Goal: Task Accomplishment & Management: Use online tool/utility

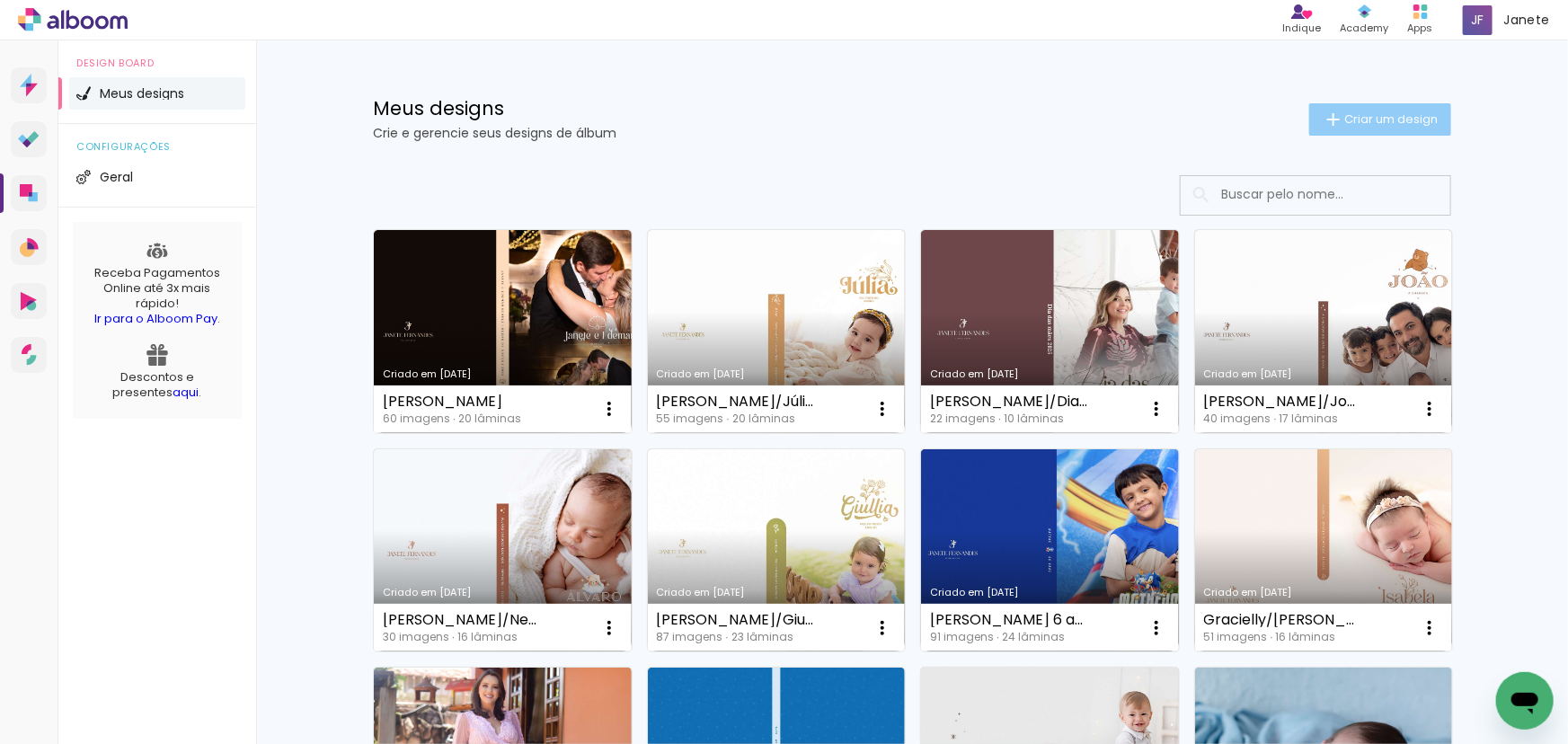
click at [1345, 124] on span "Criar um design" at bounding box center [1391, 119] width 93 height 12
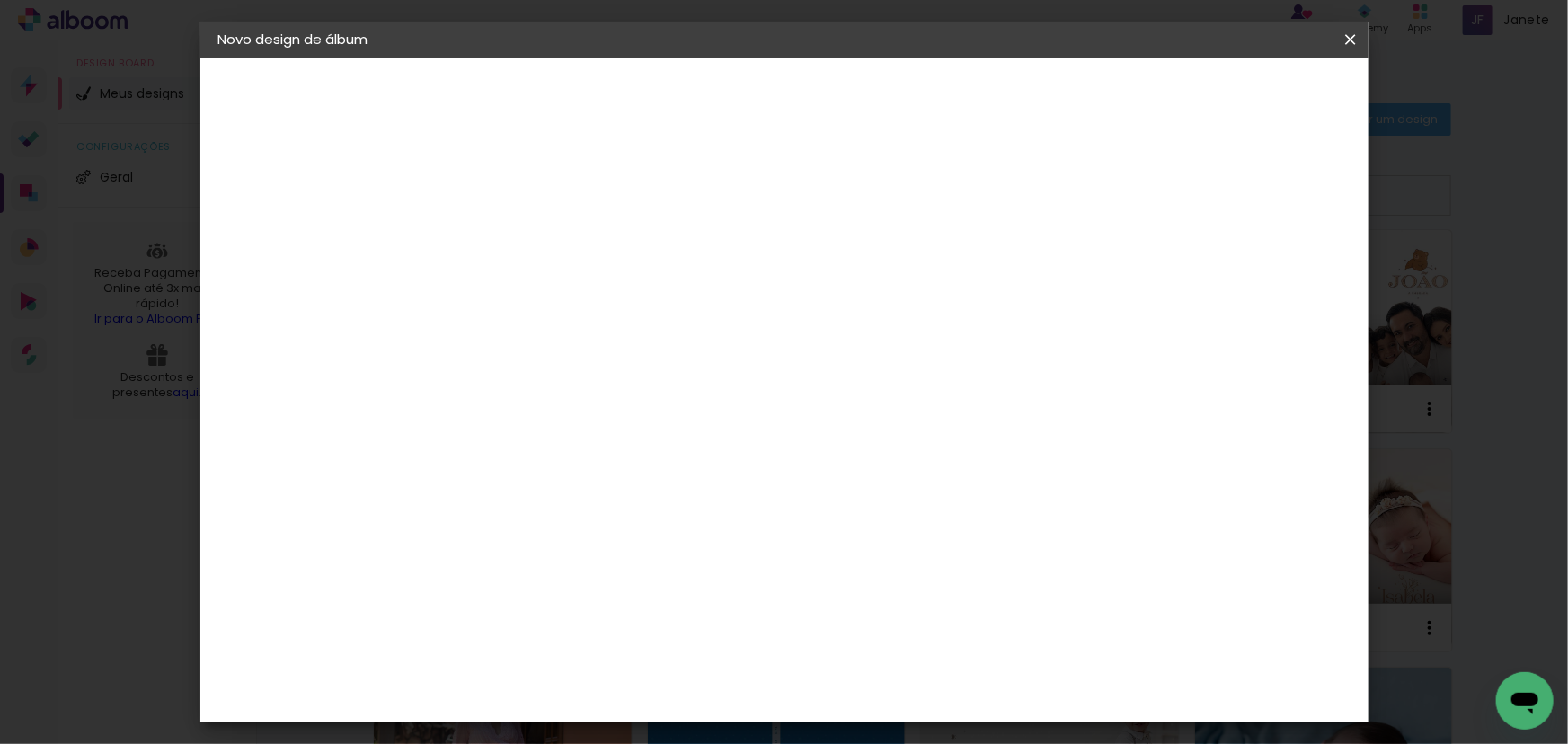
click at [519, 225] on paper-input-container "Título do álbum" at bounding box center [513, 242] width 13 height 46
type input "[PERSON_NAME]"
type paper-input "[PERSON_NAME]"
click at [696, 84] on paper-button "Avançar" at bounding box center [652, 95] width 88 height 30
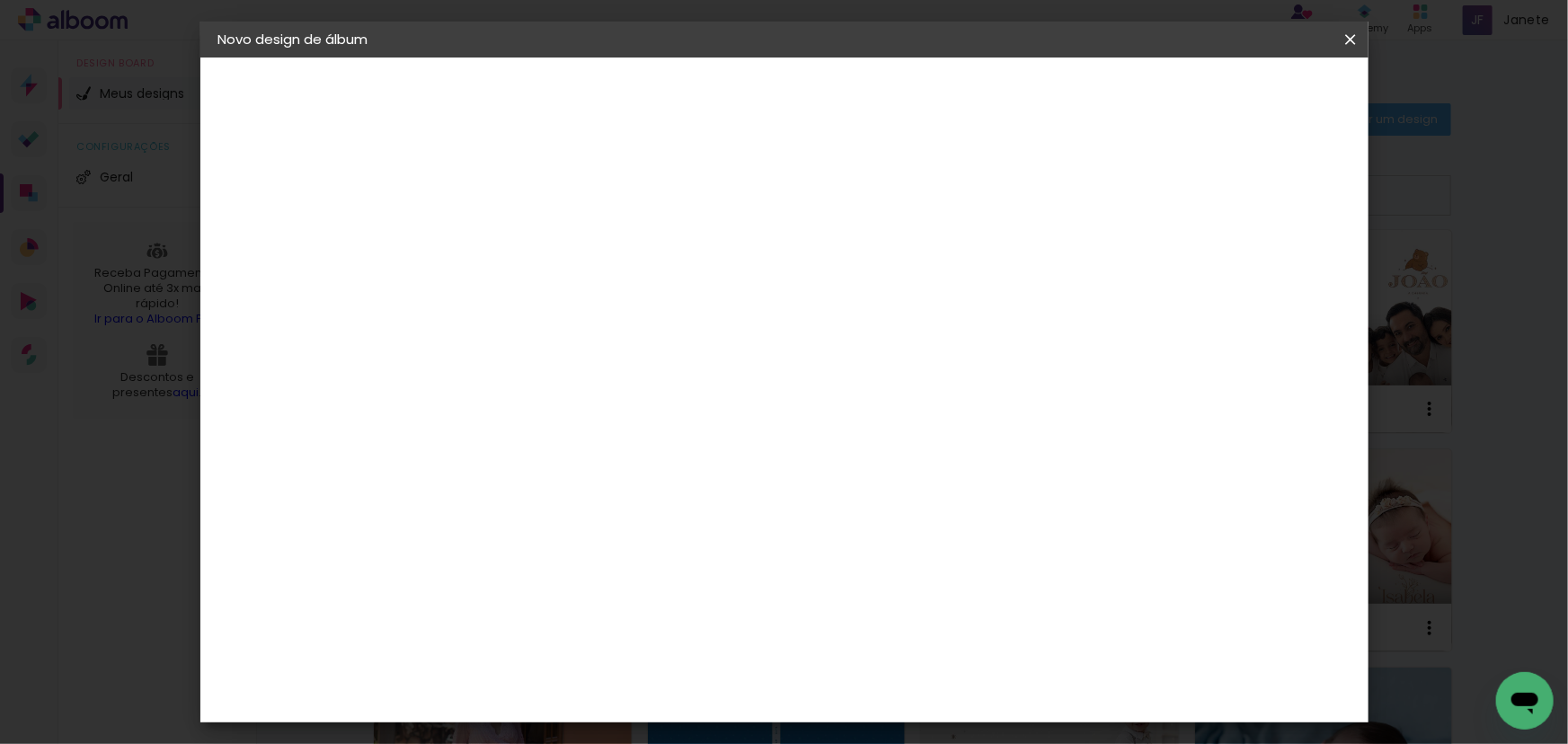
click at [610, 712] on div "DM Encadernadora" at bounding box center [555, 726] width 111 height 29
click at [0, 0] on slot "Avançar" at bounding box center [0, 0] width 0 height 0
click at [633, 550] on span "20 × 20" at bounding box center [592, 569] width 84 height 37
click at [0, 0] on slot "Avançar" at bounding box center [0, 0] width 0 height 0
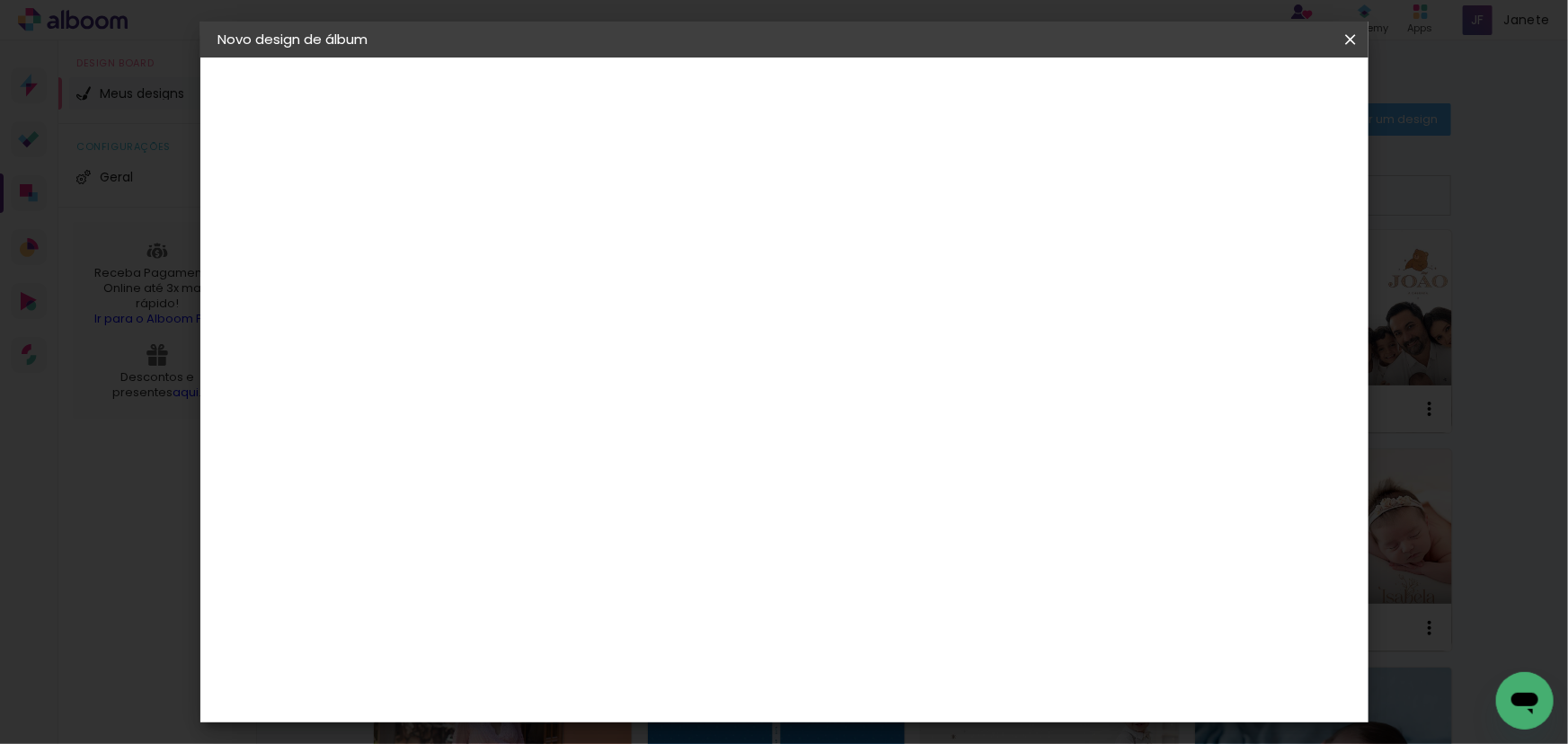
click at [1239, 102] on span "Iniciar design" at bounding box center [1199, 95] width 82 height 13
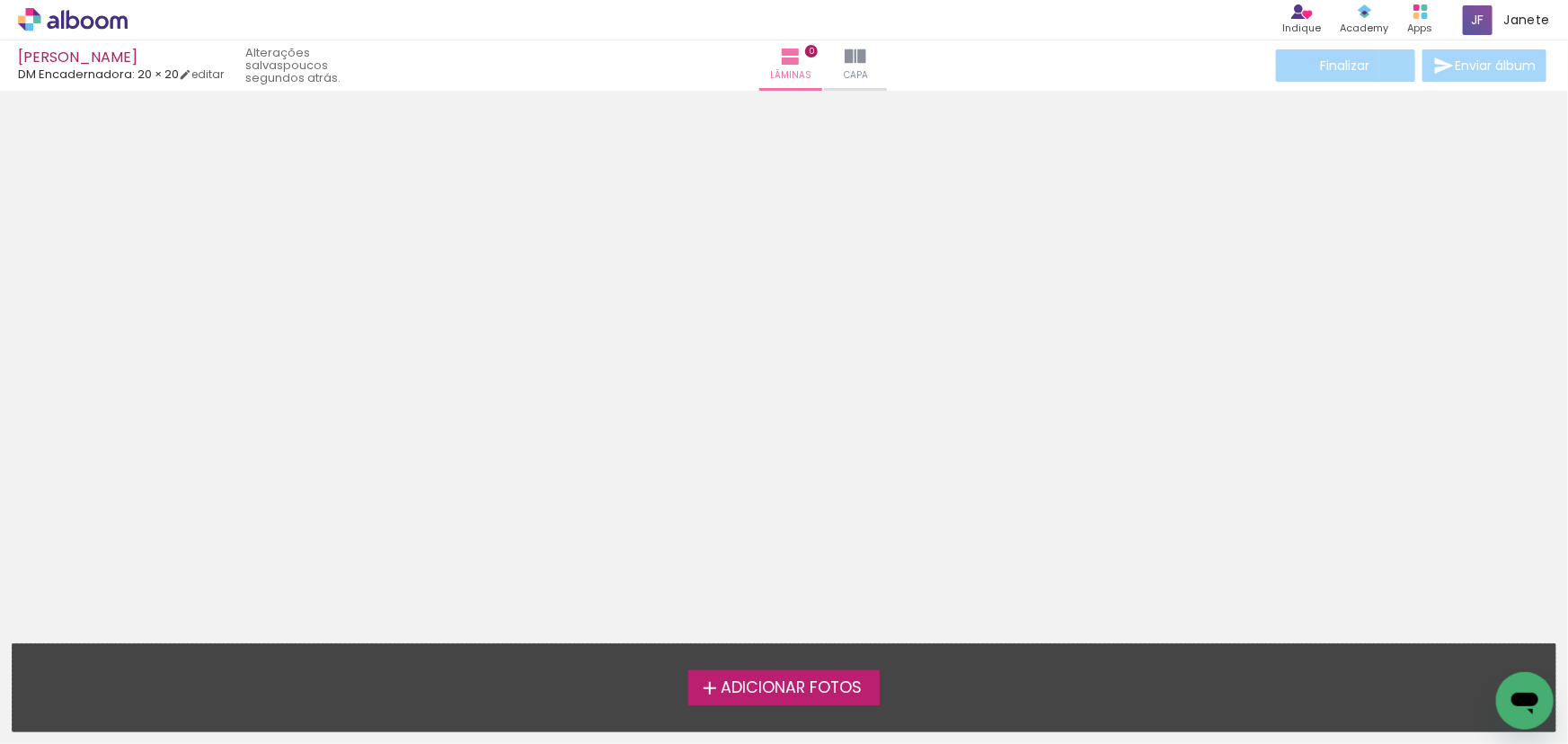
click at [835, 690] on span "Adicionar Fotos" at bounding box center [791, 689] width 141 height 17
click at [0, 0] on input "file" at bounding box center [0, 0] width 0 height 0
click at [826, 690] on span "Adicionar Fotos" at bounding box center [791, 689] width 141 height 17
click at [0, 0] on input "file" at bounding box center [0, 0] width 0 height 0
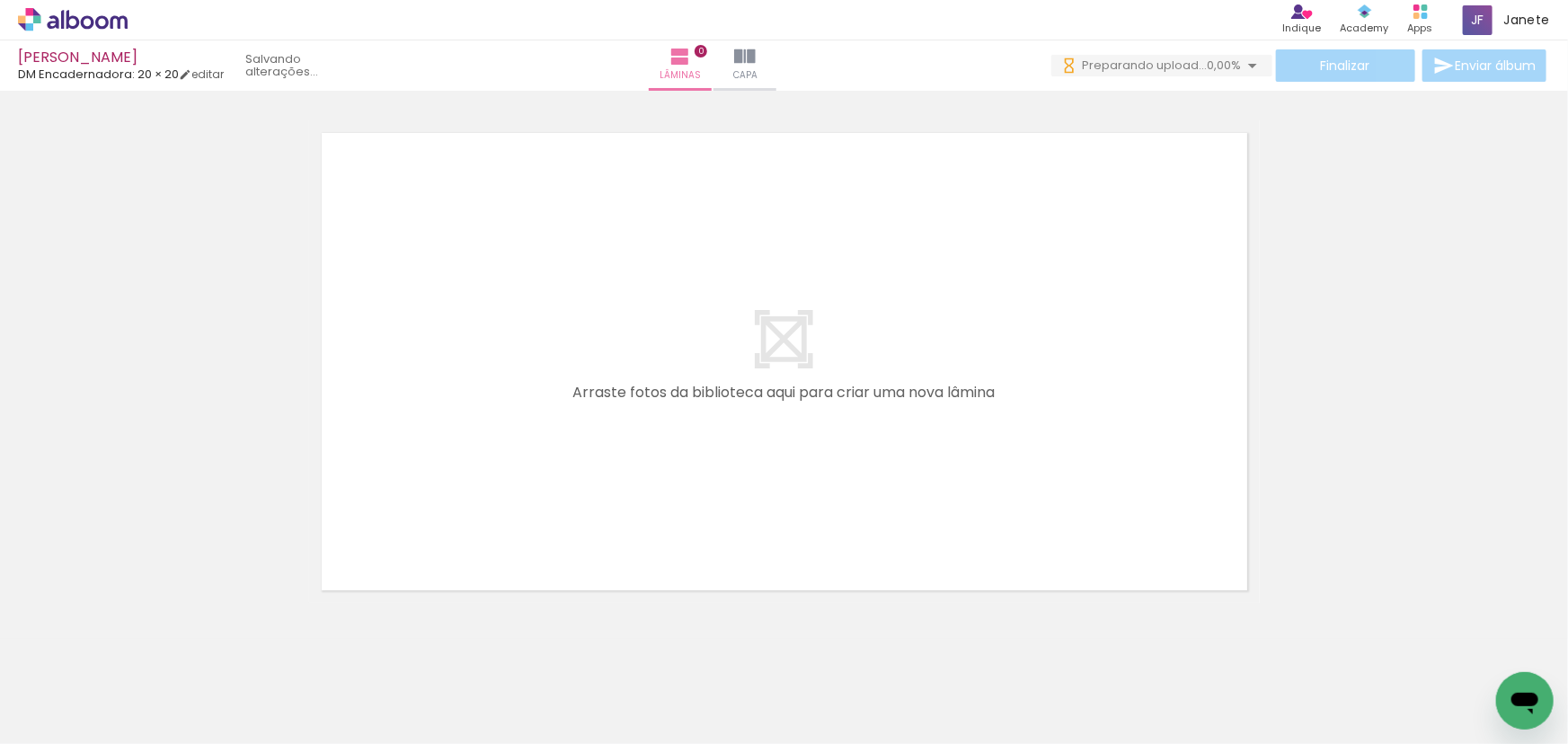
click at [47, 712] on span "Adicionar Fotos" at bounding box center [64, 719] width 54 height 19
click at [0, 0] on input "file" at bounding box center [0, 0] width 0 height 0
click at [761, 70] on span "Capa" at bounding box center [749, 76] width 24 height 17
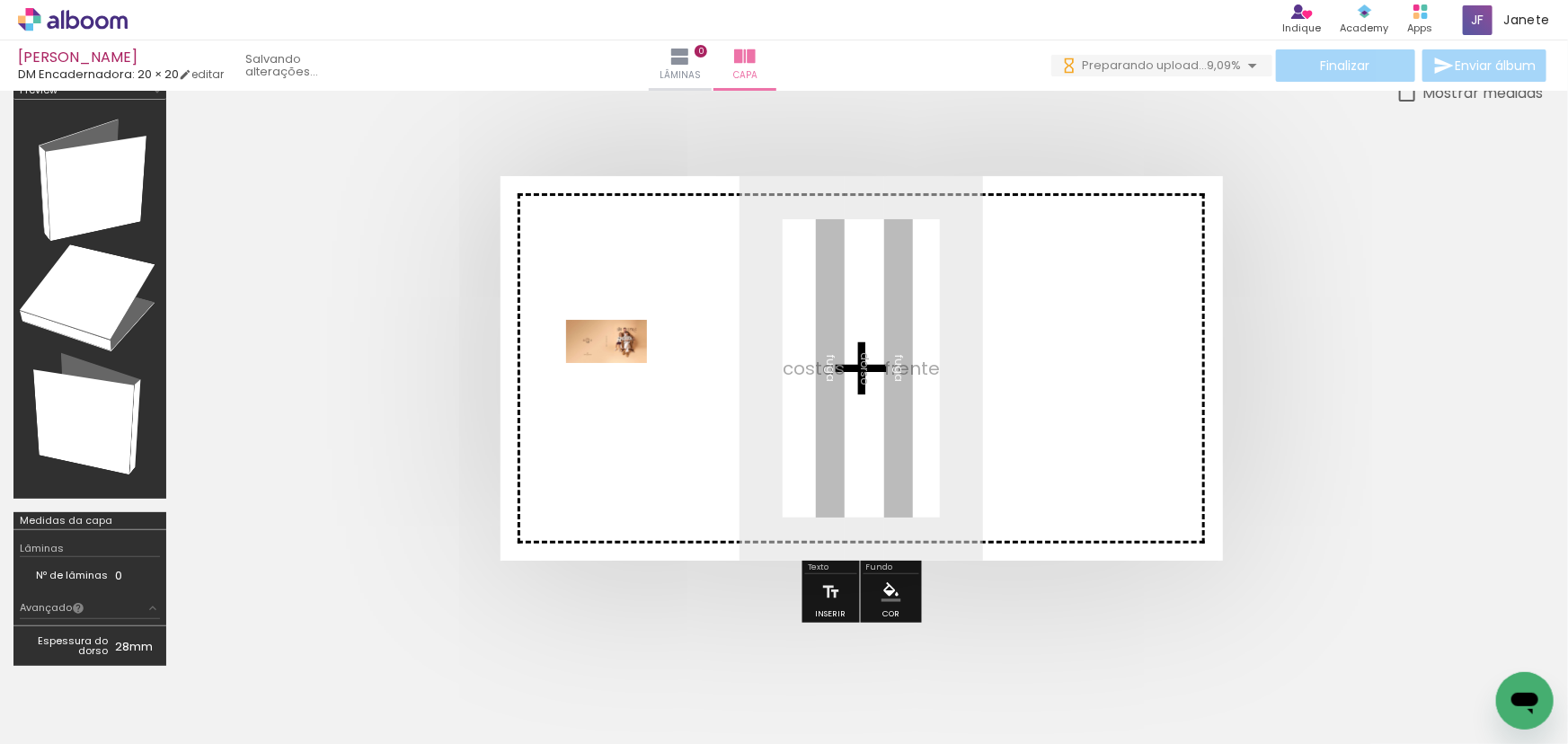
drag, startPoint x: 195, startPoint y: 701, endPoint x: 621, endPoint y: 374, distance: 537.0
click at [621, 374] on quentale-workspace at bounding box center [784, 372] width 1568 height 744
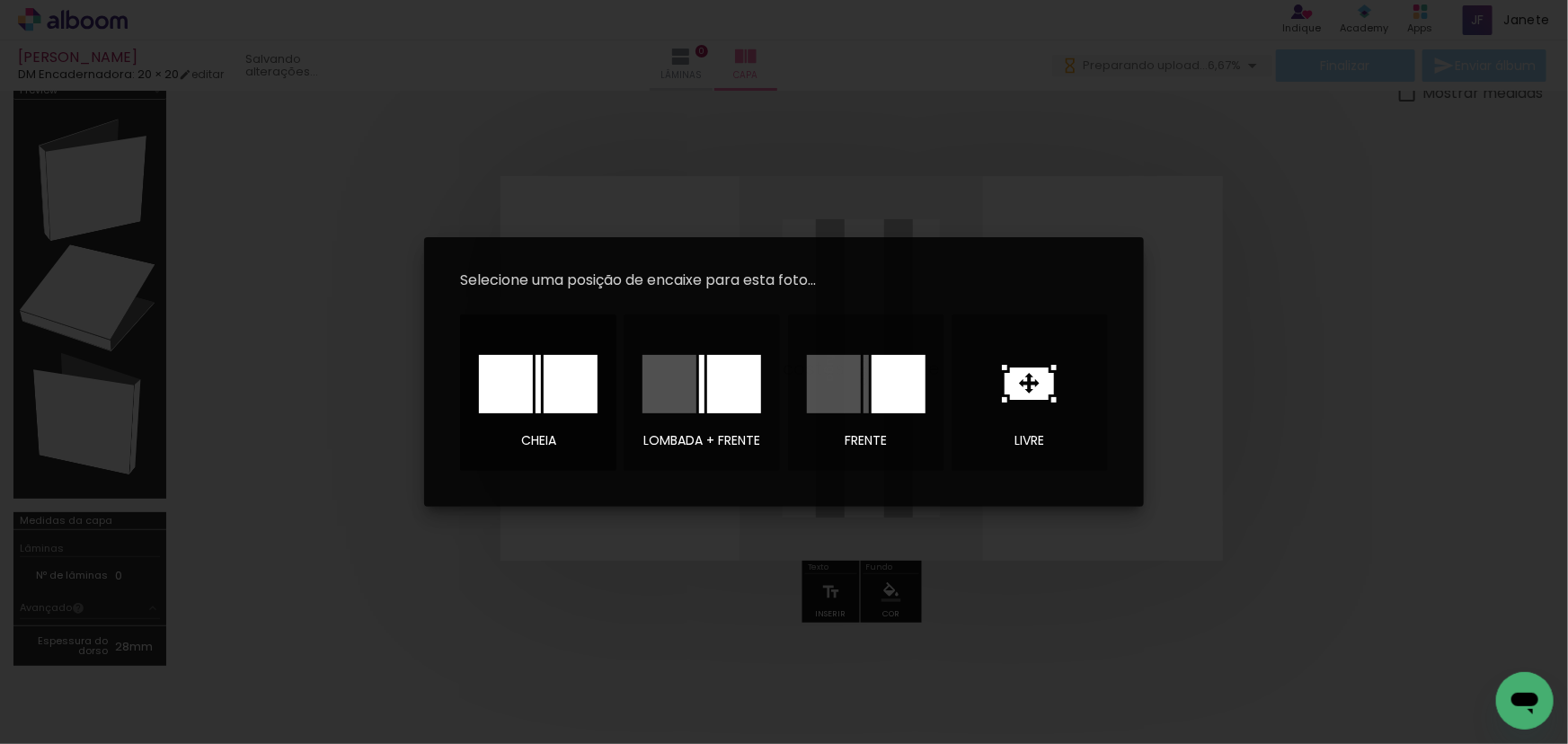
click at [542, 369] on div at bounding box center [538, 383] width 118 height 58
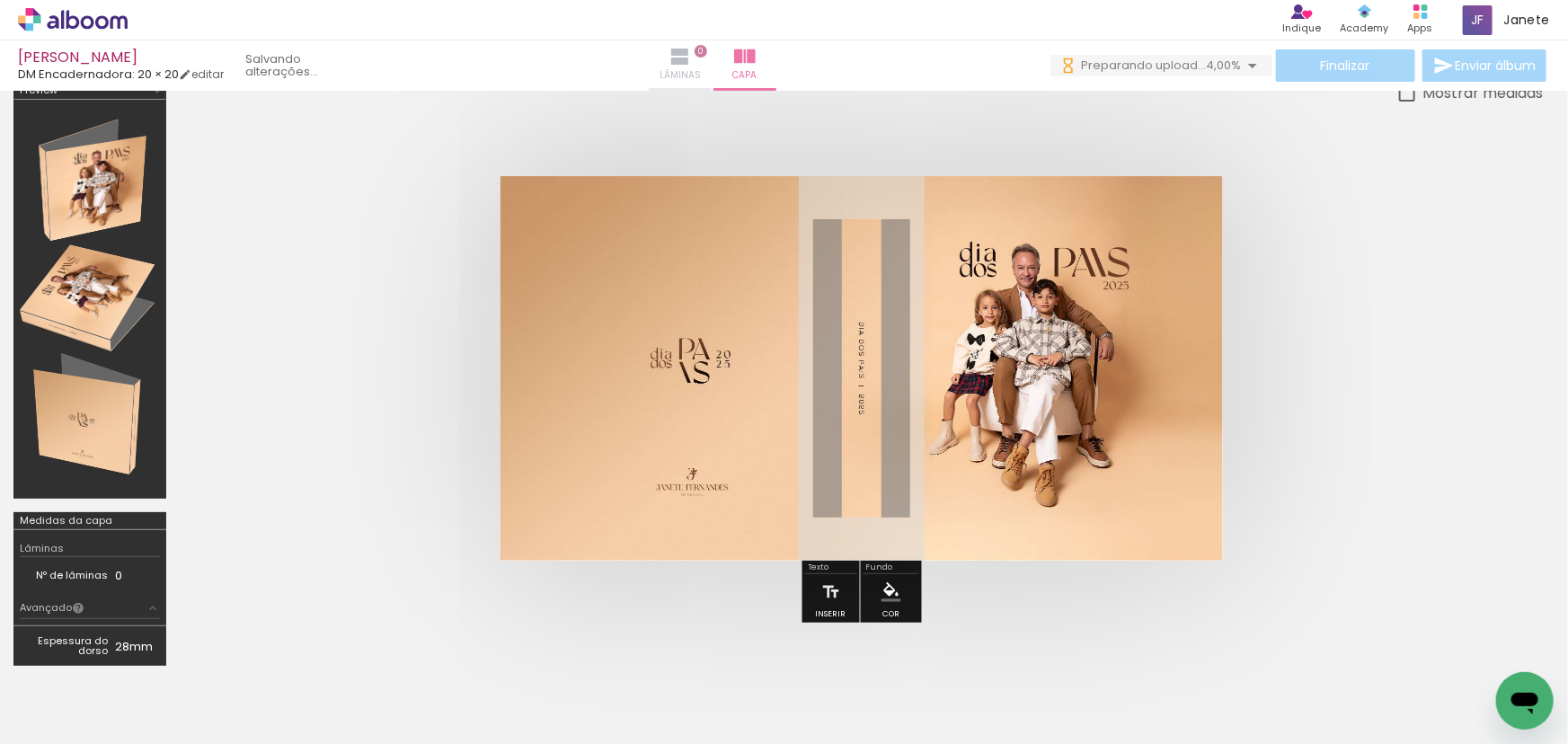
click at [691, 60] on iron-icon at bounding box center [680, 56] width 21 height 21
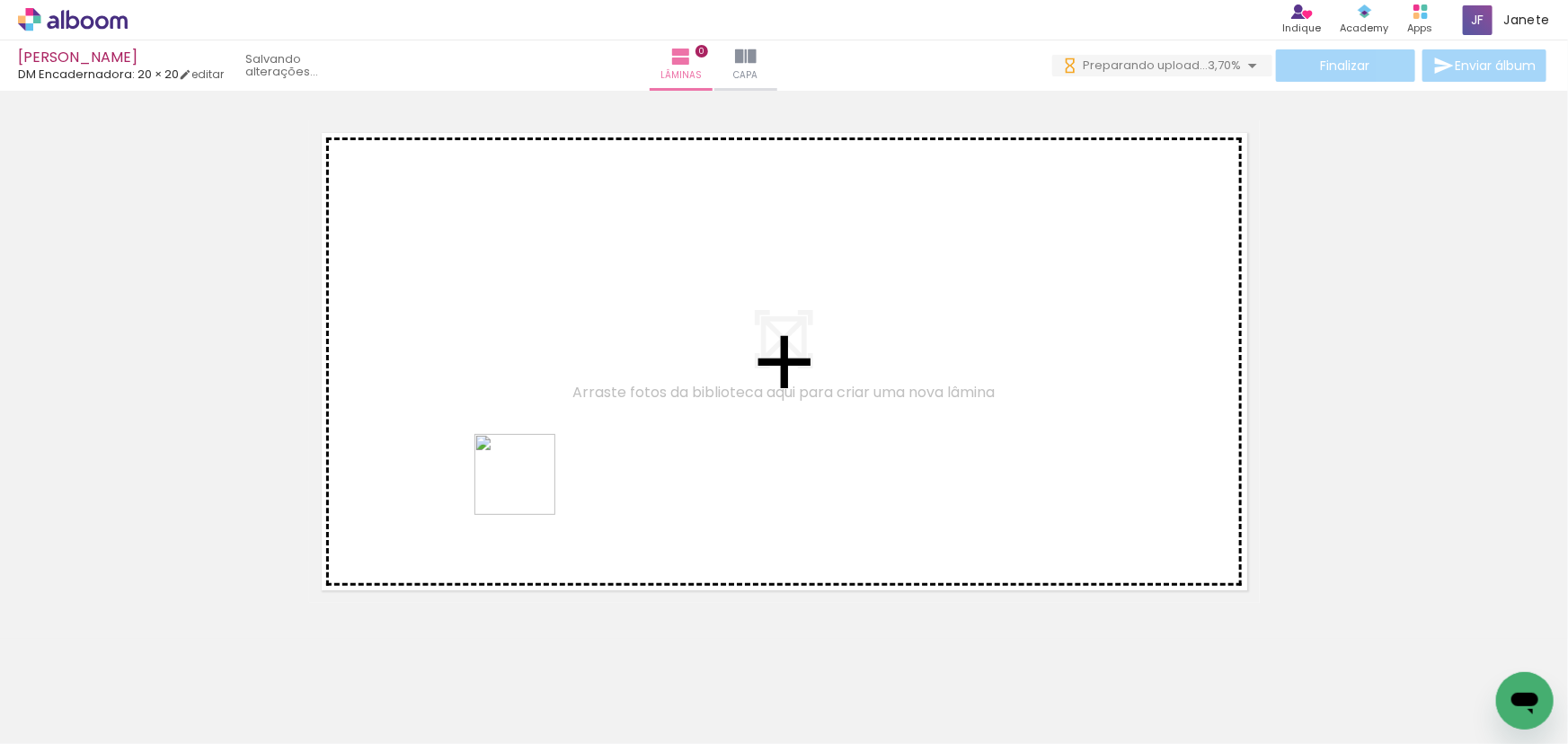
drag, startPoint x: 299, startPoint y: 682, endPoint x: 595, endPoint y: 390, distance: 415.8
click at [595, 390] on quentale-workspace at bounding box center [784, 372] width 1568 height 744
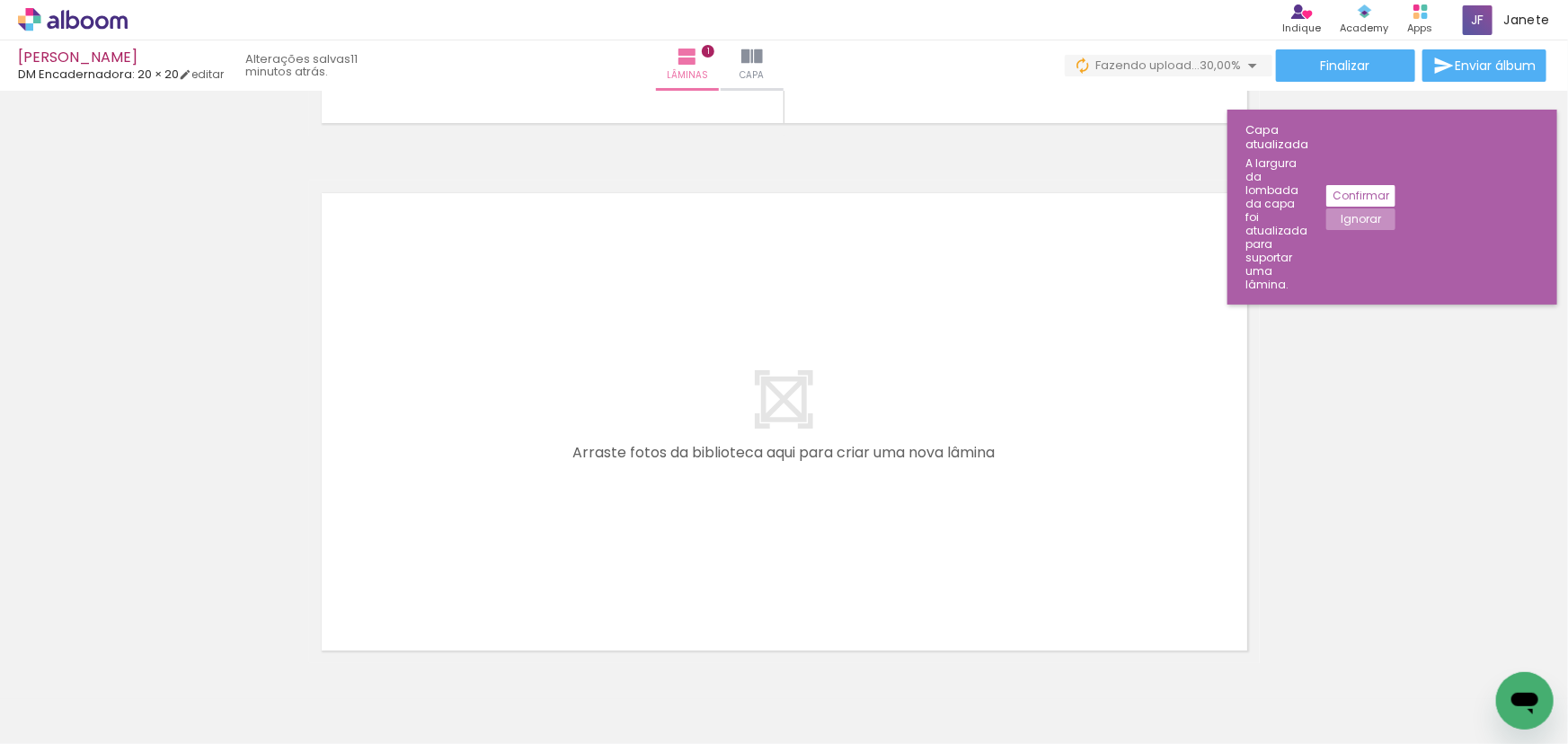
scroll to position [0, 379]
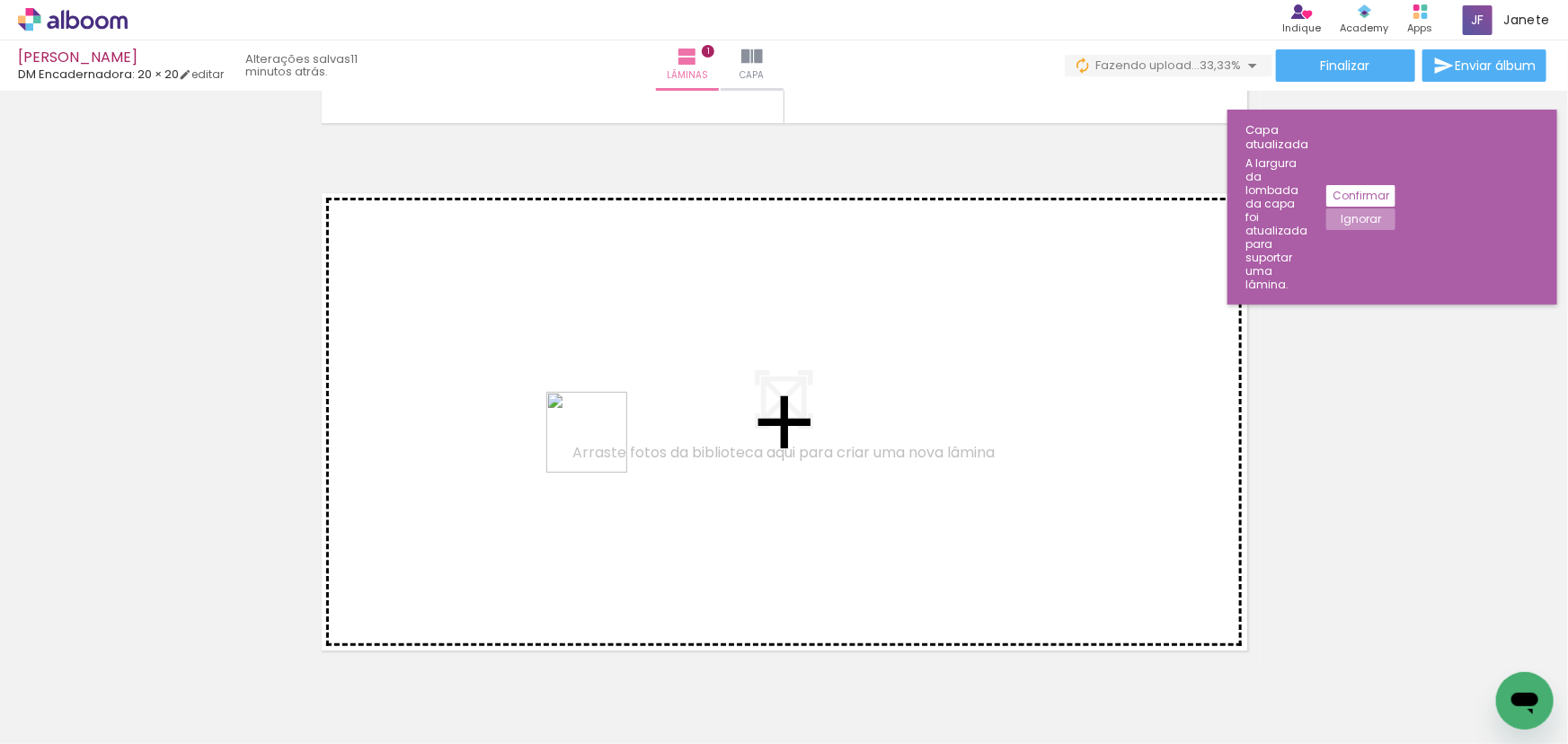
drag, startPoint x: 602, startPoint y: 676, endPoint x: 722, endPoint y: 680, distance: 120.1
click at [603, 426] on quentale-workspace at bounding box center [784, 372] width 1568 height 744
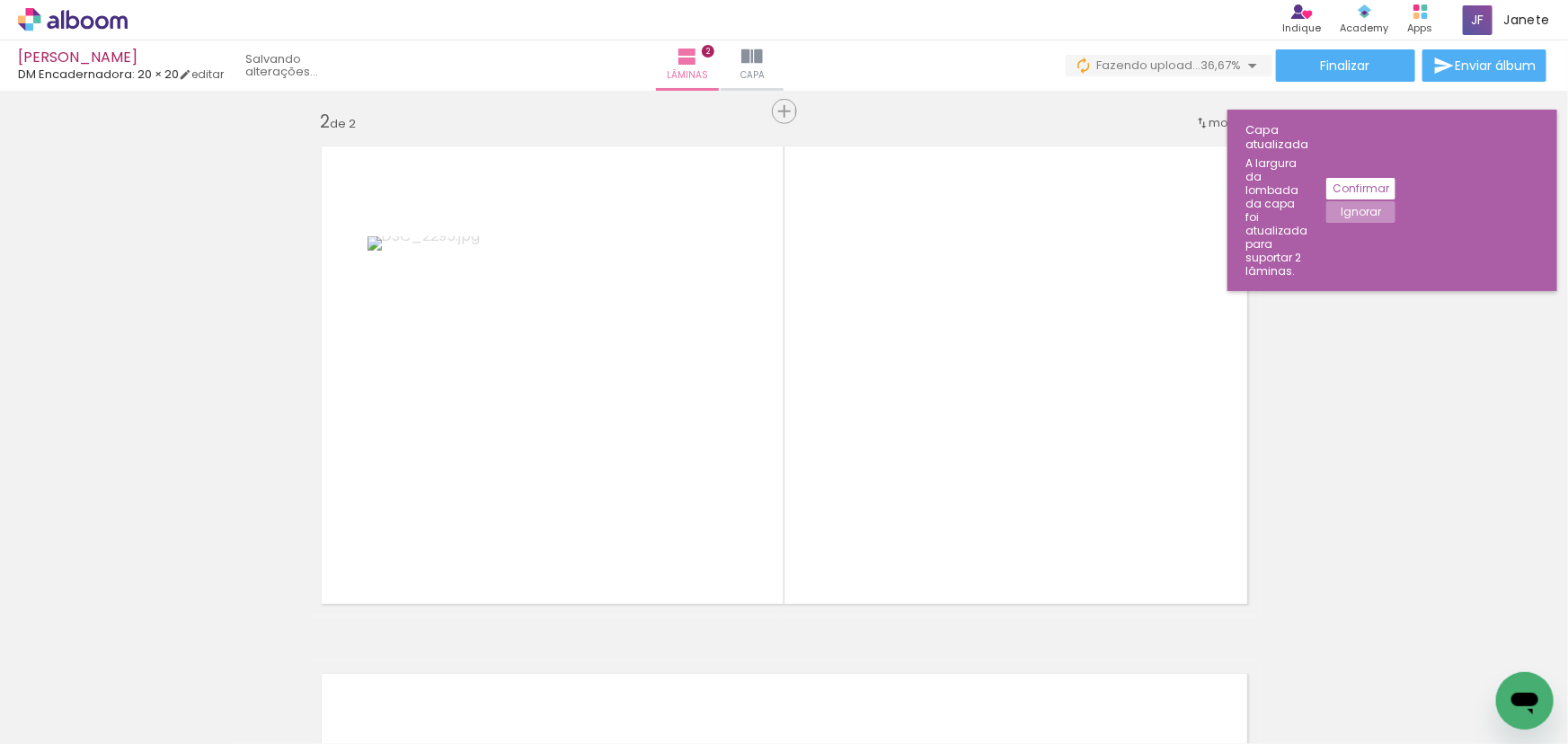
scroll to position [550, 0]
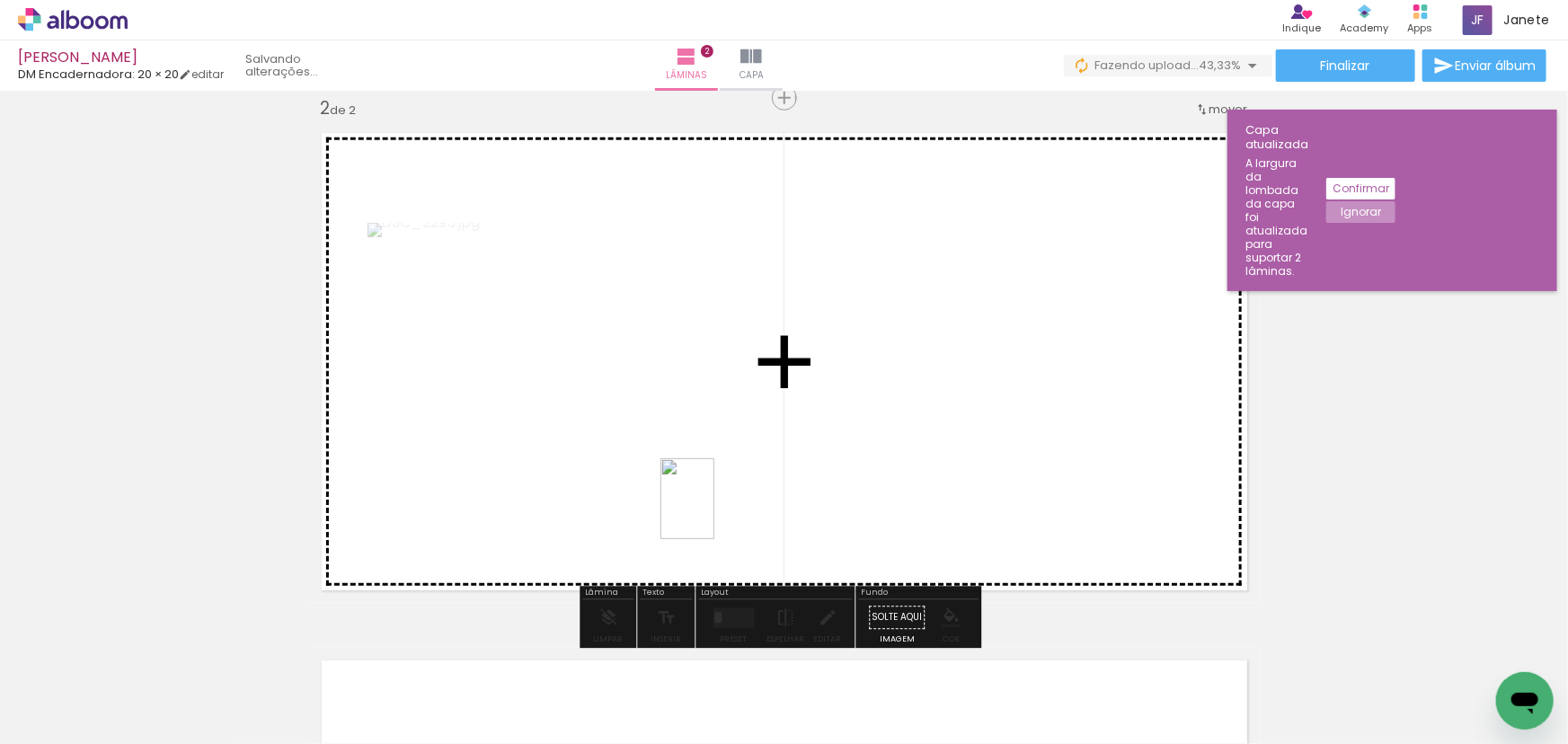
drag, startPoint x: 713, startPoint y: 691, endPoint x: 715, endPoint y: 512, distance: 179.0
click at [715, 512] on quentale-workspace at bounding box center [784, 372] width 1568 height 744
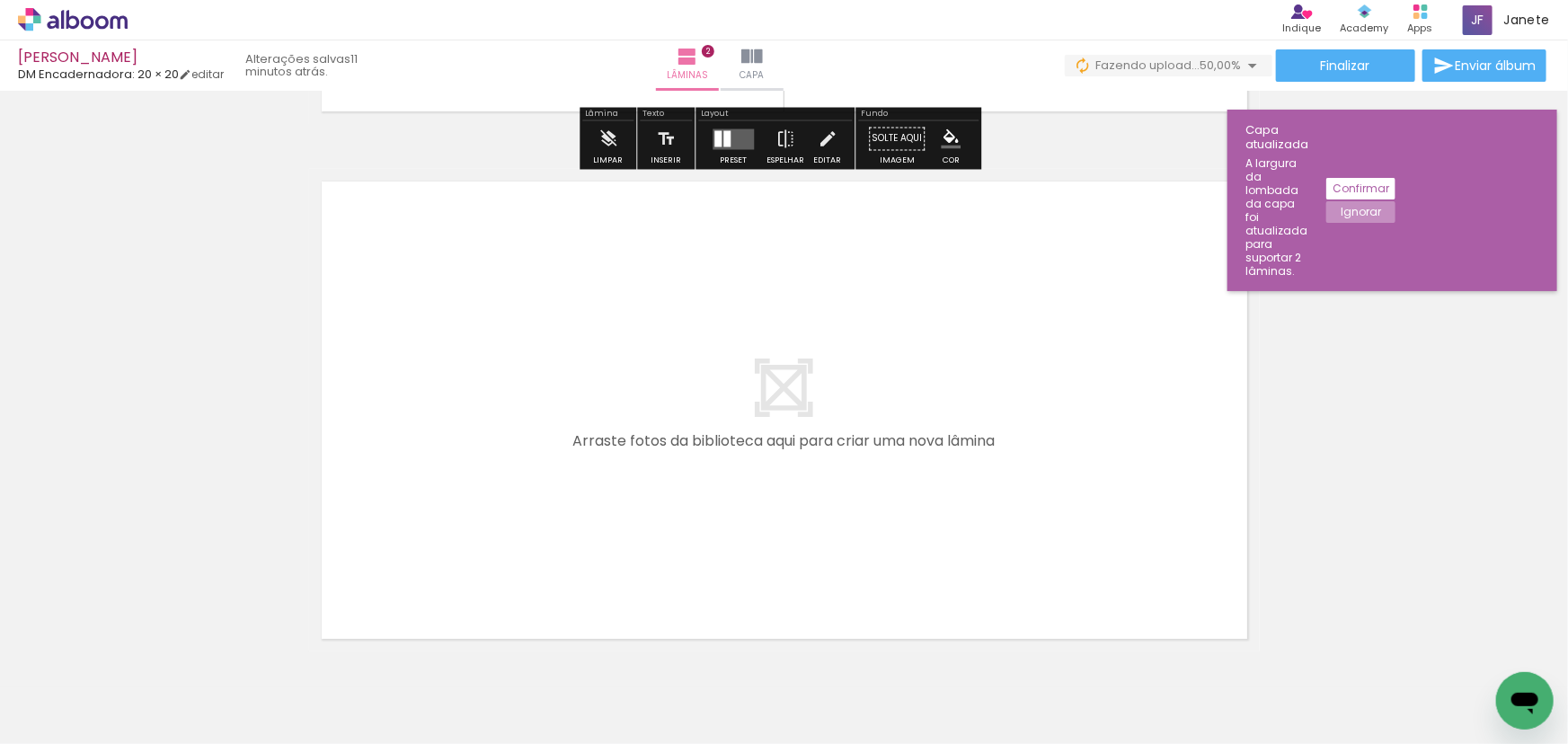
scroll to position [1110, 0]
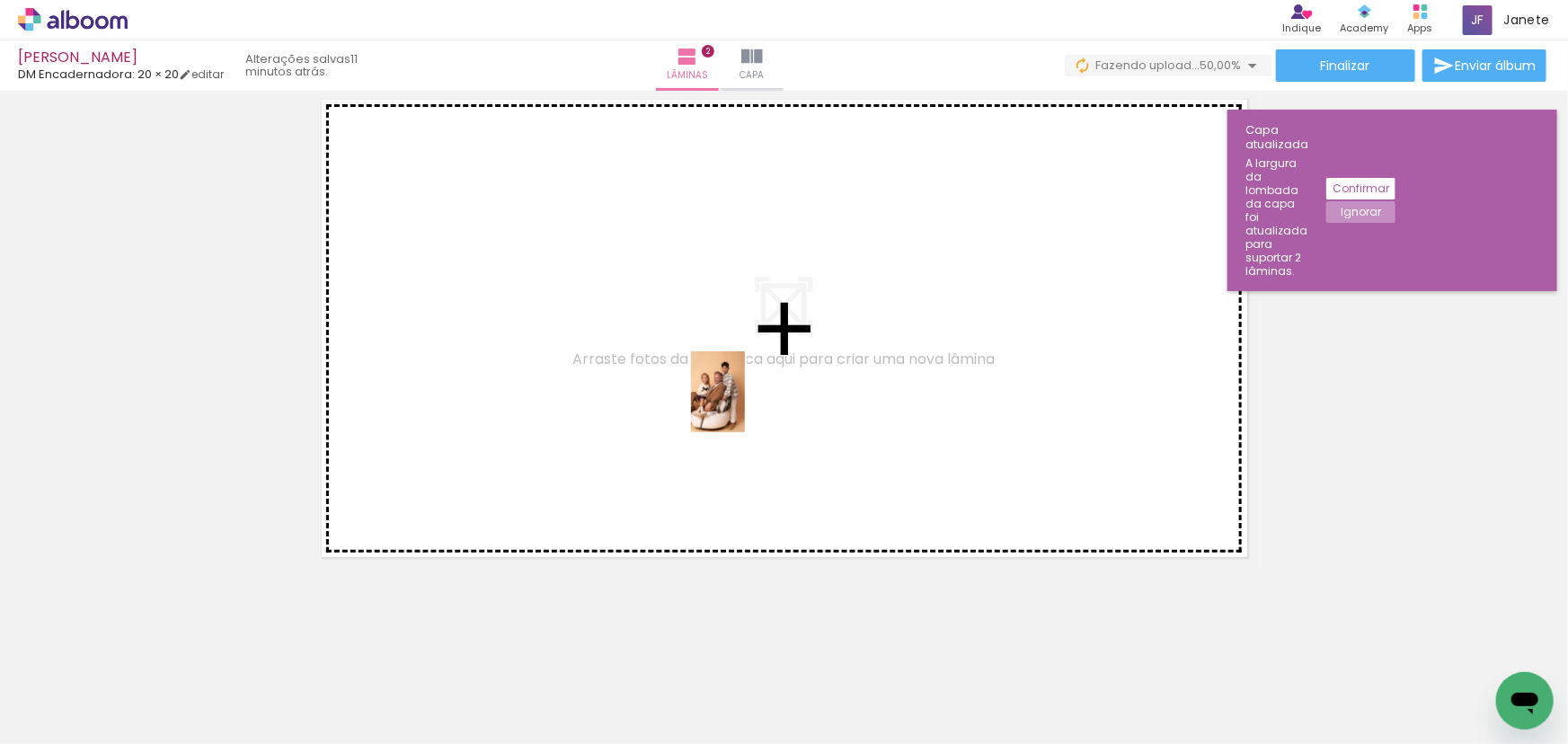
drag, startPoint x: 812, startPoint y: 661, endPoint x: 810, endPoint y: 493, distance: 168.0
click at [743, 395] on quentale-workspace at bounding box center [784, 372] width 1568 height 744
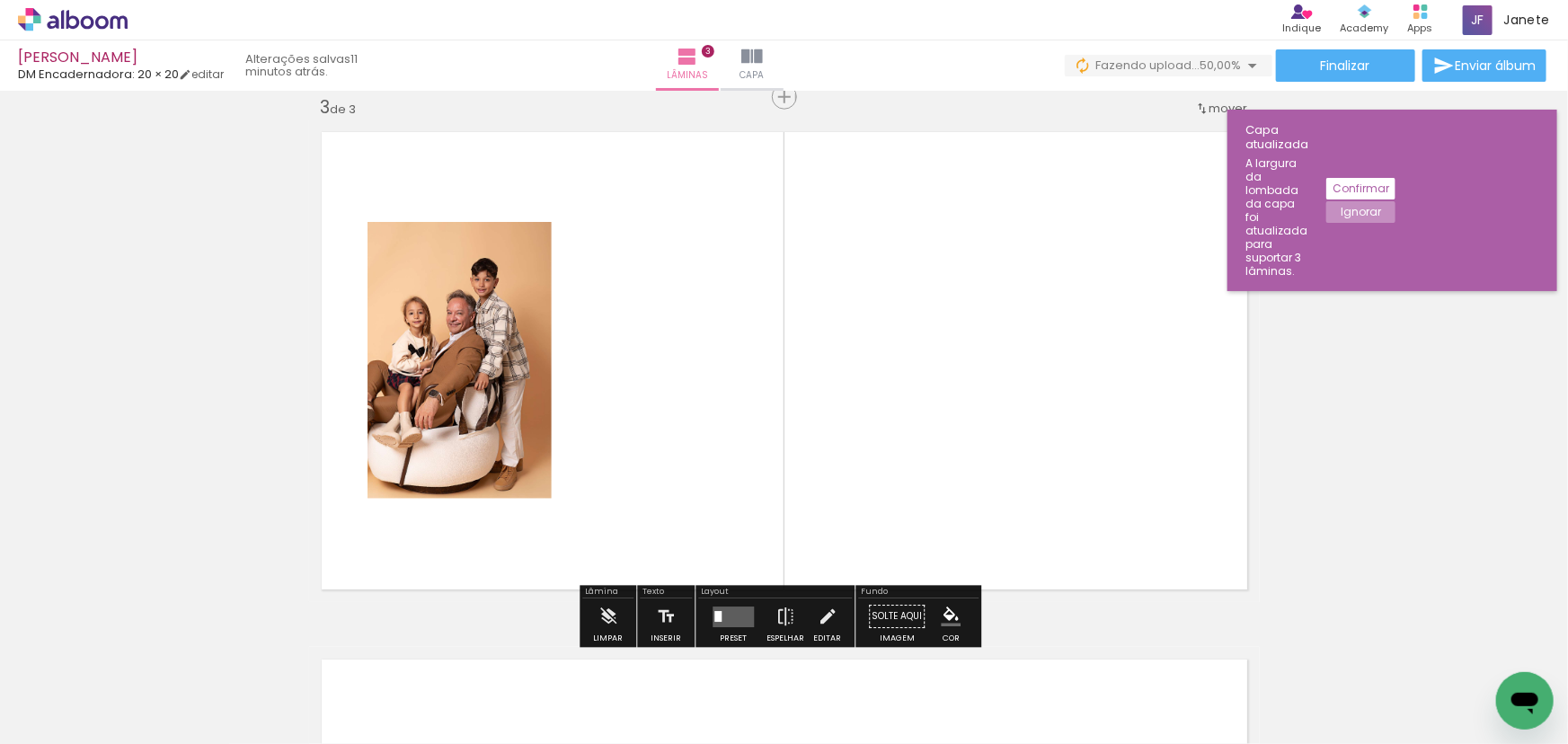
scroll to position [1077, 0]
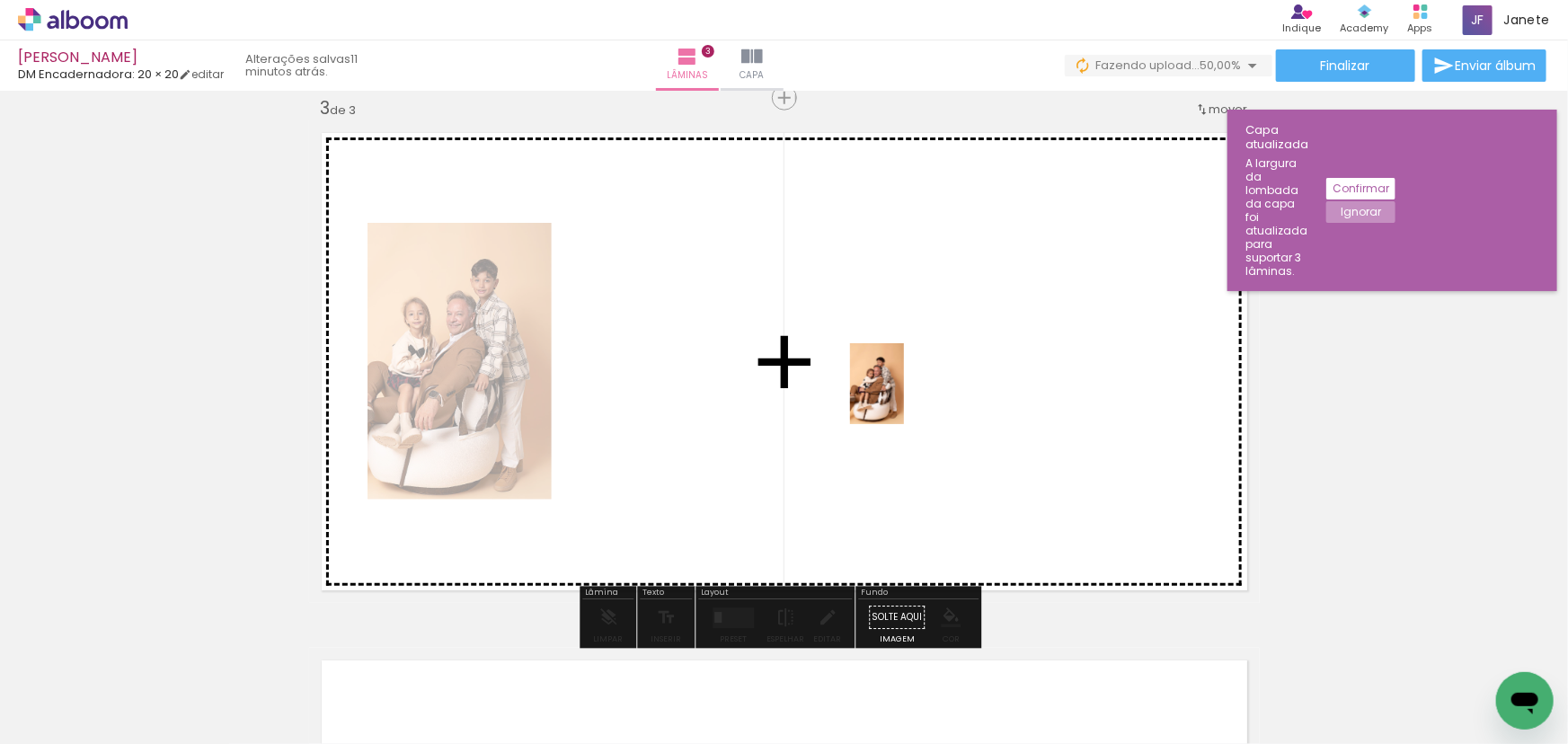
drag, startPoint x: 905, startPoint y: 647, endPoint x: 904, endPoint y: 397, distance: 250.0
click at [904, 397] on quentale-workspace at bounding box center [784, 372] width 1568 height 744
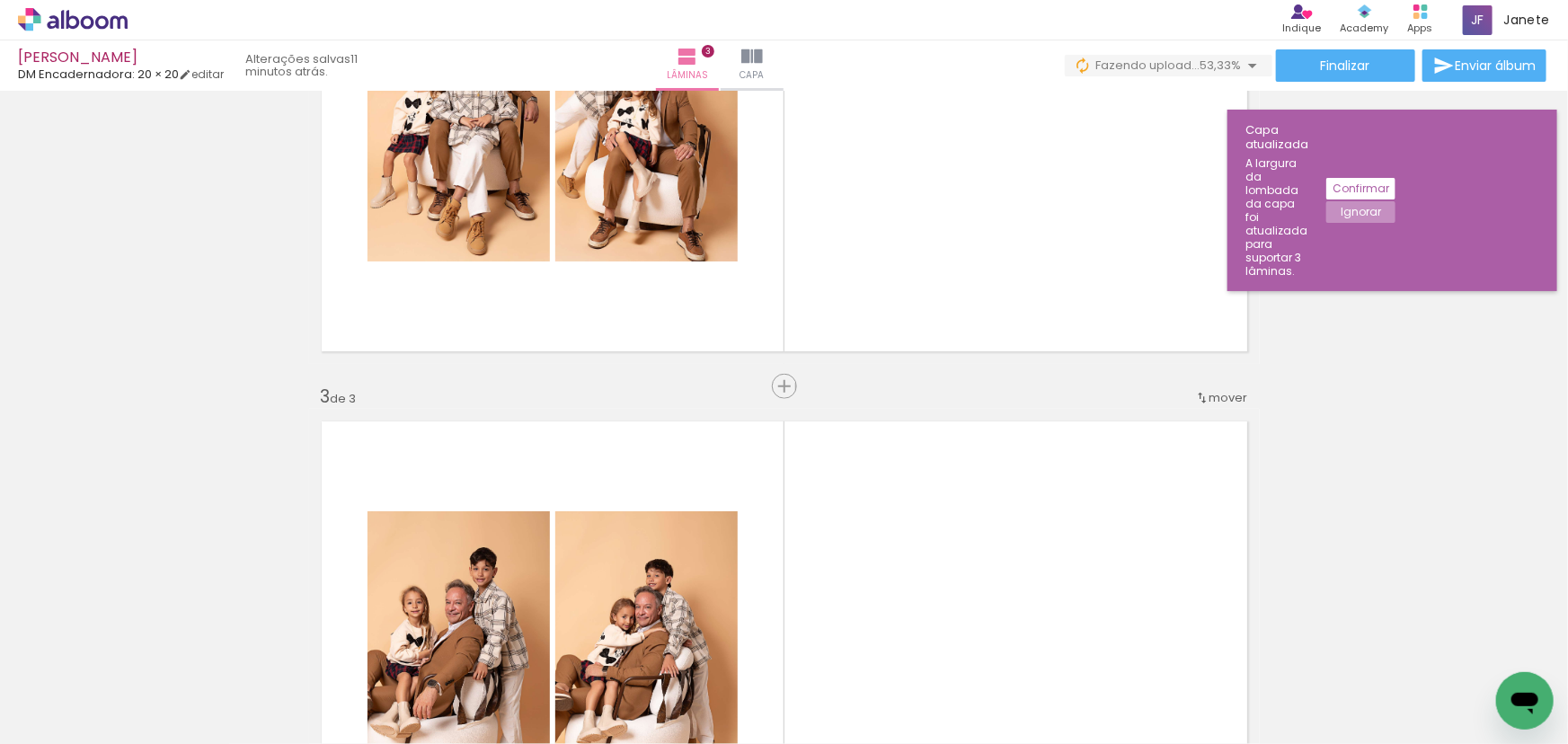
scroll to position [750, 0]
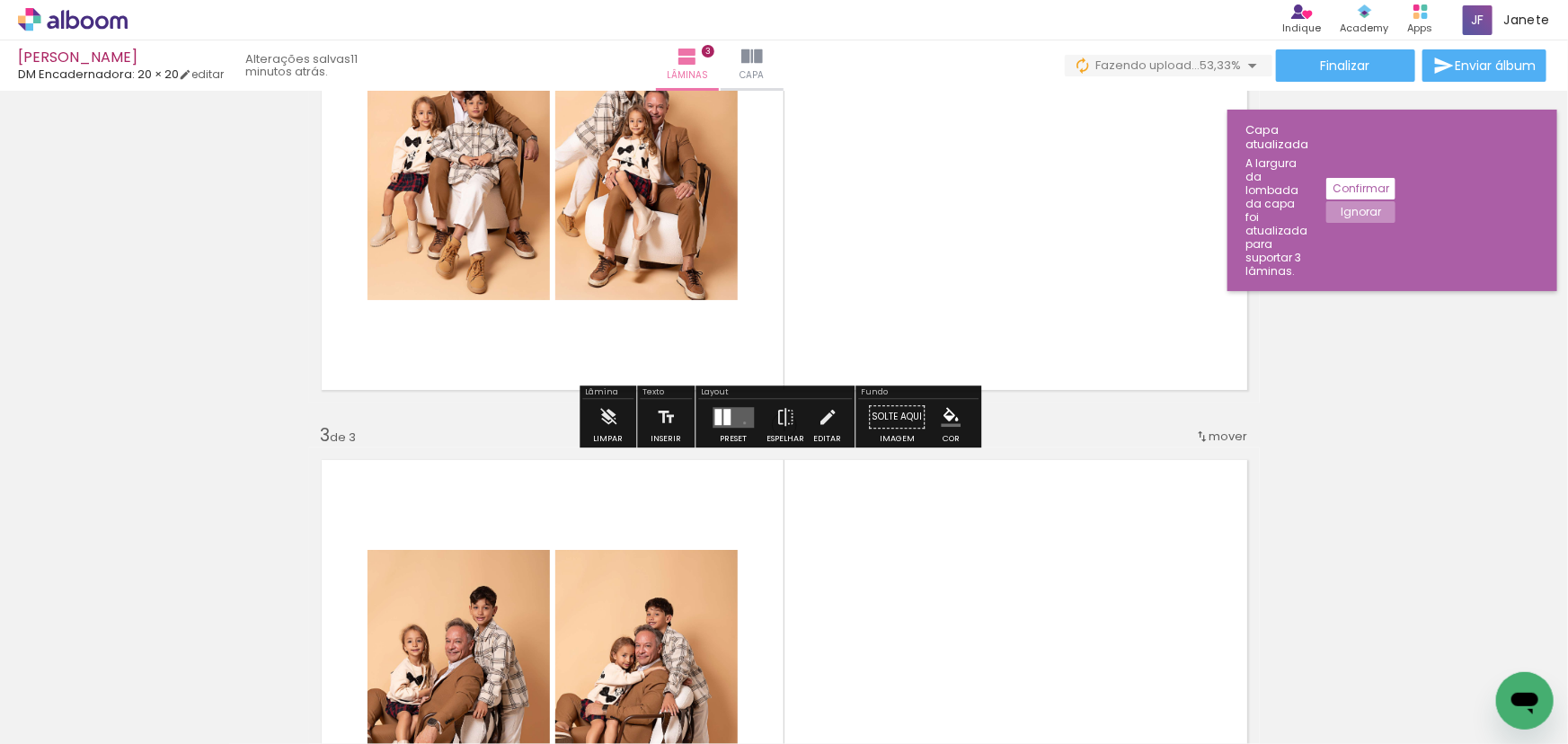
click at [741, 422] on quentale-layouter at bounding box center [733, 417] width 42 height 20
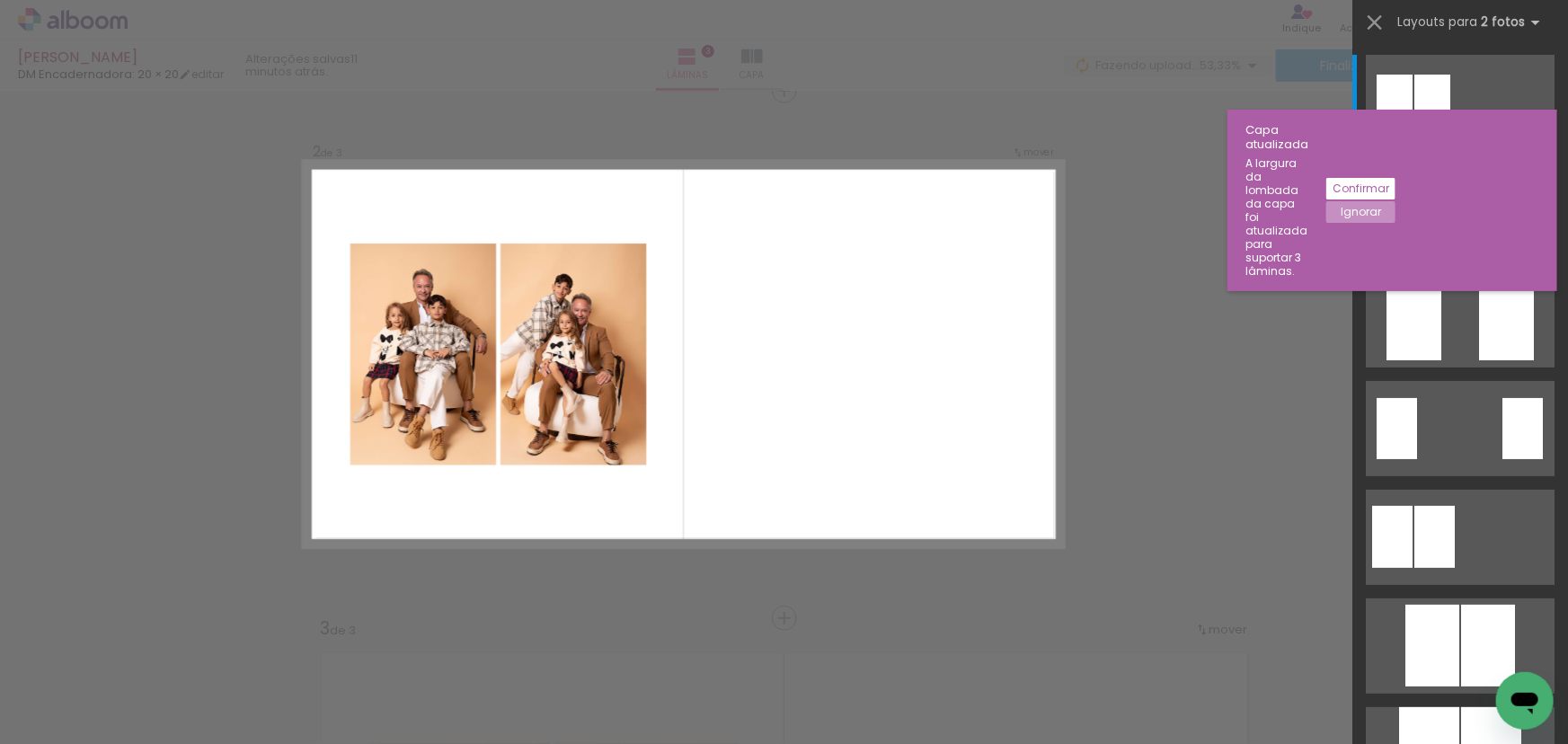
scroll to position [550, 0]
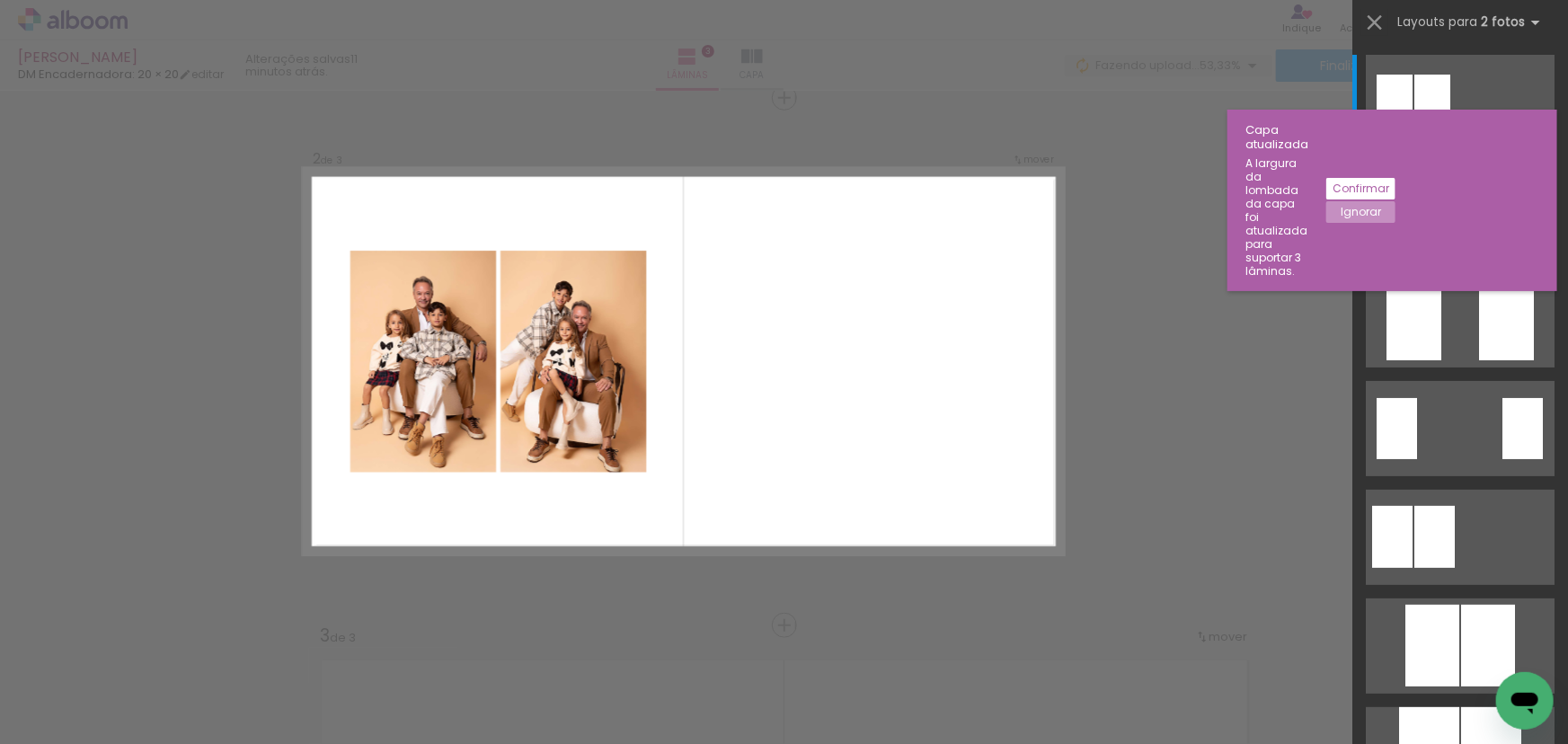
click at [1295, 389] on div "Confirmar Cancelar" at bounding box center [784, 618] width 1568 height 2153
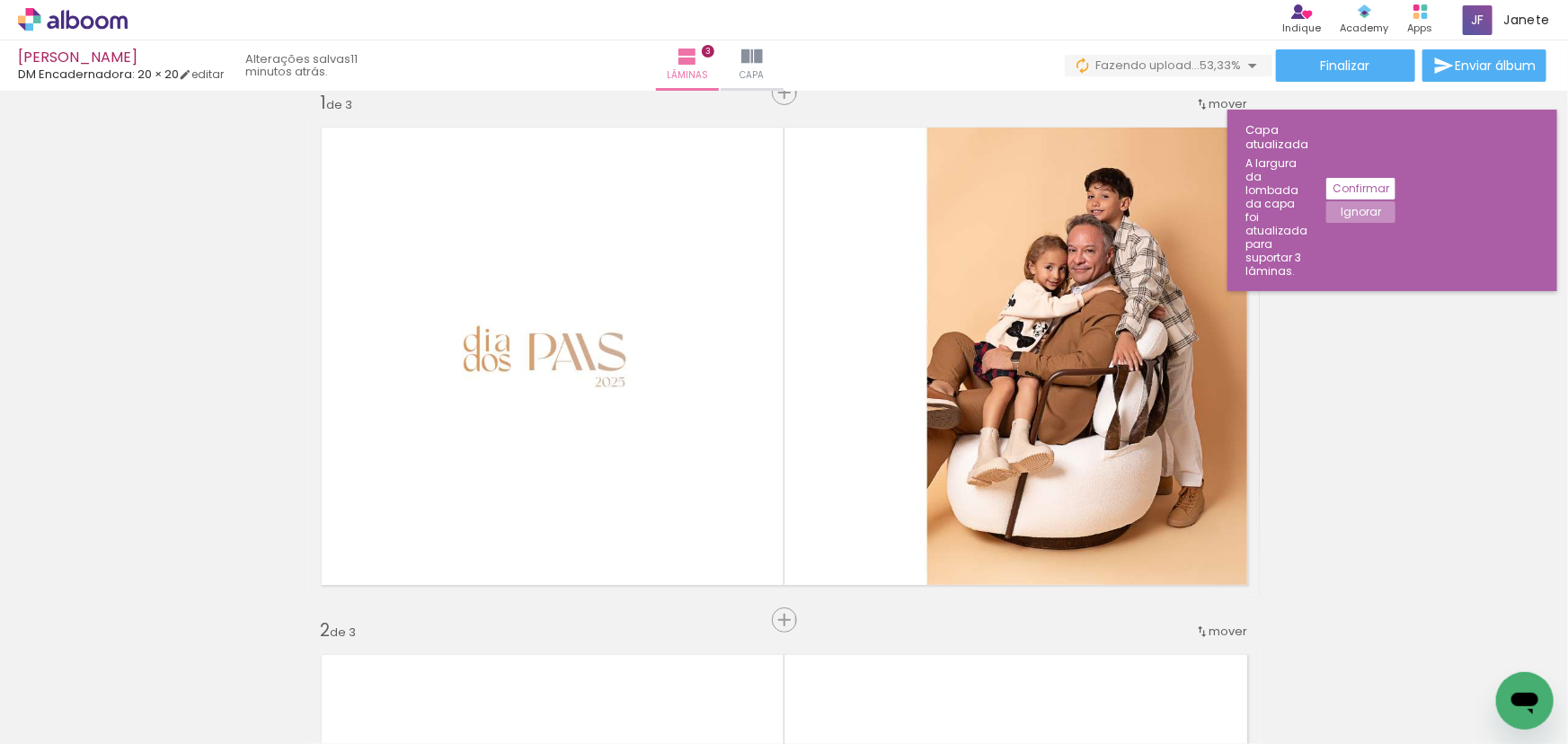
scroll to position [0, 0]
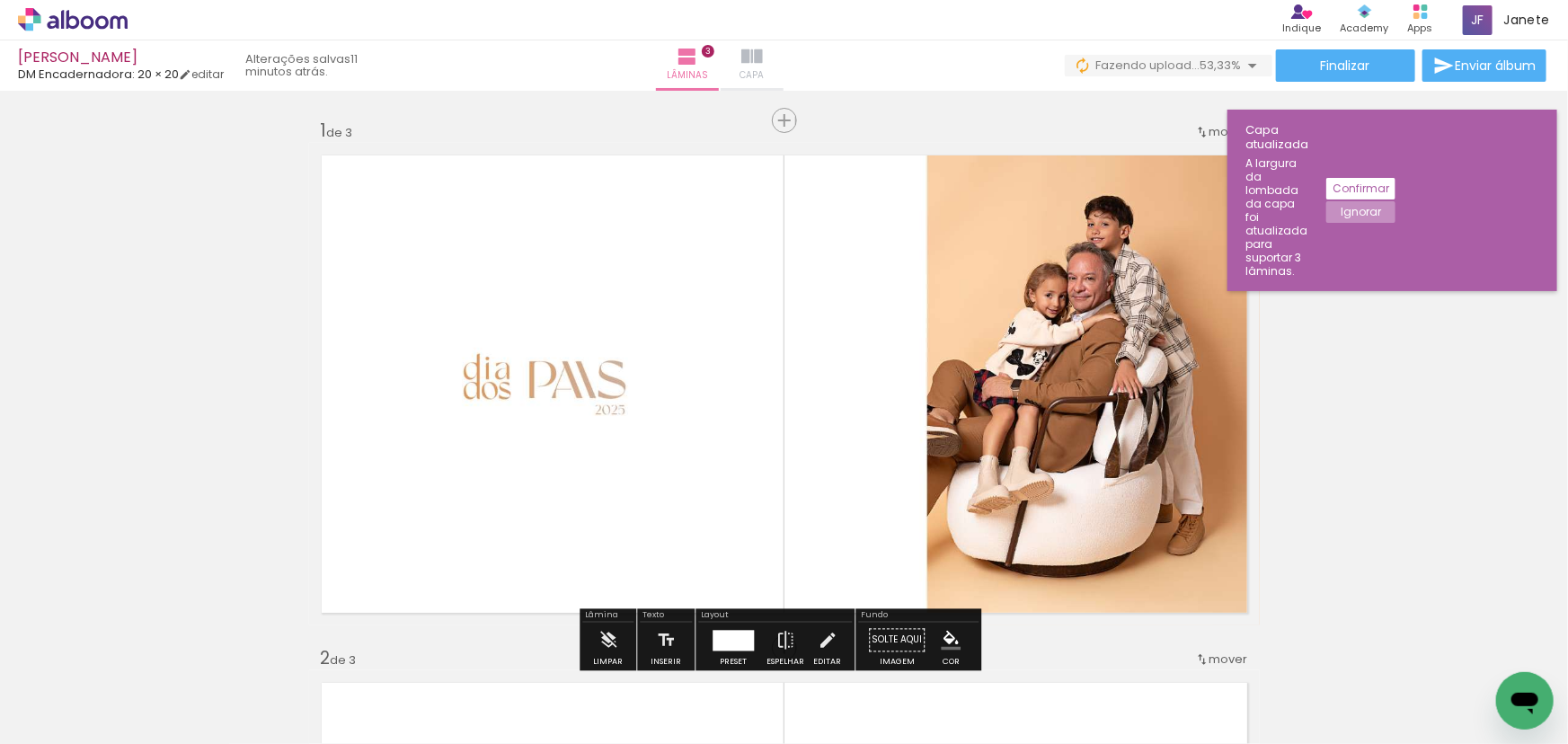
click at [763, 64] on iron-icon at bounding box center [752, 56] width 21 height 21
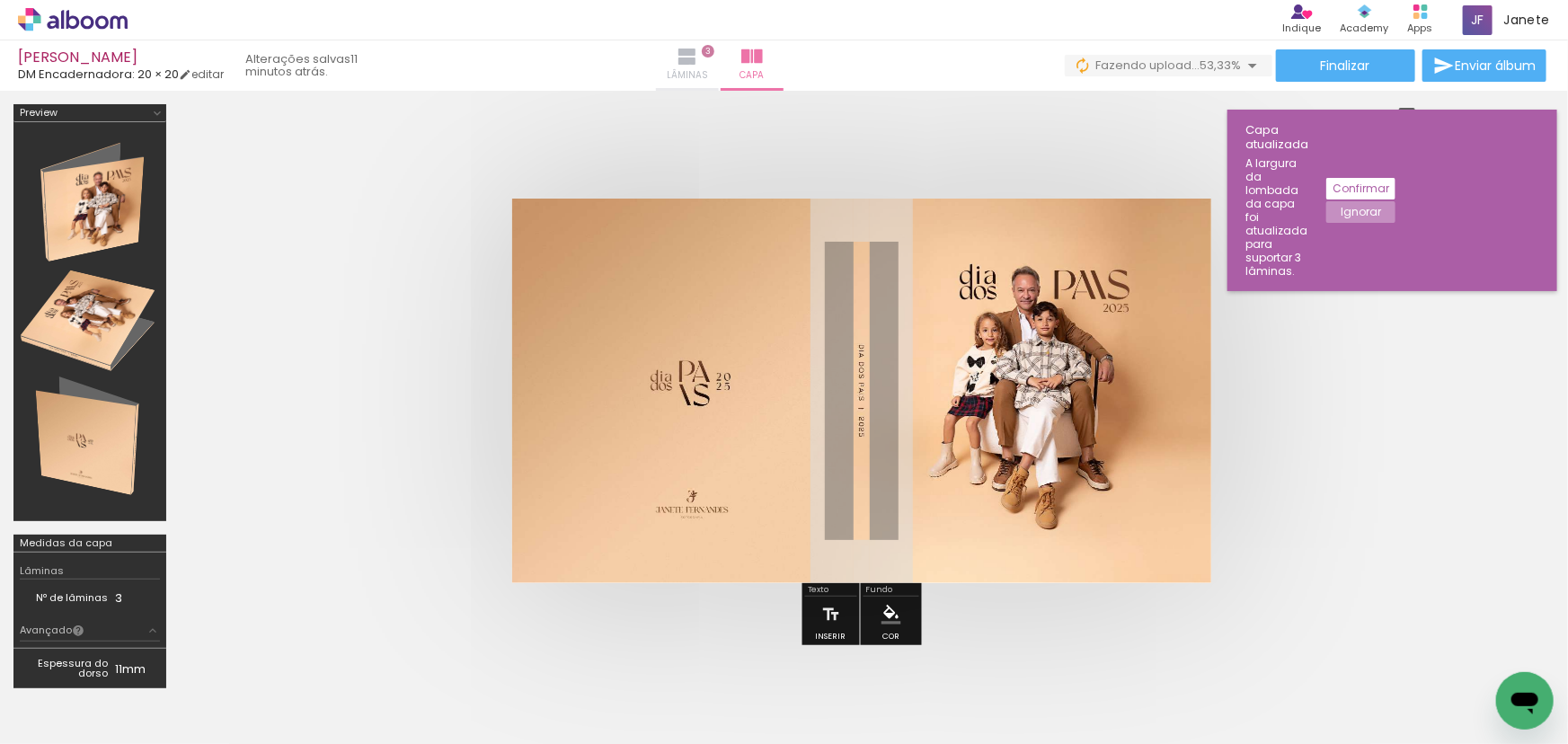
click at [698, 66] on iron-icon at bounding box center [687, 56] width 21 height 21
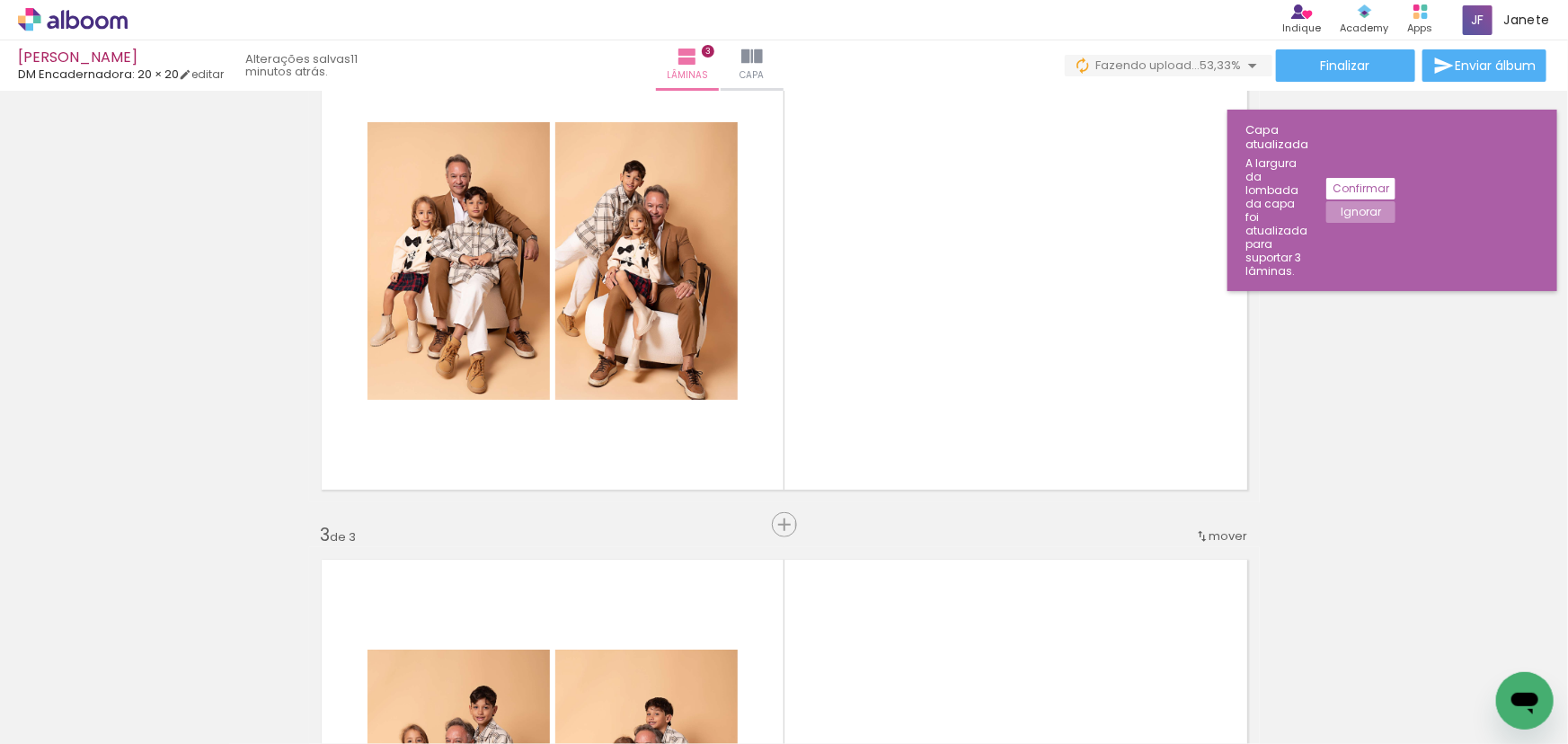
scroll to position [654, 0]
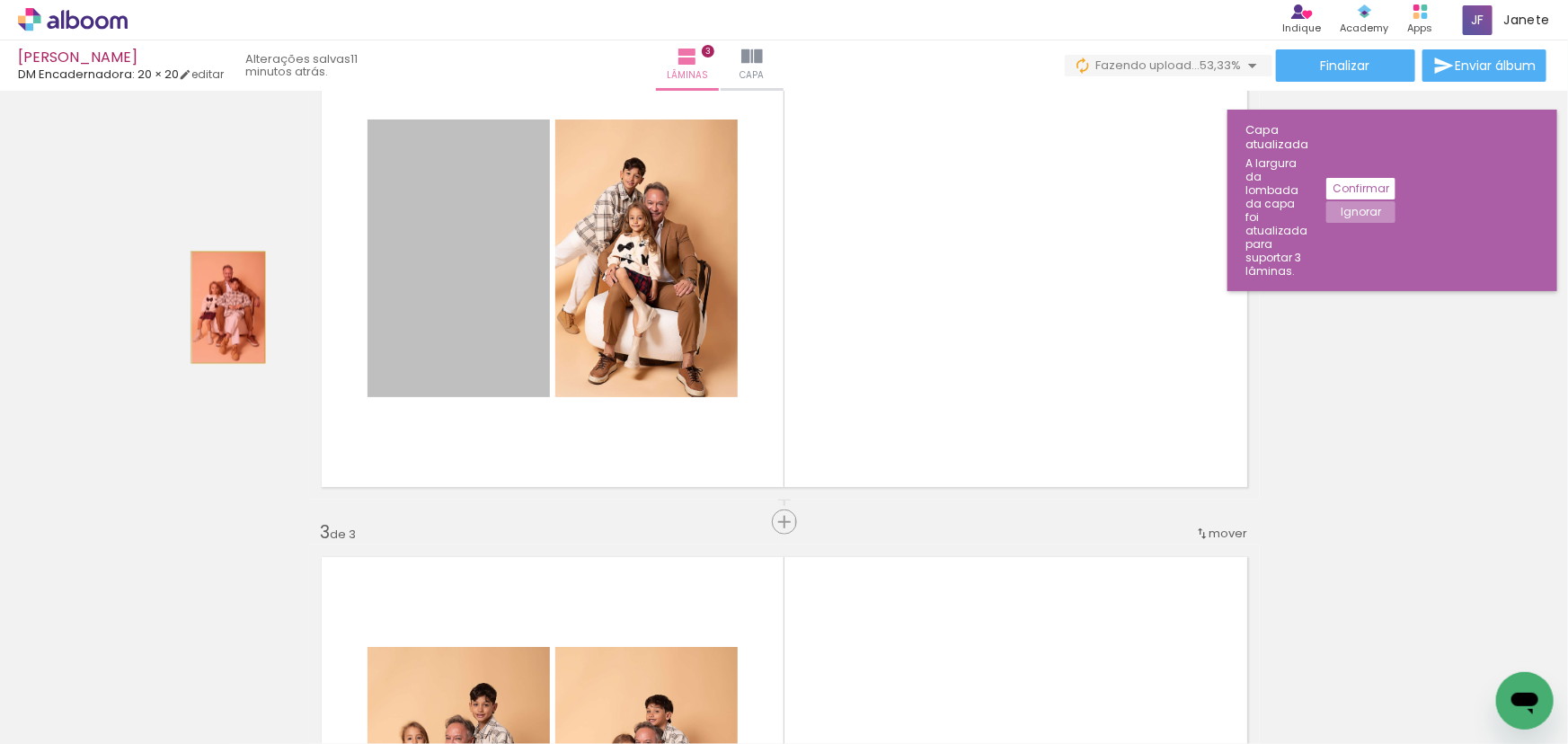
drag, startPoint x: 460, startPoint y: 294, endPoint x: 222, endPoint y: 307, distance: 238.4
click at [222, 307] on div "Inserir lâmina 1 de 3 Inserir lâmina 2 de 3 Inserir lâmina 3 de 3" at bounding box center [784, 499] width 1568 height 2110
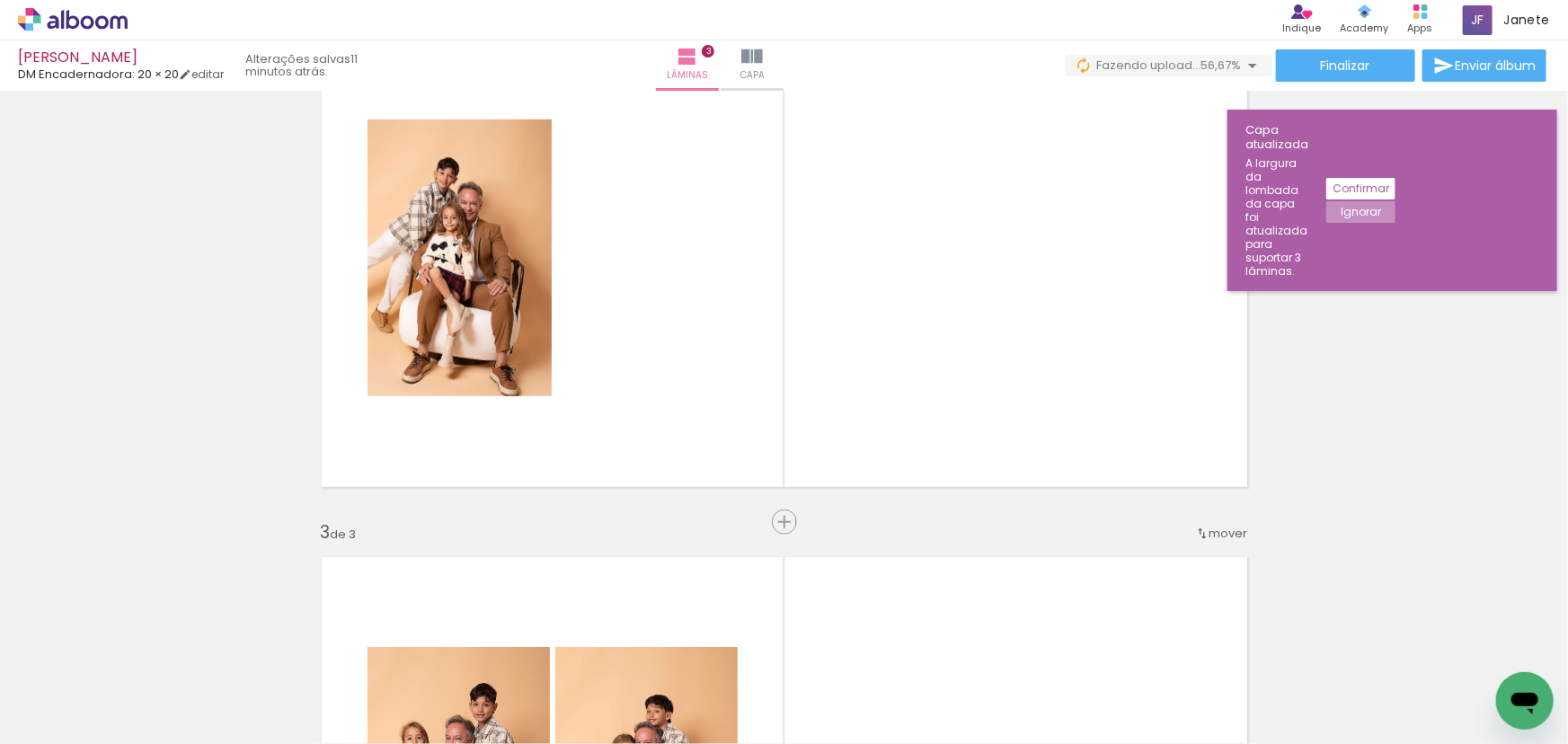
click at [572, 644] on iron-icon at bounding box center [567, 647] width 18 height 18
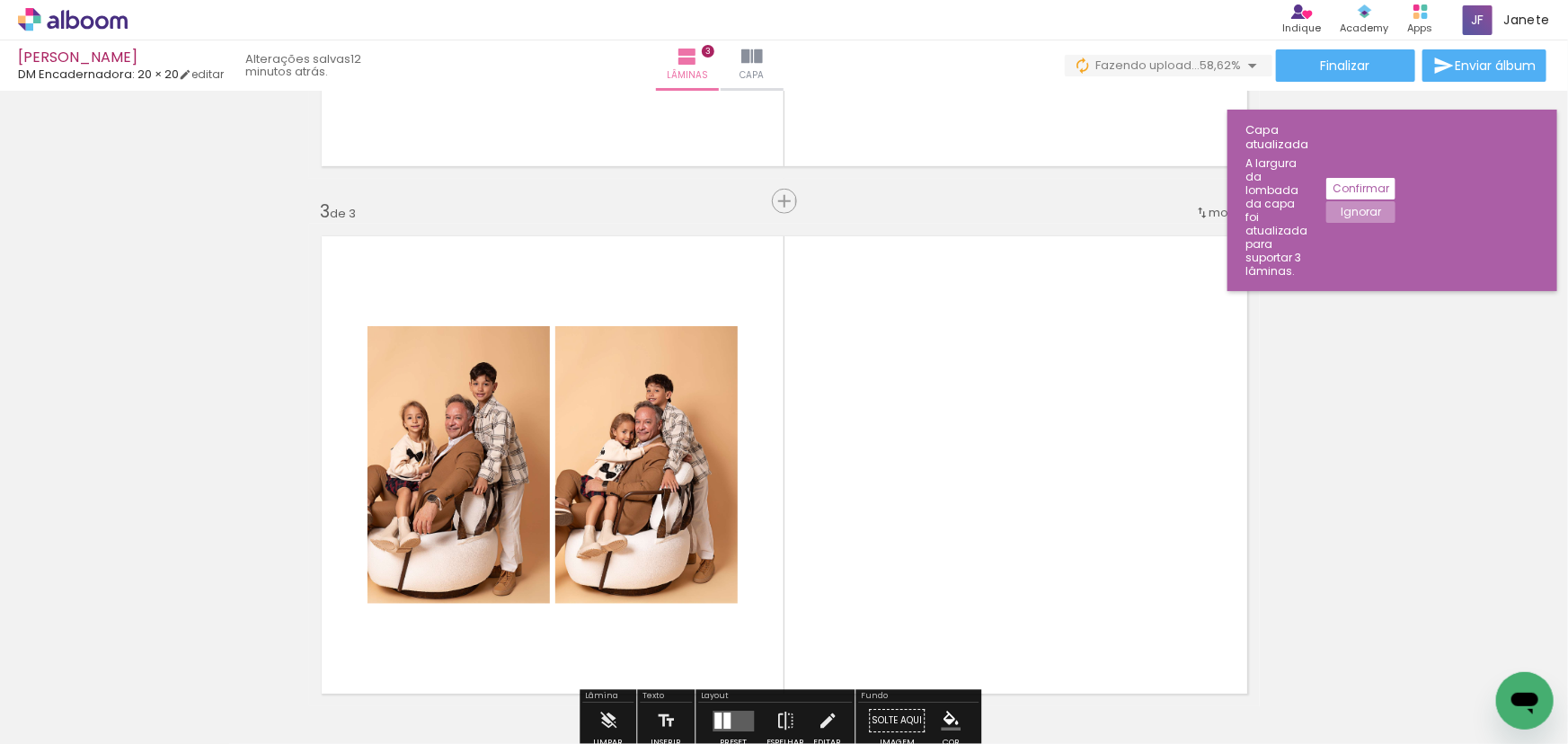
scroll to position [979, 0]
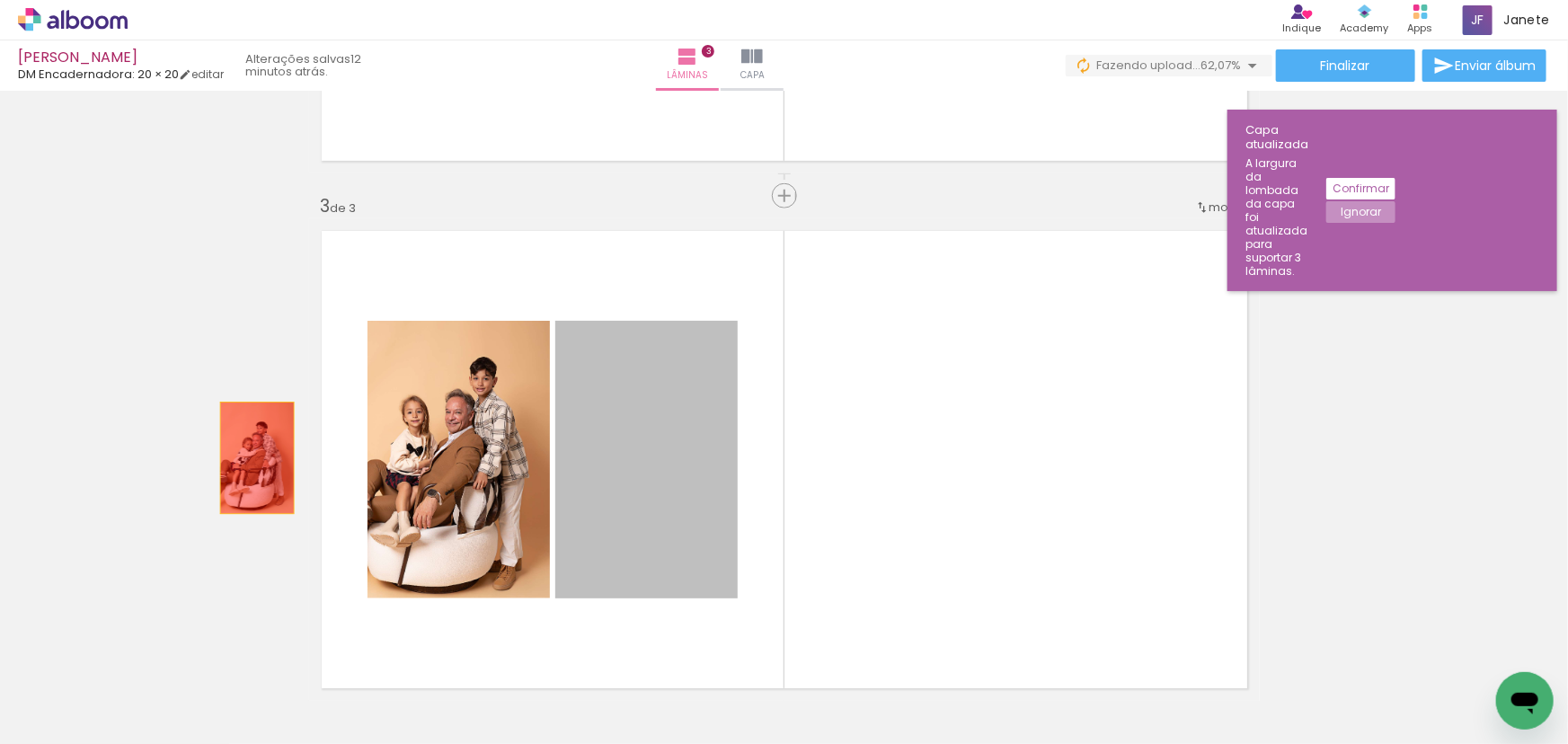
drag, startPoint x: 477, startPoint y: 454, endPoint x: 251, endPoint y: 457, distance: 226.0
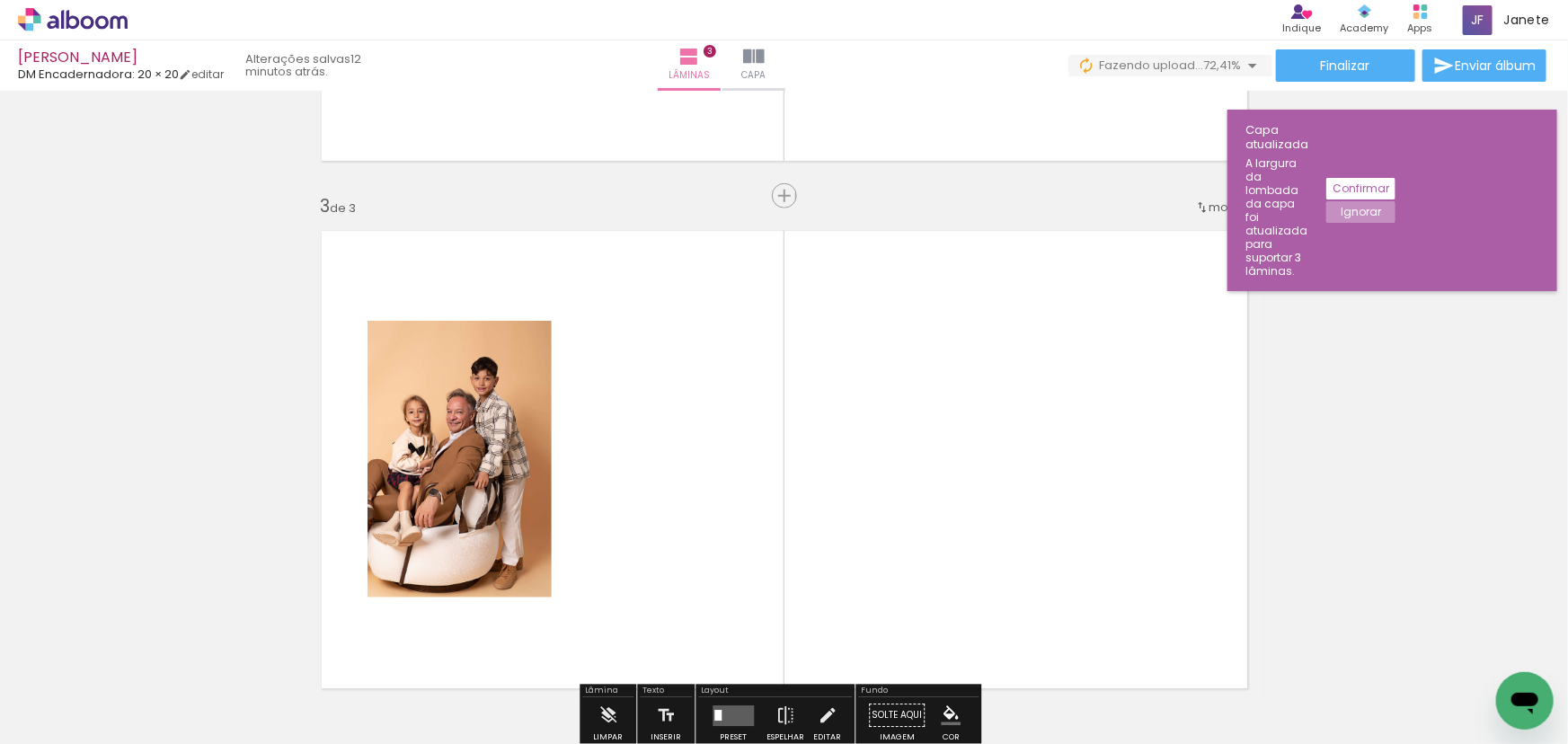
click at [766, 639] on iron-icon at bounding box center [768, 647] width 18 height 18
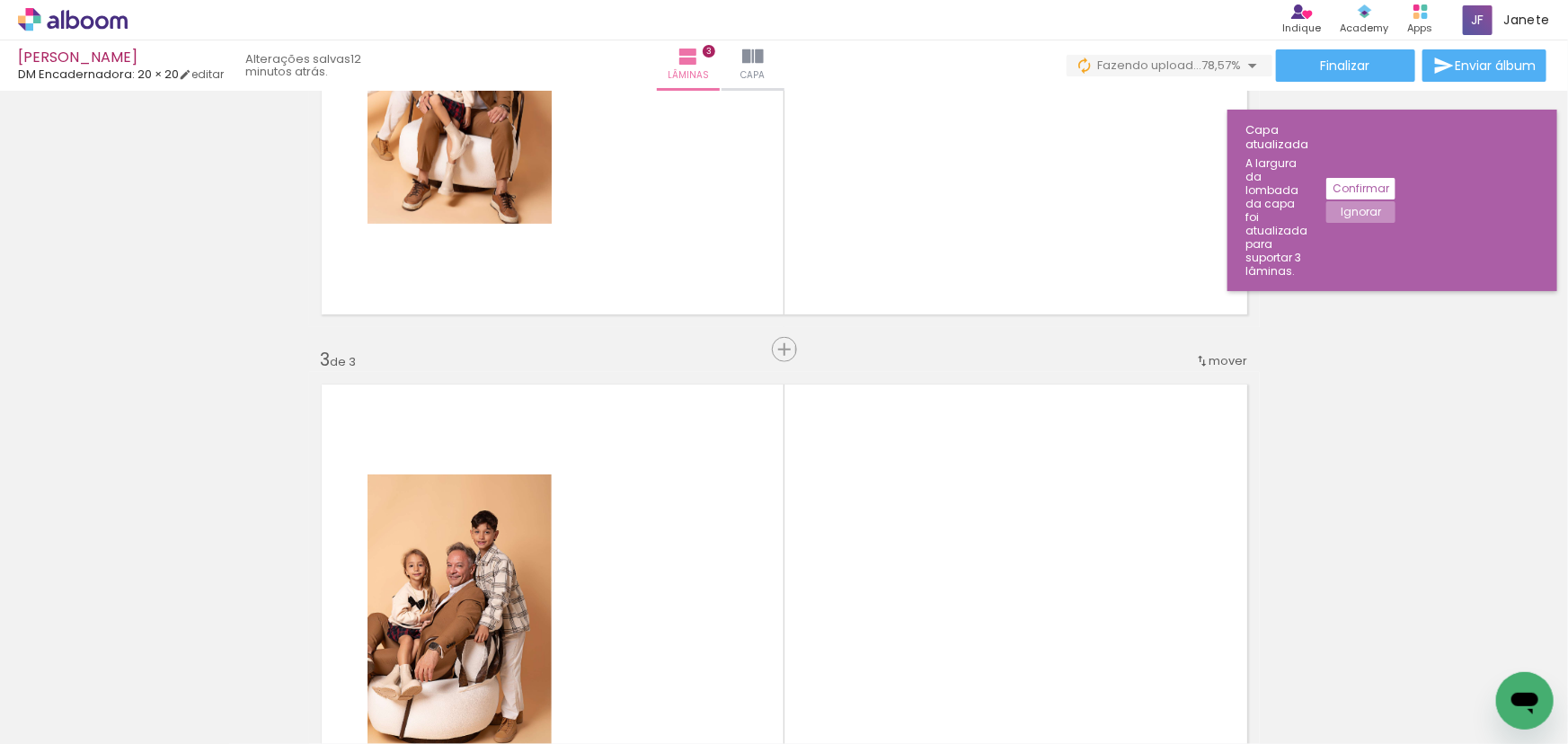
scroll to position [817, 0]
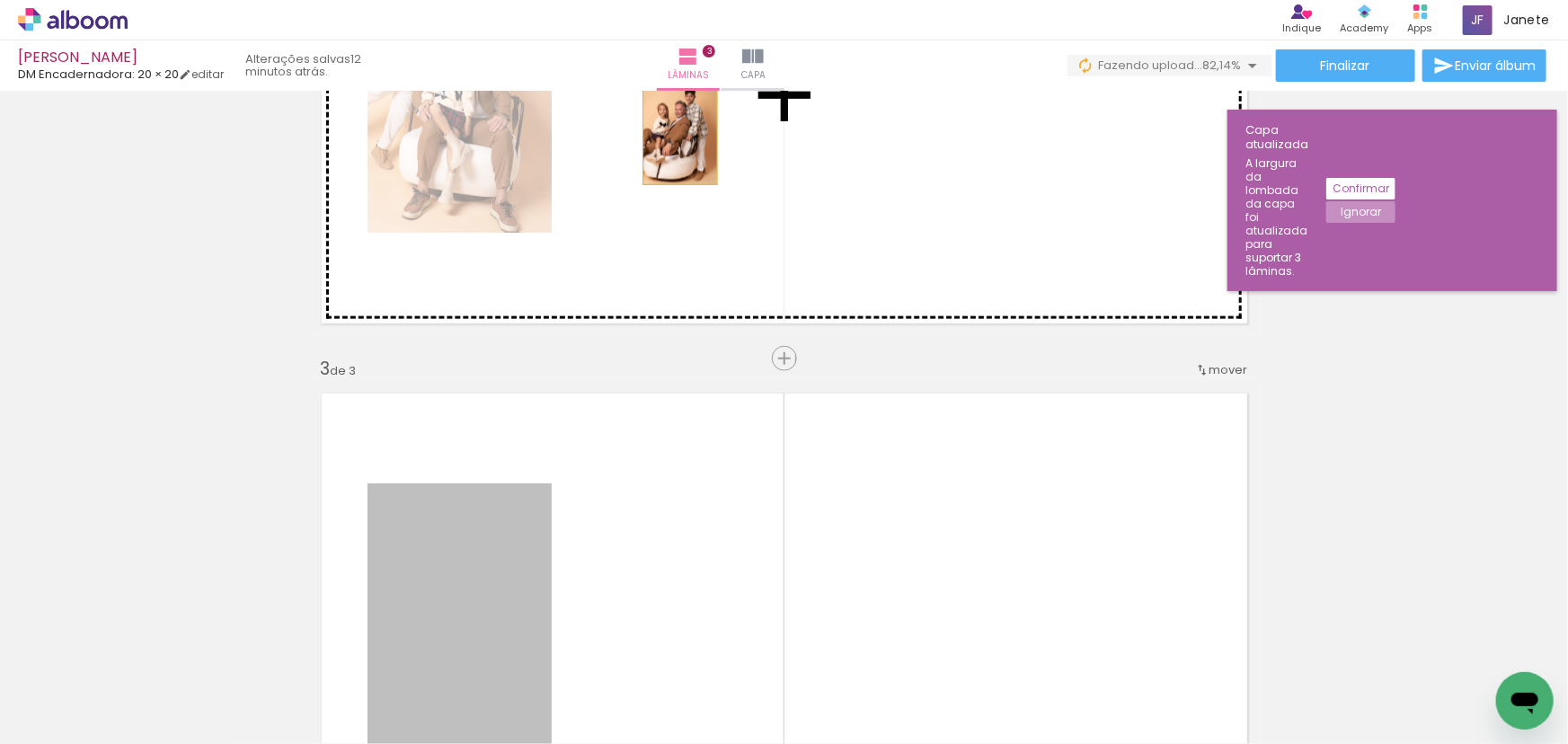
drag, startPoint x: 483, startPoint y: 556, endPoint x: 674, endPoint y: 128, distance: 468.7
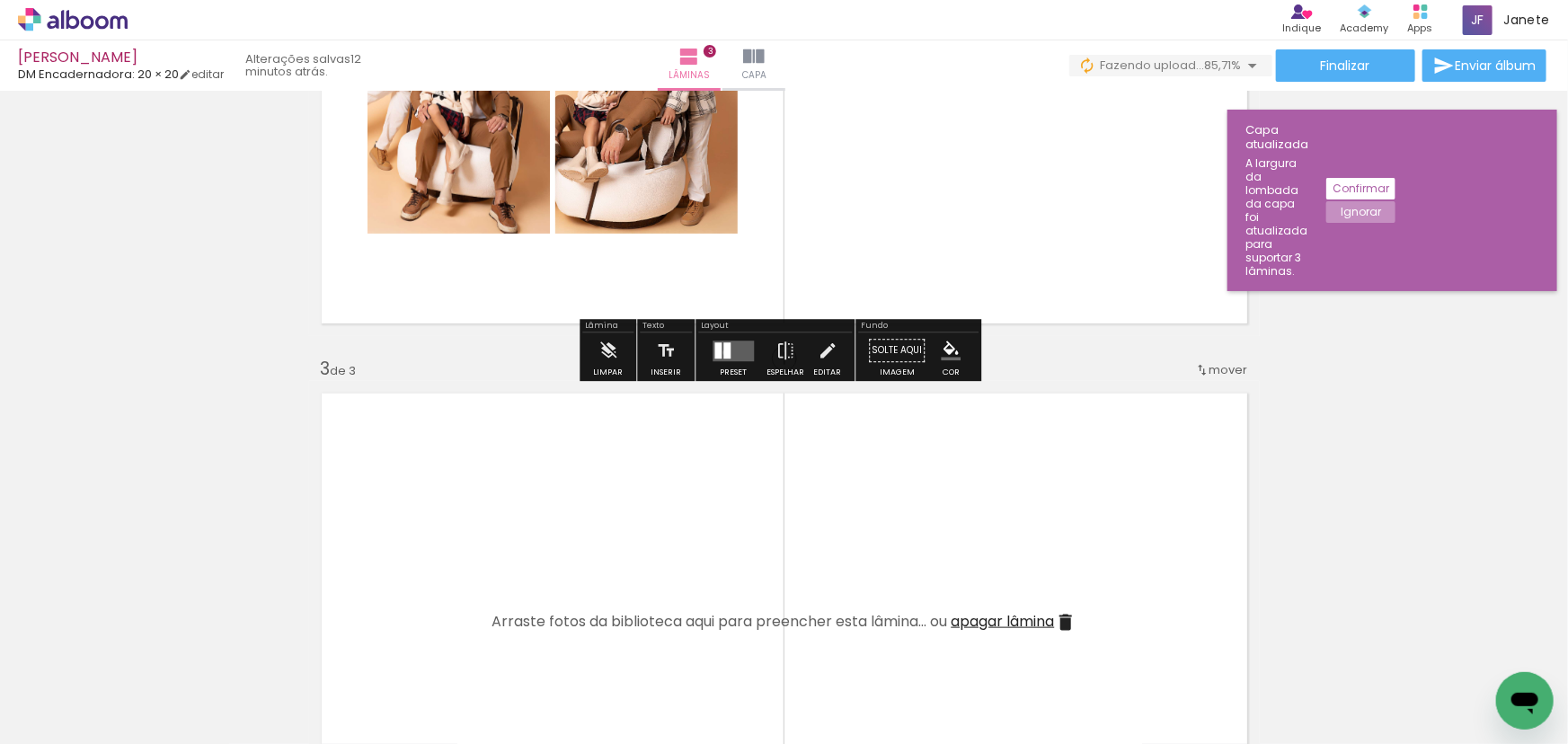
click at [723, 353] on div at bounding box center [727, 351] width 7 height 17
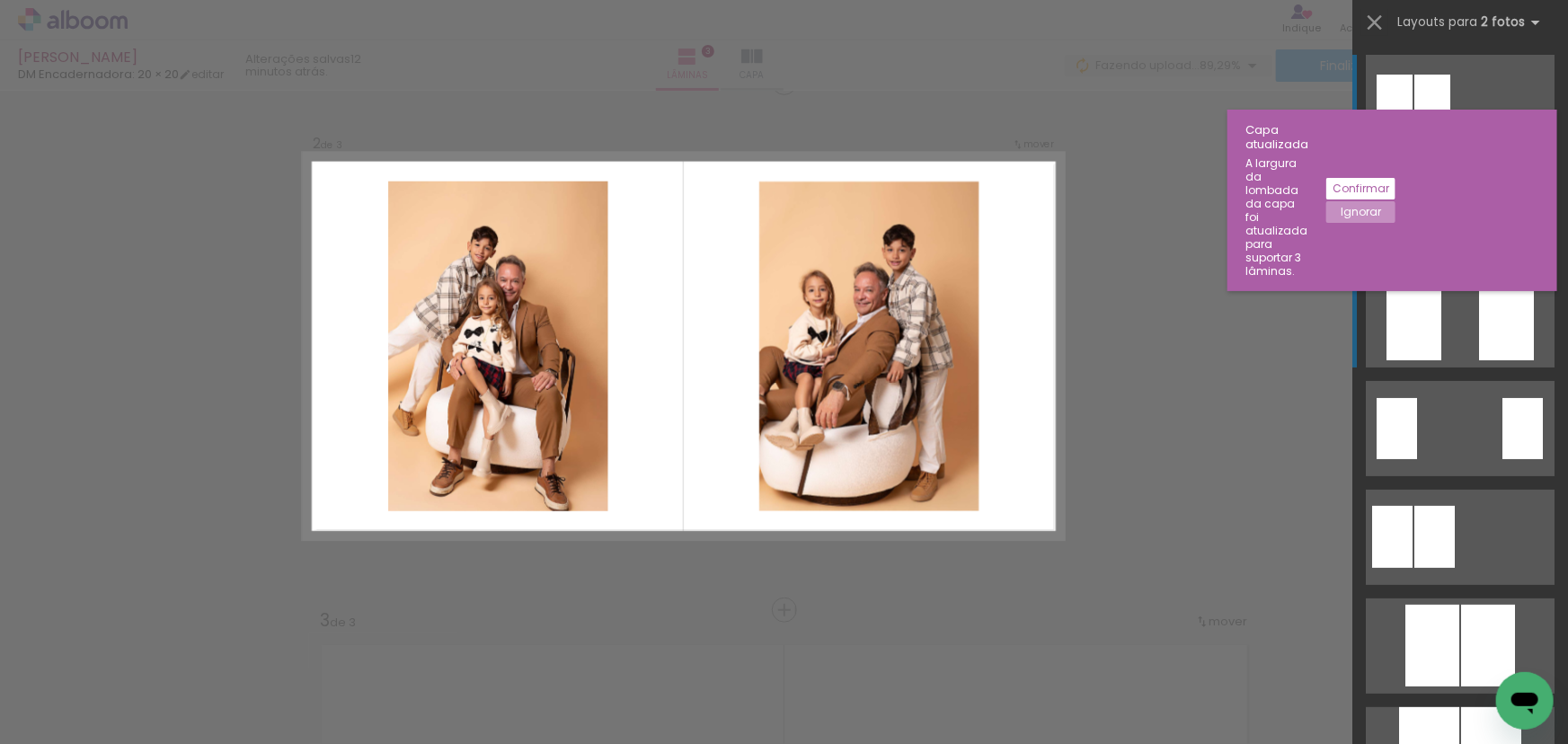
scroll to position [550, 0]
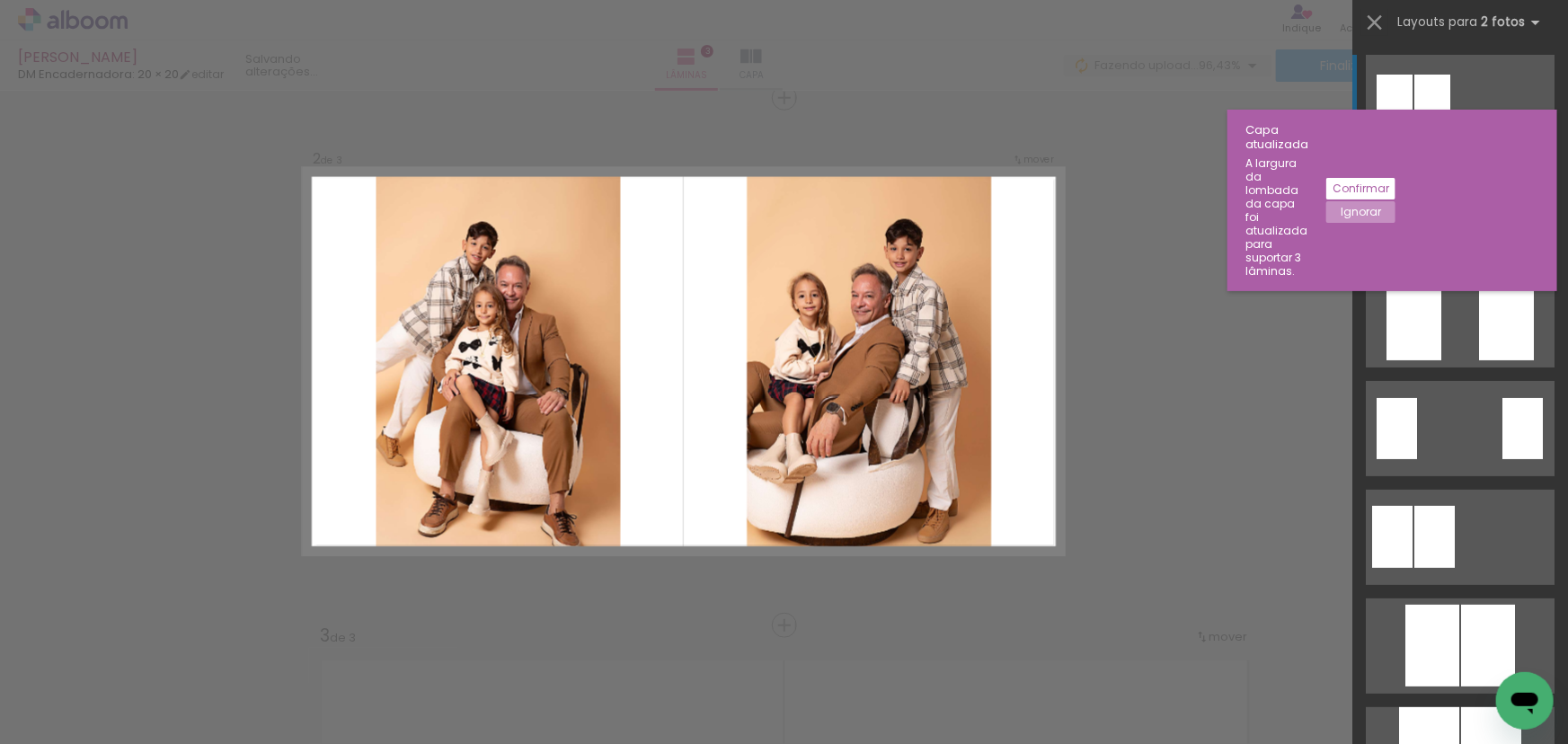
click at [1459, 219] on quentale-layouter at bounding box center [1460, 210] width 188 height 95
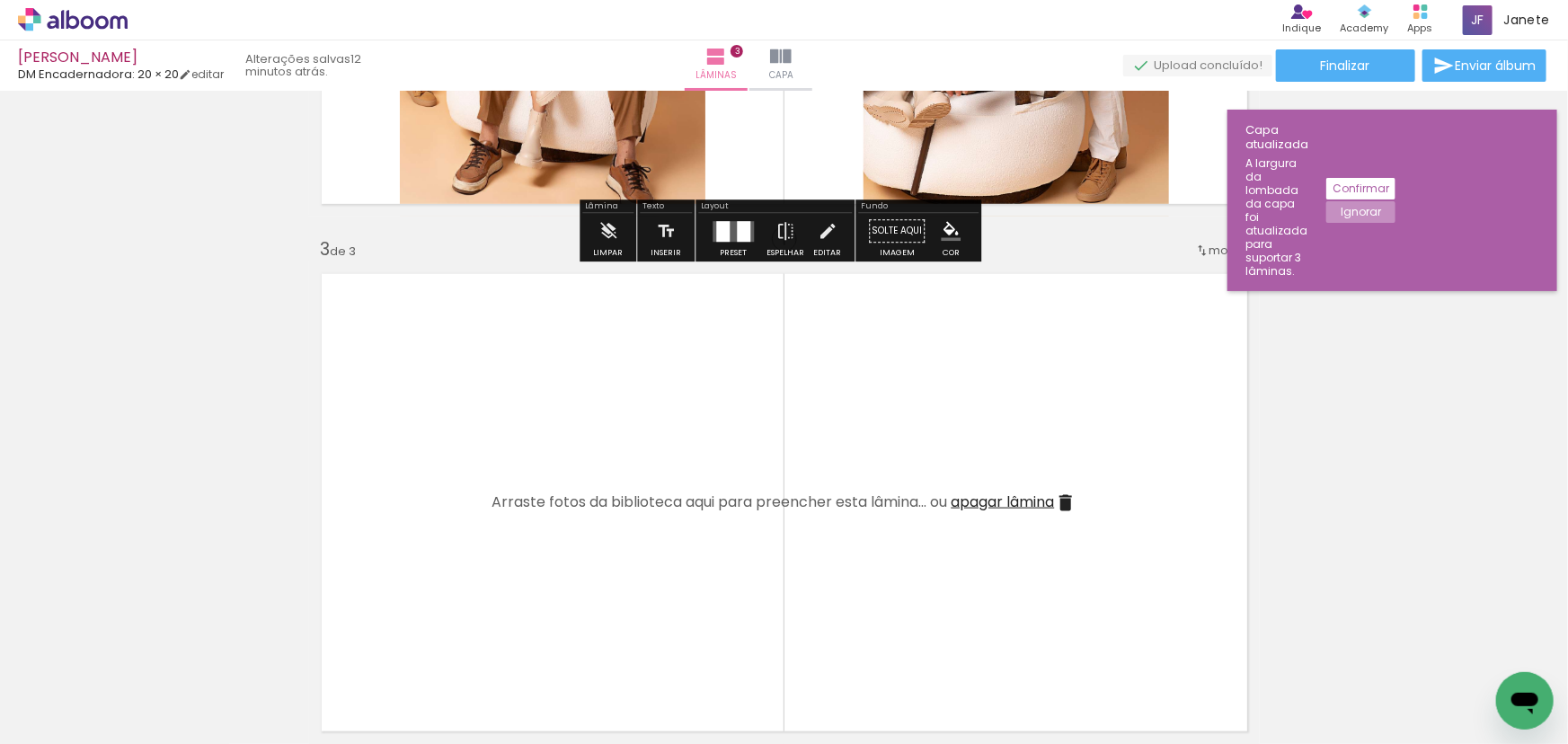
scroll to position [1040, 0]
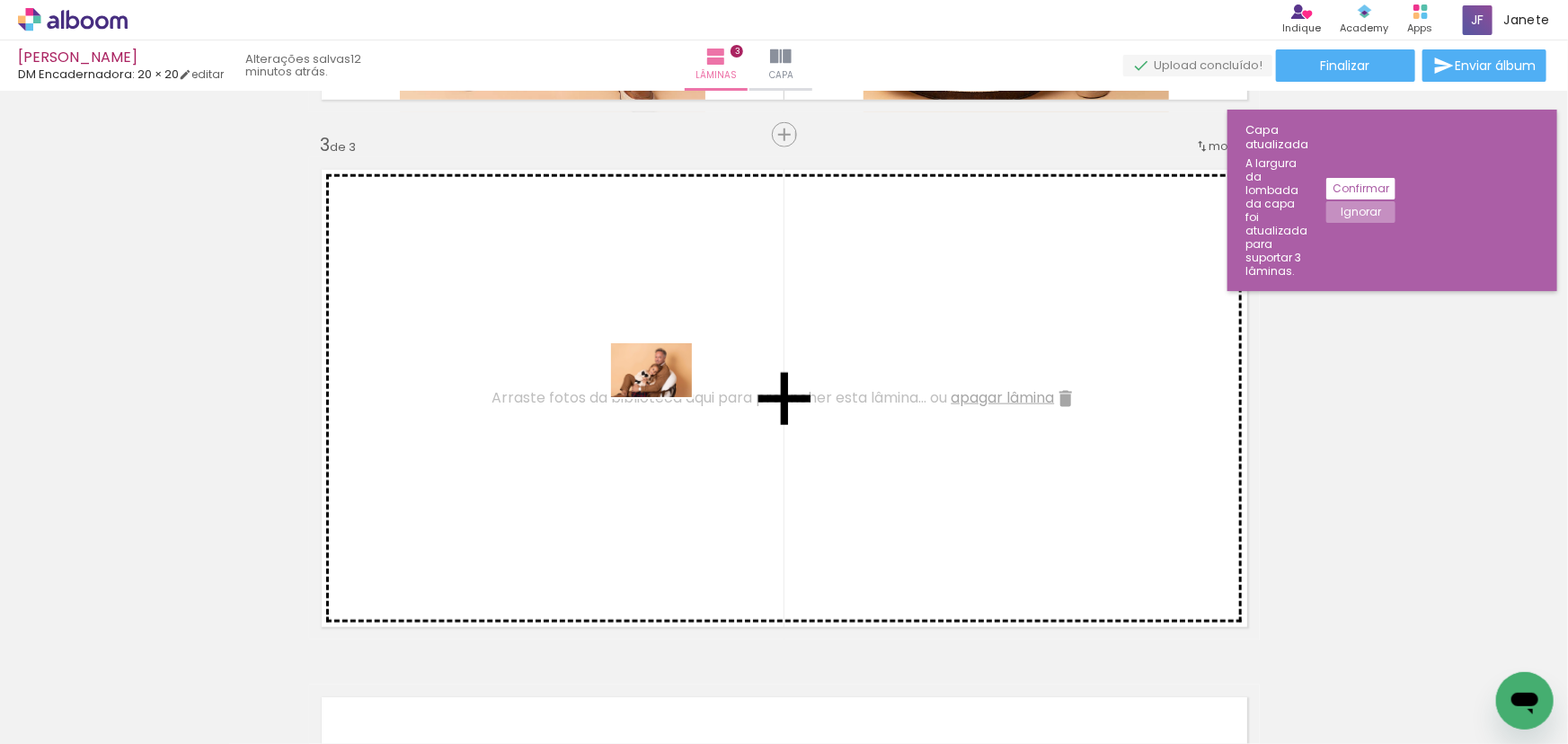
drag, startPoint x: 790, startPoint y: 610, endPoint x: 665, endPoint y: 397, distance: 247.0
click at [665, 397] on quentale-workspace at bounding box center [784, 372] width 1568 height 744
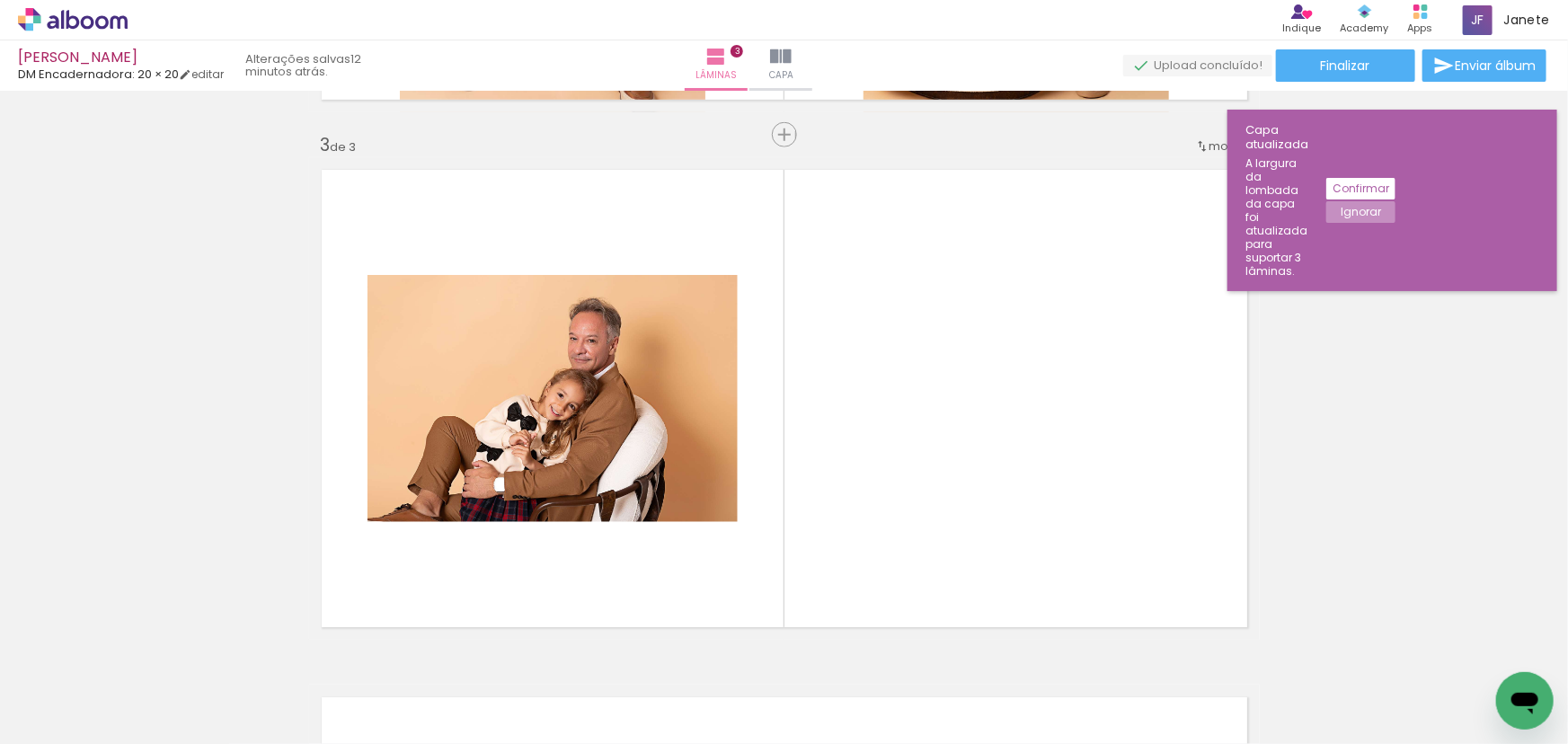
scroll to position [0, 454]
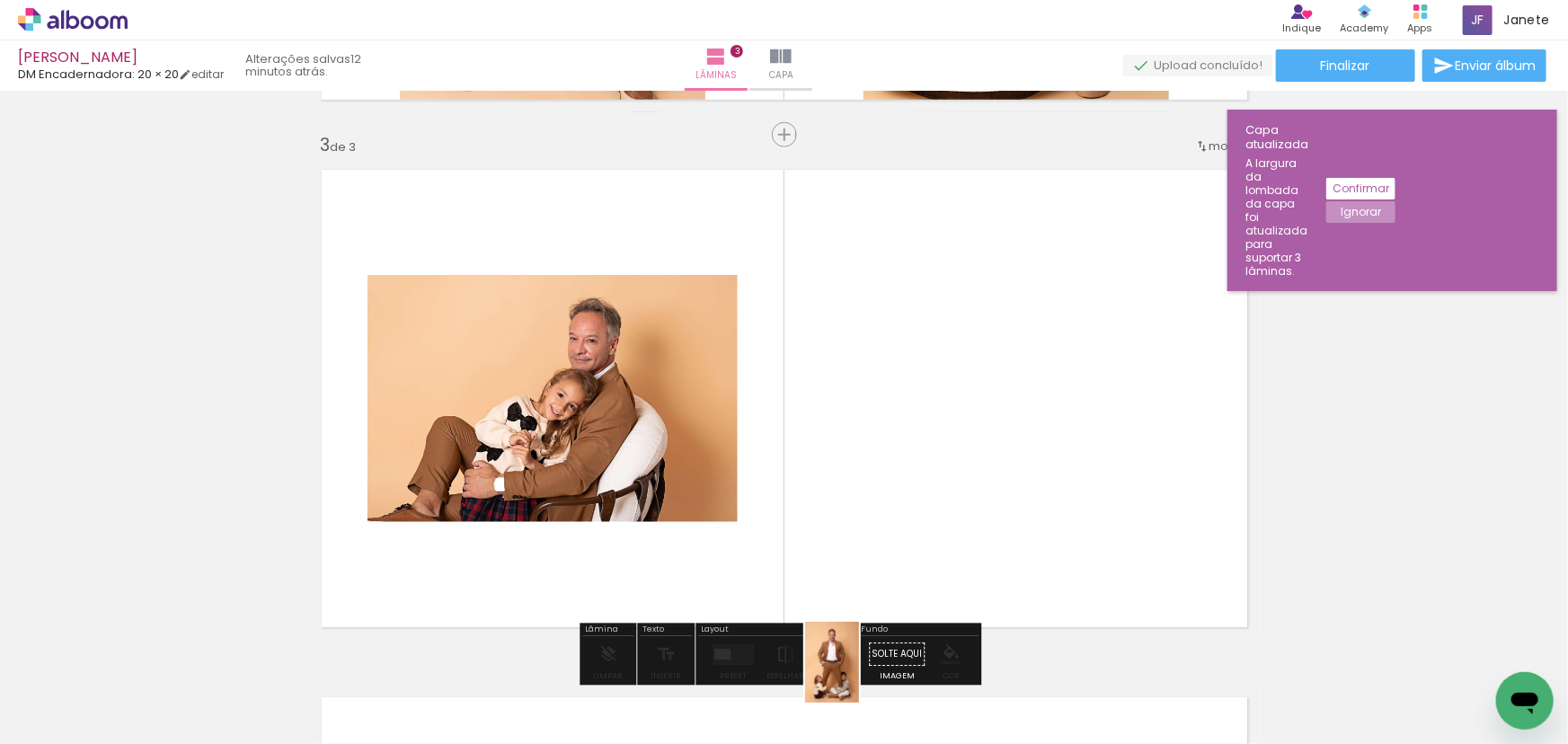
drag, startPoint x: 845, startPoint y: 691, endPoint x: 859, endPoint y: 676, distance: 20.5
click at [859, 676] on div at bounding box center [833, 683] width 59 height 89
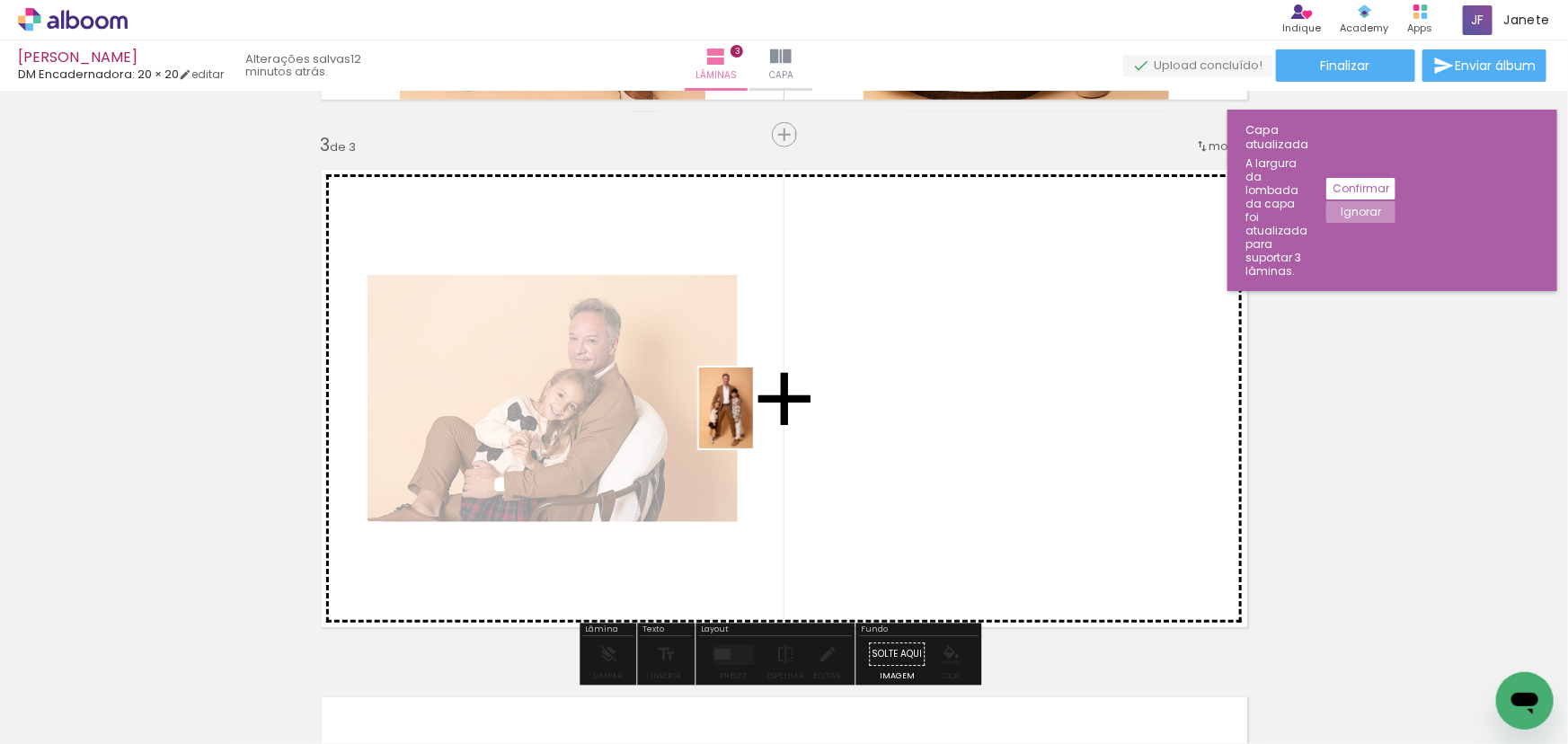
drag, startPoint x: 990, startPoint y: 629, endPoint x: 754, endPoint y: 421, distance: 314.6
click at [754, 421] on quentale-workspace at bounding box center [784, 372] width 1568 height 744
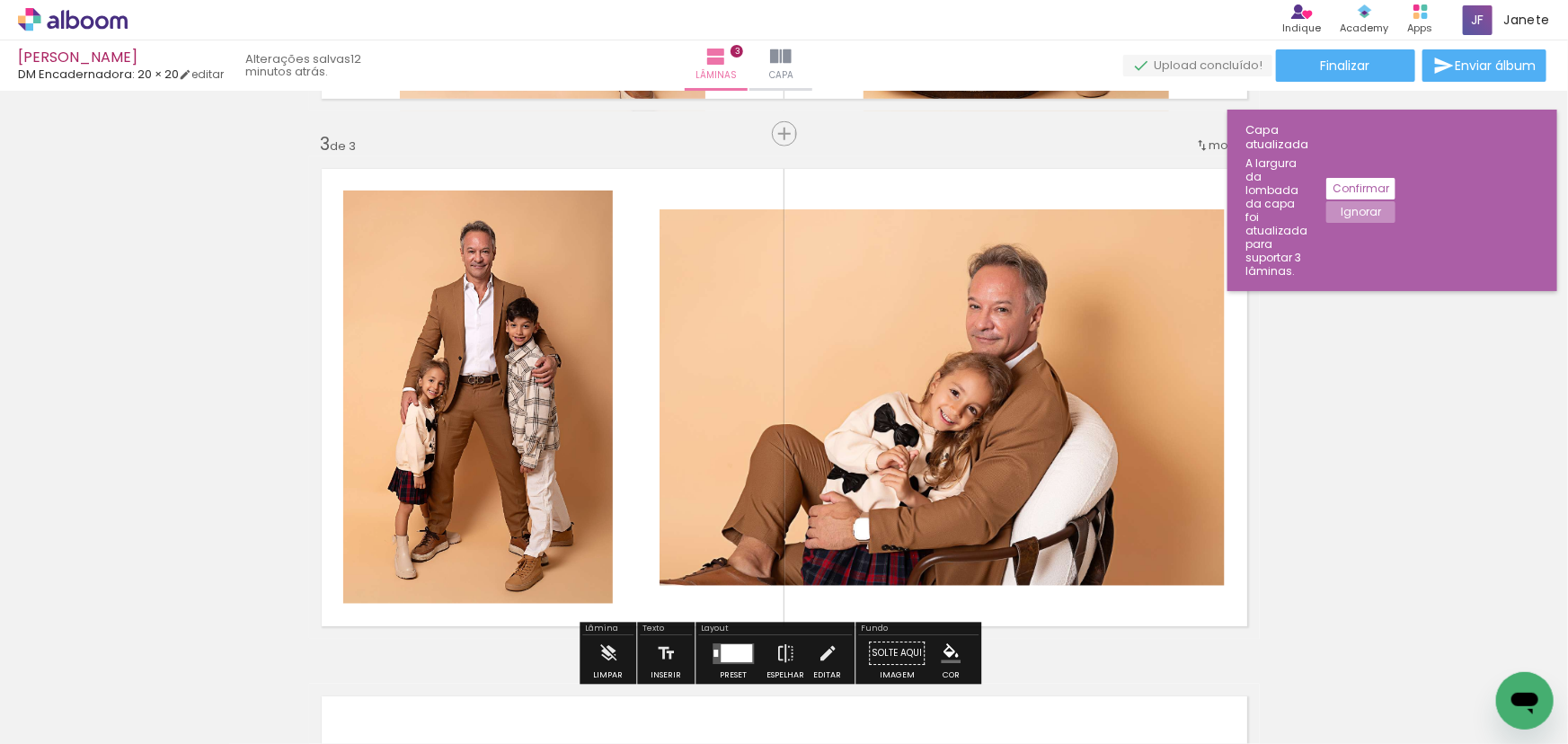
scroll to position [1122, 0]
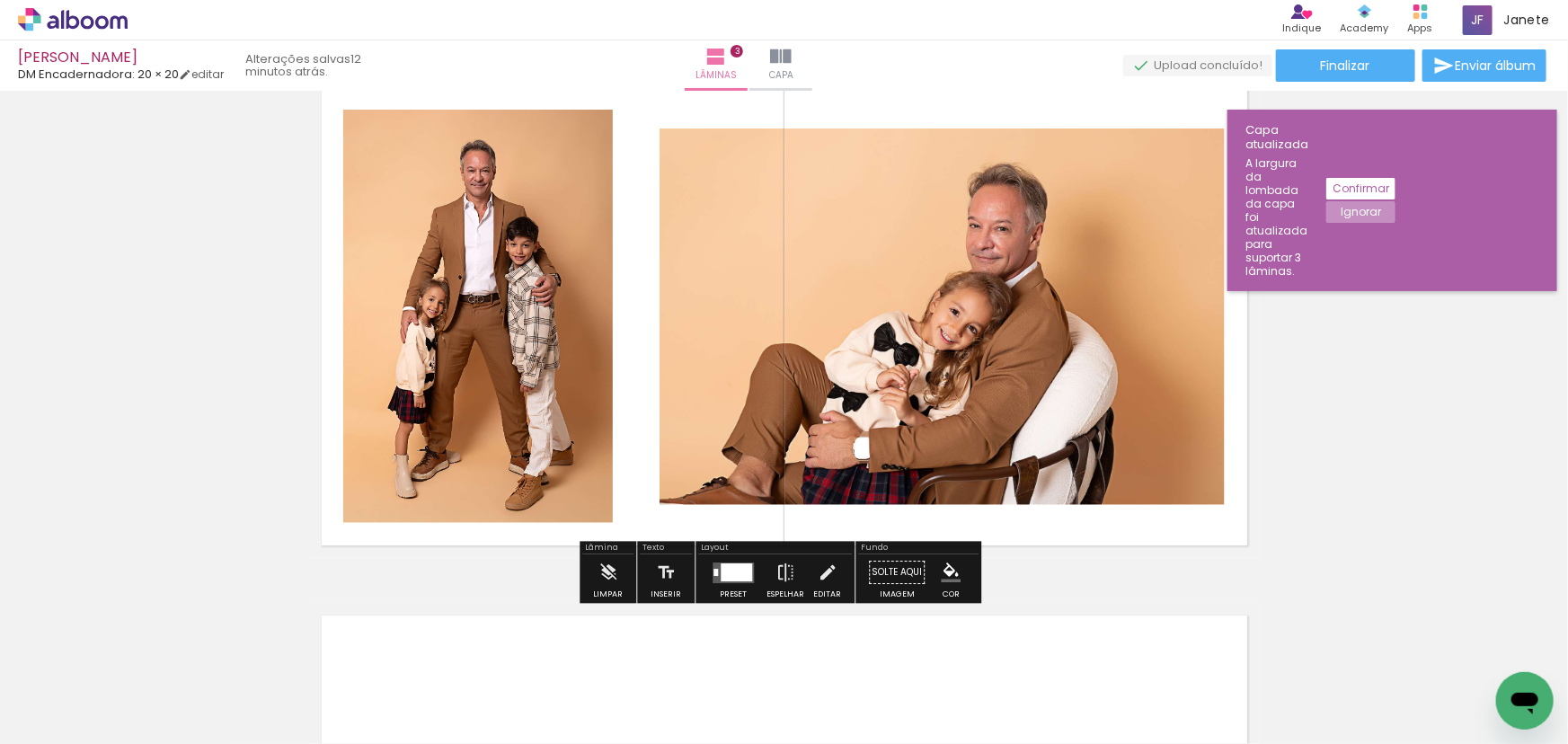
click at [727, 573] on div at bounding box center [737, 571] width 31 height 18
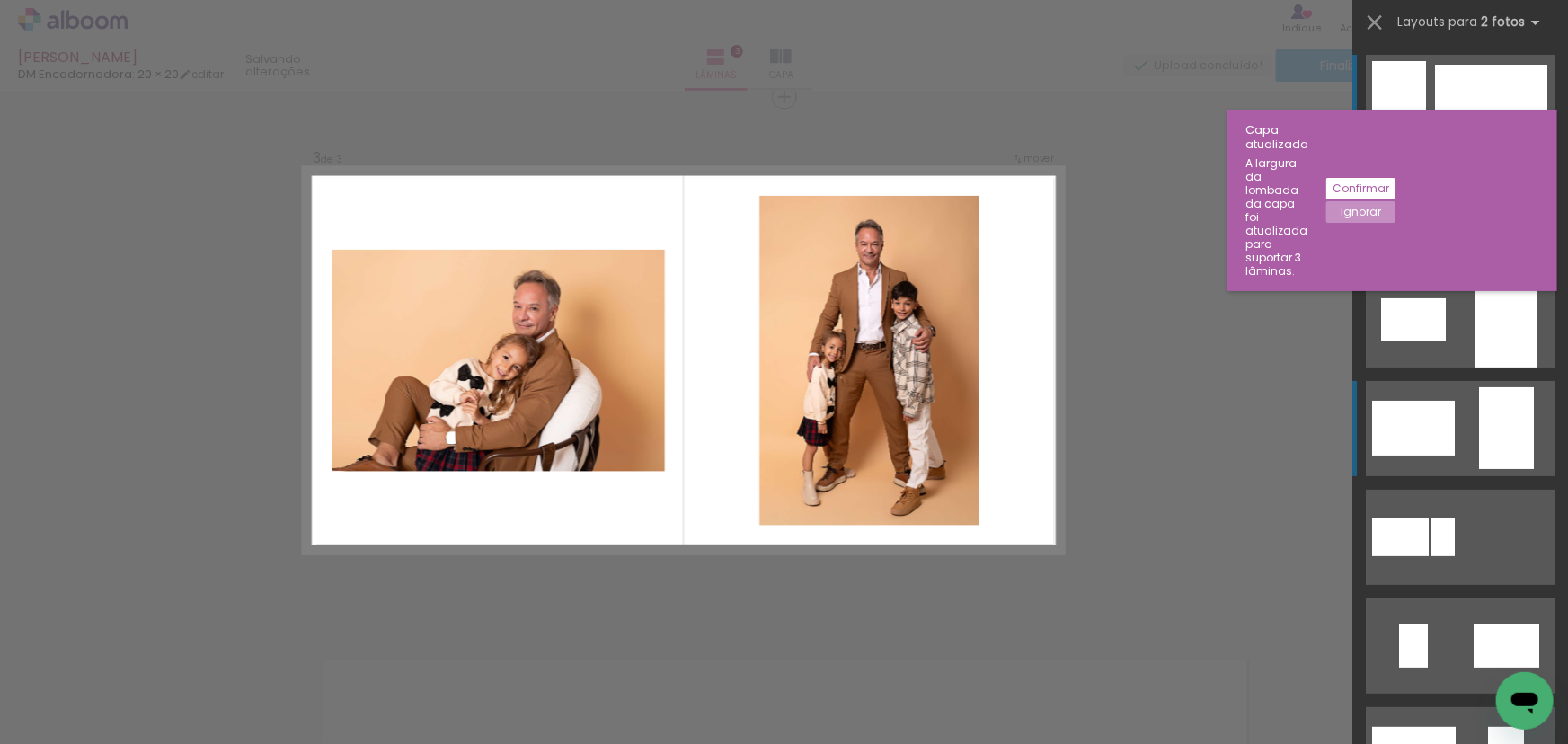
scroll to position [1077, 0]
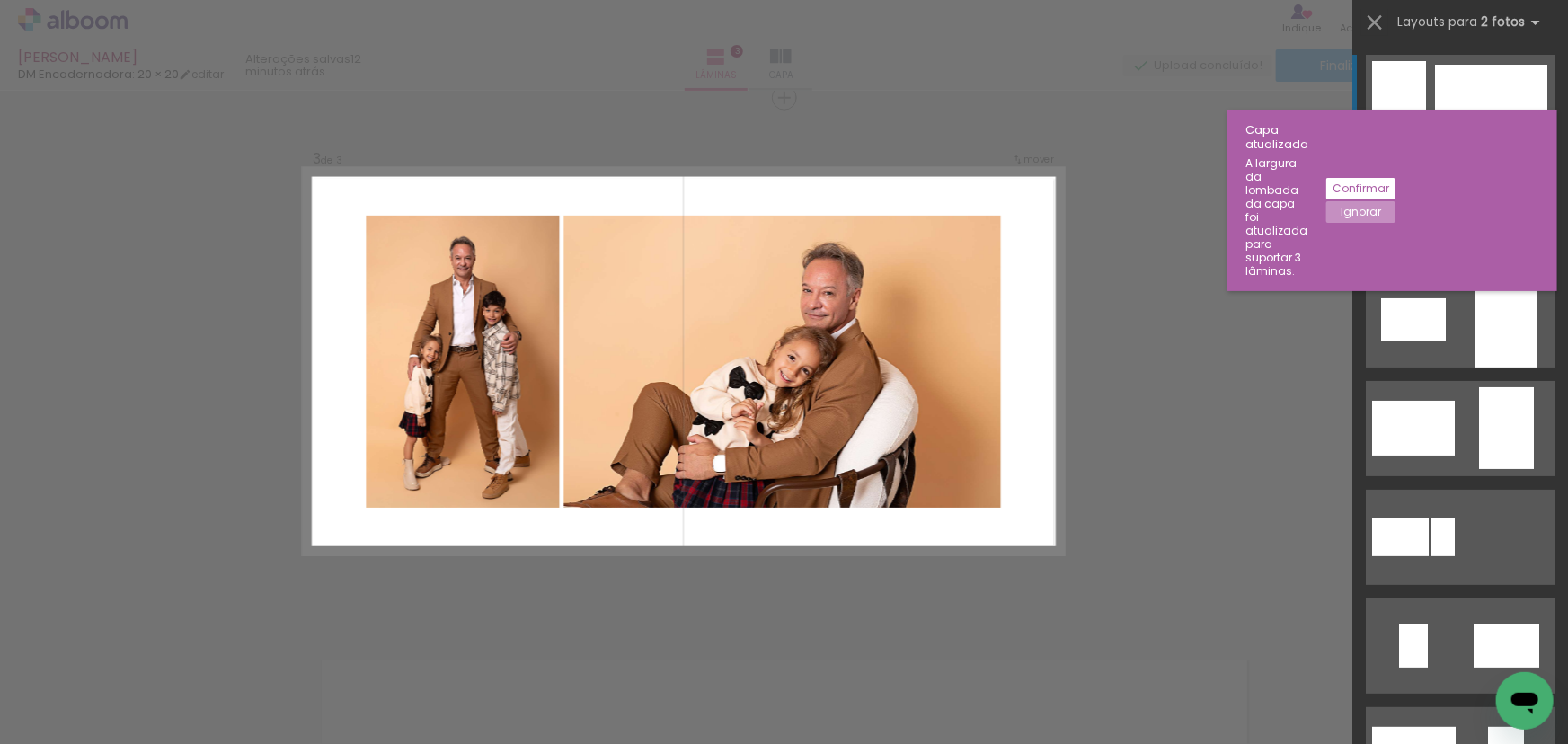
click at [1445, 234] on div at bounding box center [1485, 210] width 110 height 73
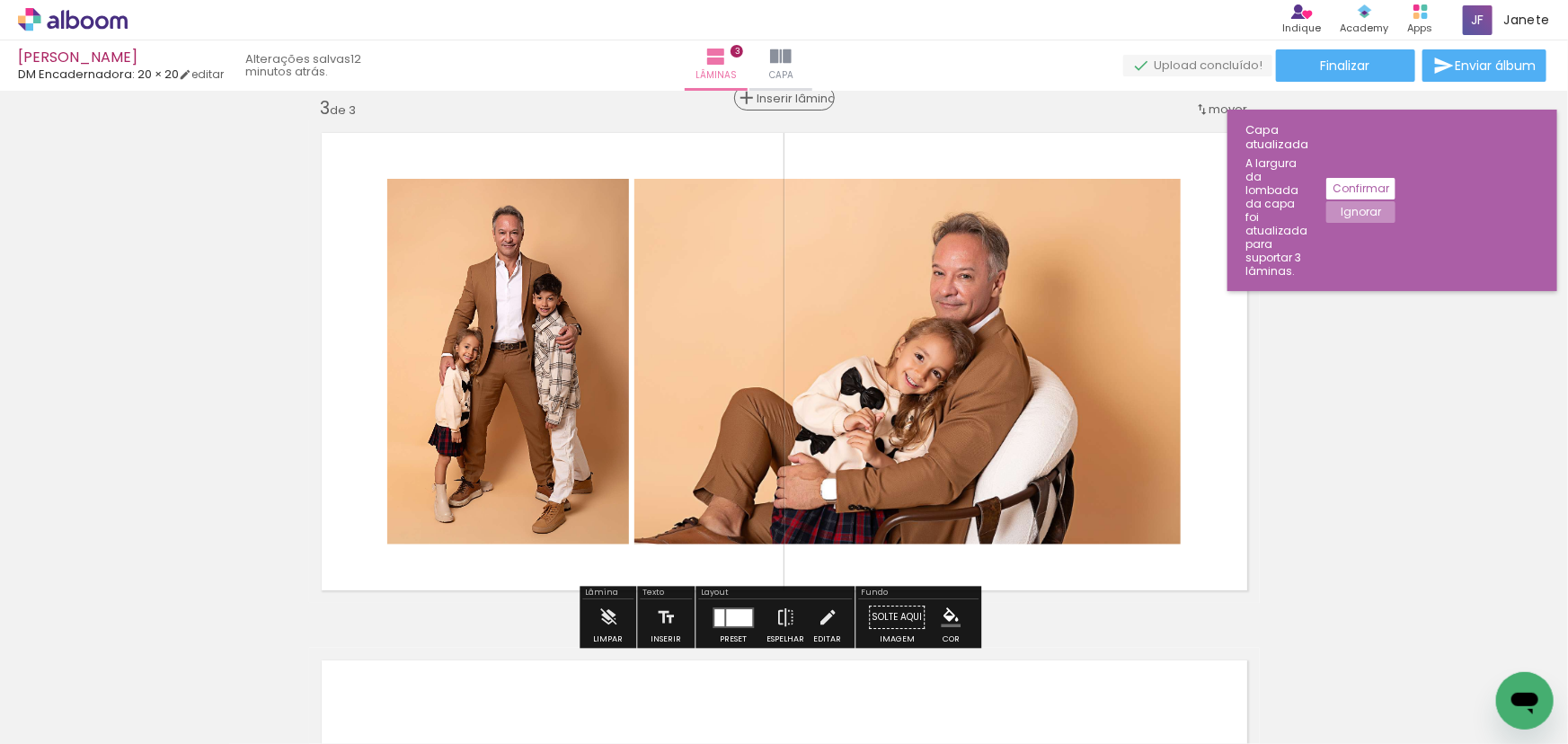
click at [782, 101] on span "Inserir lâmina" at bounding box center [792, 98] width 70 height 12
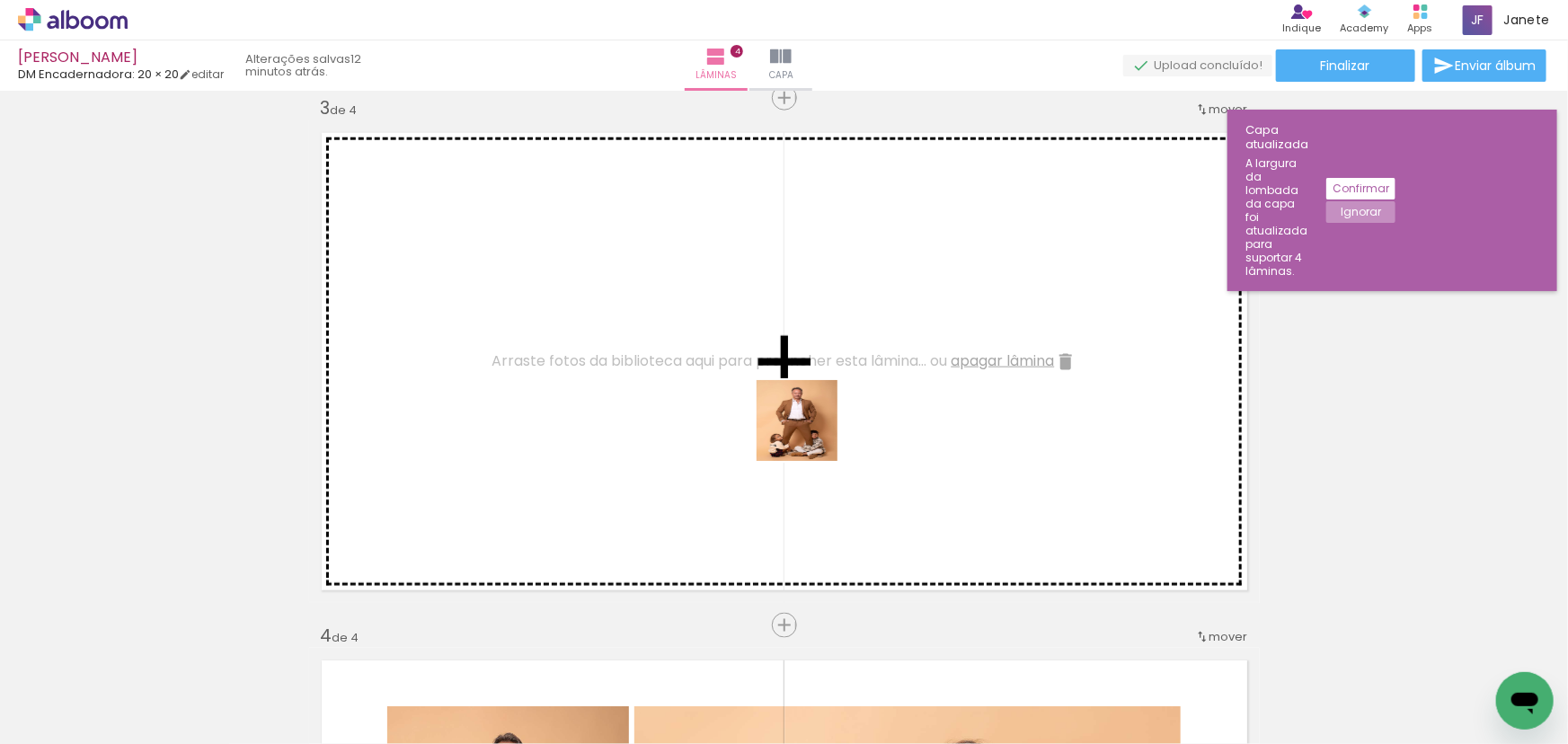
drag, startPoint x: 841, startPoint y: 590, endPoint x: 903, endPoint y: 515, distance: 97.3
click at [805, 414] on quentale-workspace at bounding box center [784, 372] width 1568 height 744
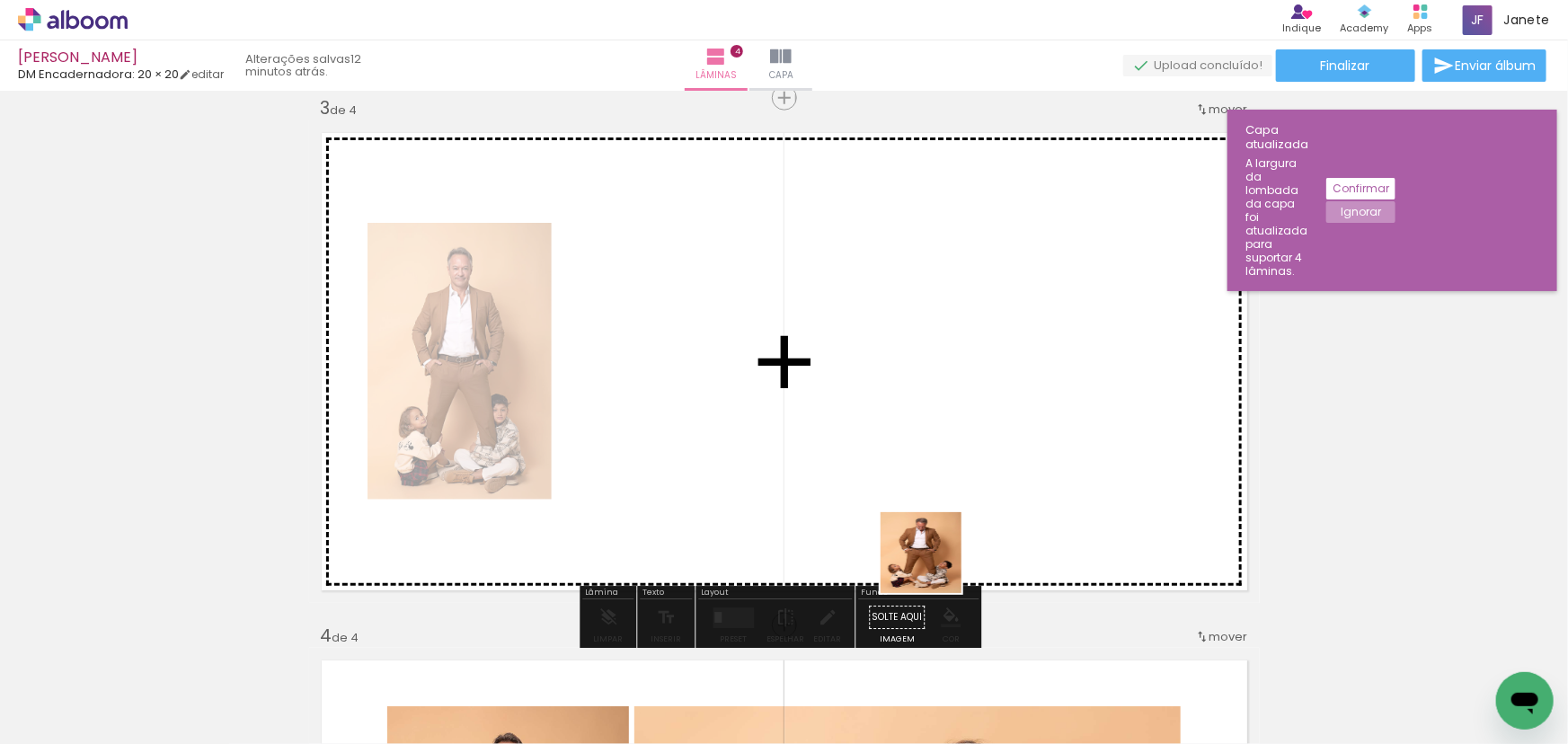
drag, startPoint x: 939, startPoint y: 696, endPoint x: 935, endPoint y: 400, distance: 296.0
click at [935, 400] on quentale-workspace at bounding box center [784, 372] width 1568 height 744
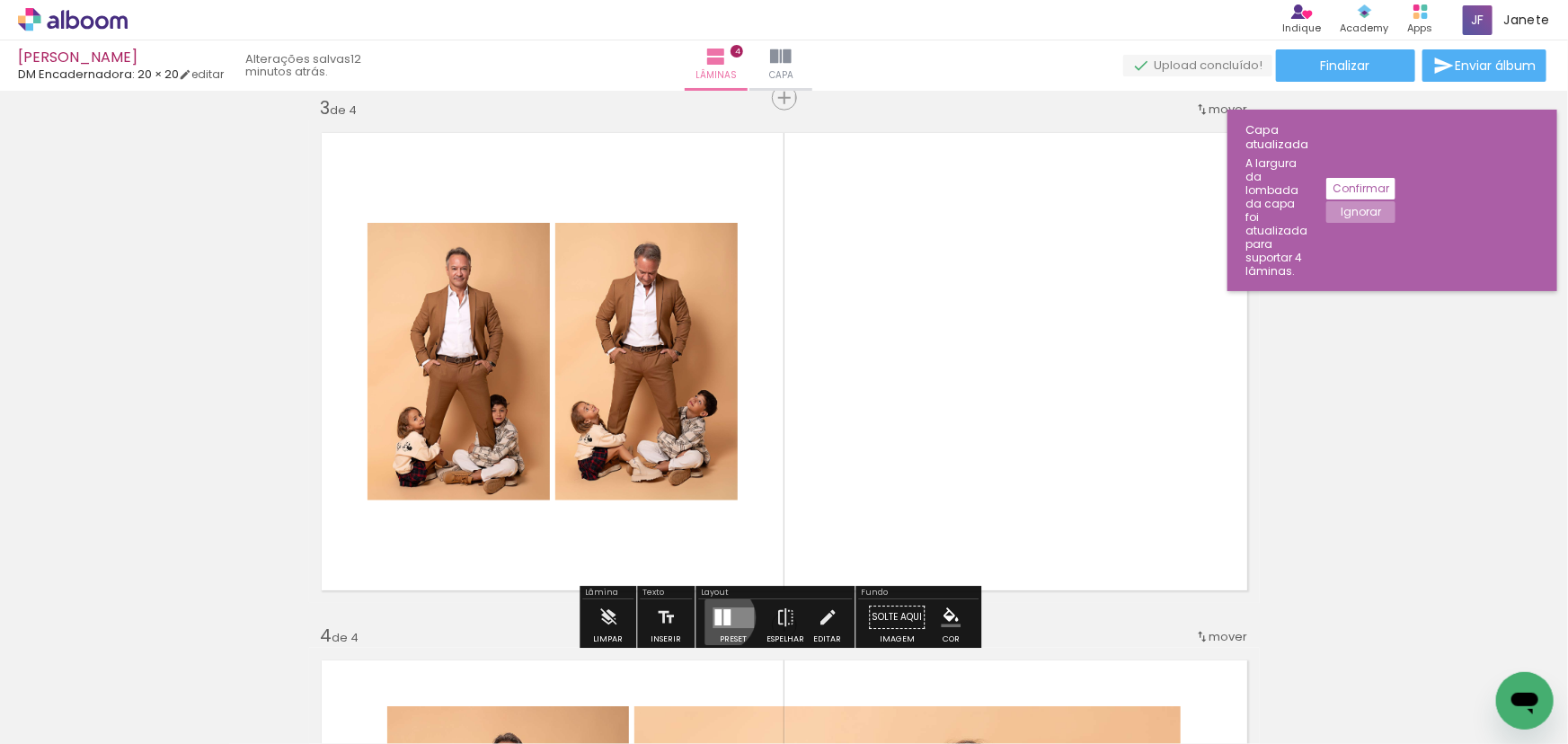
click at [723, 618] on div at bounding box center [727, 618] width 7 height 17
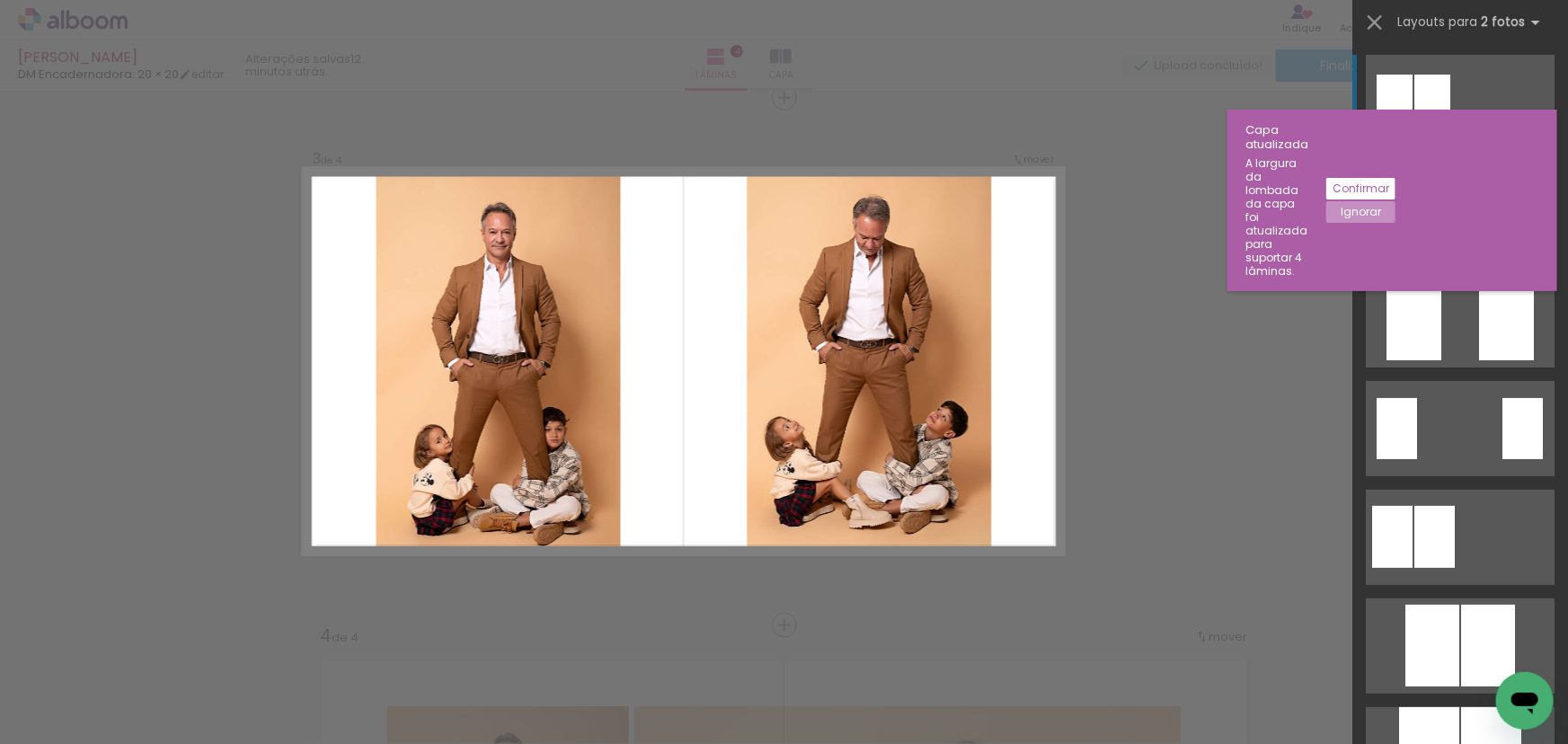
click at [1453, 228] on quentale-layouter at bounding box center [1460, 210] width 188 height 95
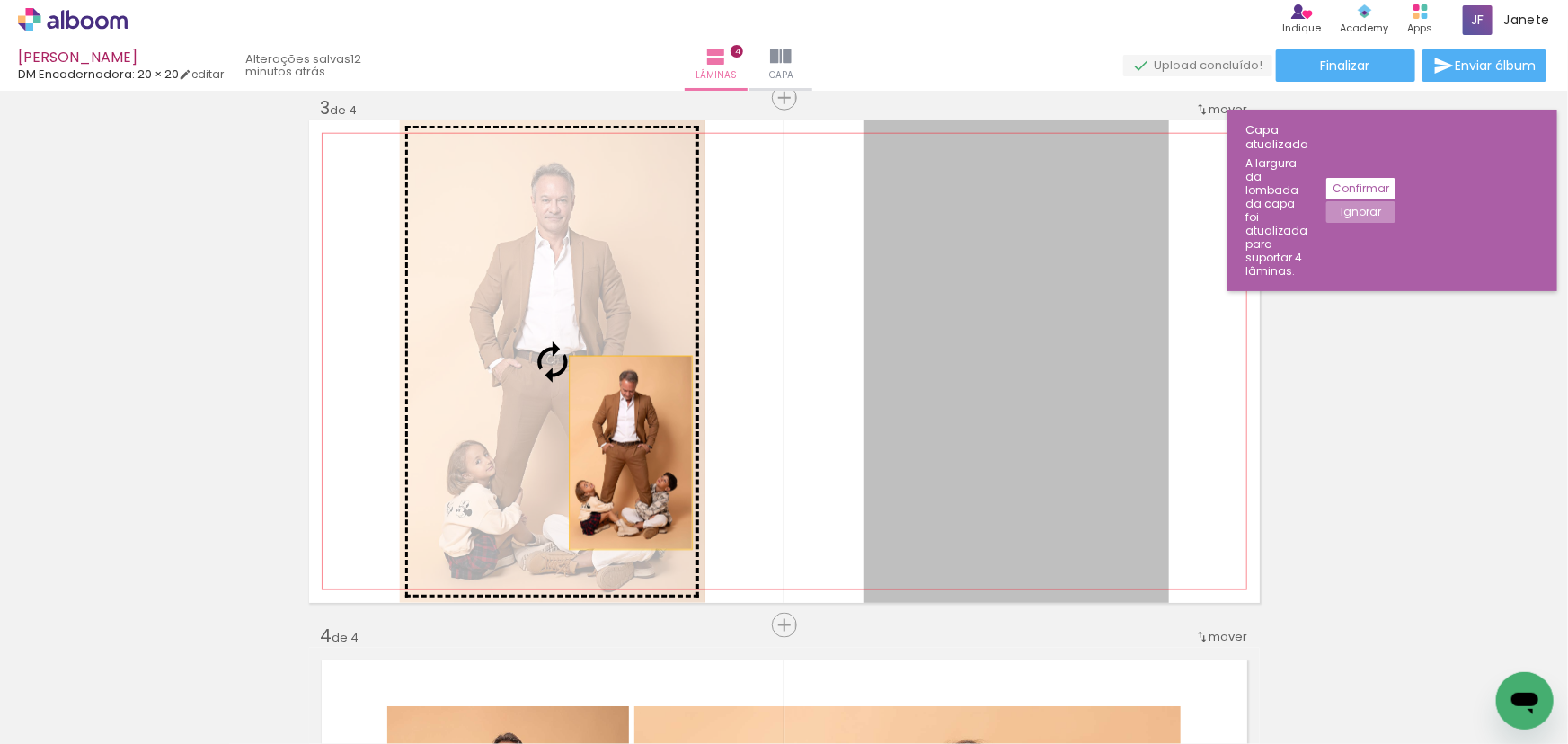
drag, startPoint x: 971, startPoint y: 470, endPoint x: 624, endPoint y: 453, distance: 347.4
click at [0, 0] on slot at bounding box center [0, 0] width 0 height 0
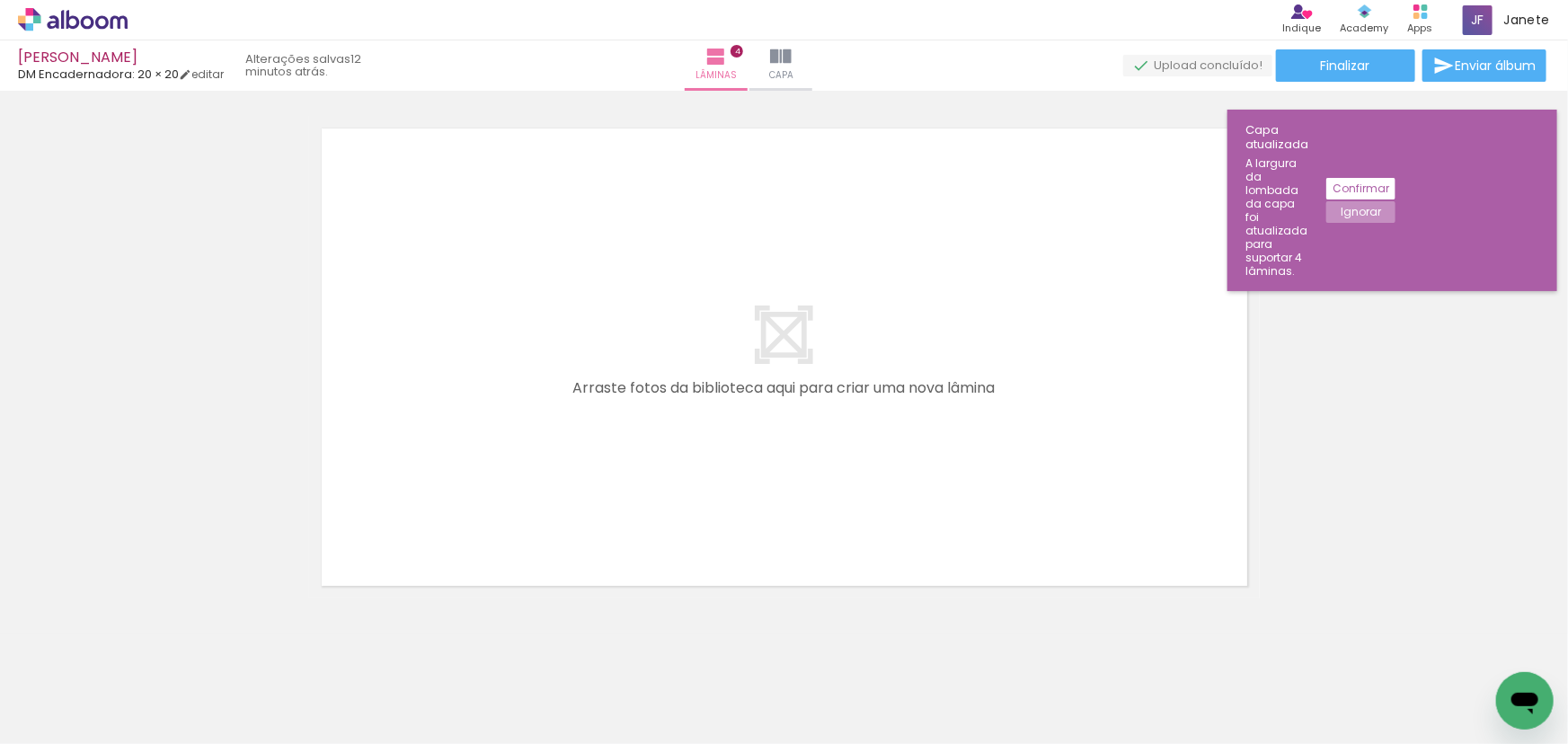
scroll to position [2166, 0]
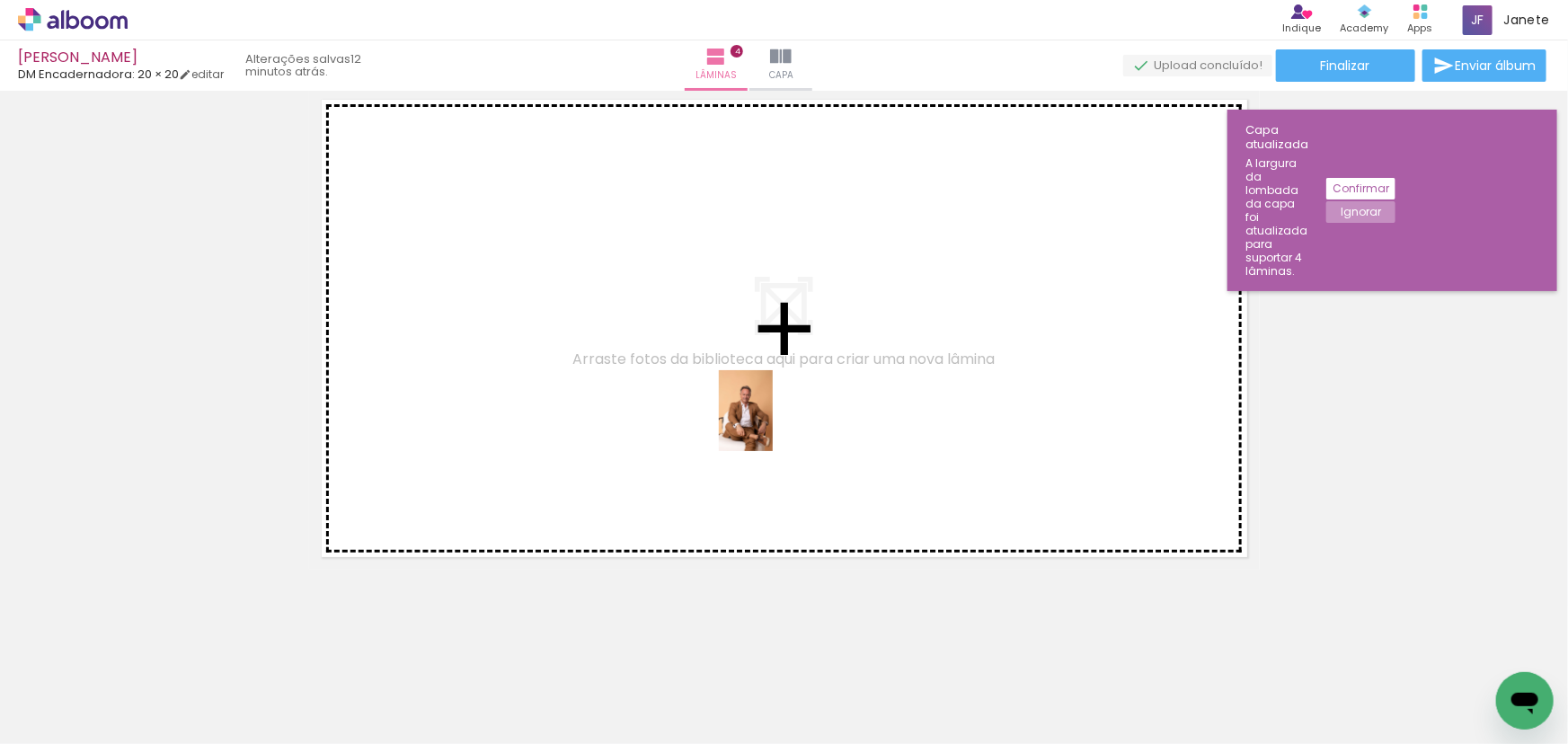
drag, startPoint x: 1139, startPoint y: 688, endPoint x: 773, endPoint y: 424, distance: 451.3
click at [773, 424] on quentale-workspace at bounding box center [784, 372] width 1568 height 744
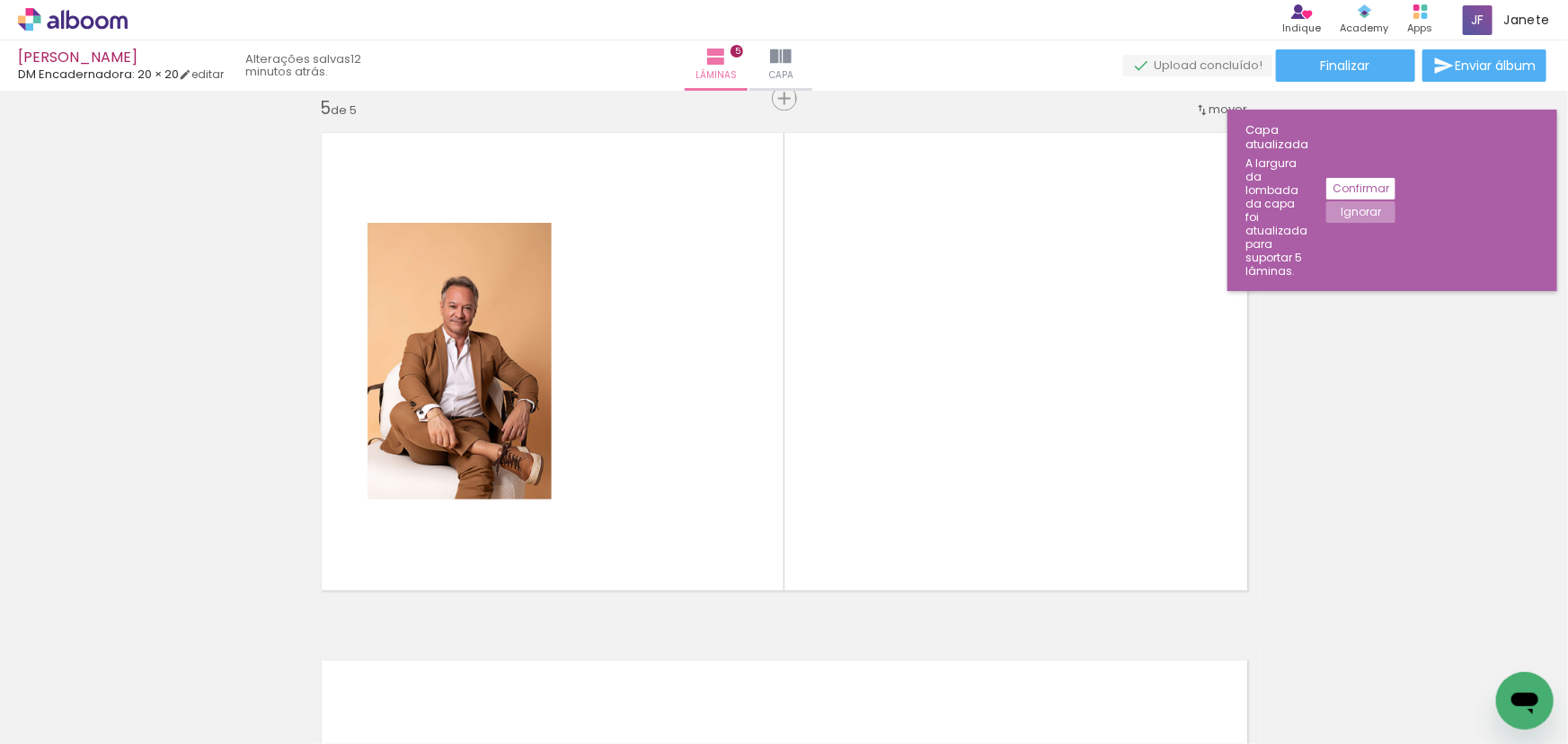
scroll to position [0, 1033]
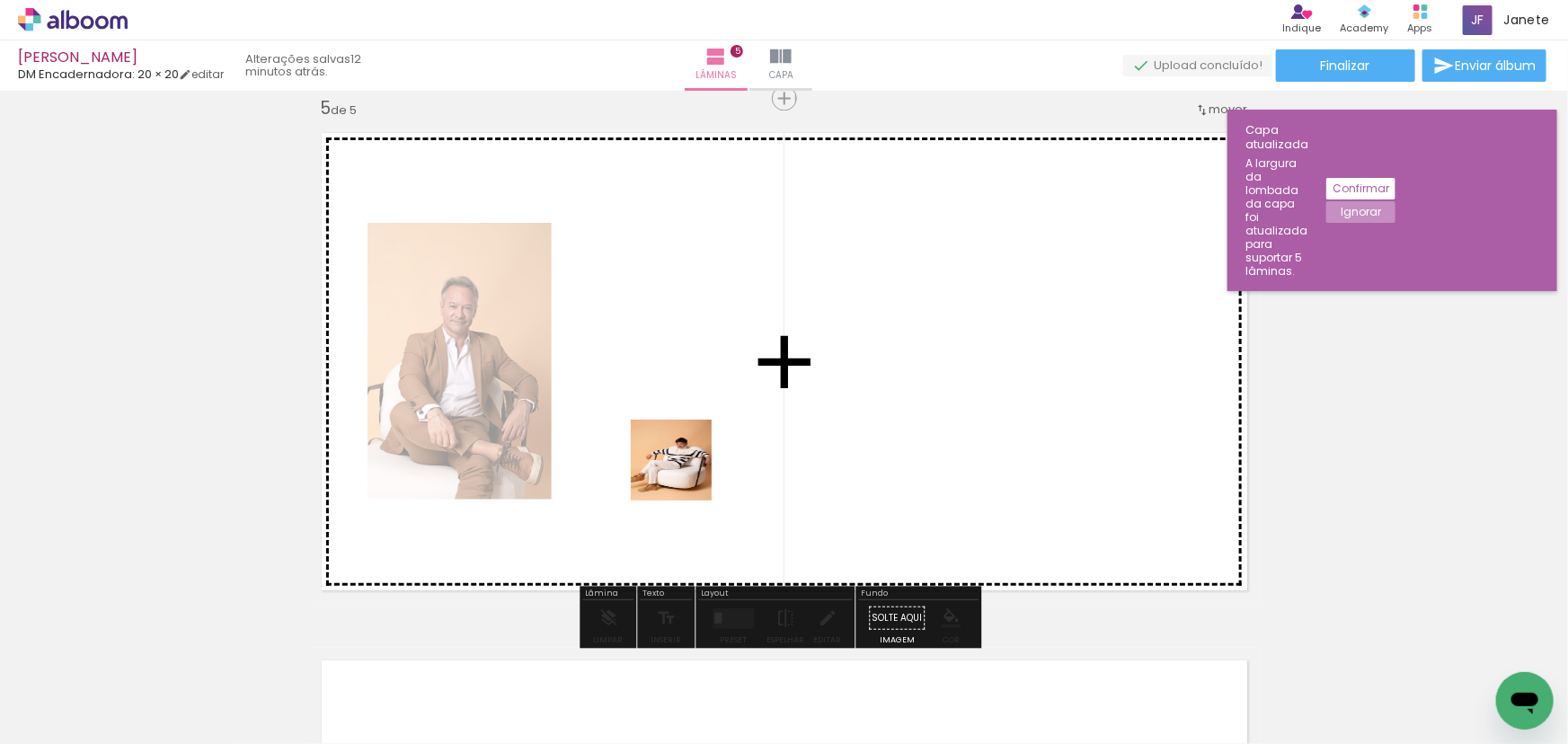
drag, startPoint x: 670, startPoint y: 701, endPoint x: 742, endPoint y: 503, distance: 210.7
click at [691, 402] on quentale-workspace at bounding box center [784, 372] width 1568 height 744
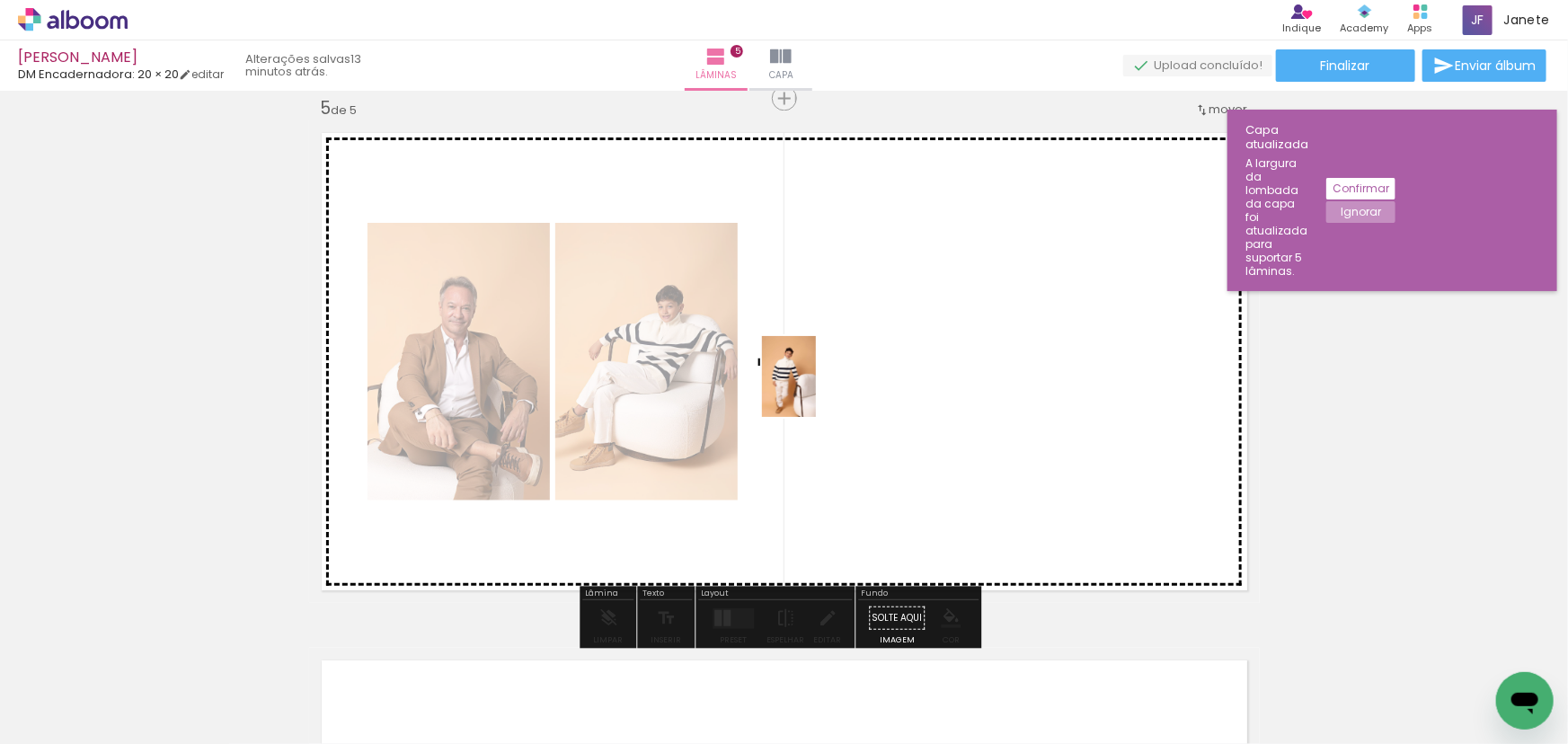
drag, startPoint x: 777, startPoint y: 590, endPoint x: 816, endPoint y: 390, distance: 203.8
click at [816, 390] on quentale-workspace at bounding box center [784, 372] width 1568 height 744
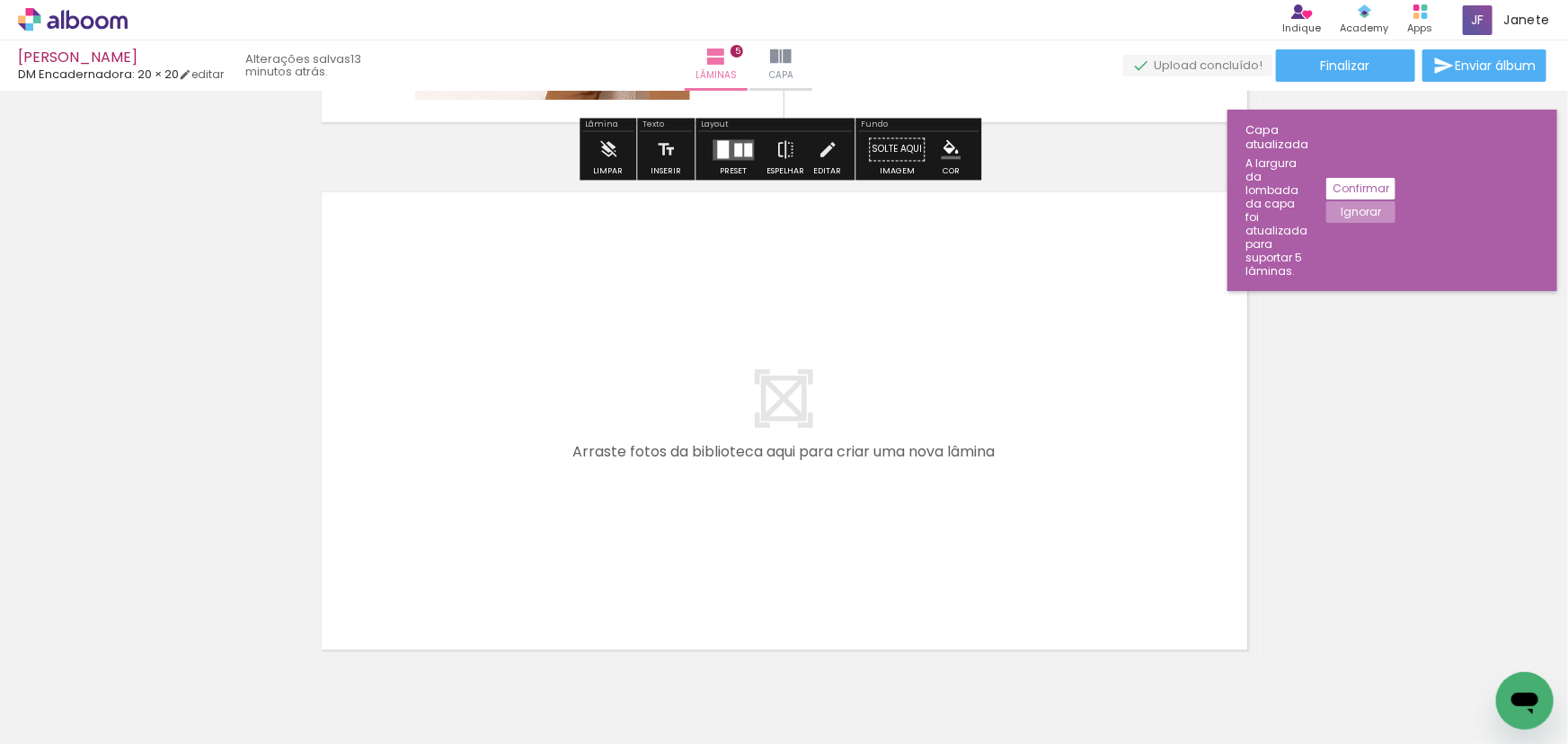
scroll to position [2622, 0]
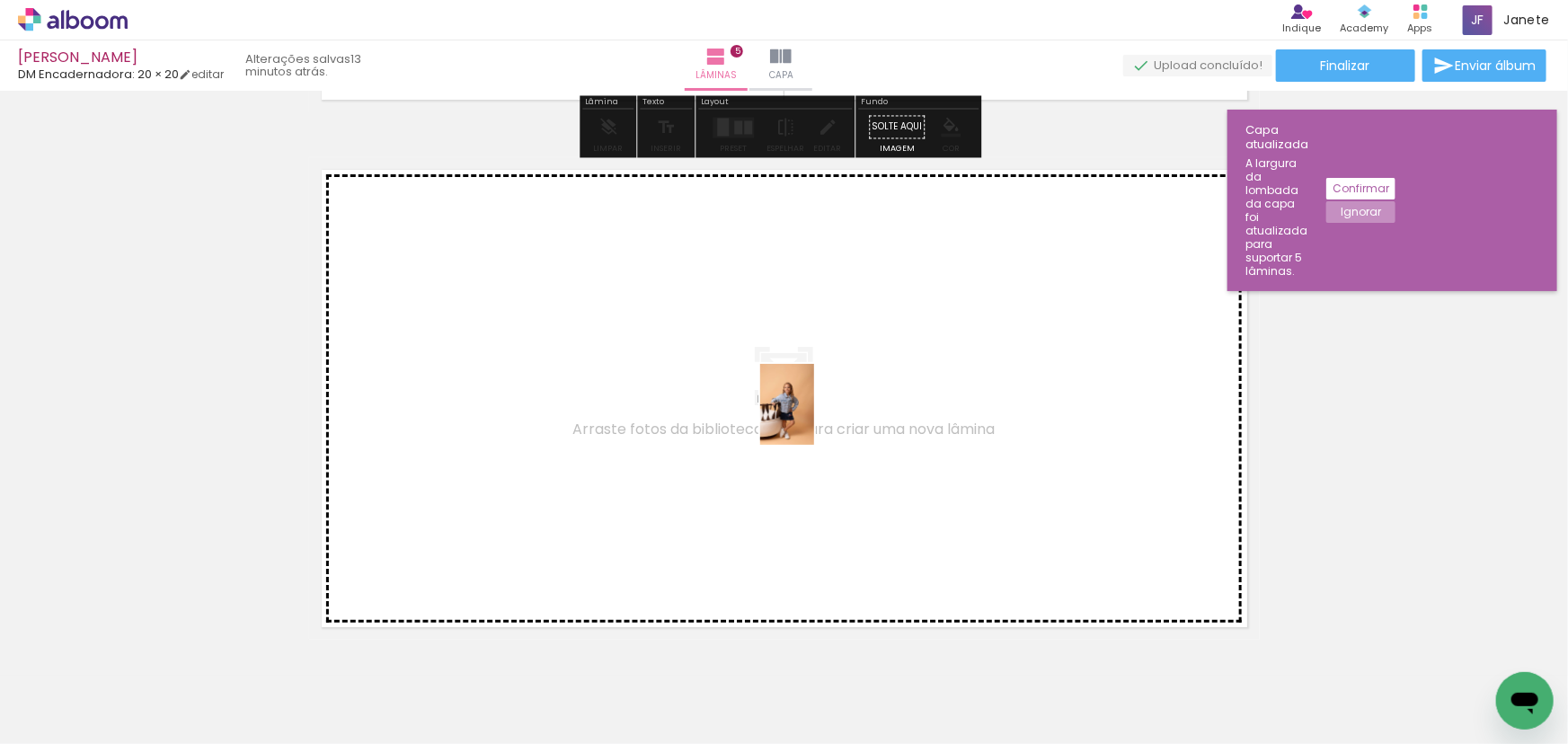
drag, startPoint x: 860, startPoint y: 587, endPoint x: 814, endPoint y: 418, distance: 175.1
click at [814, 418] on quentale-workspace at bounding box center [784, 372] width 1568 height 744
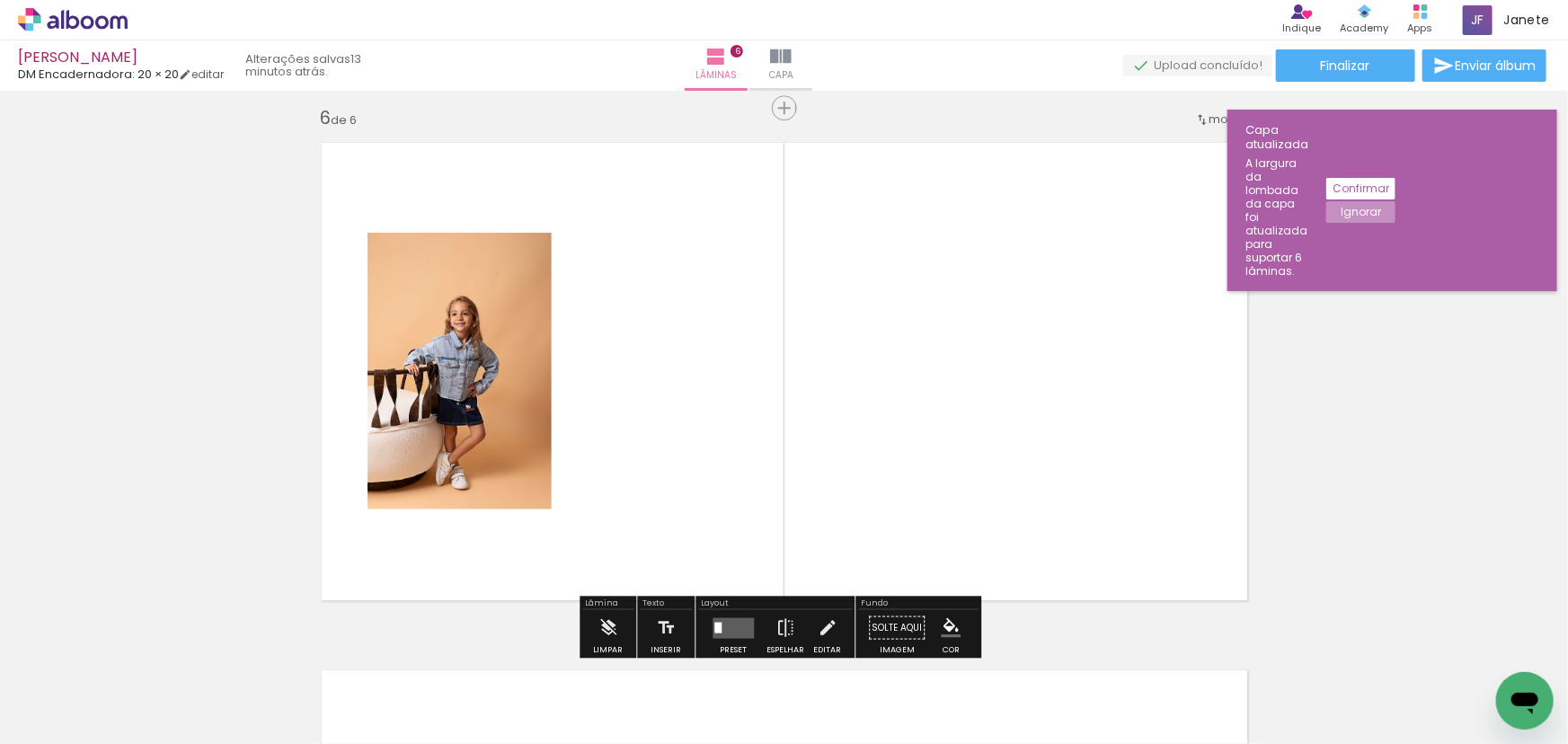
scroll to position [2659, 0]
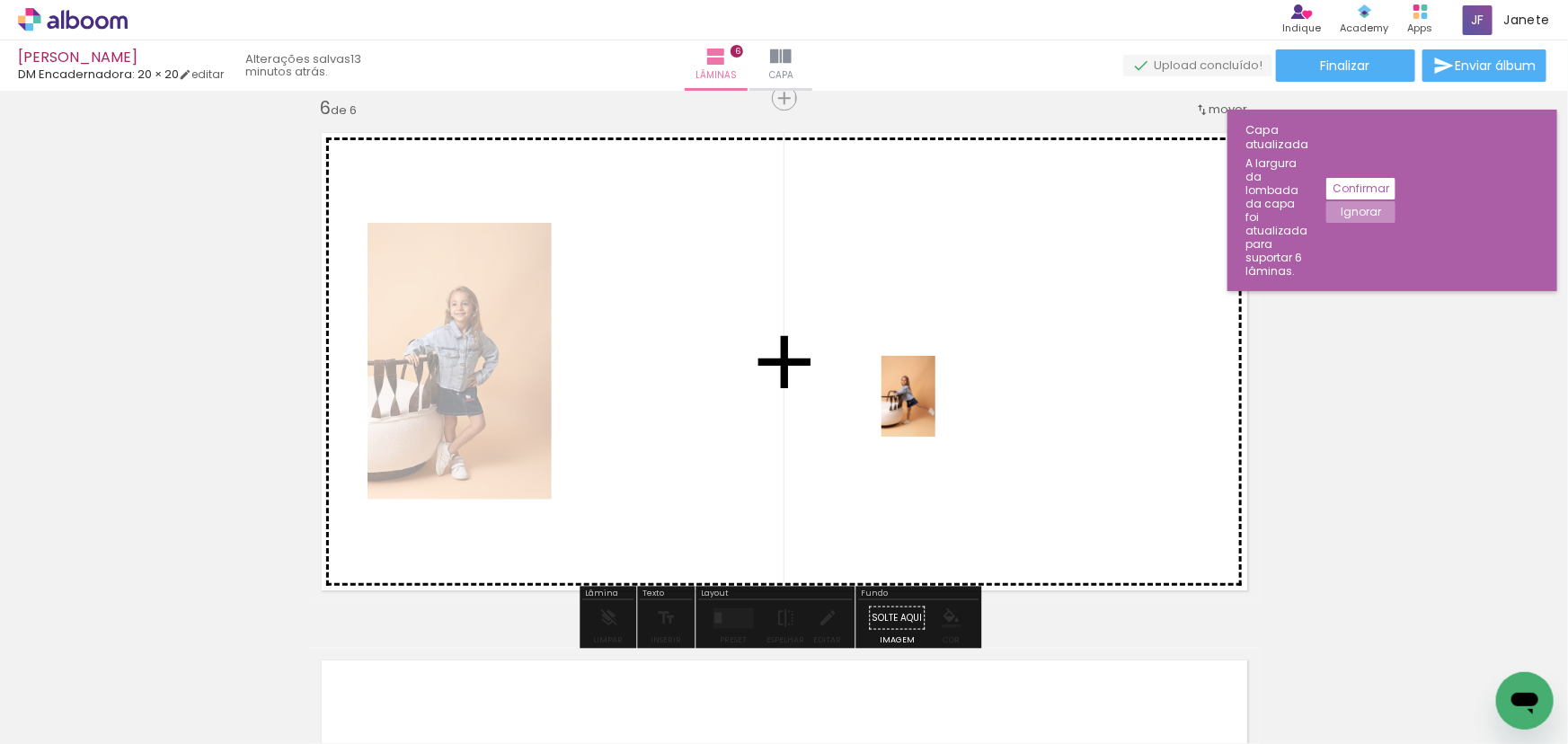
drag, startPoint x: 971, startPoint y: 697, endPoint x: 935, endPoint y: 410, distance: 289.2
click at [935, 410] on quentale-workspace at bounding box center [784, 372] width 1568 height 744
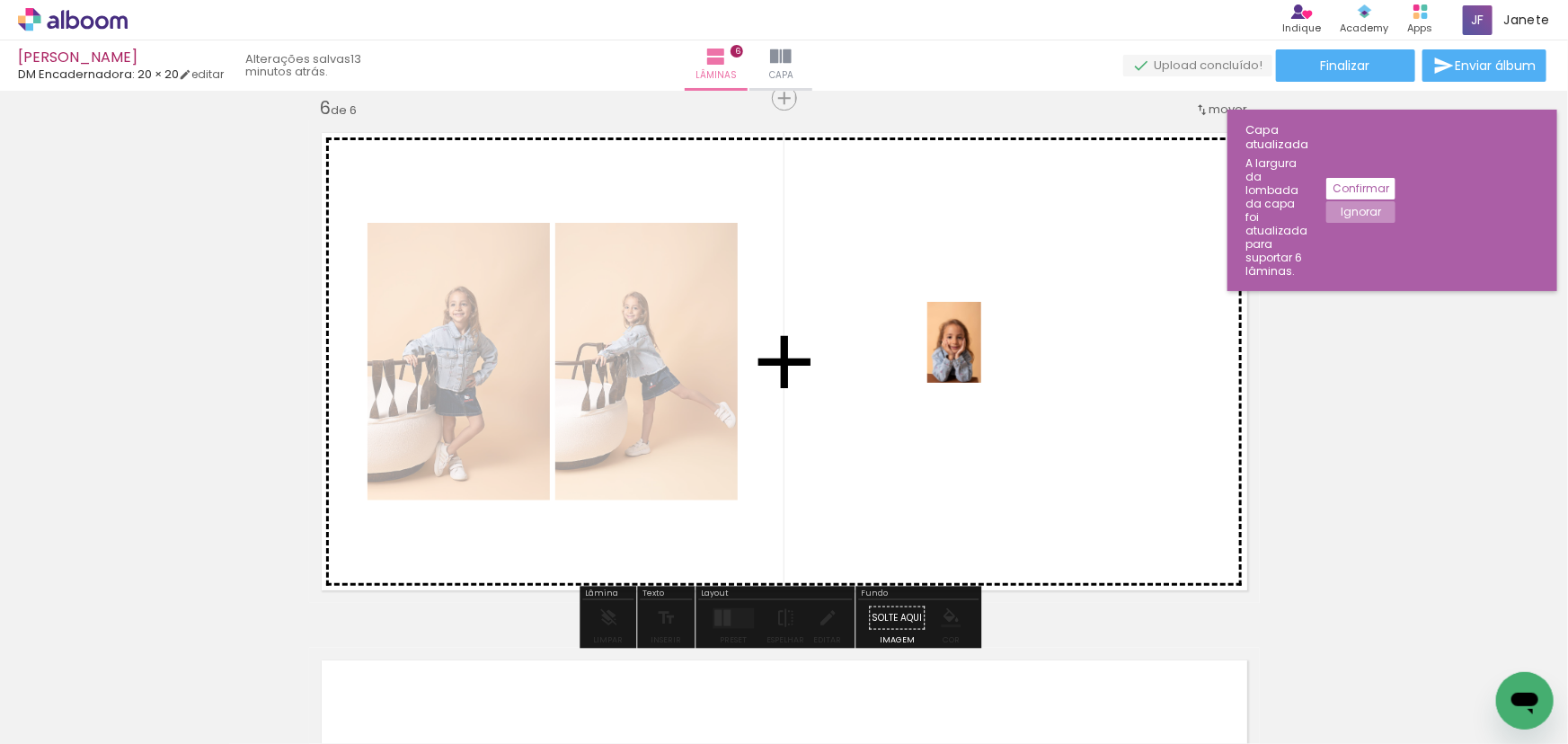
drag, startPoint x: 1057, startPoint y: 677, endPoint x: 982, endPoint y: 355, distance: 330.6
click at [982, 355] on quentale-workspace at bounding box center [784, 372] width 1568 height 744
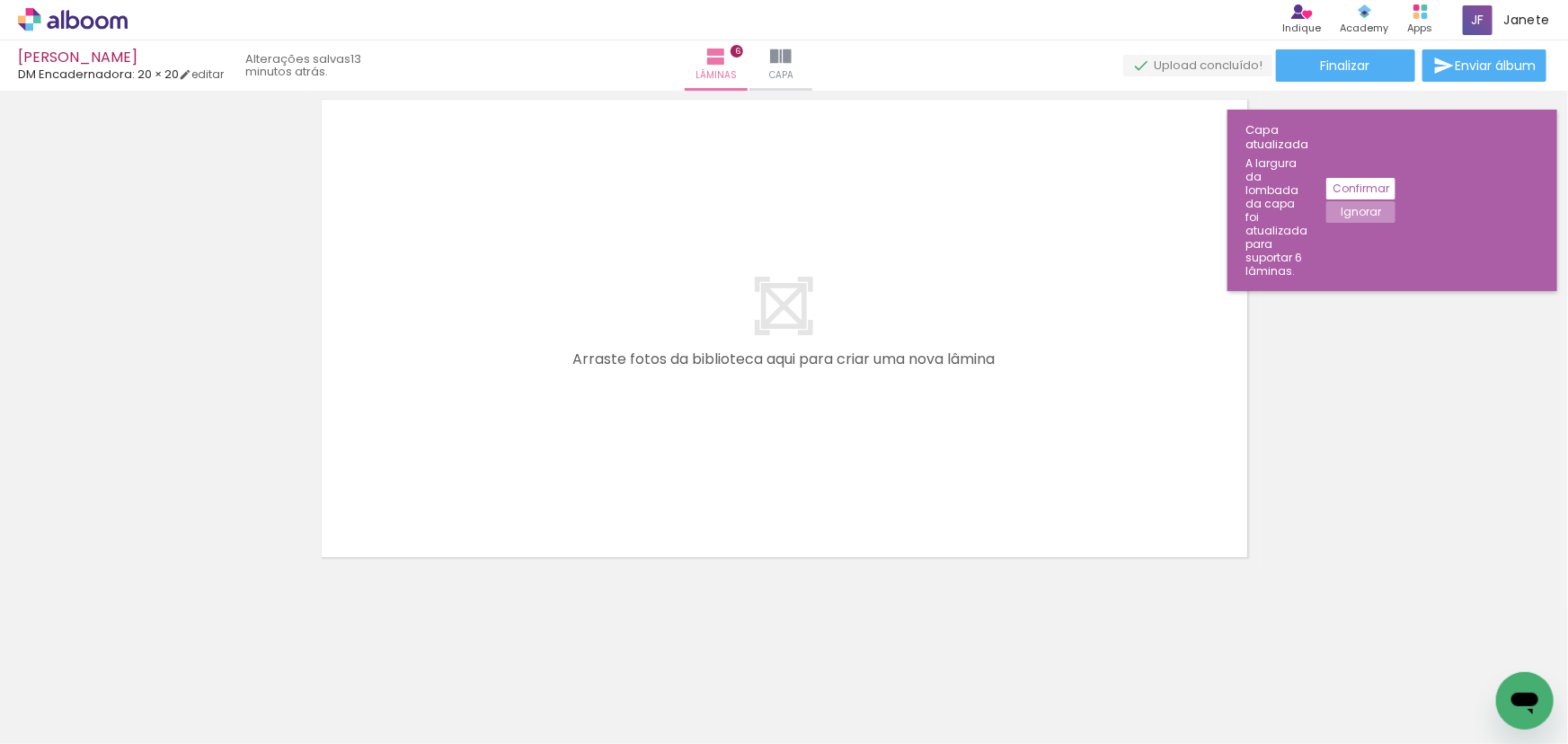
scroll to position [0, 1335]
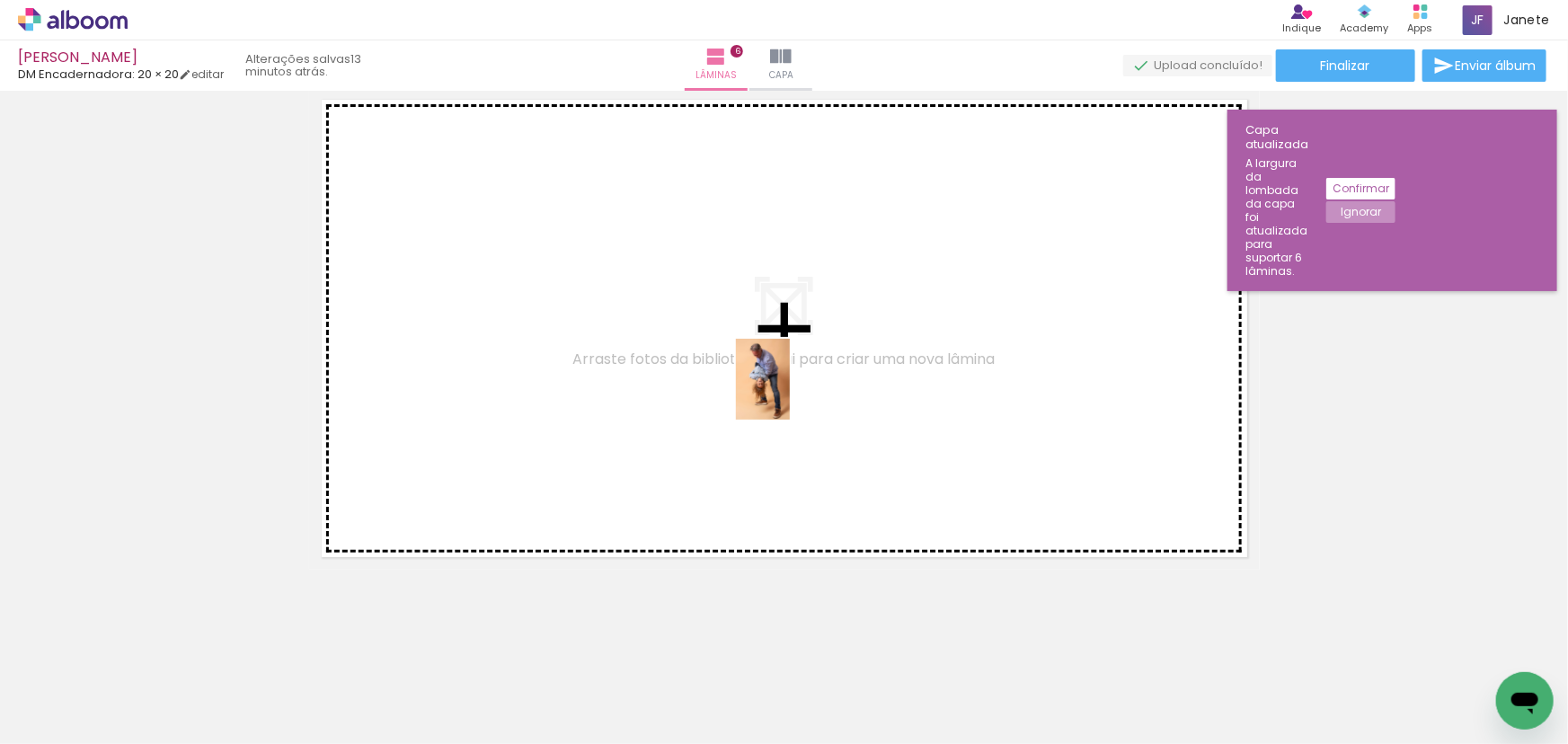
drag, startPoint x: 867, startPoint y: 690, endPoint x: 790, endPoint y: 392, distance: 307.8
click at [790, 392] on quentale-workspace at bounding box center [784, 372] width 1568 height 744
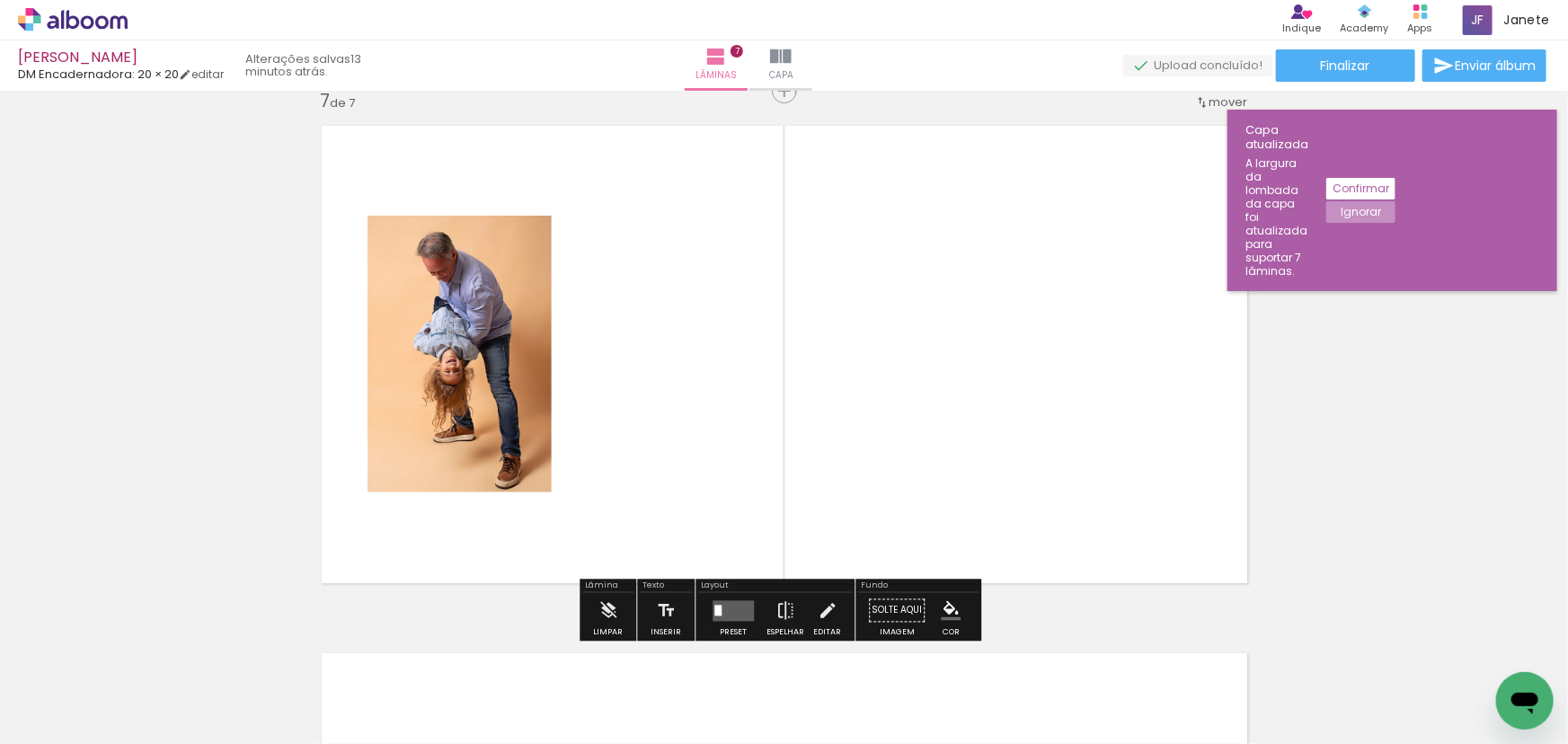
scroll to position [3186, 0]
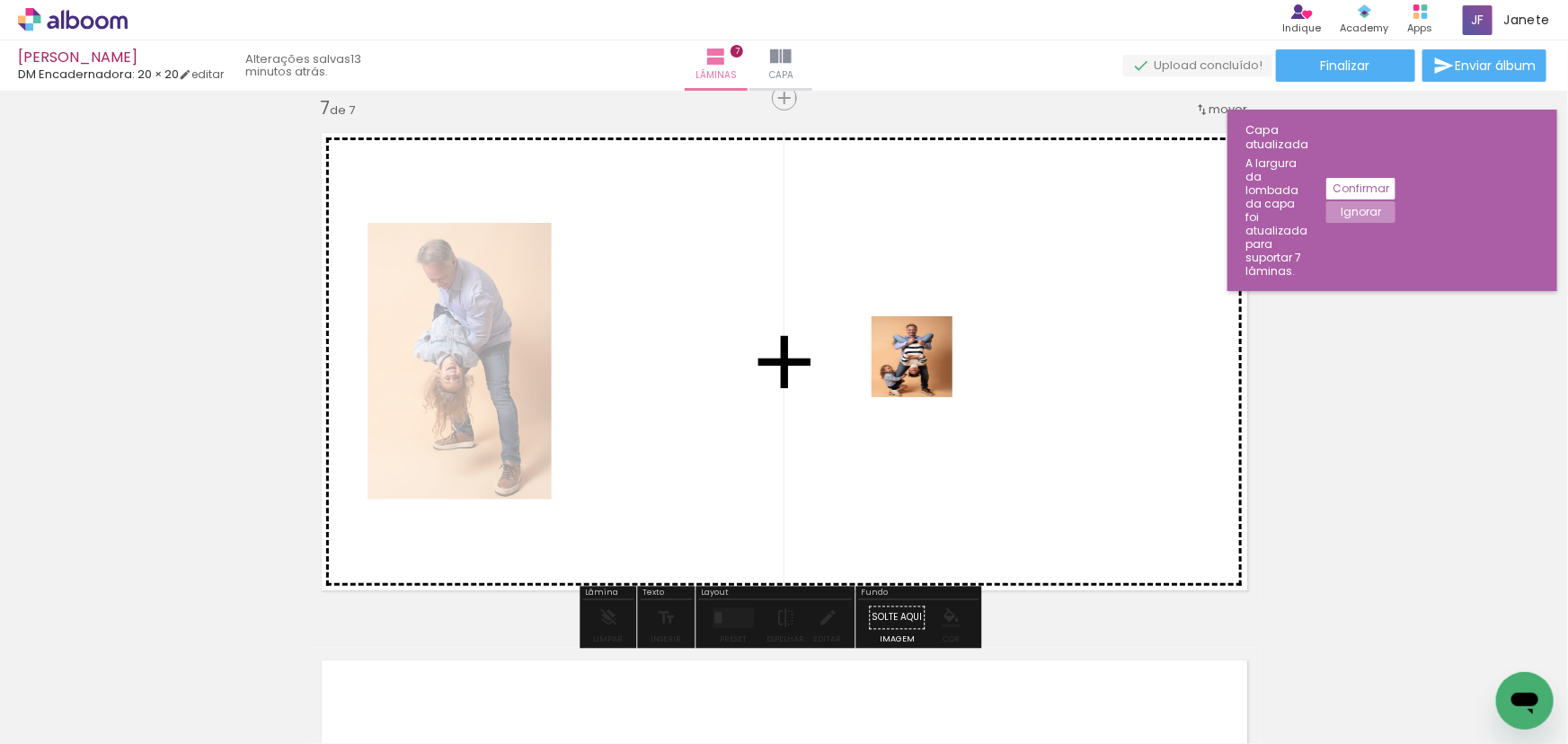
drag, startPoint x: 955, startPoint y: 701, endPoint x: 925, endPoint y: 368, distance: 334.3
click at [925, 368] on quentale-workspace at bounding box center [784, 372] width 1568 height 744
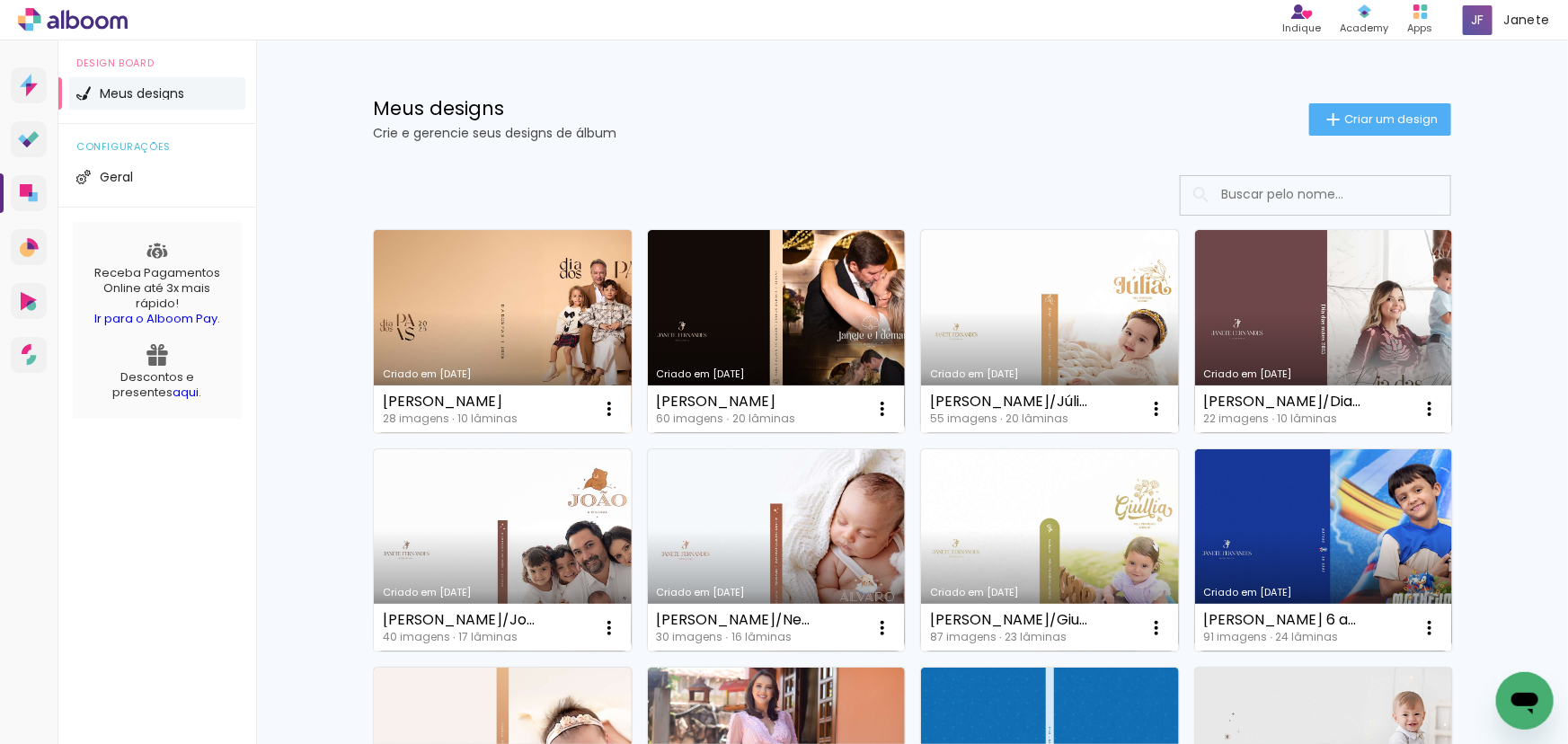
click at [534, 329] on link "Criado em [DATE]" at bounding box center [502, 331] width 258 height 203
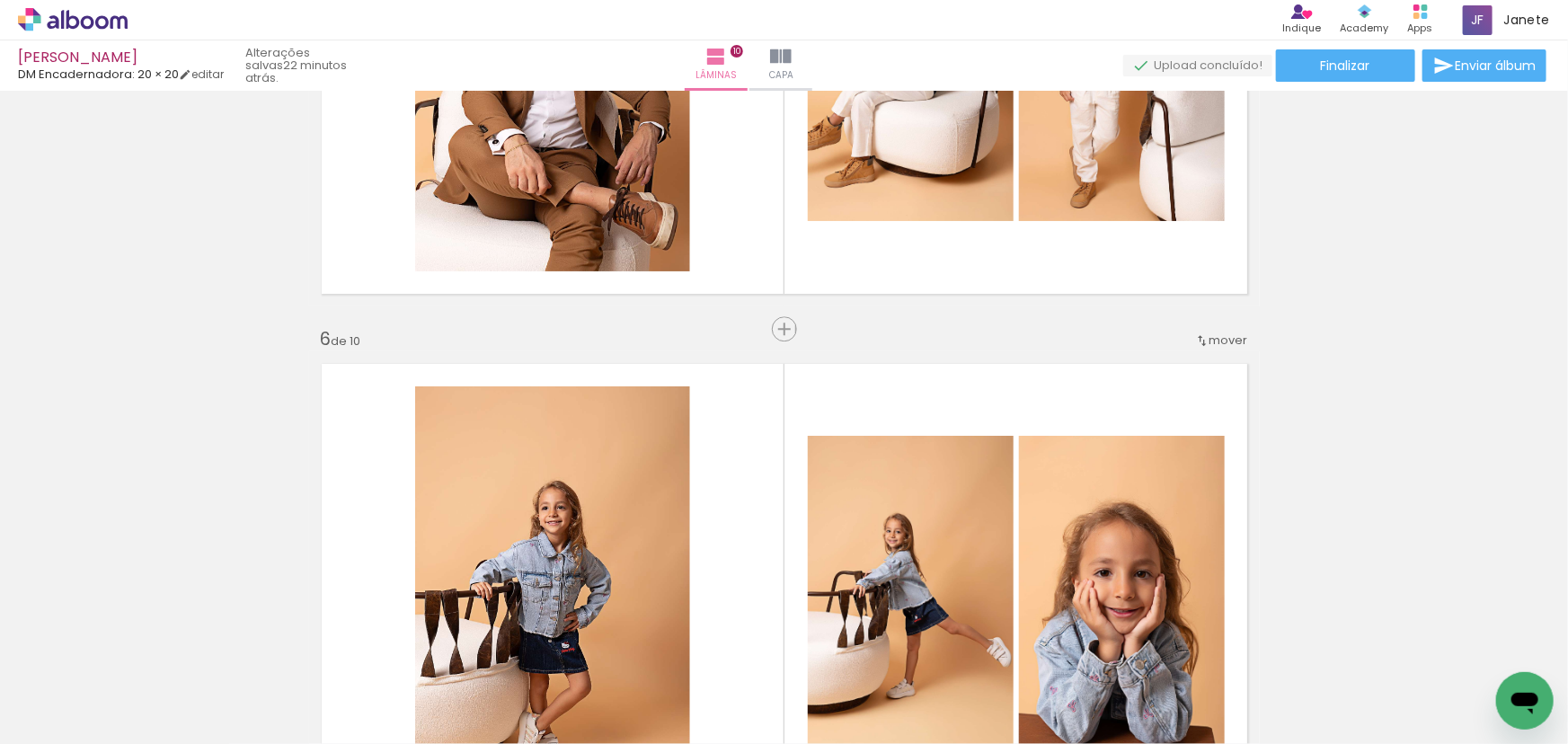
scroll to position [2450, 0]
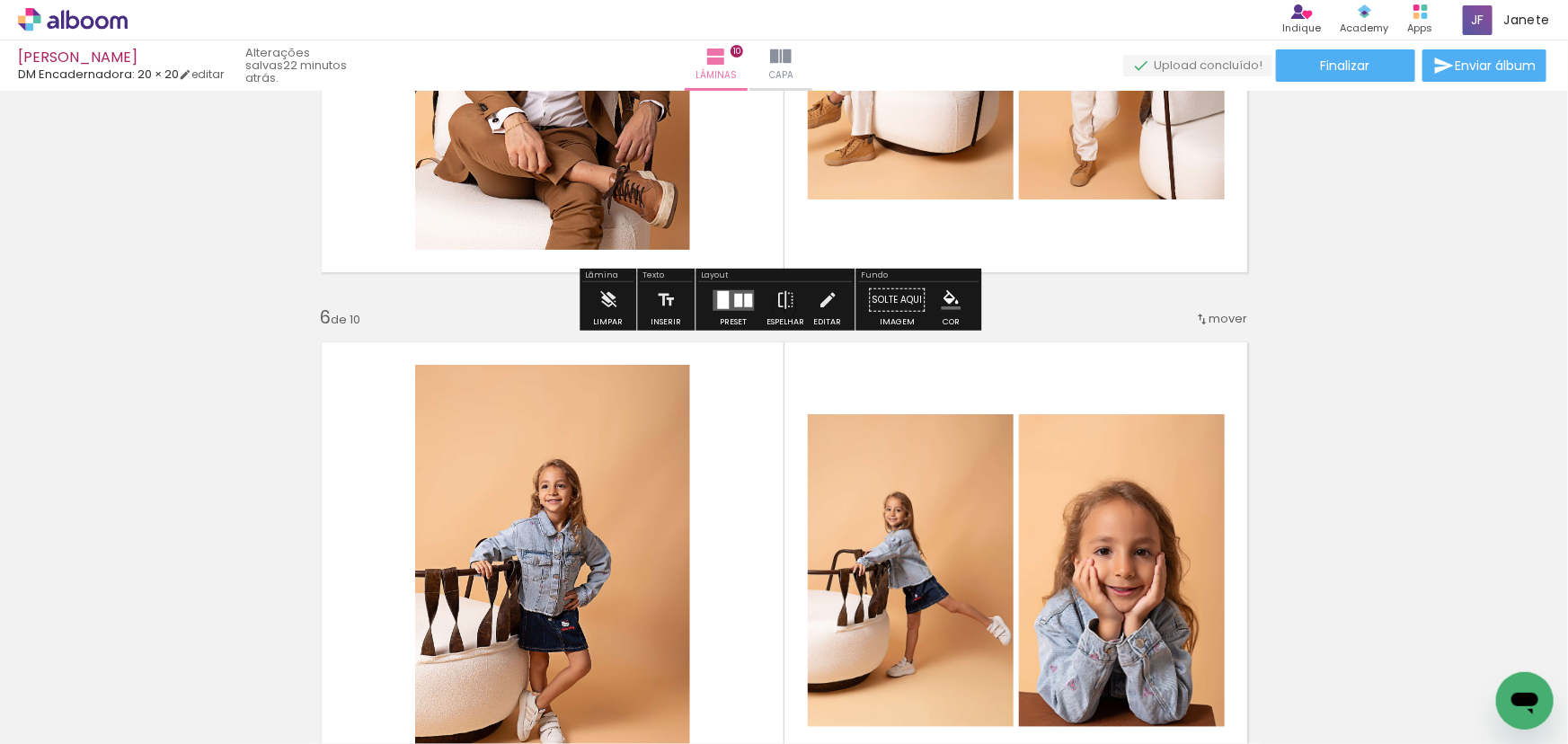
click at [993, 300] on div "Inserir lâmina 1 de 10 Inserir lâmina 2 de 10 Inserir lâmina 3 de 10 Inserir lâ…" at bounding box center [784, 548] width 1568 height 5802
click at [1001, 300] on div "Inserir lâmina 1 de 10 Inserir lâmina 2 de 10 Inserir lâmina 3 de 10 Inserir lâ…" at bounding box center [784, 548] width 1568 height 5802
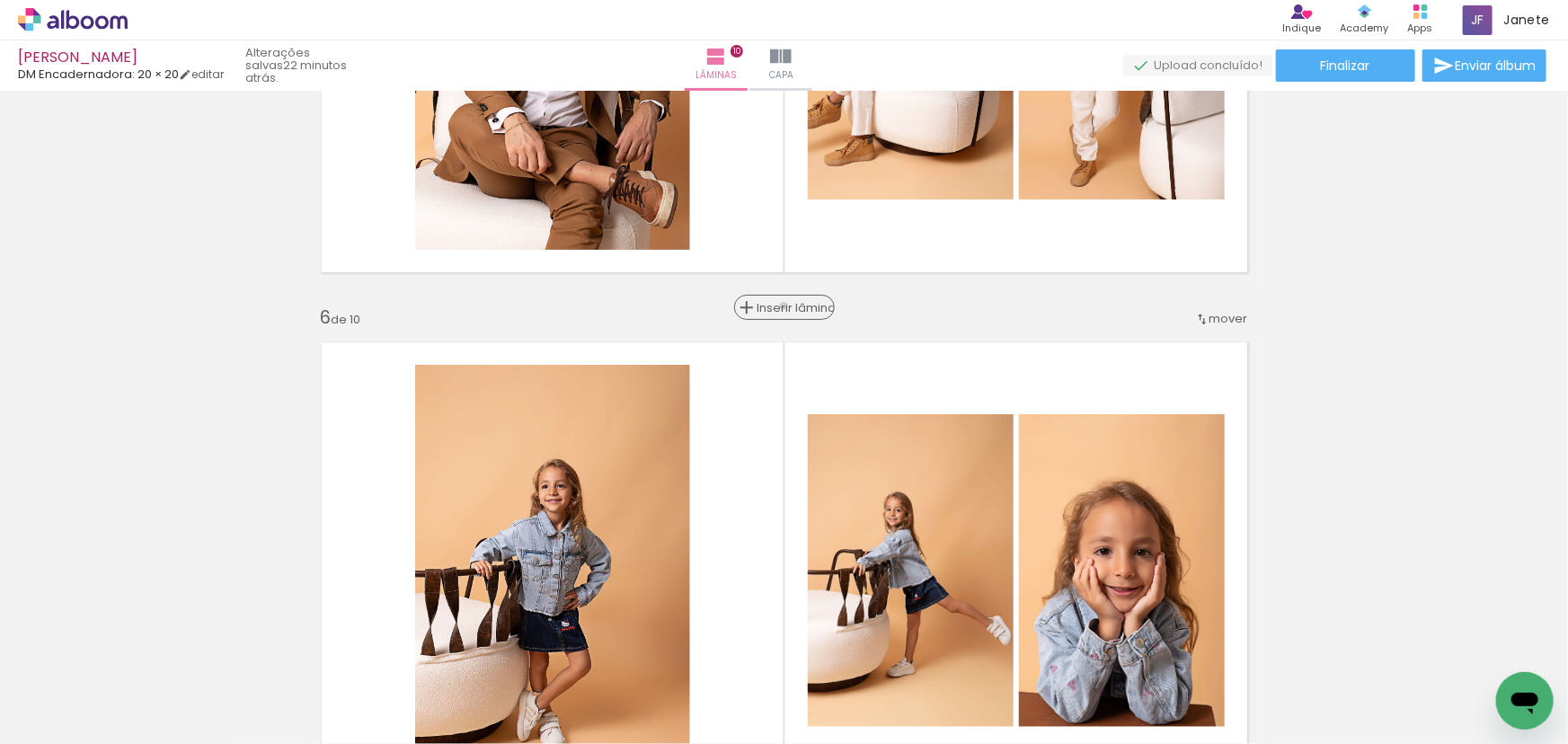
click at [782, 306] on span "Inserir lâmina" at bounding box center [792, 307] width 70 height 12
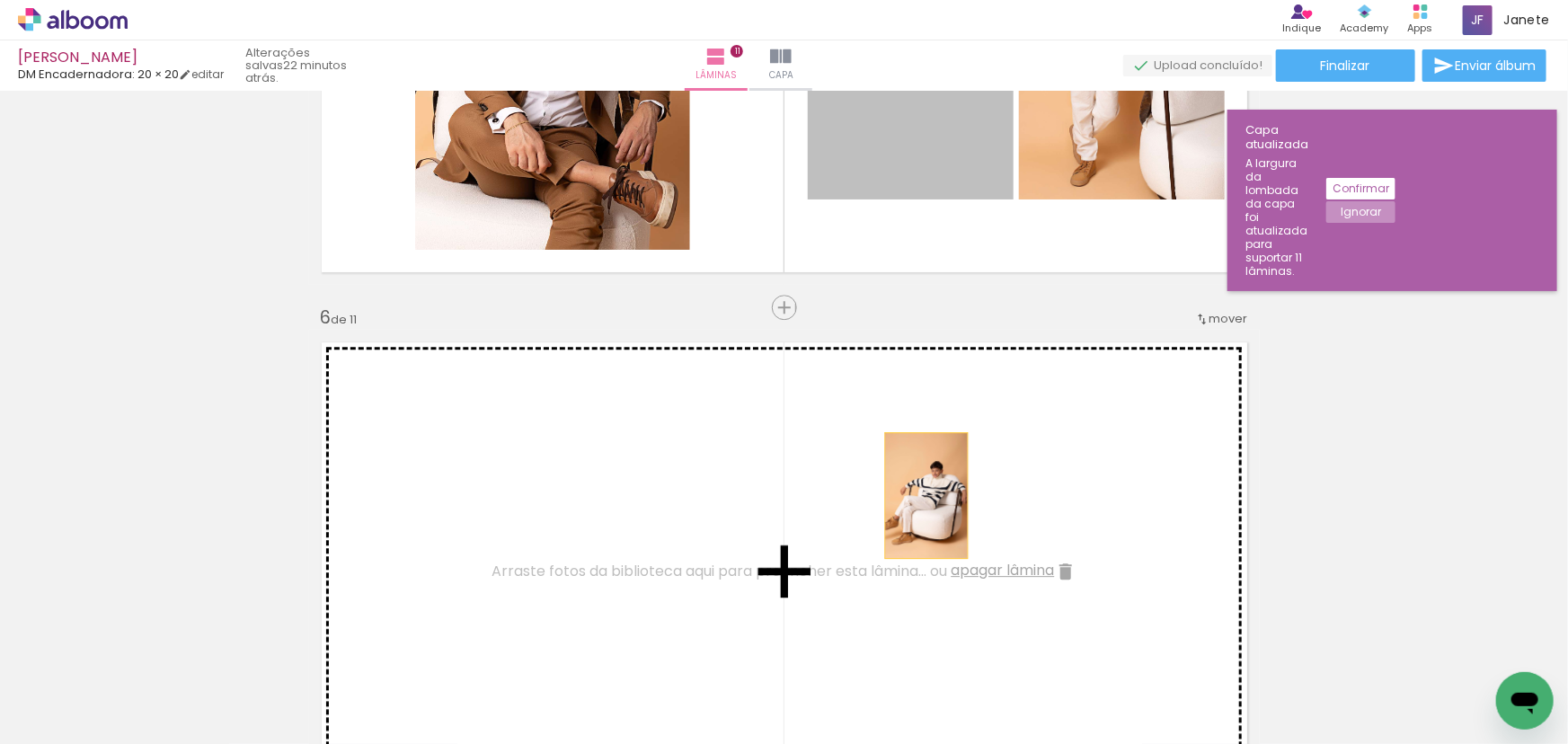
drag, startPoint x: 929, startPoint y: 145, endPoint x: 920, endPoint y: 506, distance: 361.1
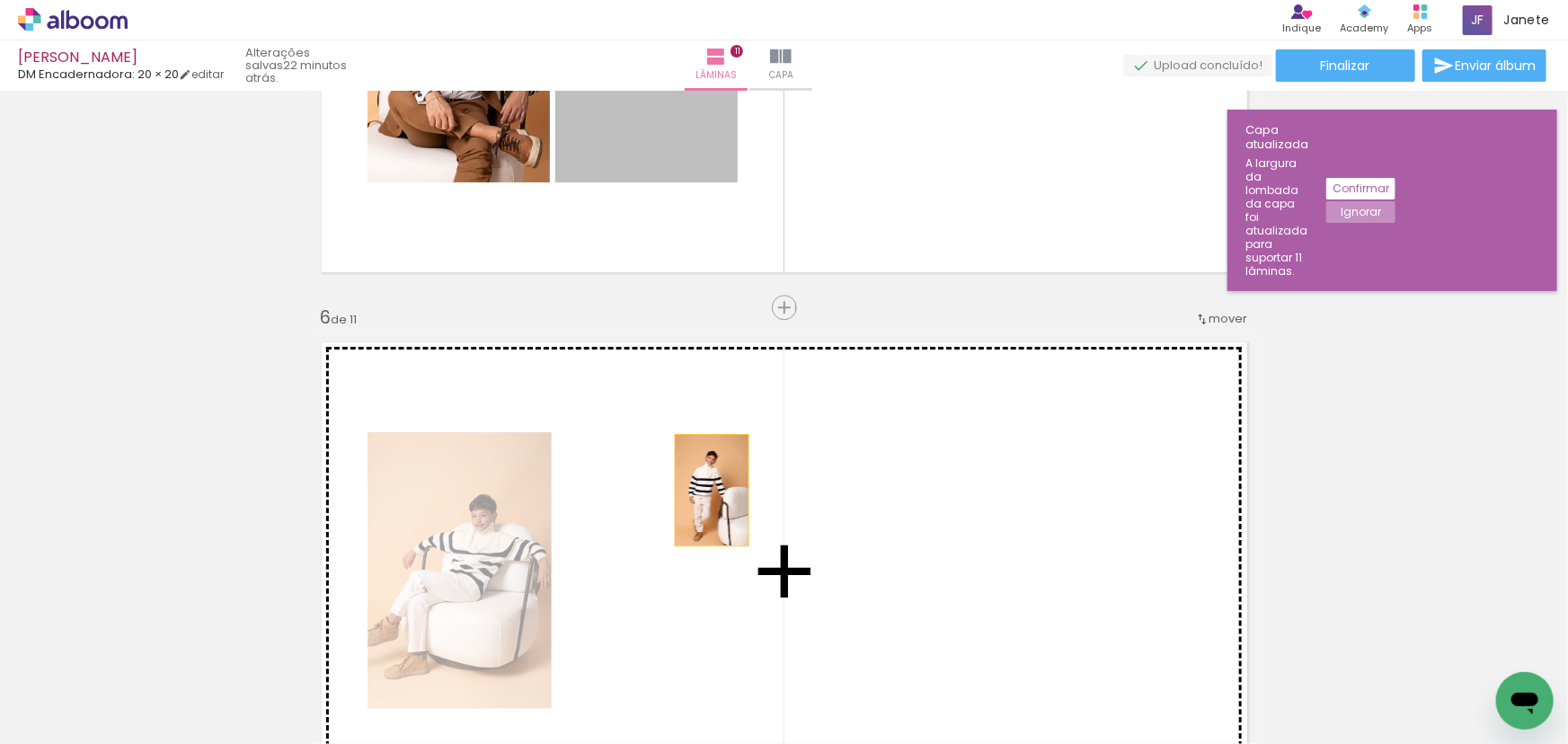
drag, startPoint x: 656, startPoint y: 152, endPoint x: 707, endPoint y: 497, distance: 348.7
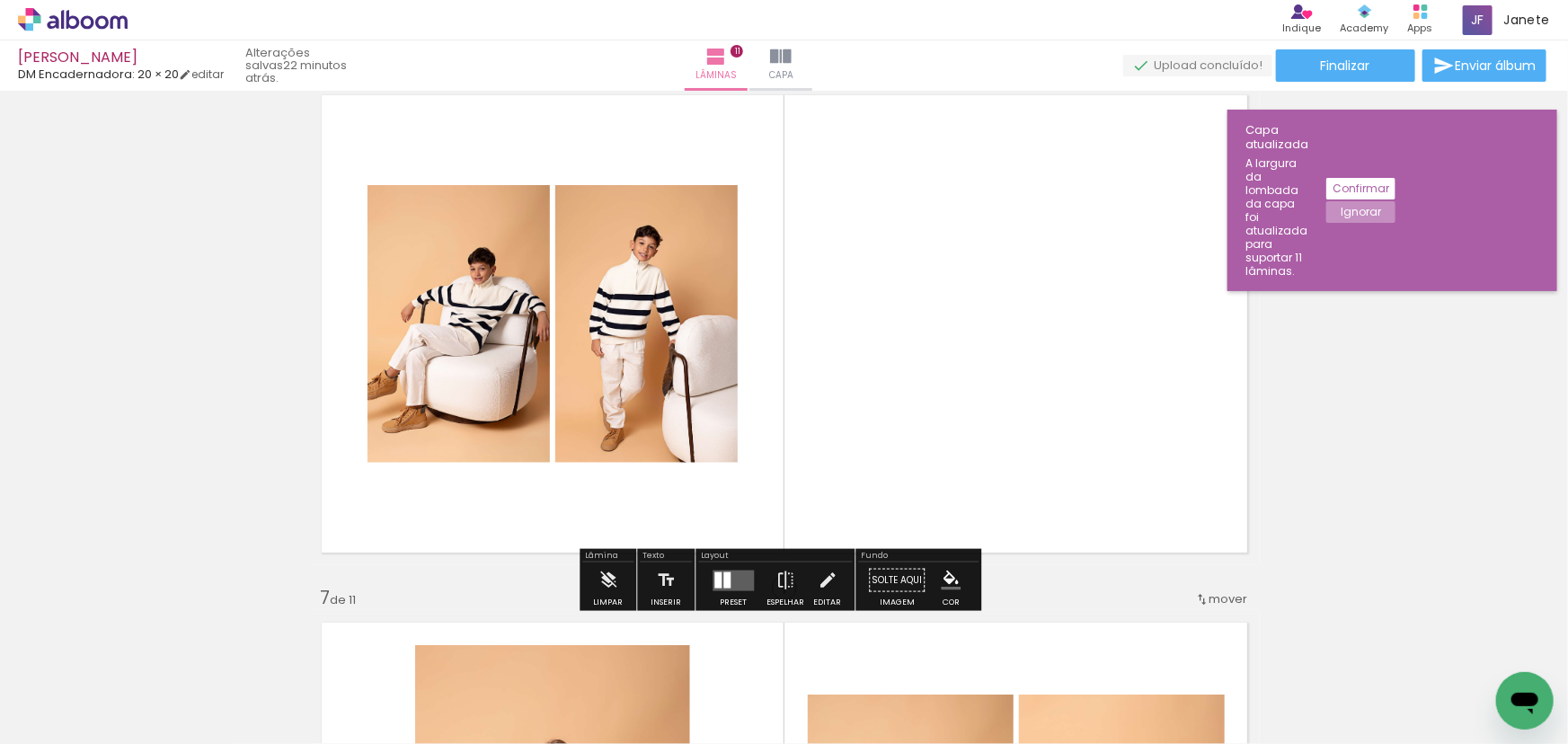
scroll to position [2776, 0]
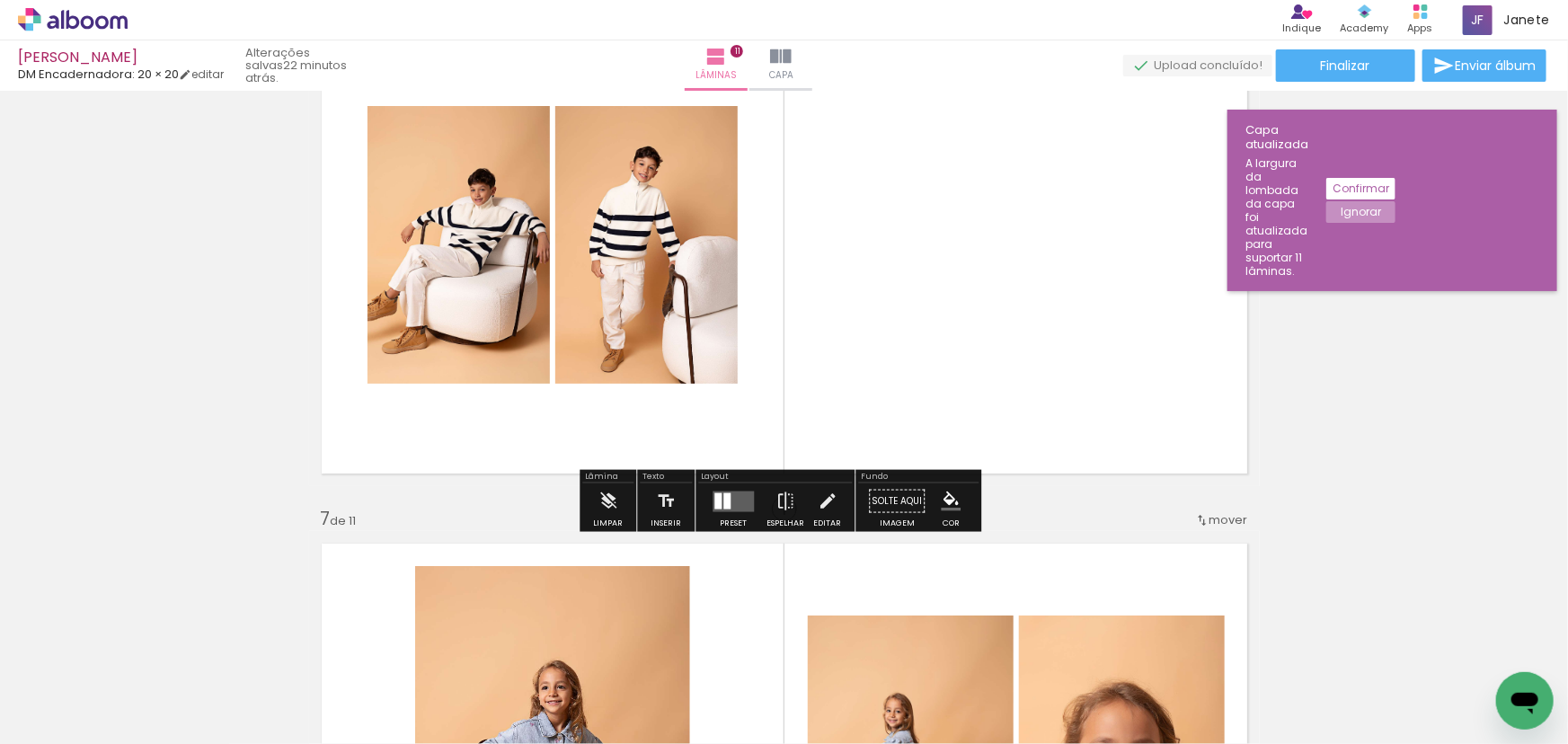
click at [725, 492] on div at bounding box center [727, 500] width 7 height 17
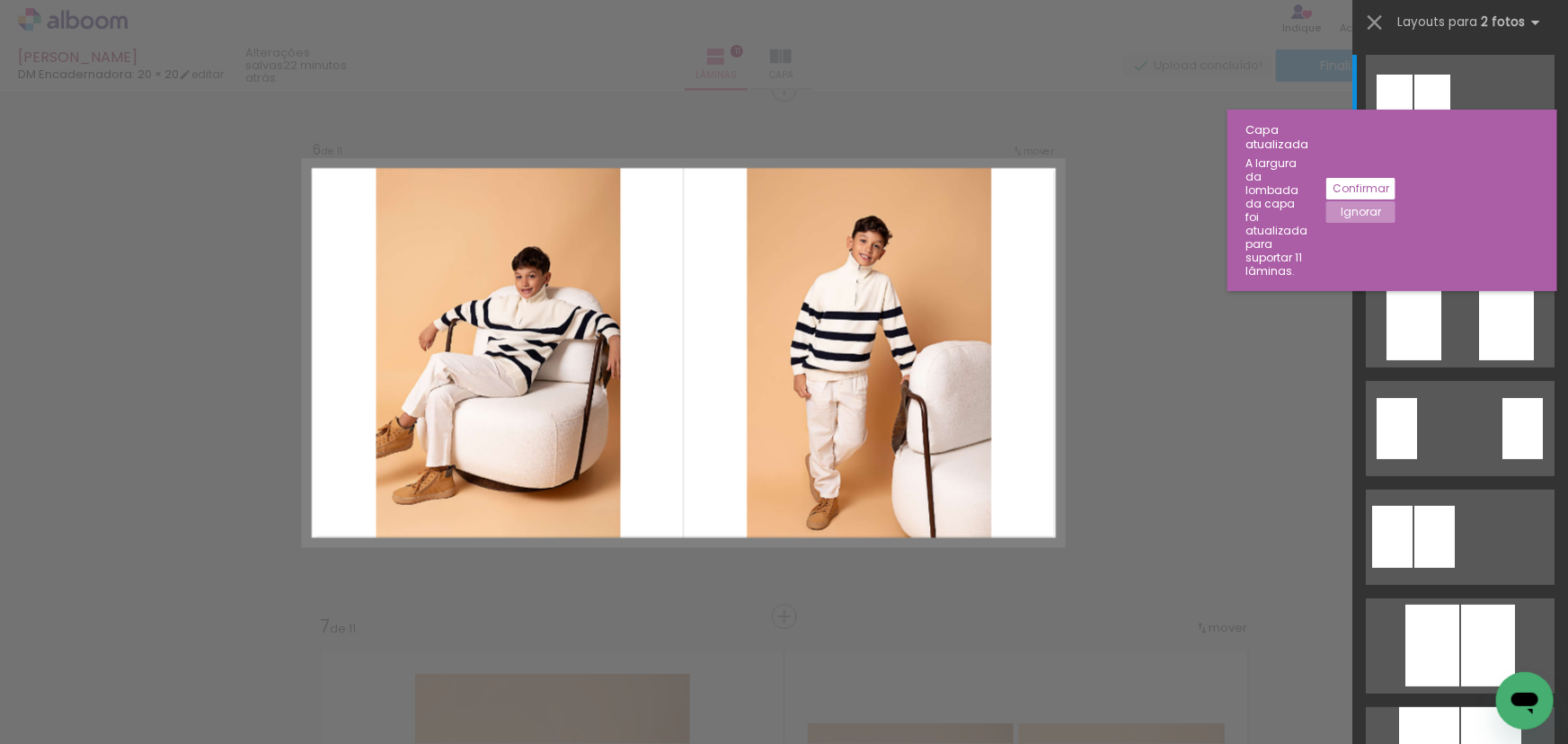
scroll to position [2659, 0]
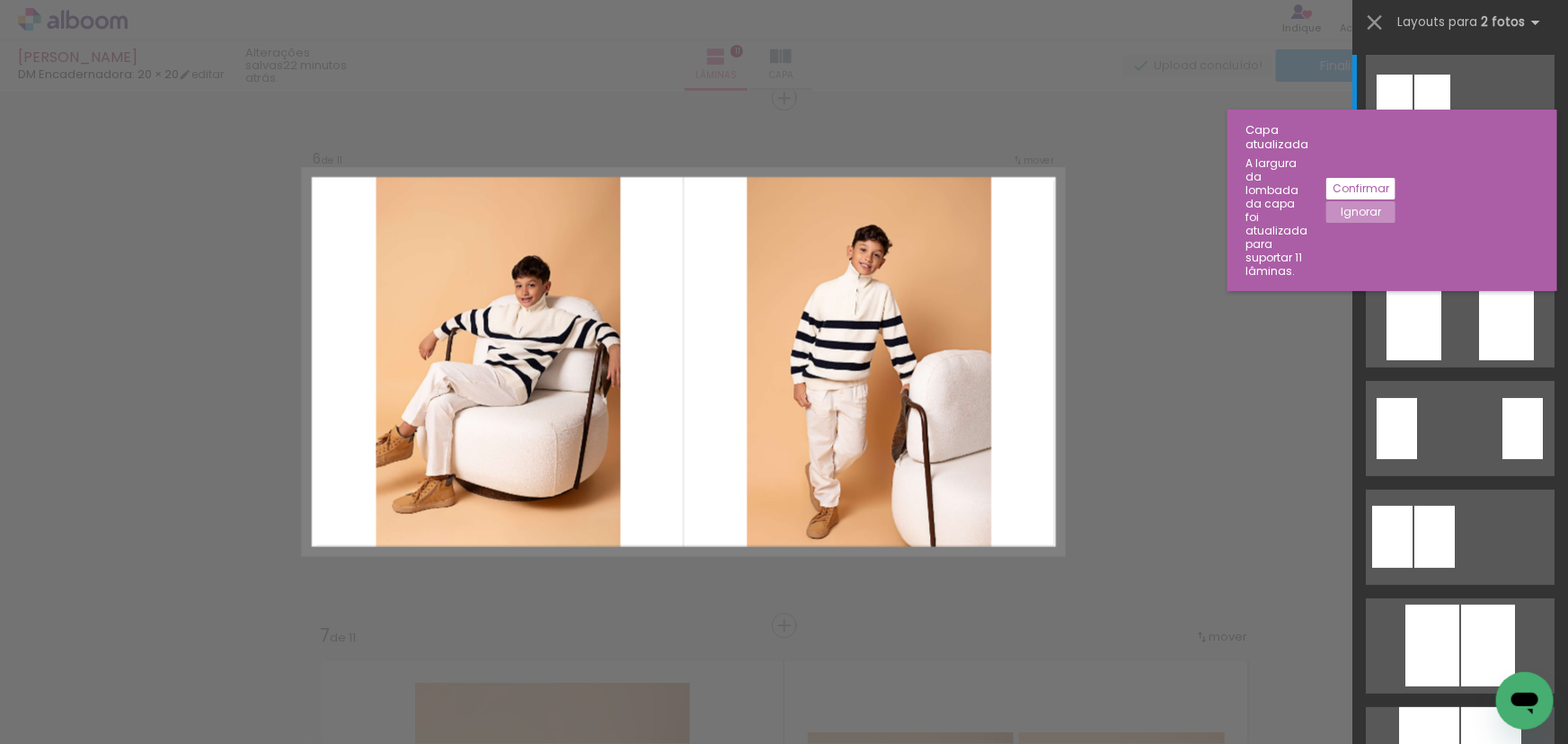
click at [1492, 213] on div at bounding box center [1506, 210] width 61 height 95
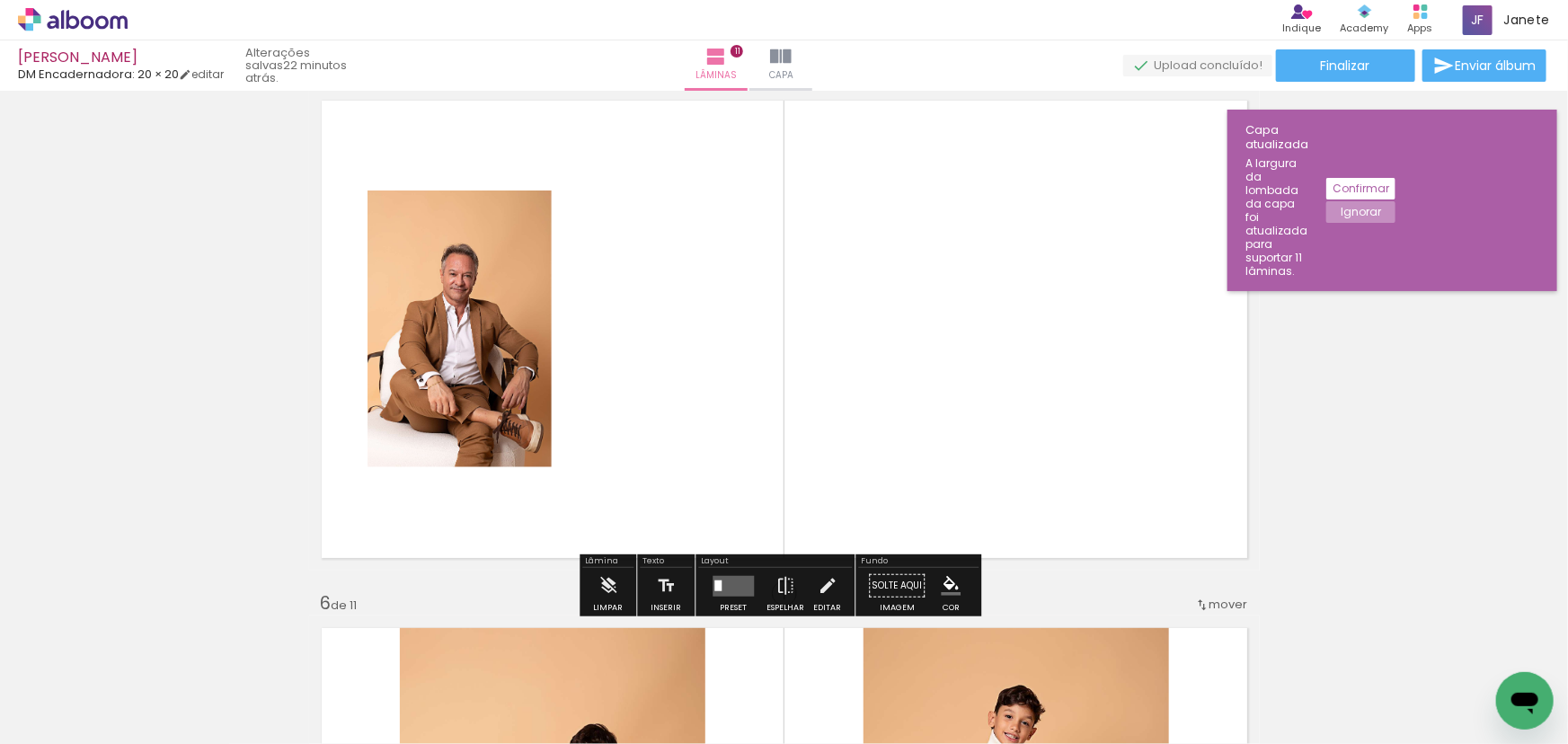
scroll to position [2169, 0]
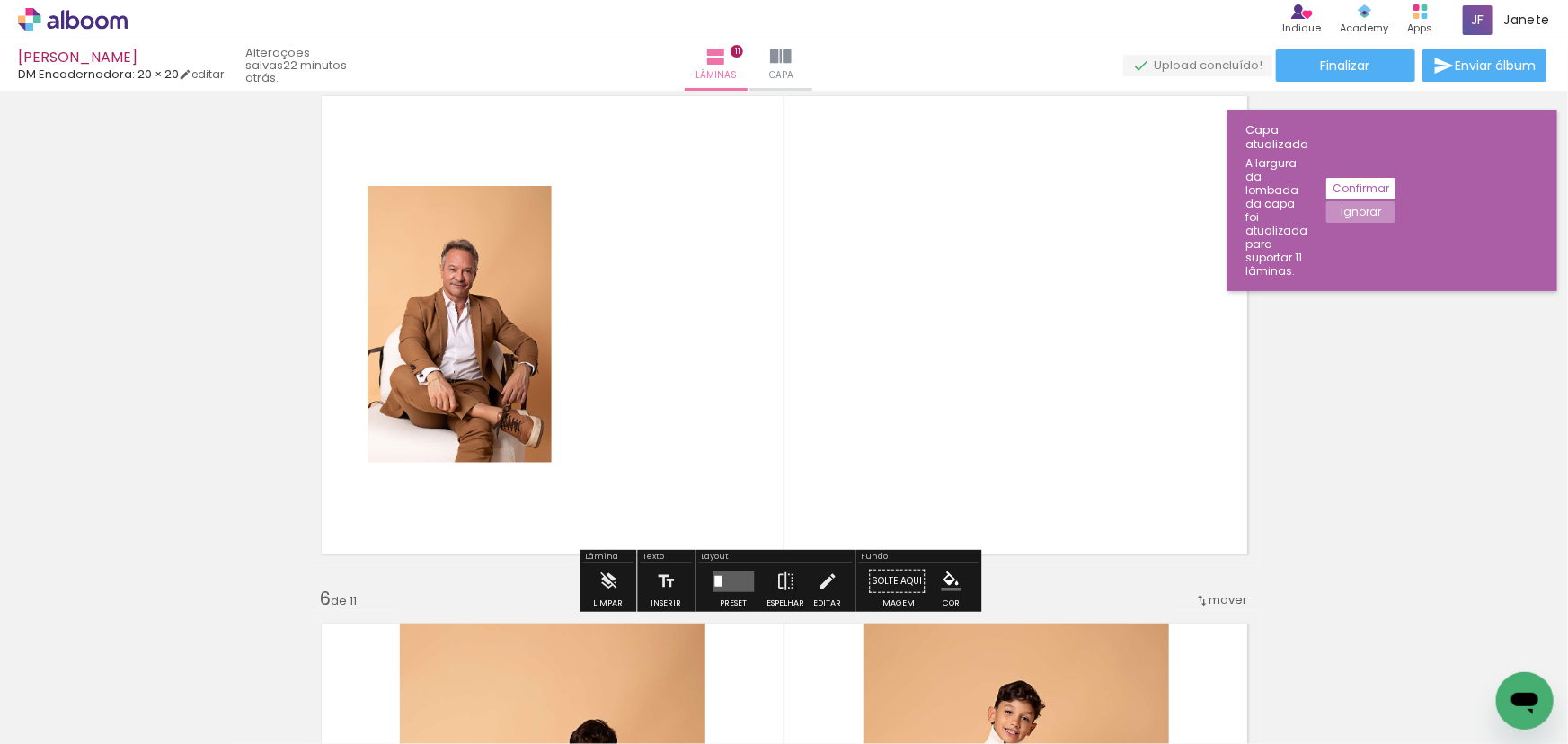
click at [738, 579] on quentale-layouter at bounding box center [733, 581] width 42 height 20
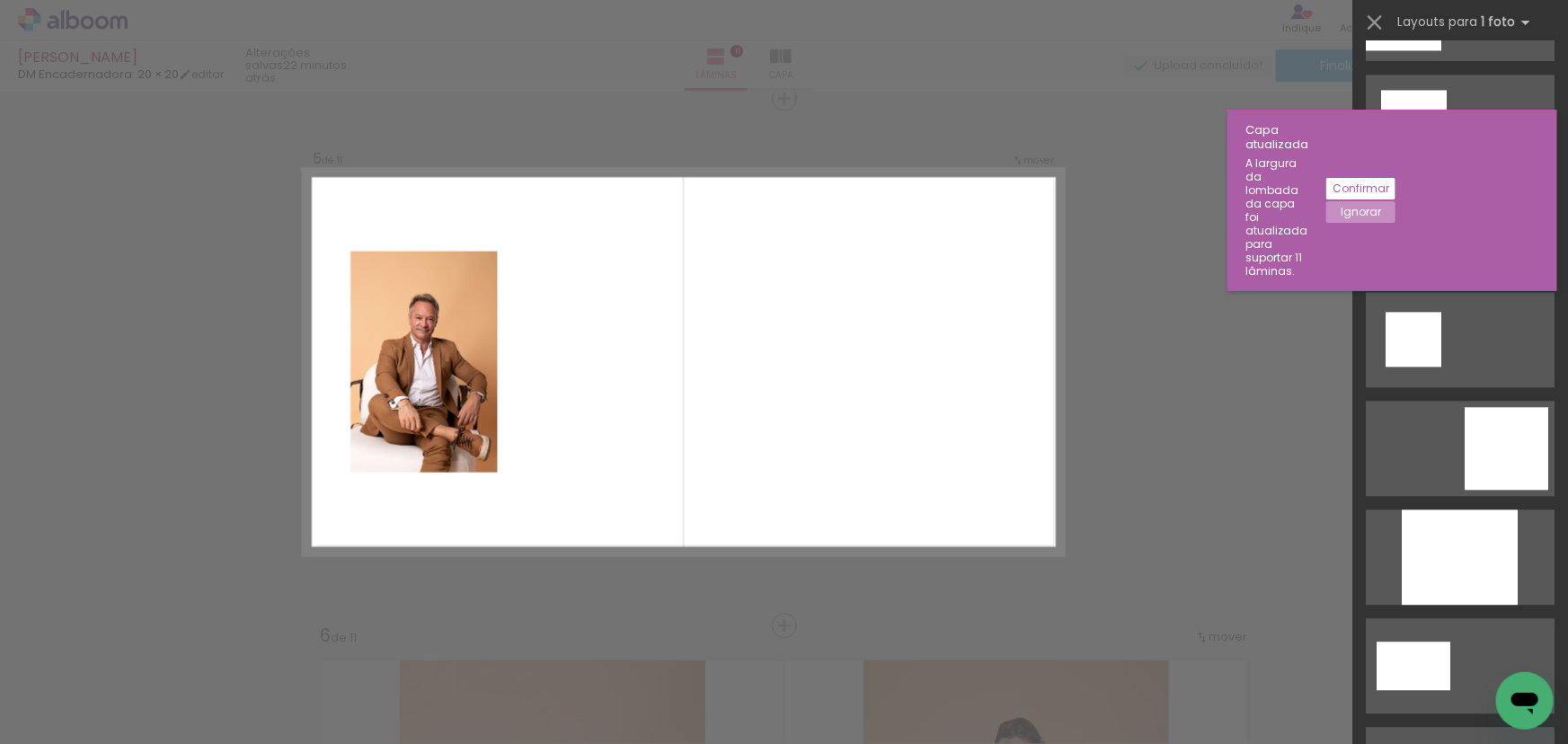
scroll to position [2178, 0]
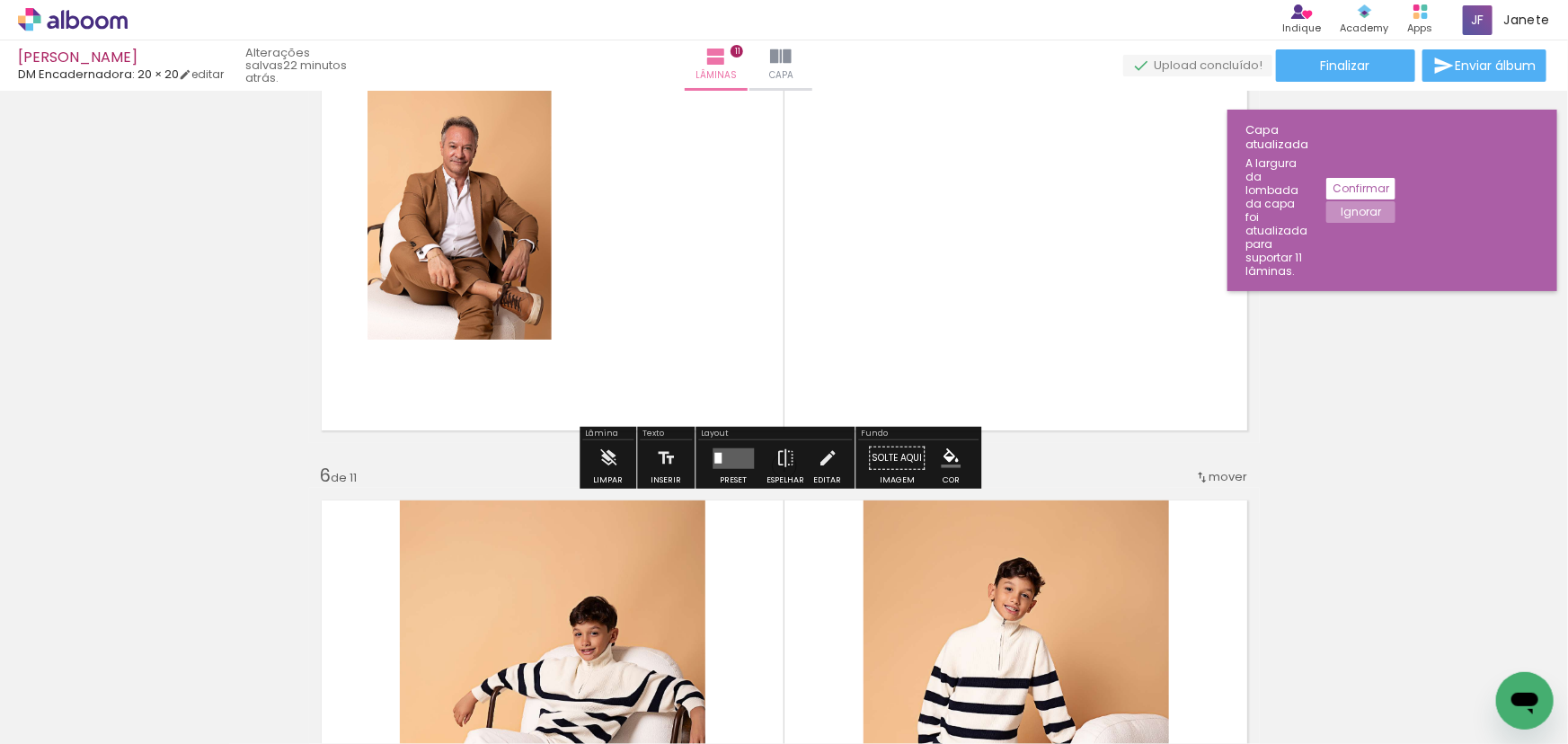
scroll to position [2210, 0]
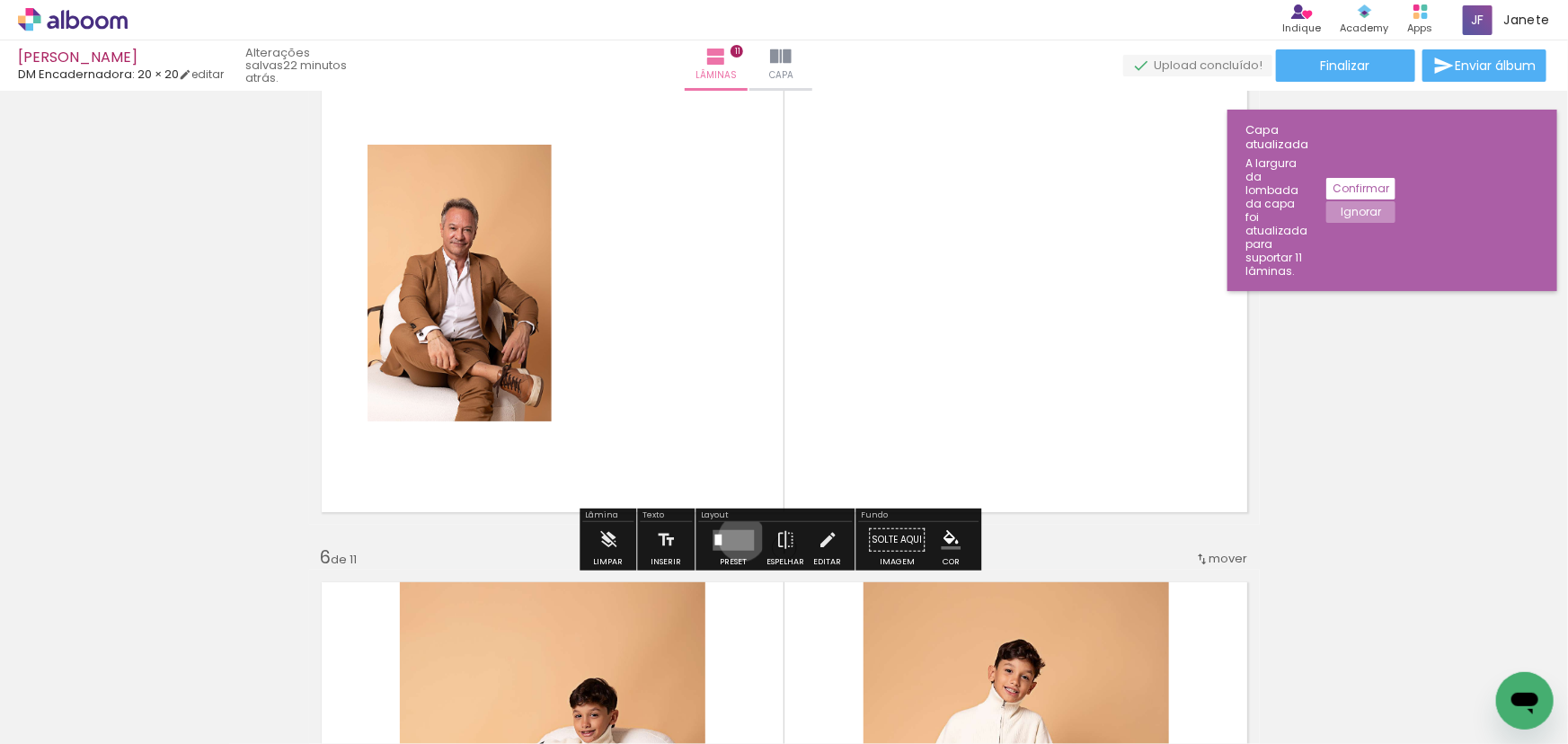
click at [738, 536] on quentale-layouter at bounding box center [733, 539] width 42 height 20
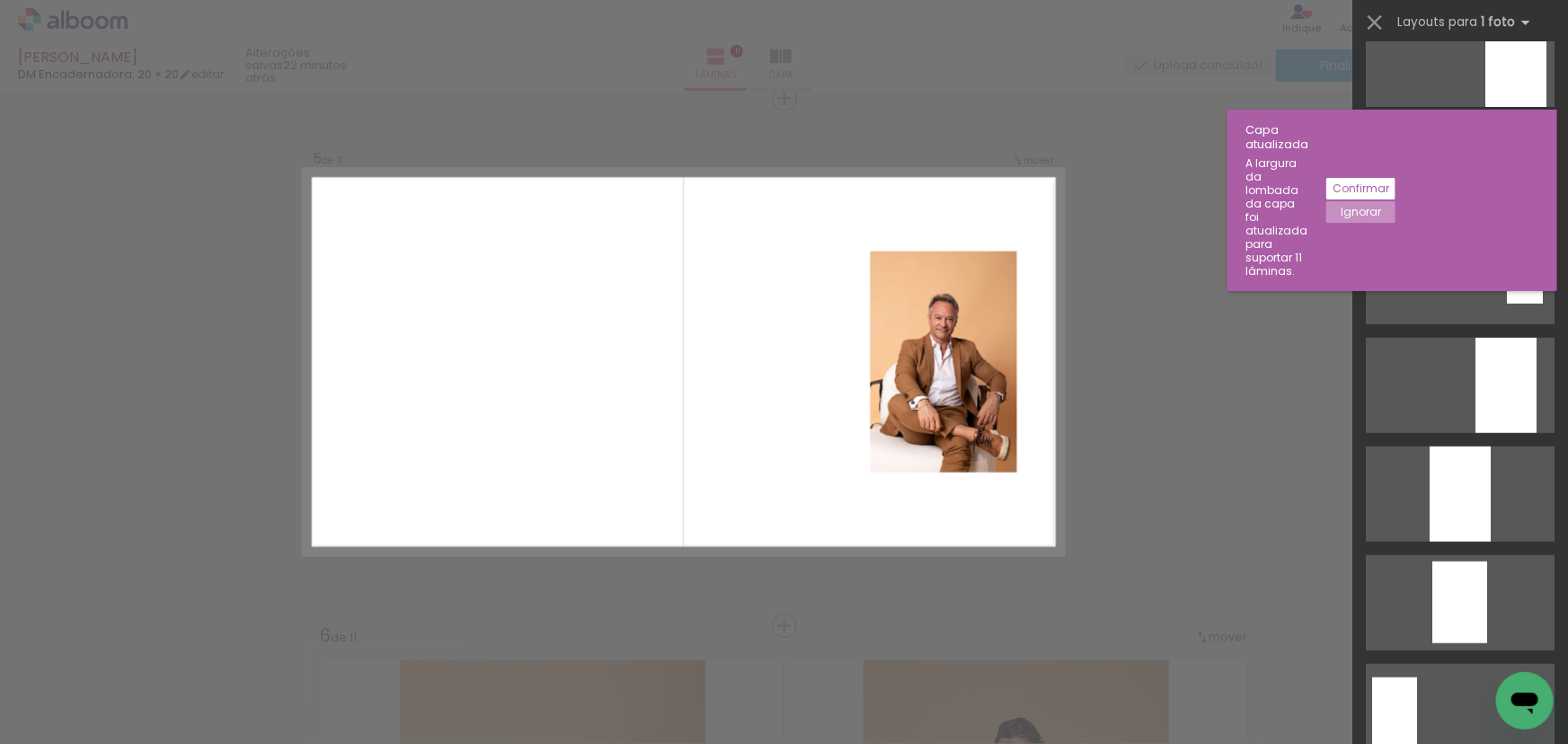
scroll to position [488, 0]
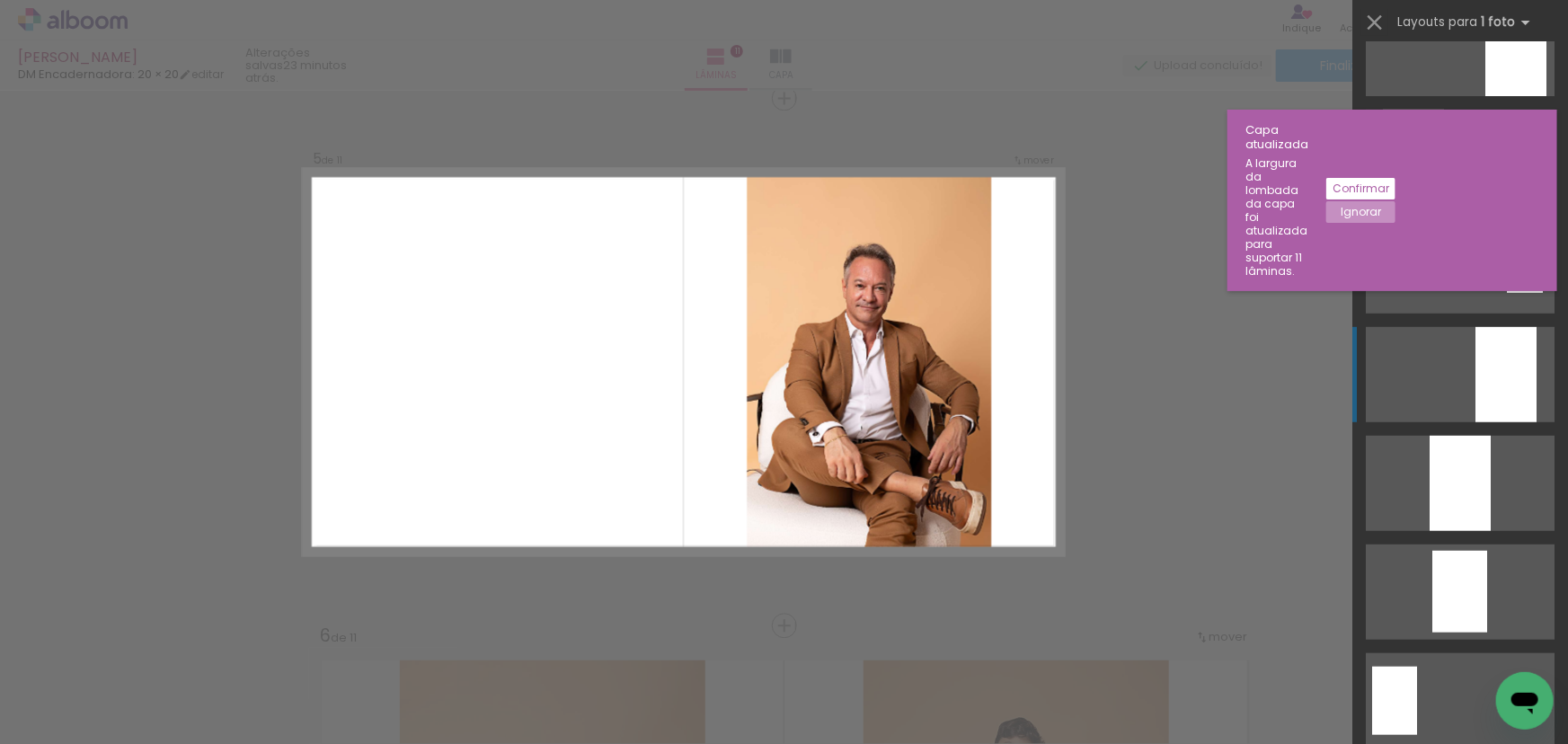
click at [1503, 375] on div at bounding box center [1506, 374] width 61 height 95
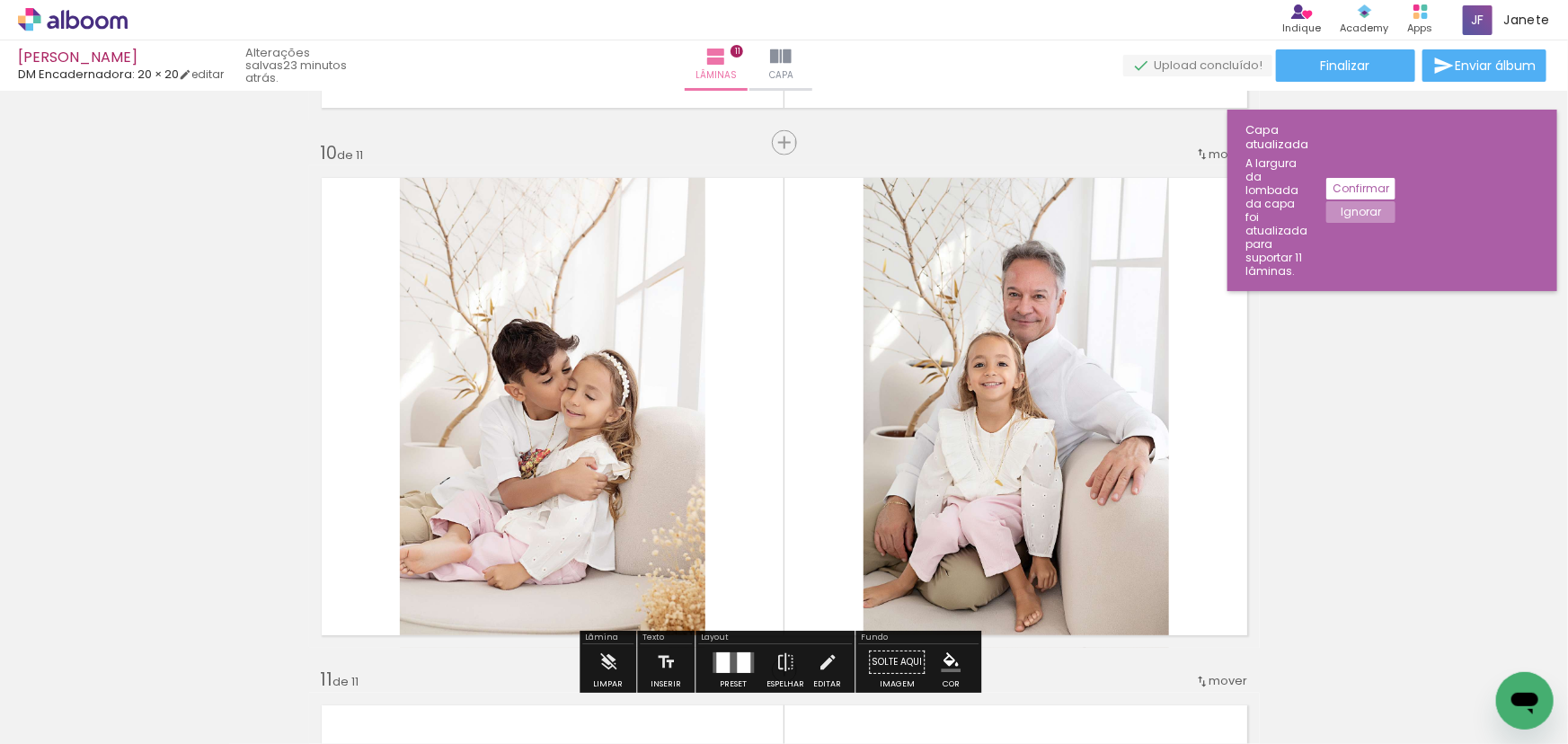
scroll to position [4582, 0]
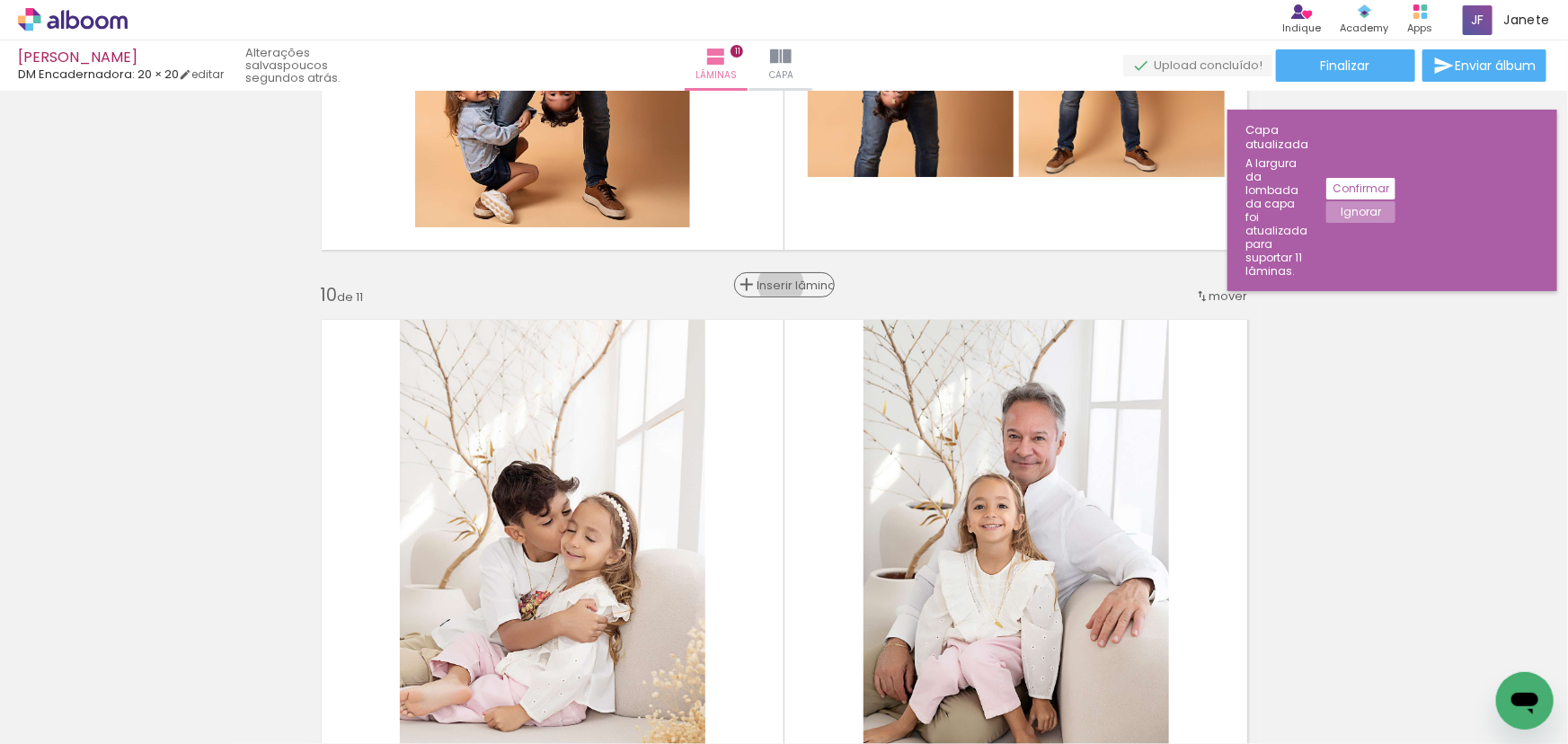
click at [782, 284] on span "Inserir lâmina" at bounding box center [792, 285] width 70 height 12
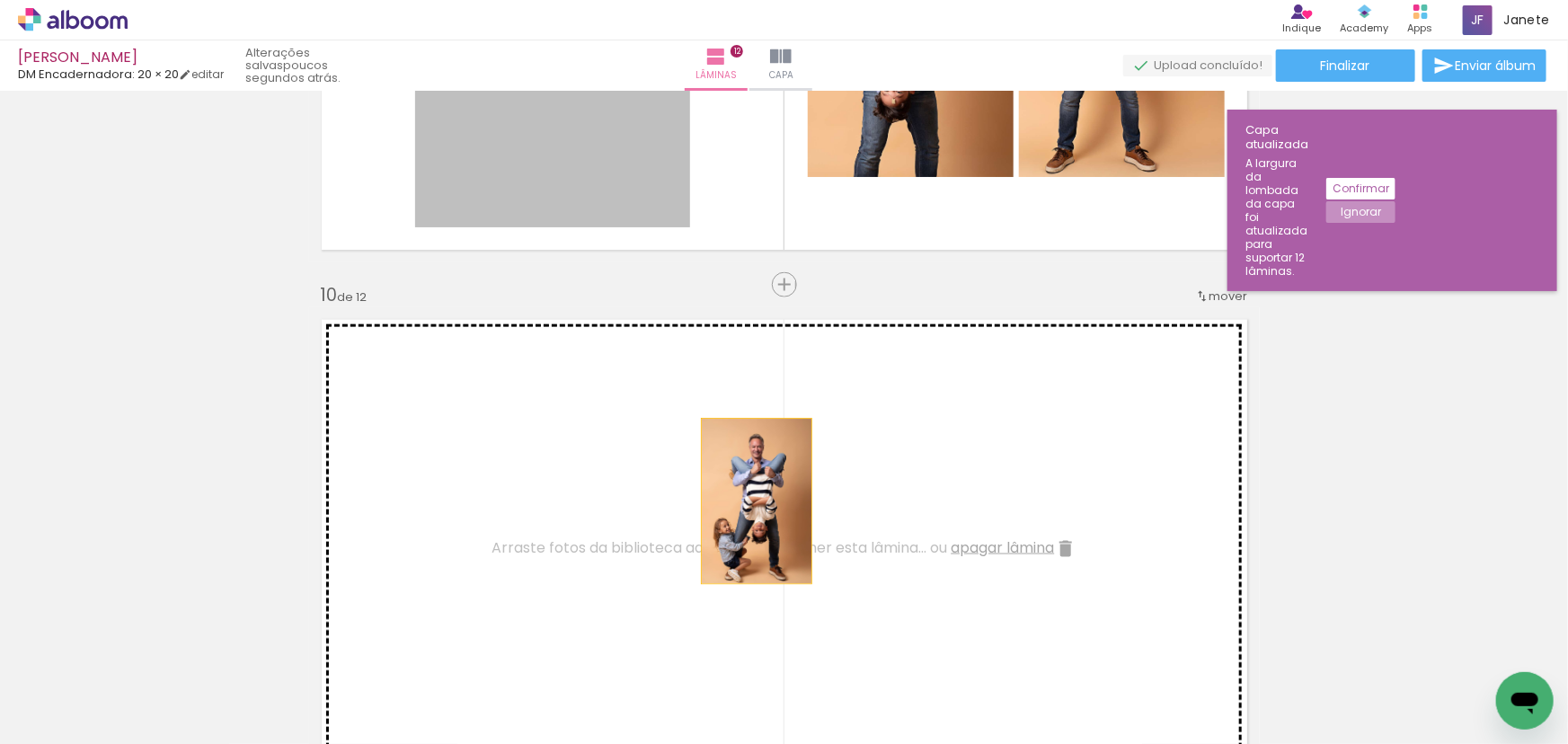
drag, startPoint x: 612, startPoint y: 189, endPoint x: 751, endPoint y: 500, distance: 340.6
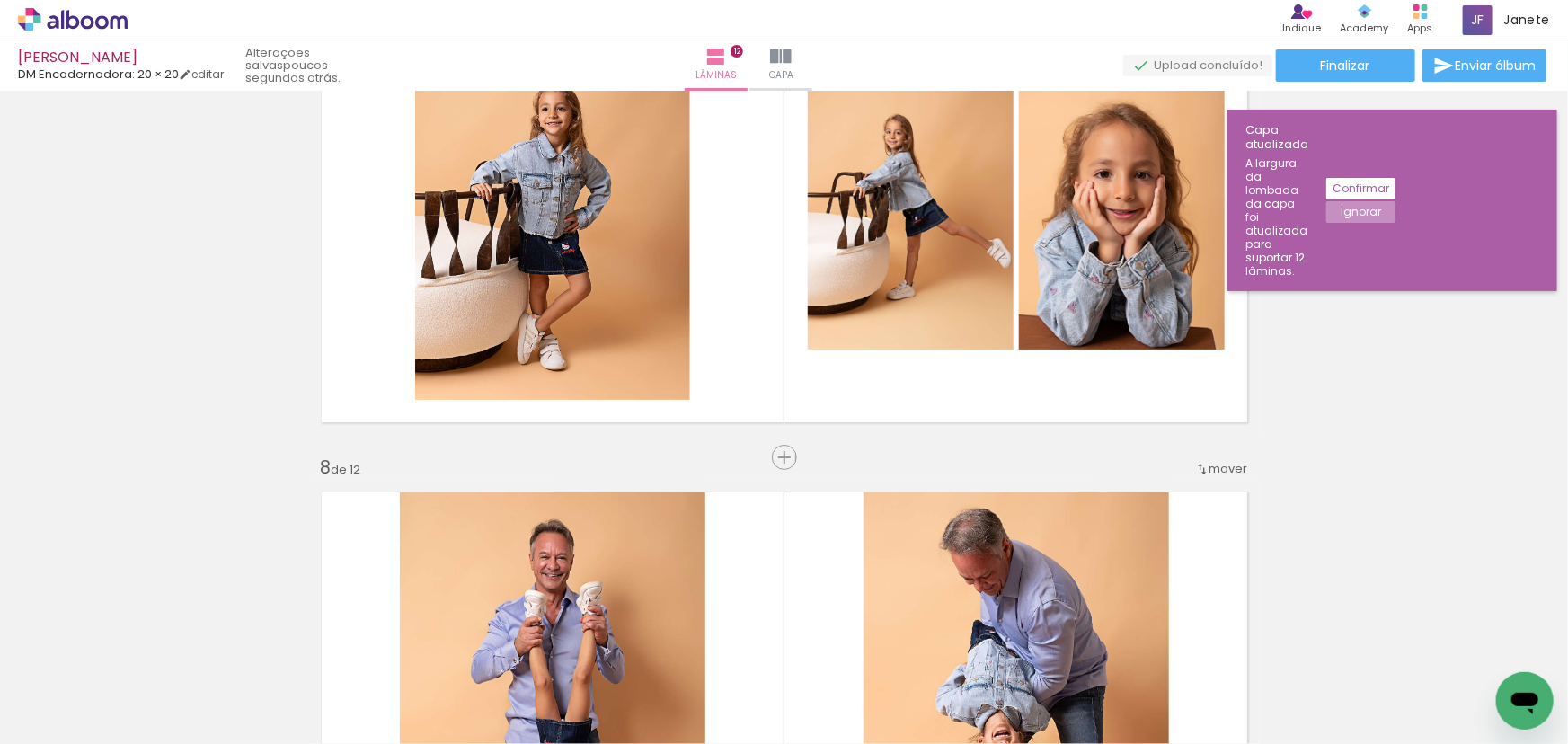
scroll to position [3357, 0]
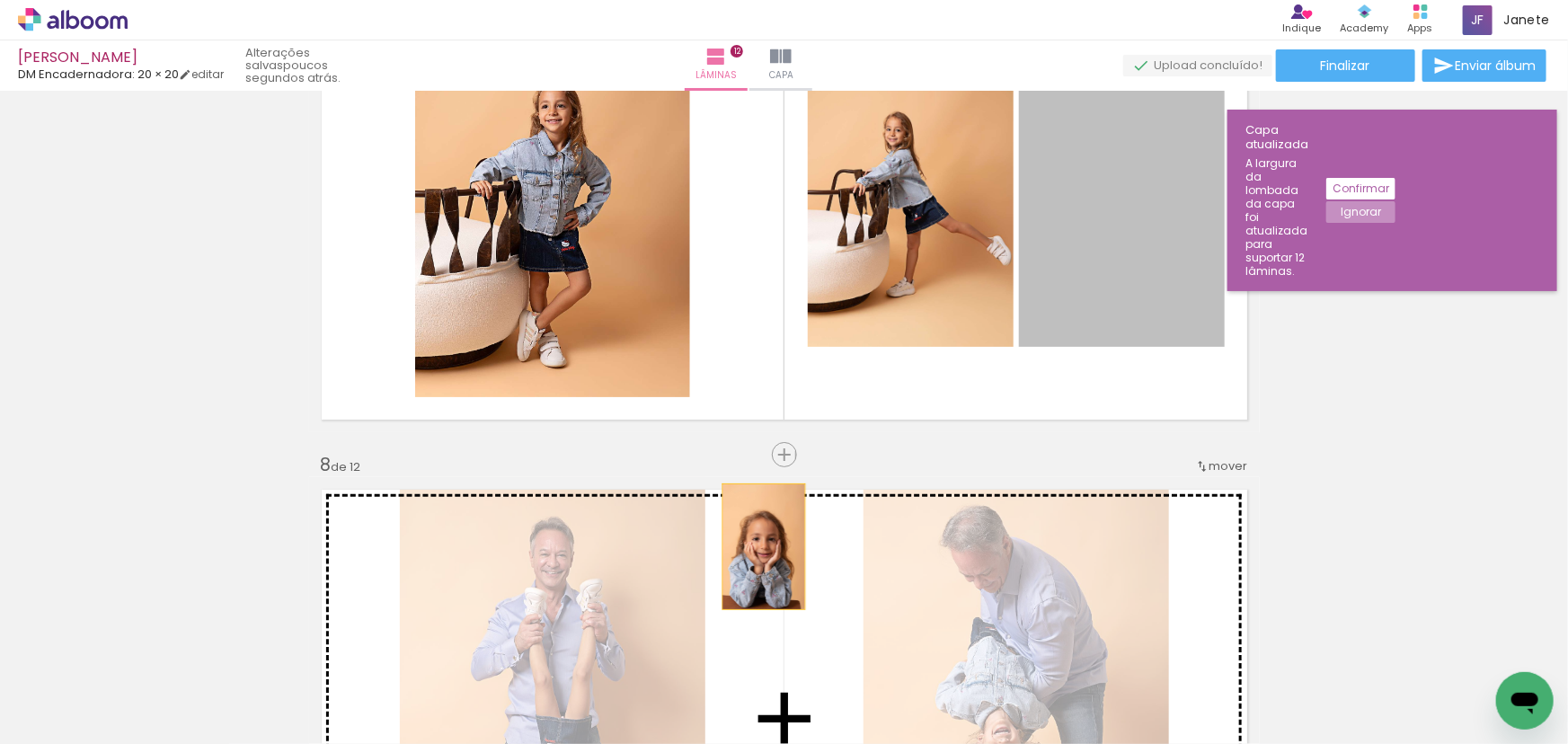
drag, startPoint x: 1117, startPoint y: 234, endPoint x: 757, endPoint y: 546, distance: 476.4
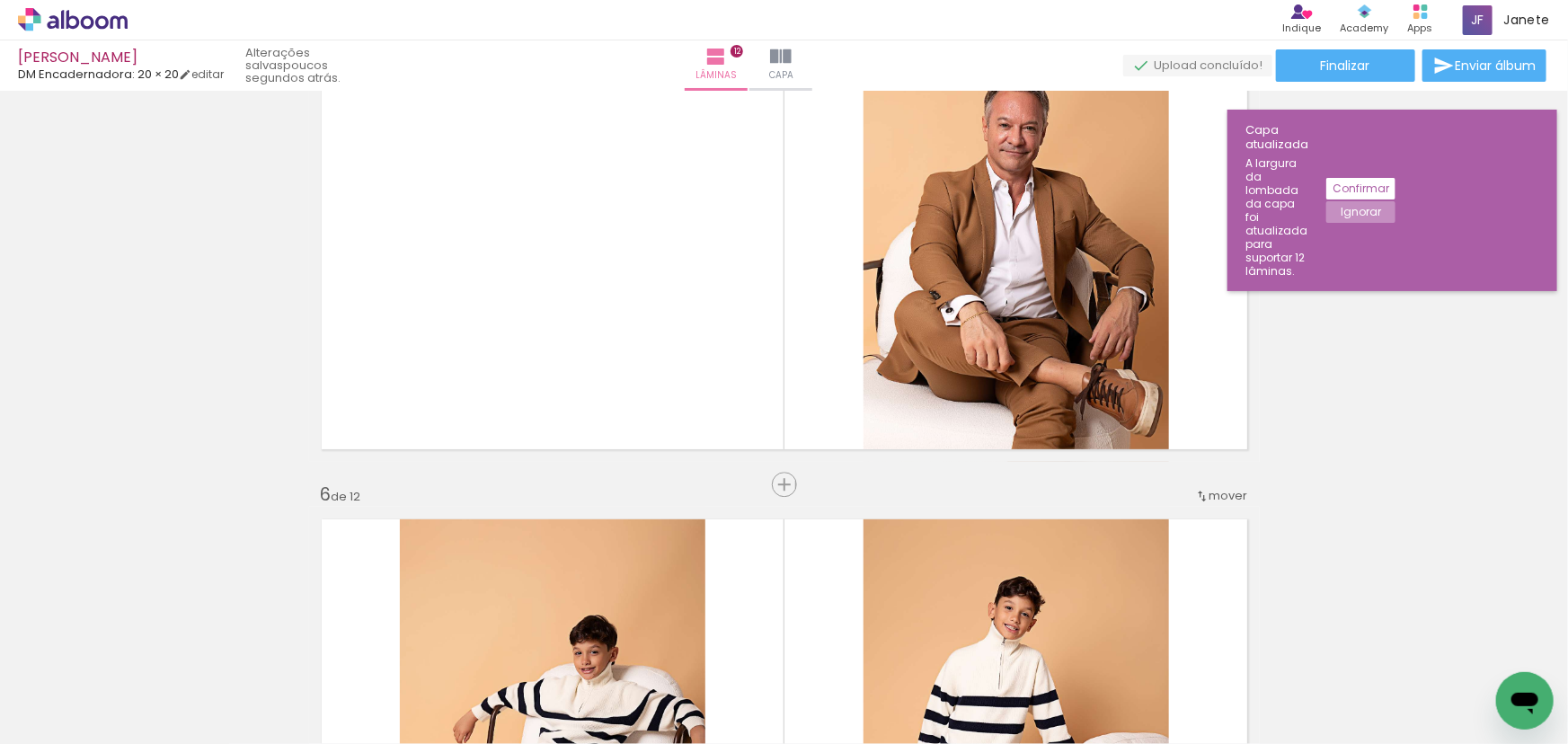
scroll to position [2292, 0]
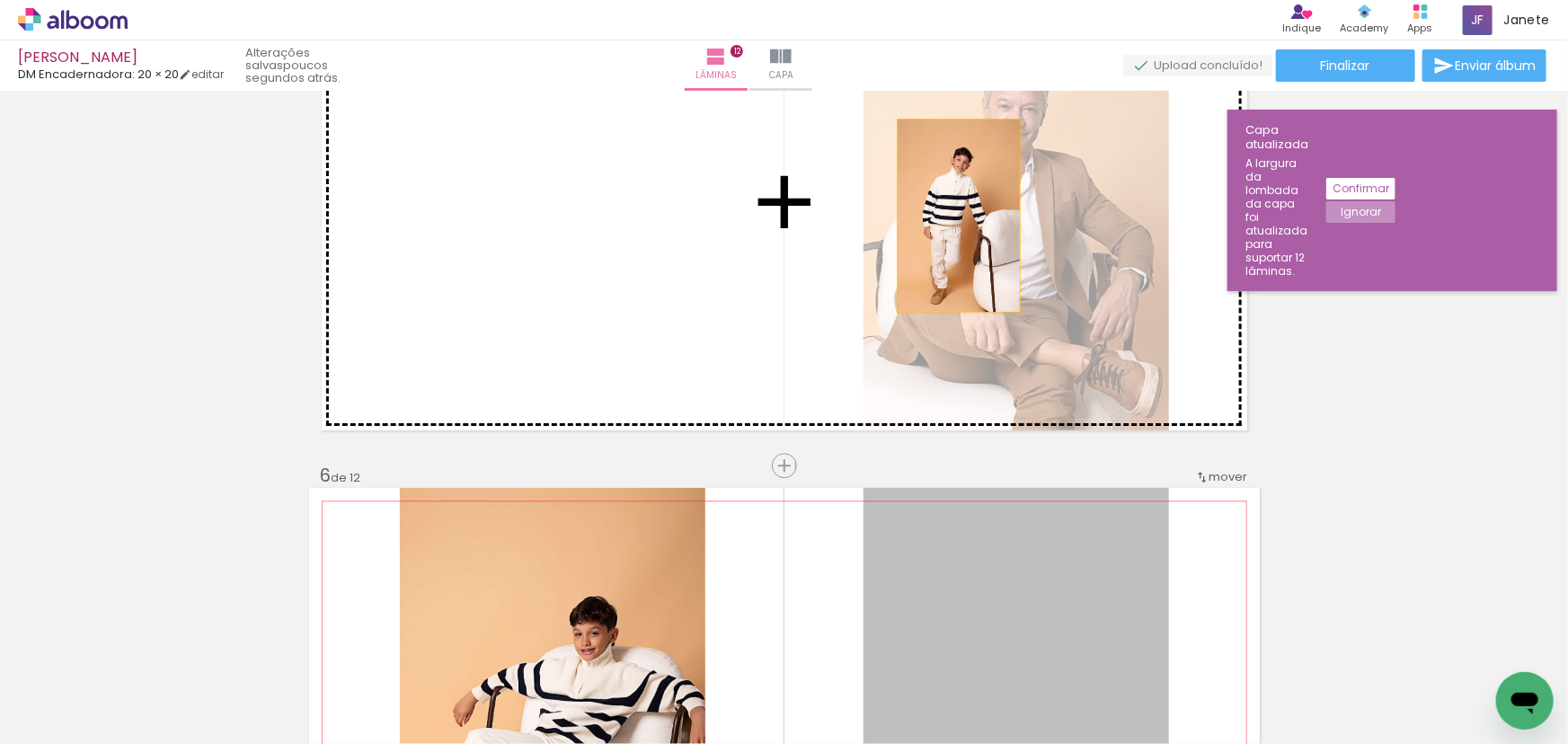
drag, startPoint x: 927, startPoint y: 595, endPoint x: 953, endPoint y: 215, distance: 380.9
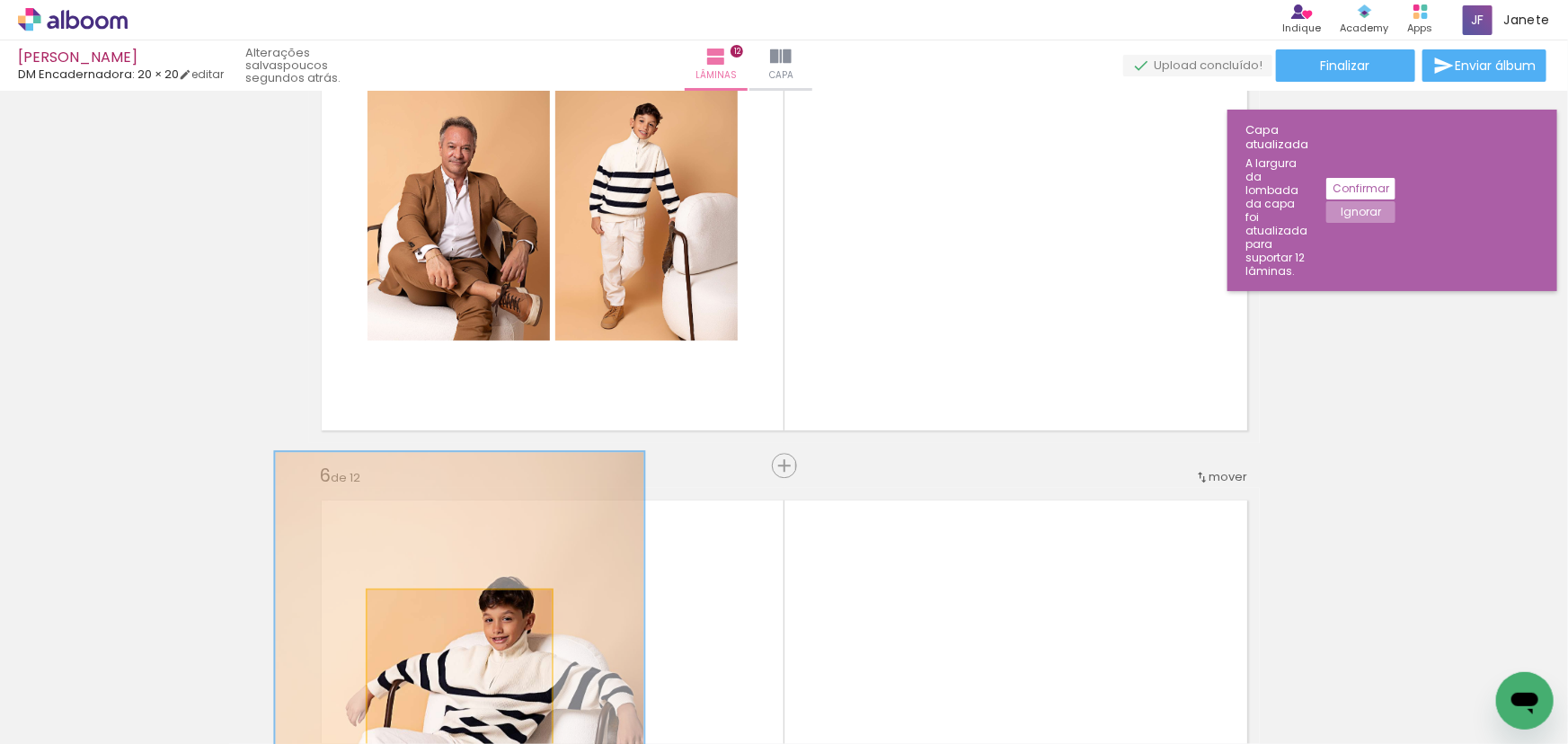
drag, startPoint x: 461, startPoint y: 612, endPoint x: 858, endPoint y: 234, distance: 548.2
type paper-slider "200"
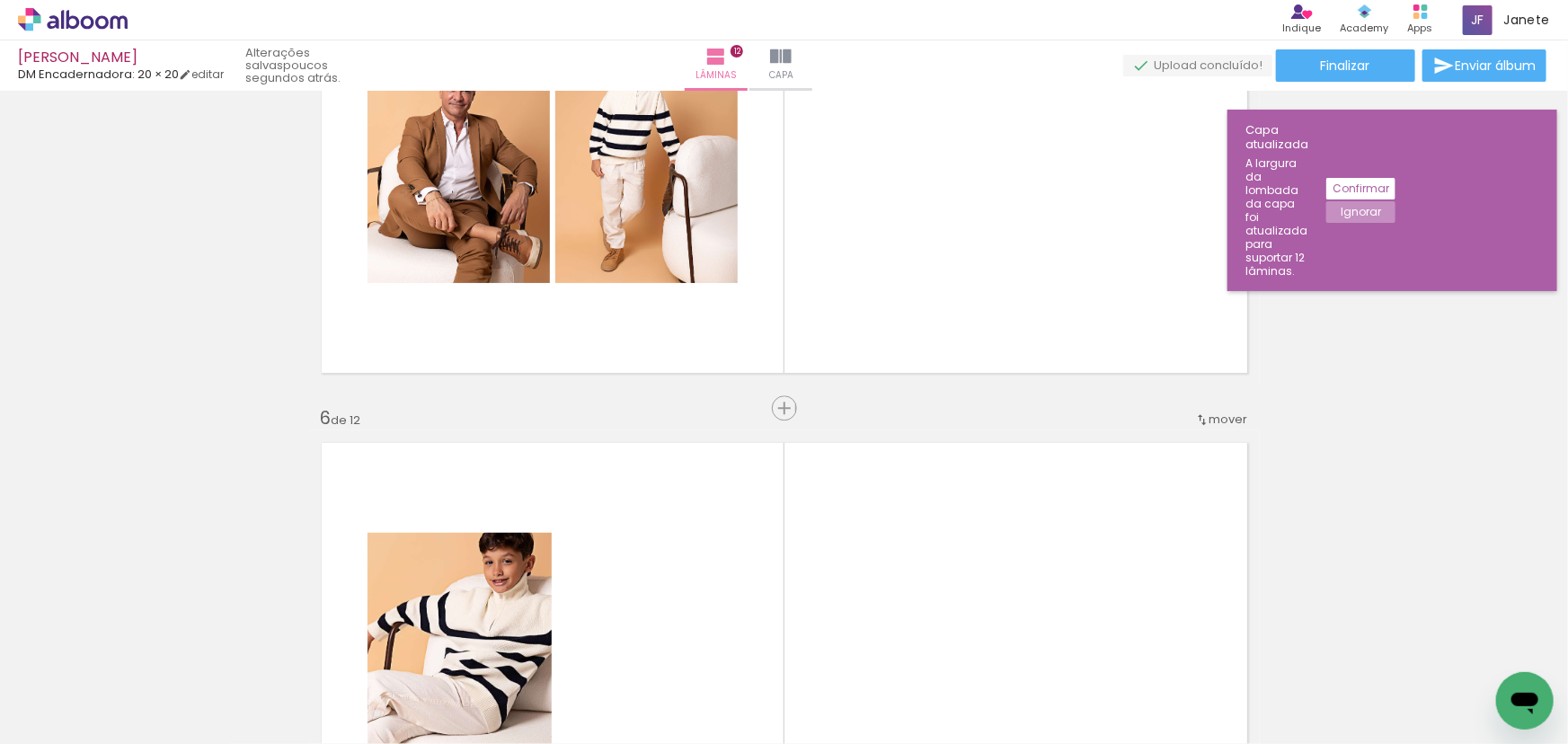
scroll to position [2373, 0]
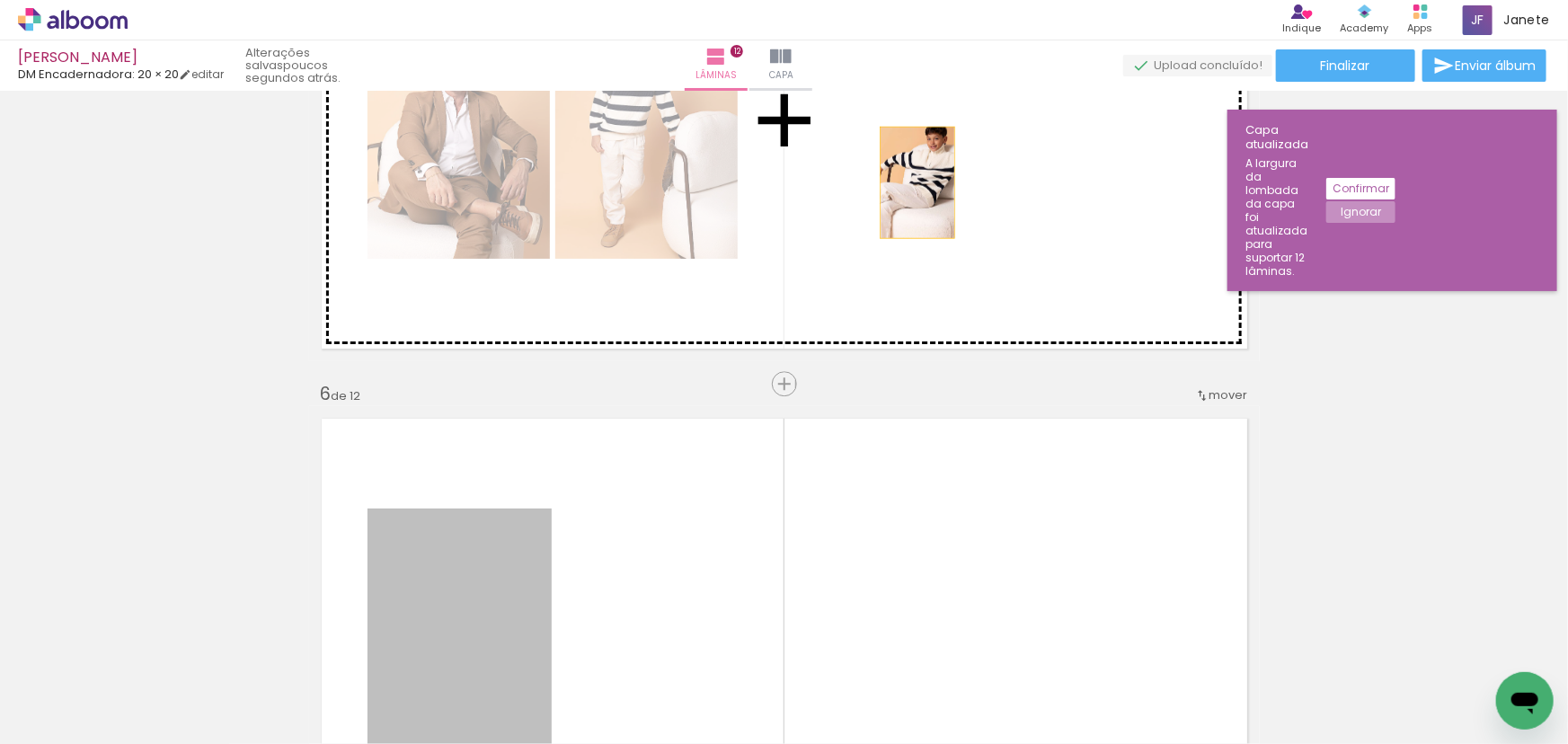
drag, startPoint x: 503, startPoint y: 558, endPoint x: 942, endPoint y: 152, distance: 598.0
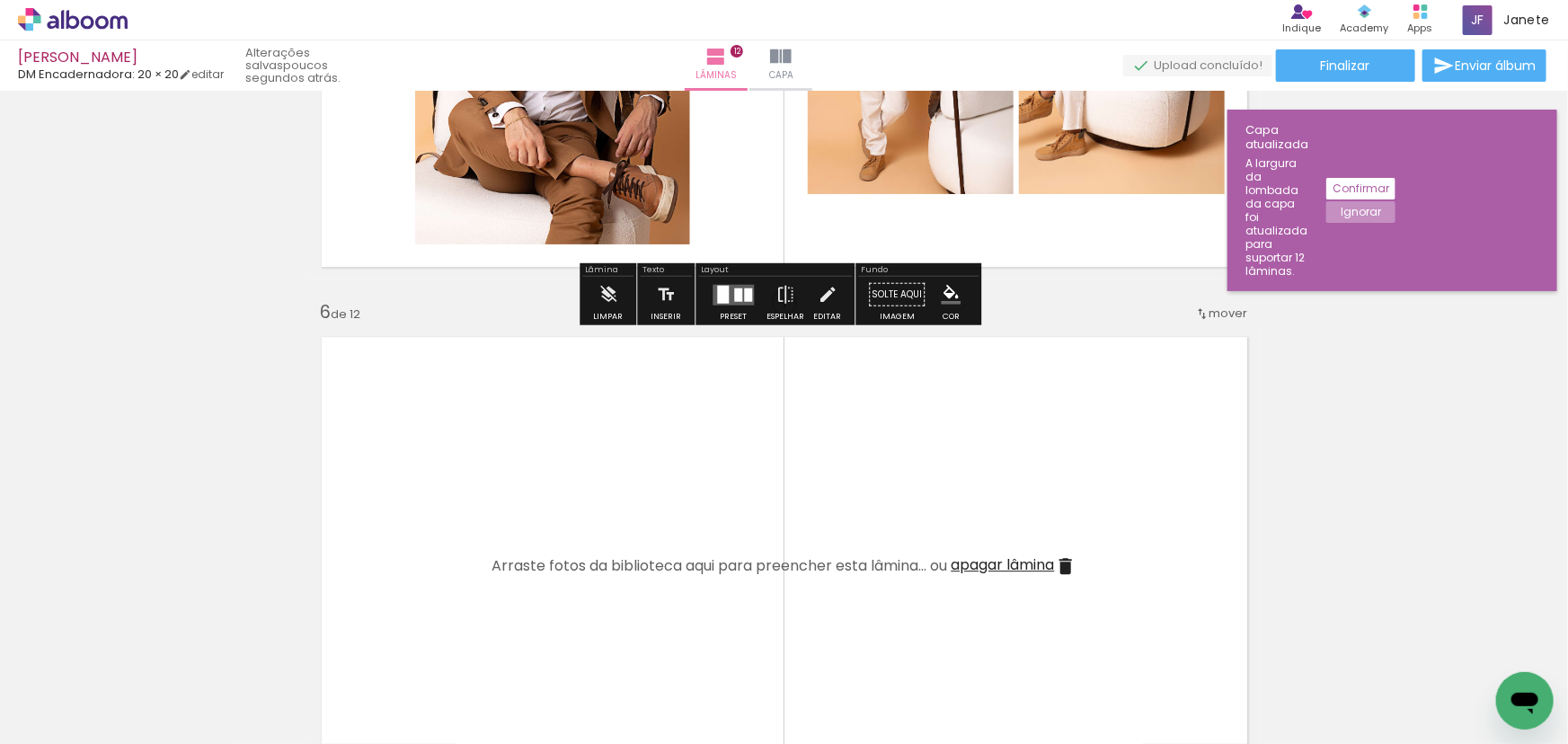
scroll to position [2538, 0]
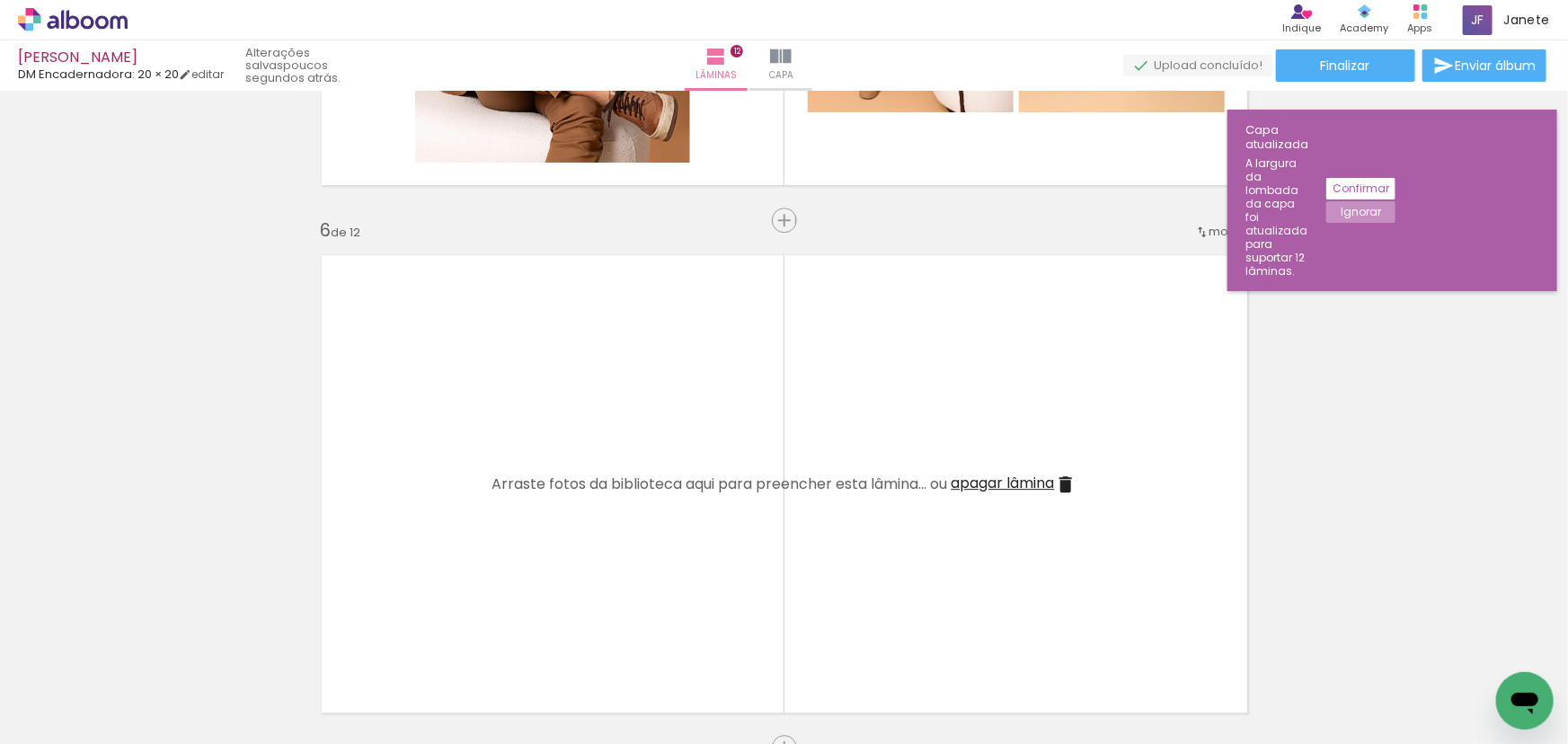
click at [1048, 477] on span "apagar lâmina" at bounding box center [1004, 483] width 103 height 20
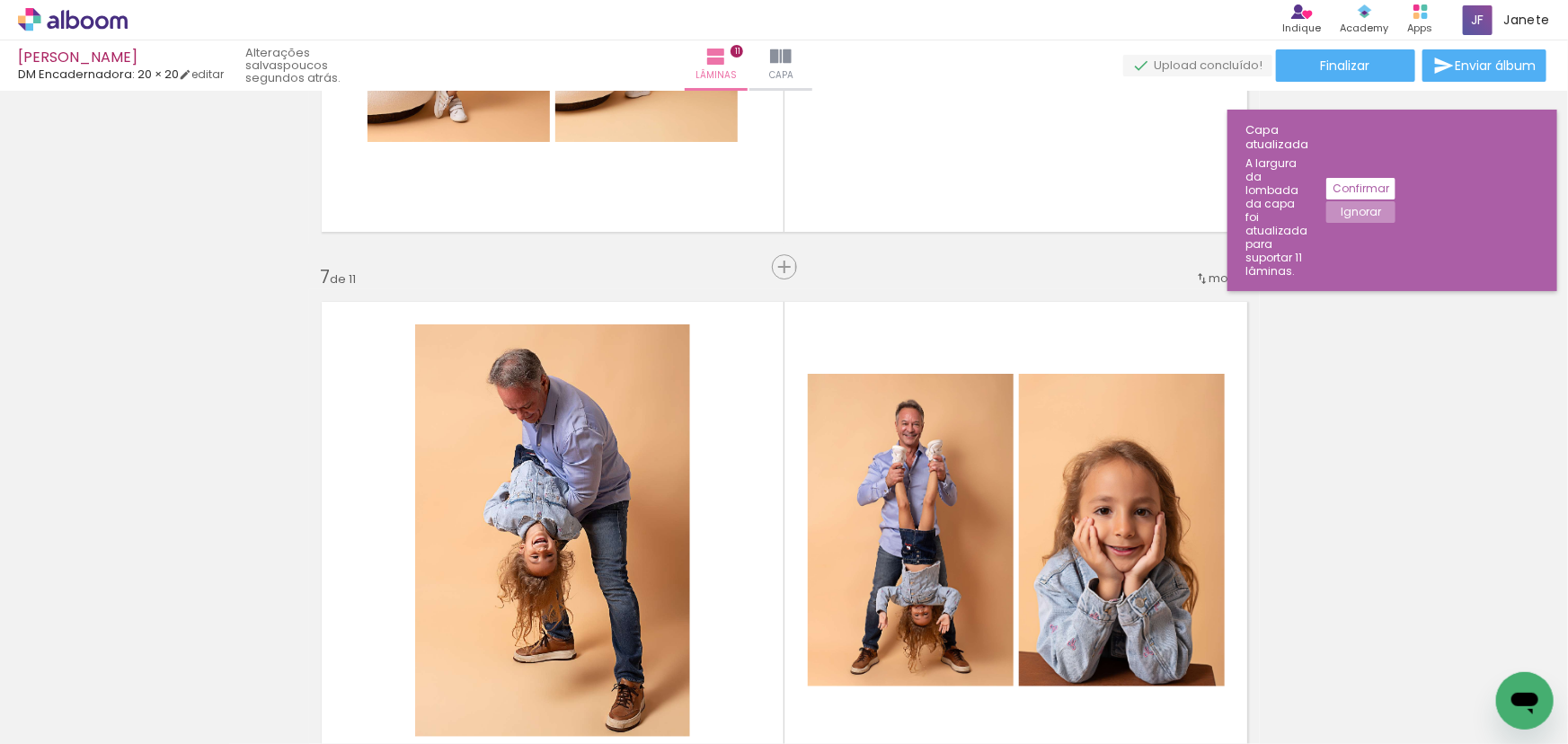
scroll to position [3028, 0]
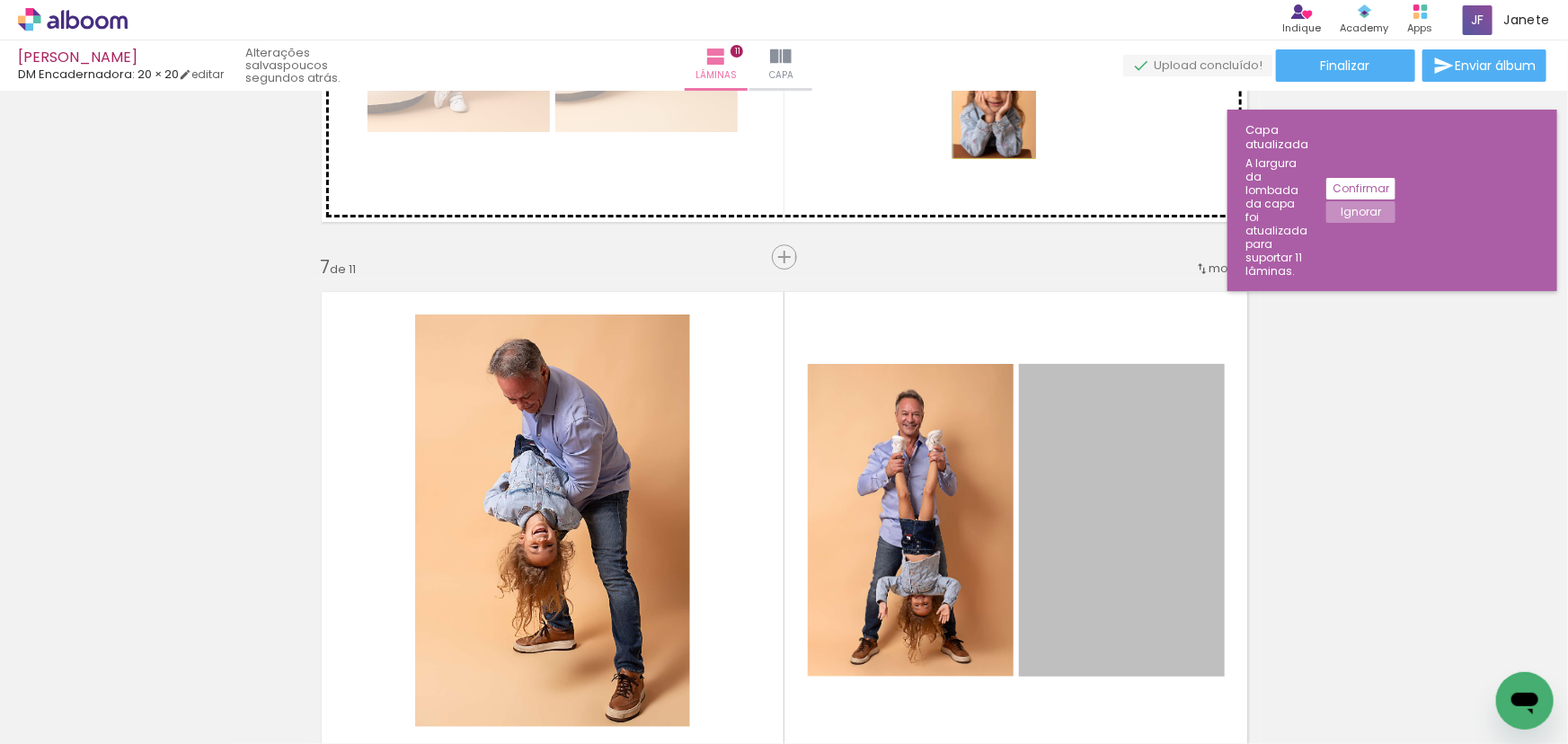
drag, startPoint x: 1105, startPoint y: 505, endPoint x: 989, endPoint y: 95, distance: 426.1
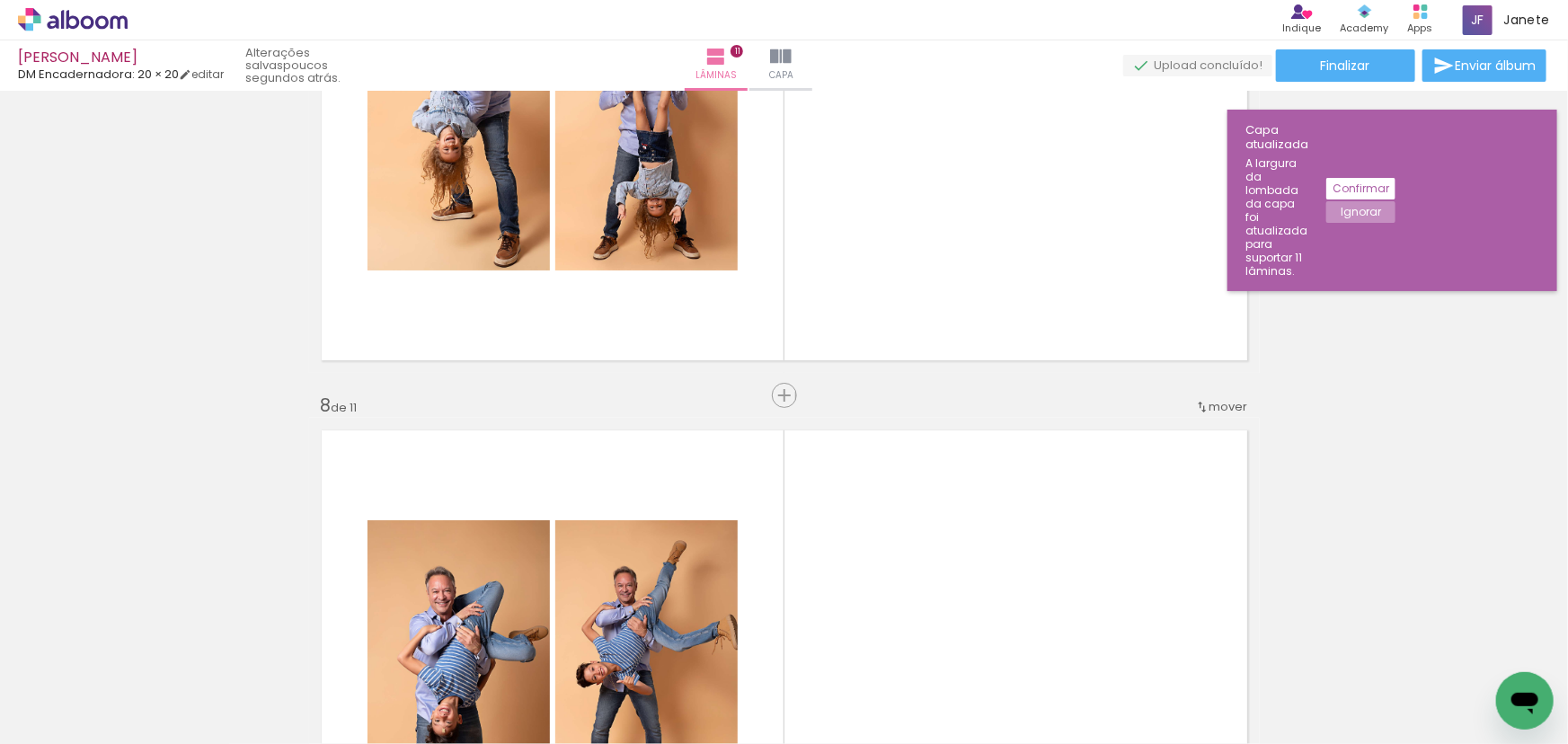
scroll to position [3436, 0]
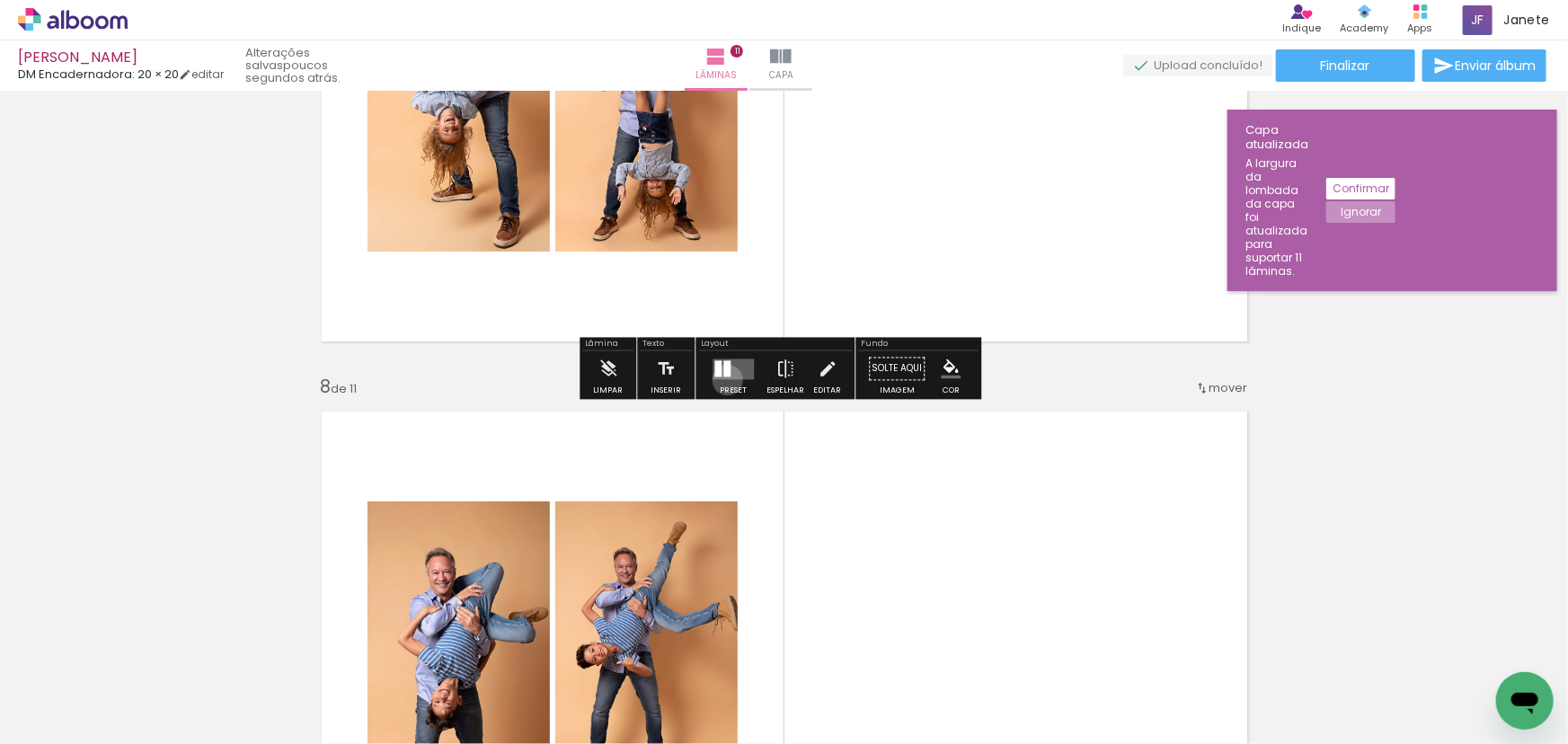
click at [723, 379] on div at bounding box center [733, 368] width 49 height 36
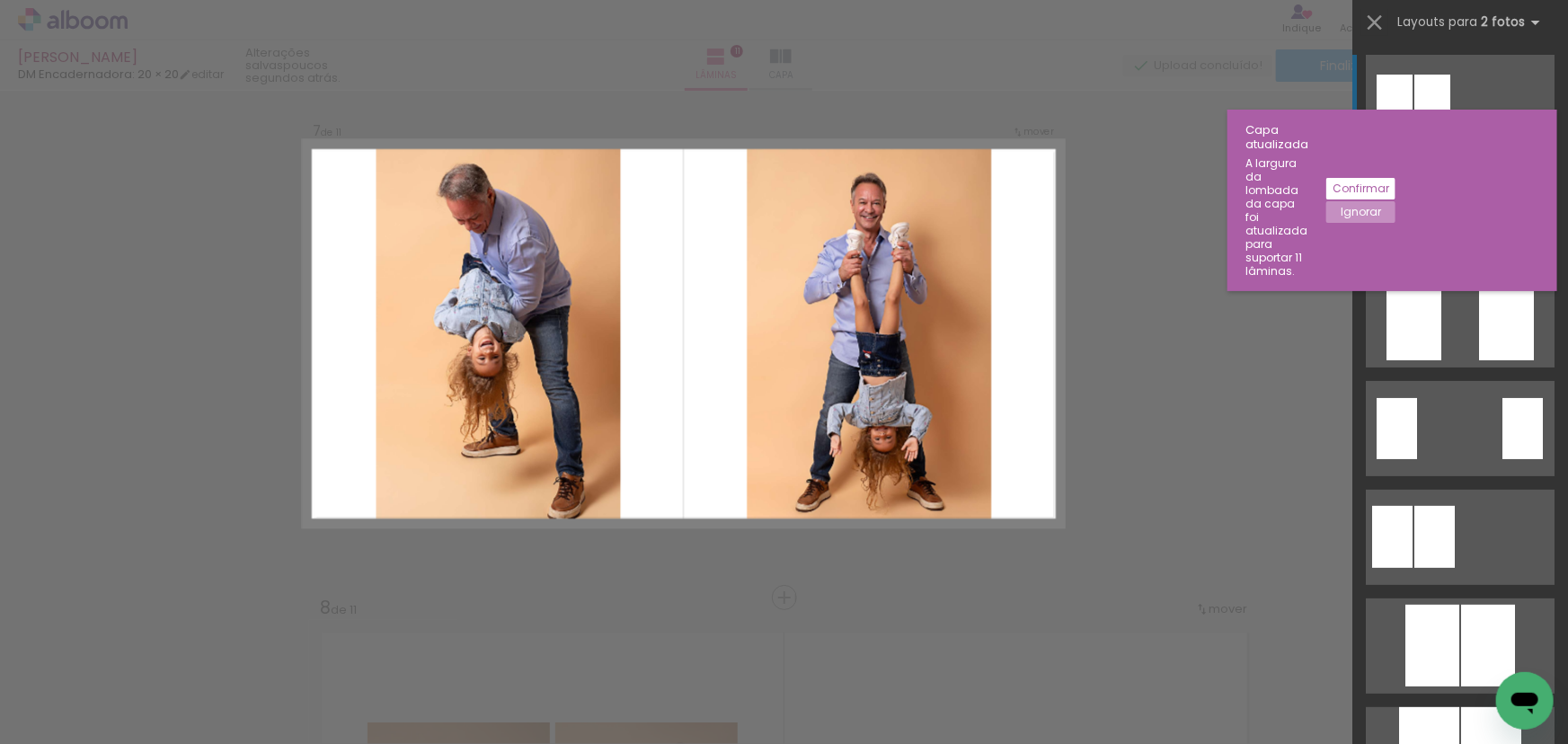
click at [1465, 228] on quentale-layouter at bounding box center [1460, 210] width 188 height 95
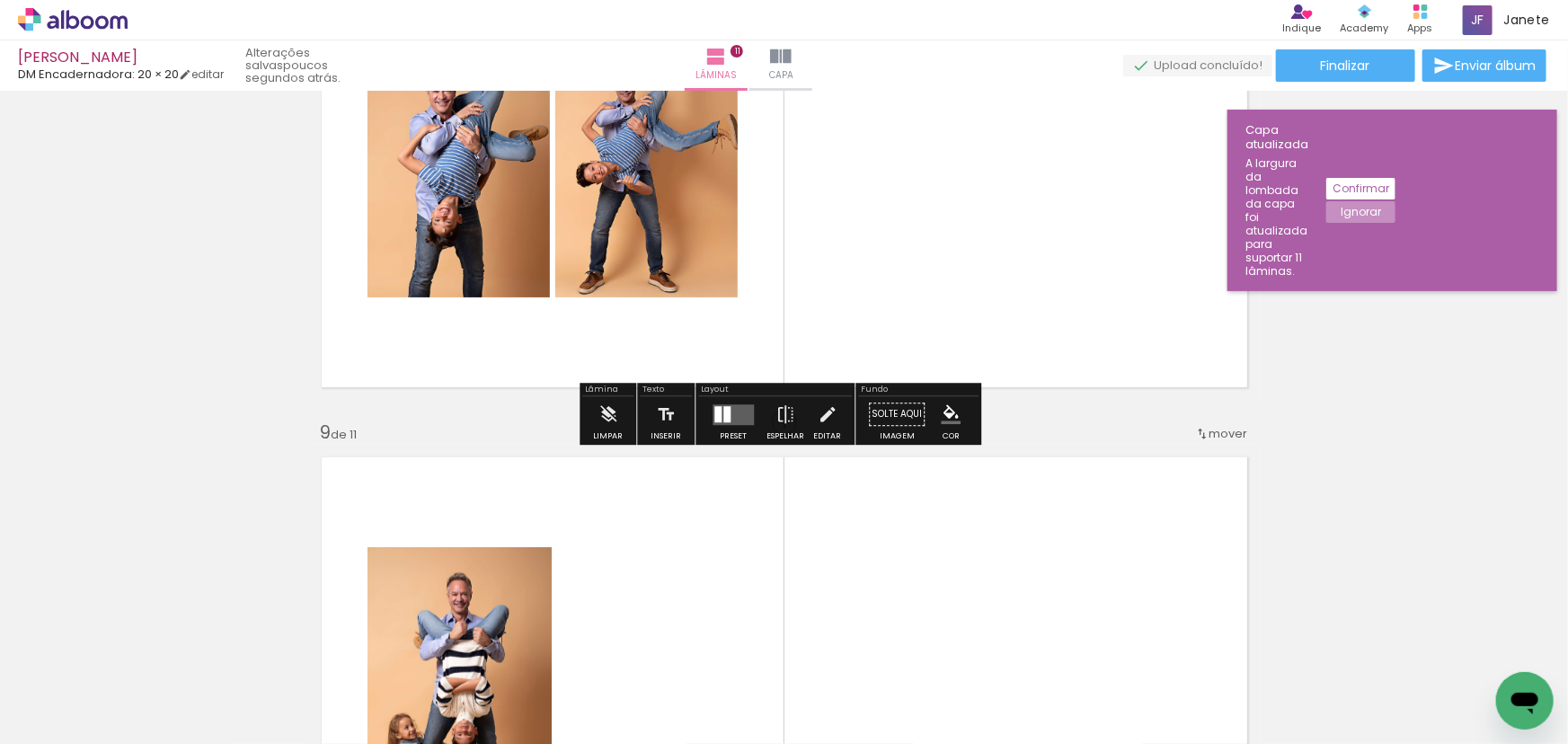
scroll to position [3921, 0]
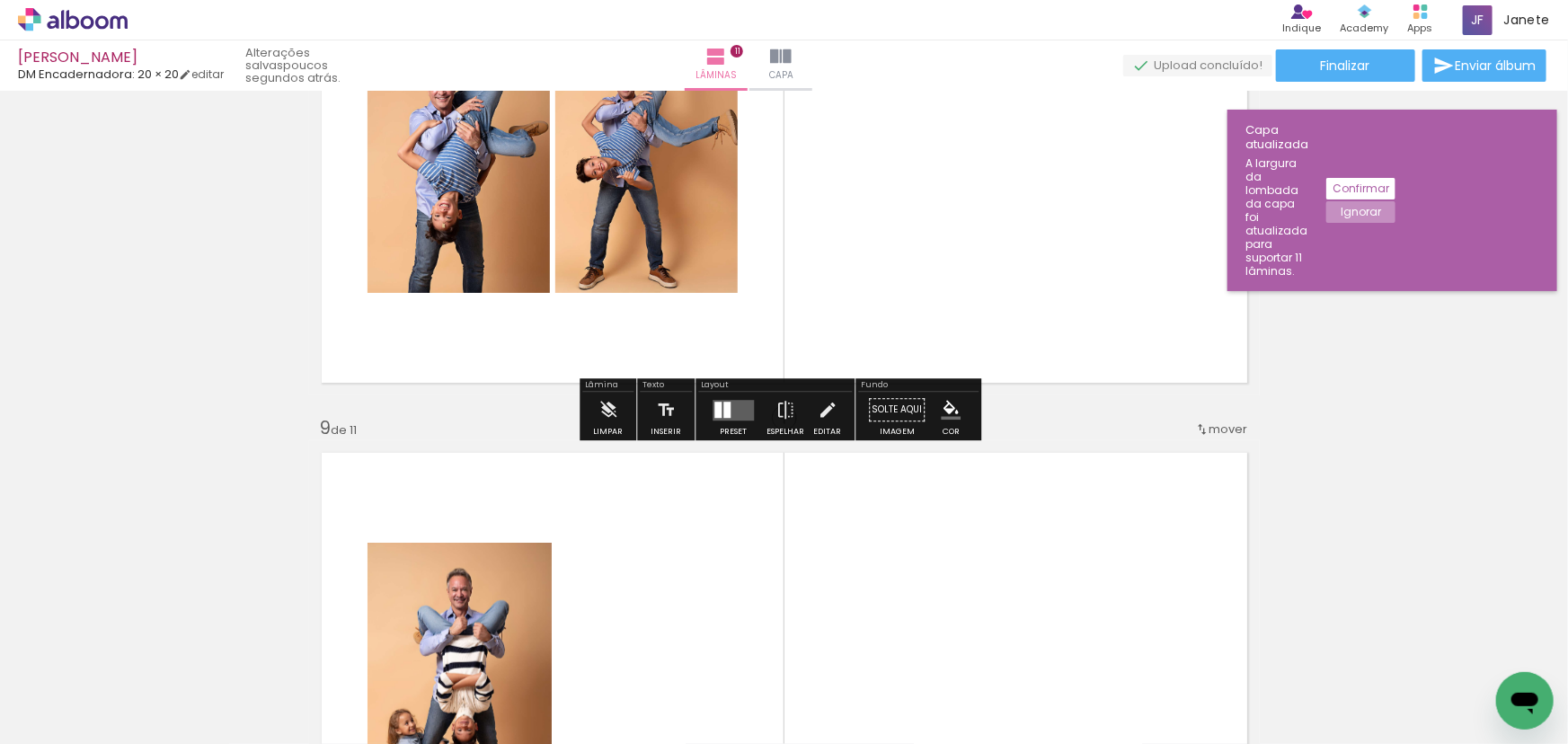
click at [723, 400] on quentale-layouter at bounding box center [733, 410] width 42 height 20
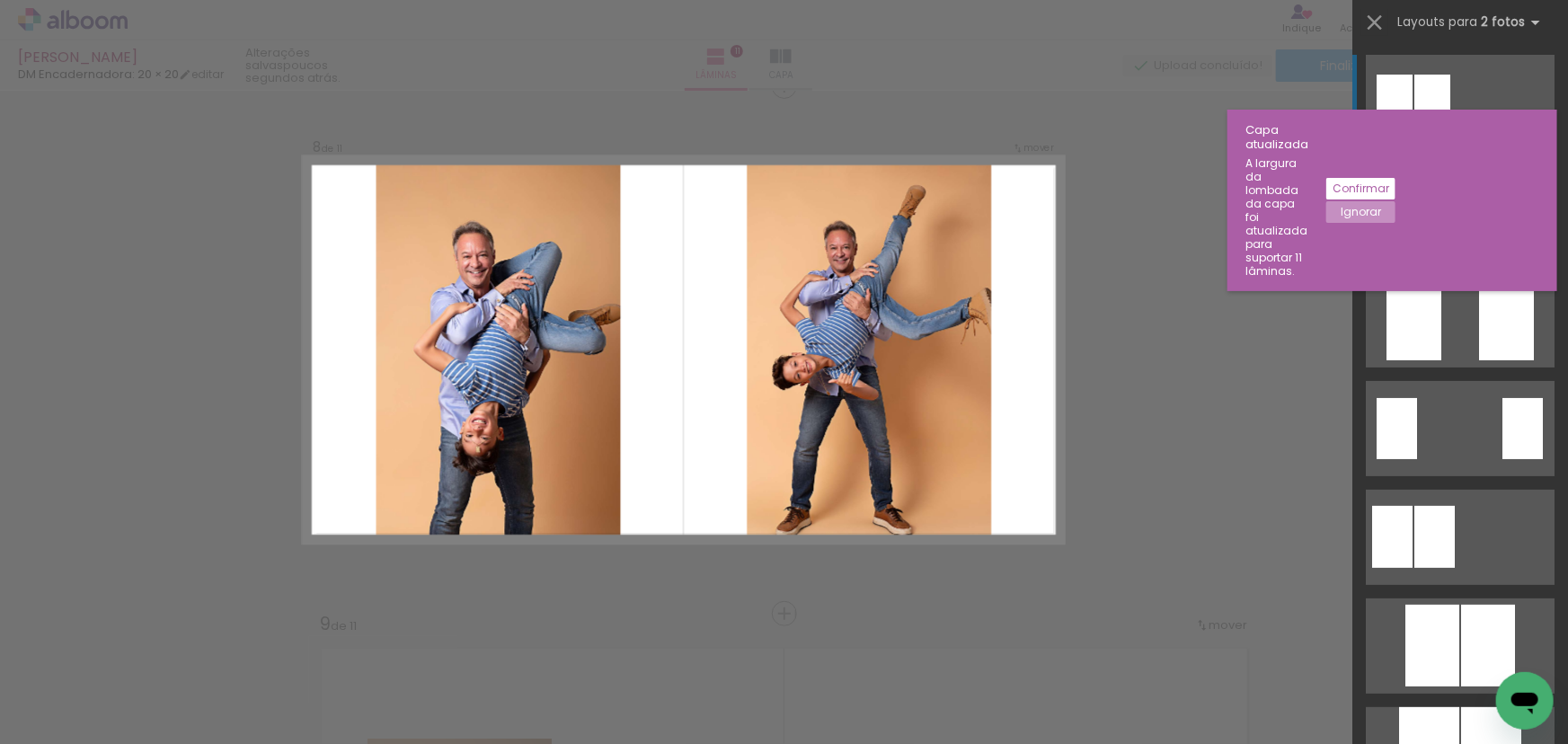
scroll to position [3714, 0]
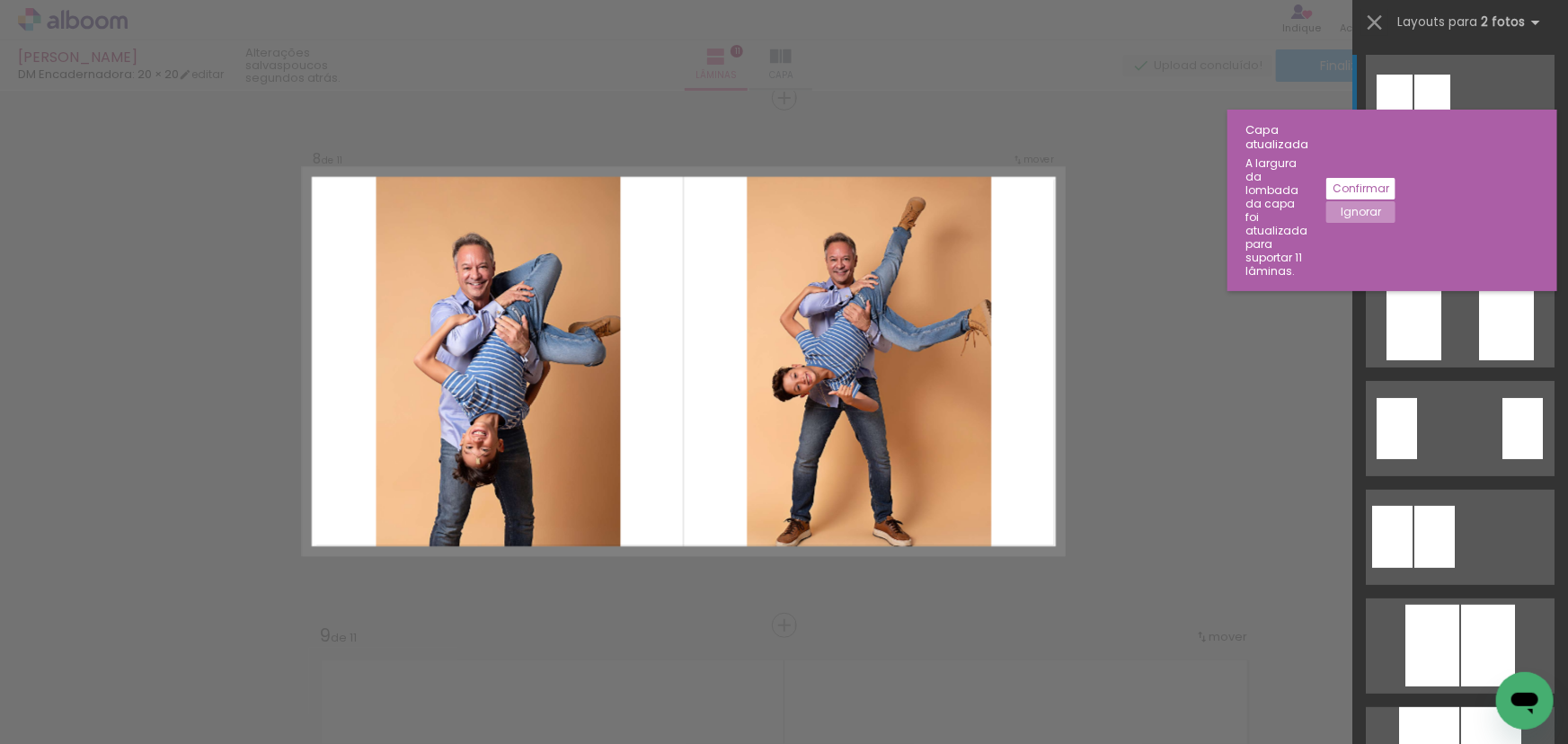
click at [1476, 219] on div at bounding box center [1506, 210] width 61 height 95
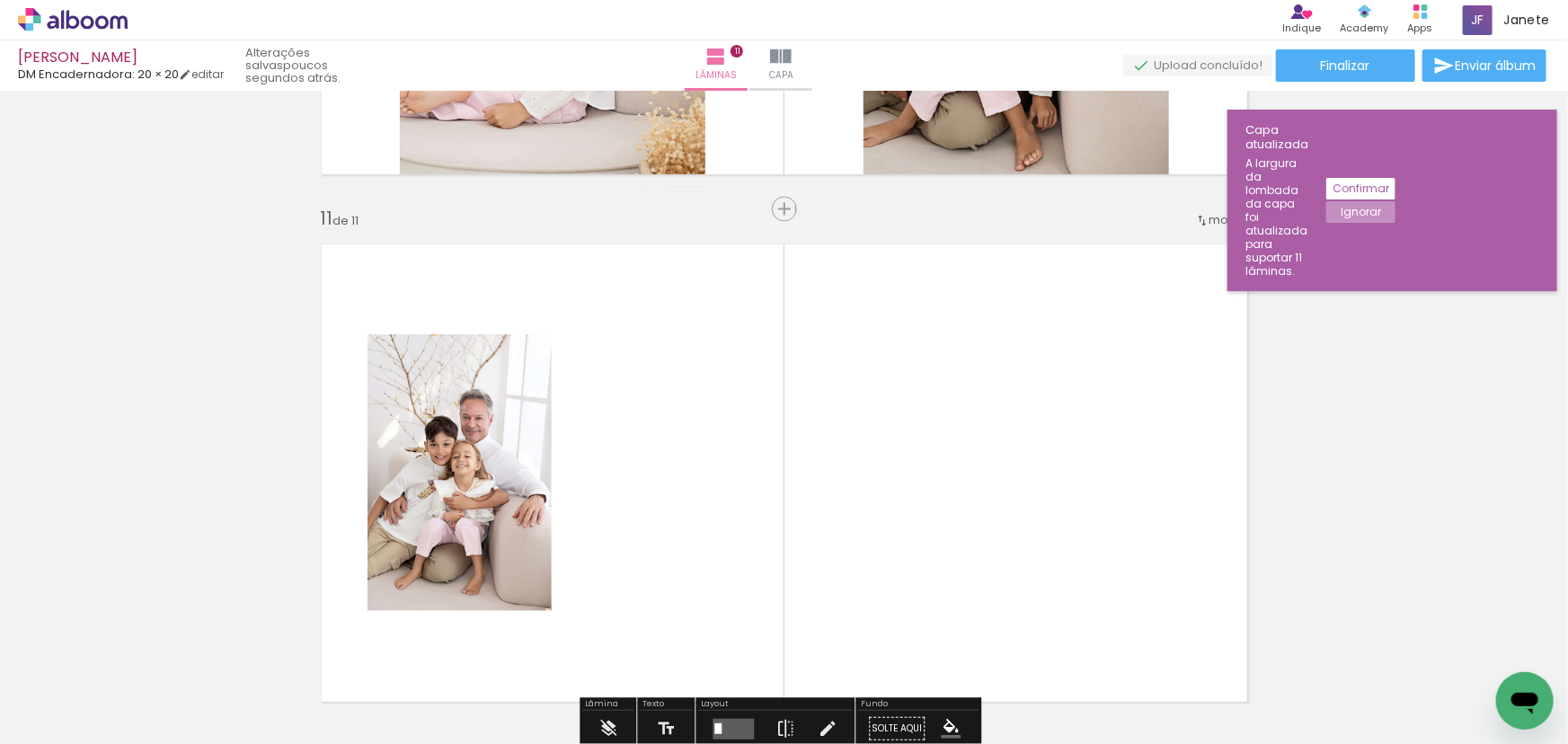
scroll to position [5184, 0]
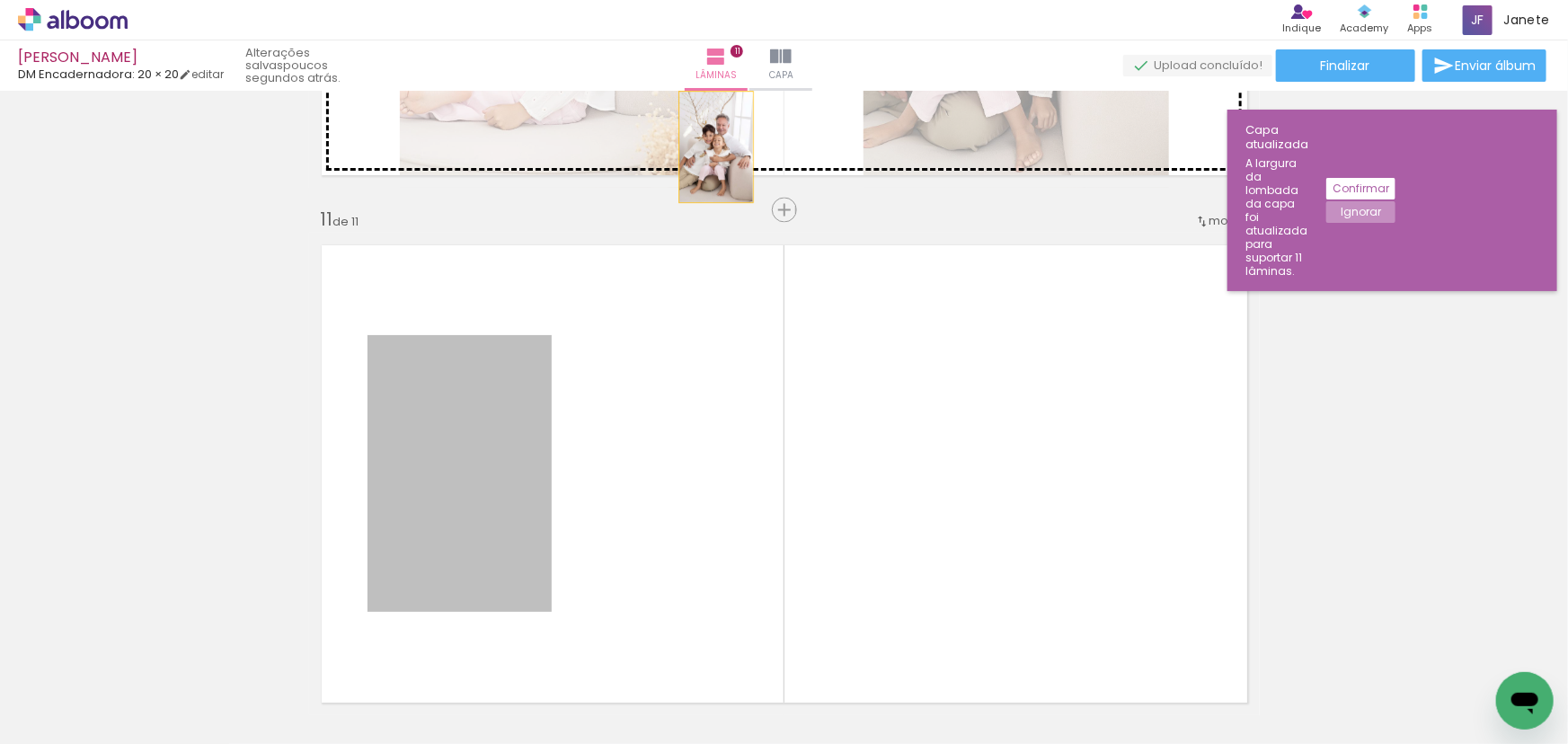
drag, startPoint x: 486, startPoint y: 397, endPoint x: 710, endPoint y: 147, distance: 335.7
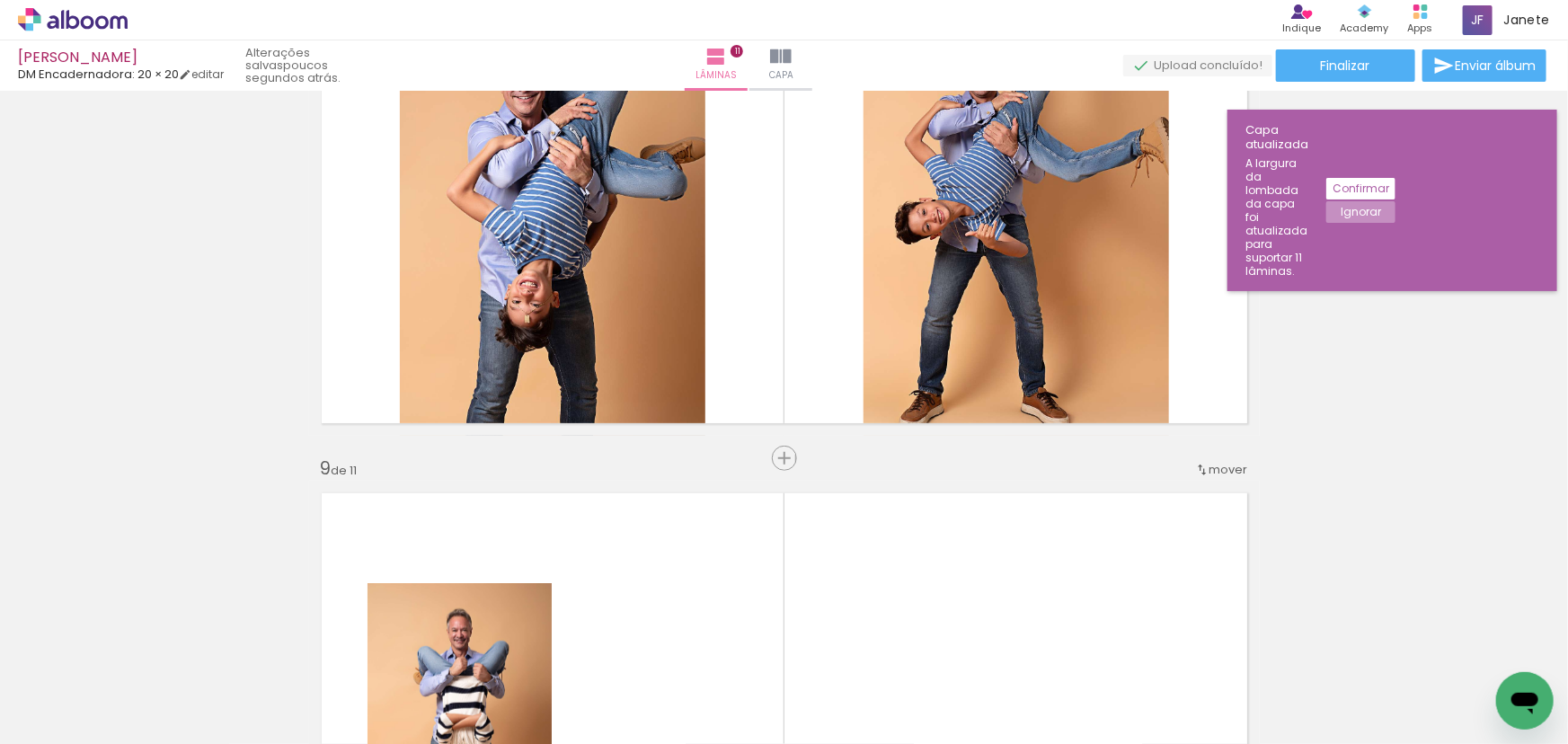
scroll to position [3878, 0]
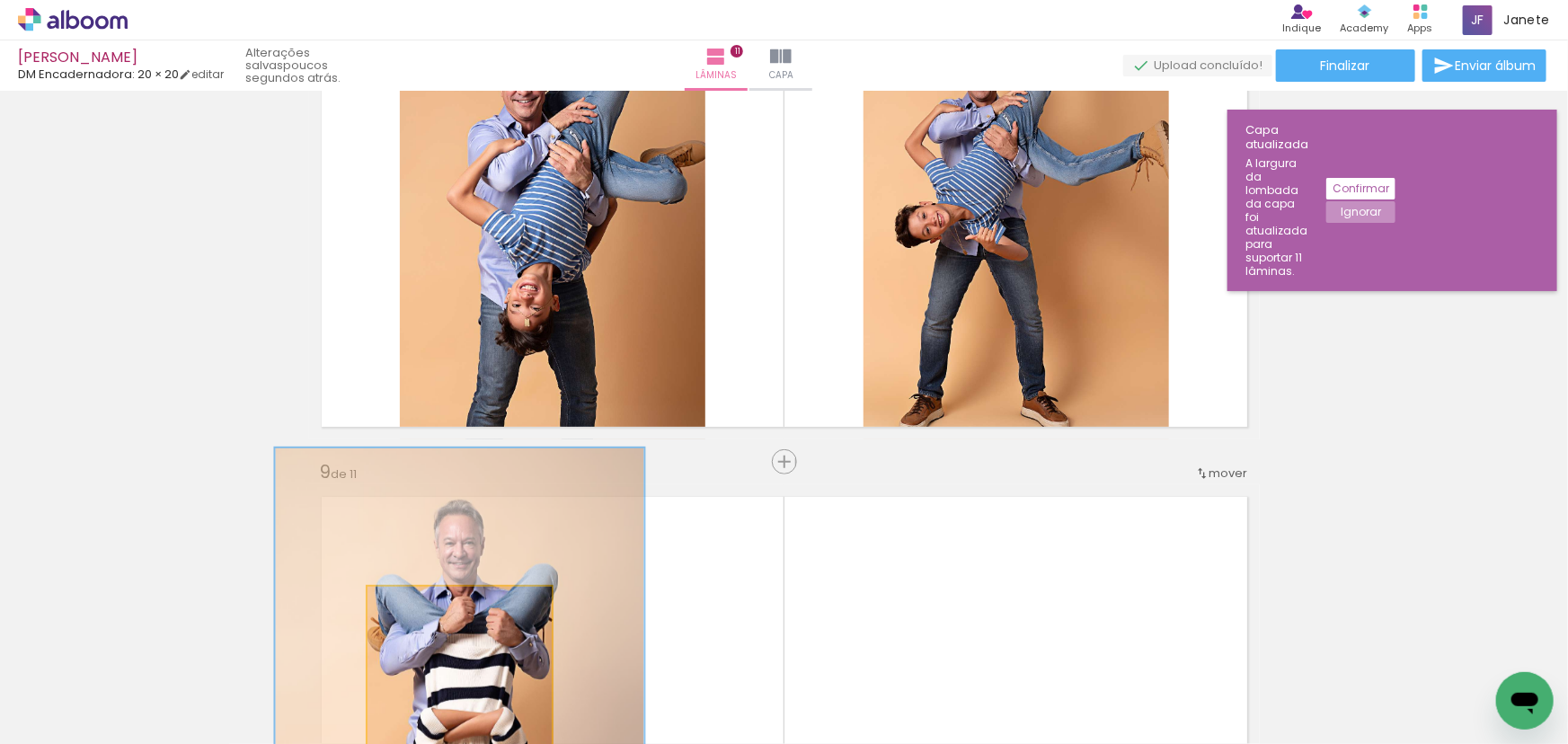
drag, startPoint x: 473, startPoint y: 607, endPoint x: 628, endPoint y: 329, distance: 318.3
type paper-slider "200"
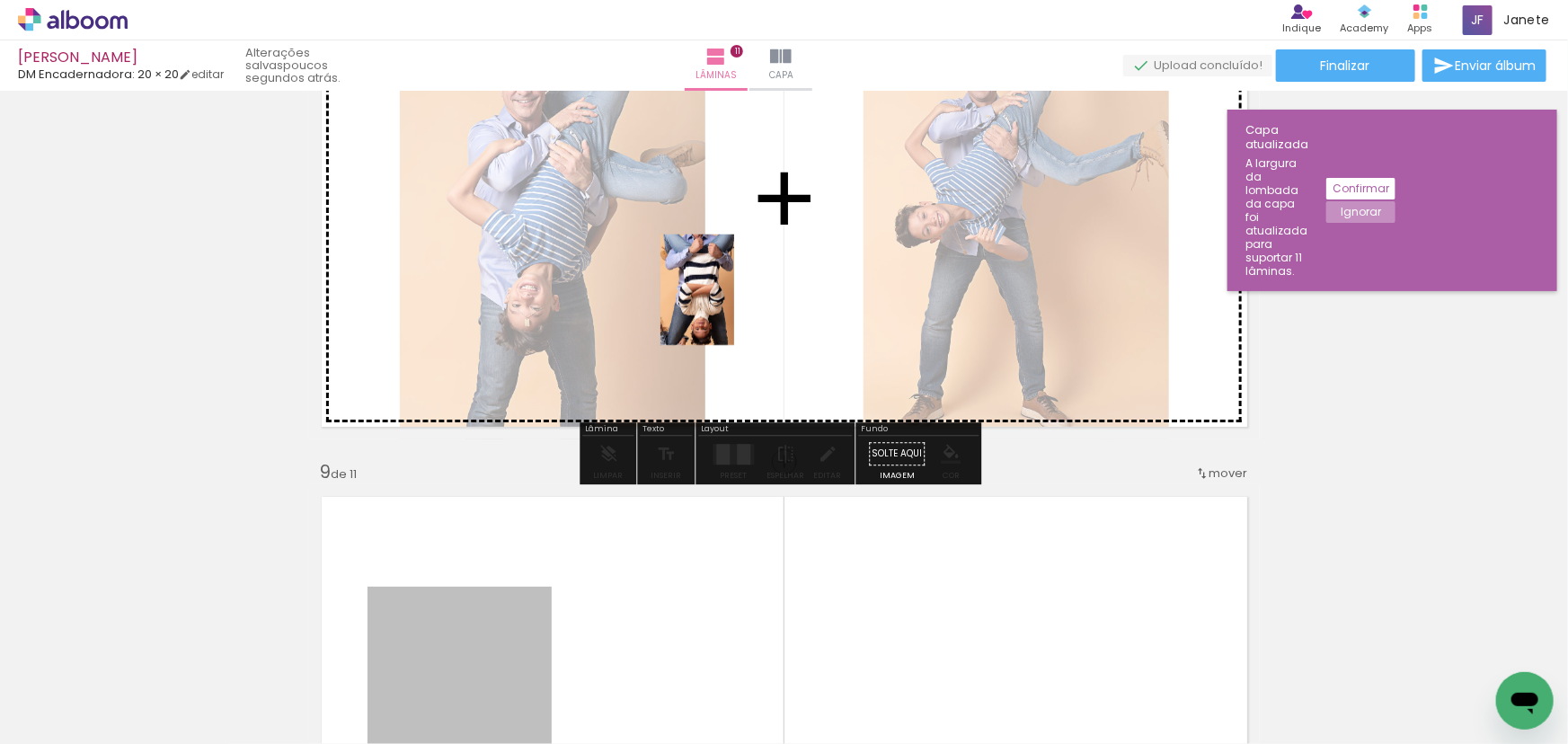
drag, startPoint x: 501, startPoint y: 594, endPoint x: 691, endPoint y: 288, distance: 360.2
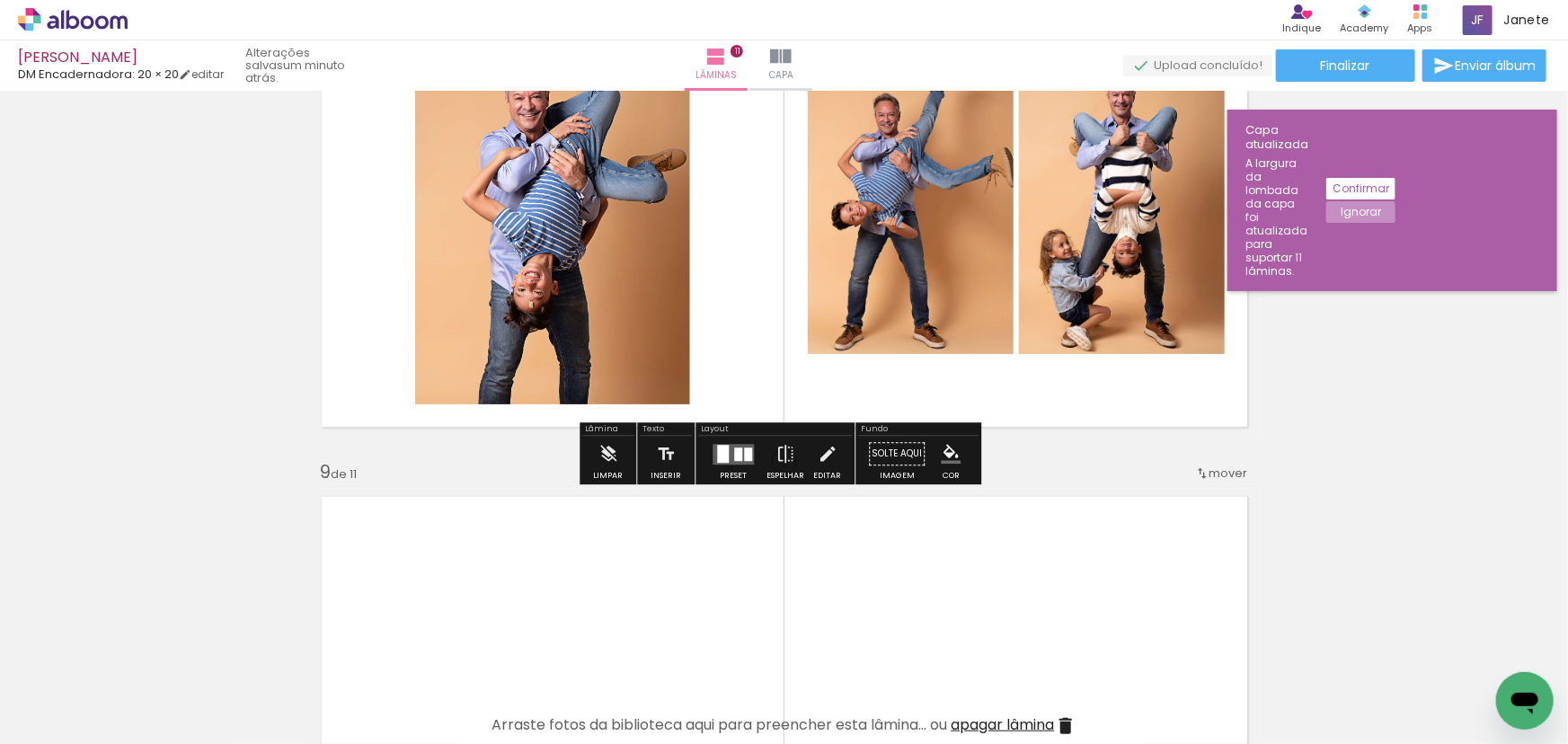
scroll to position [3796, 0]
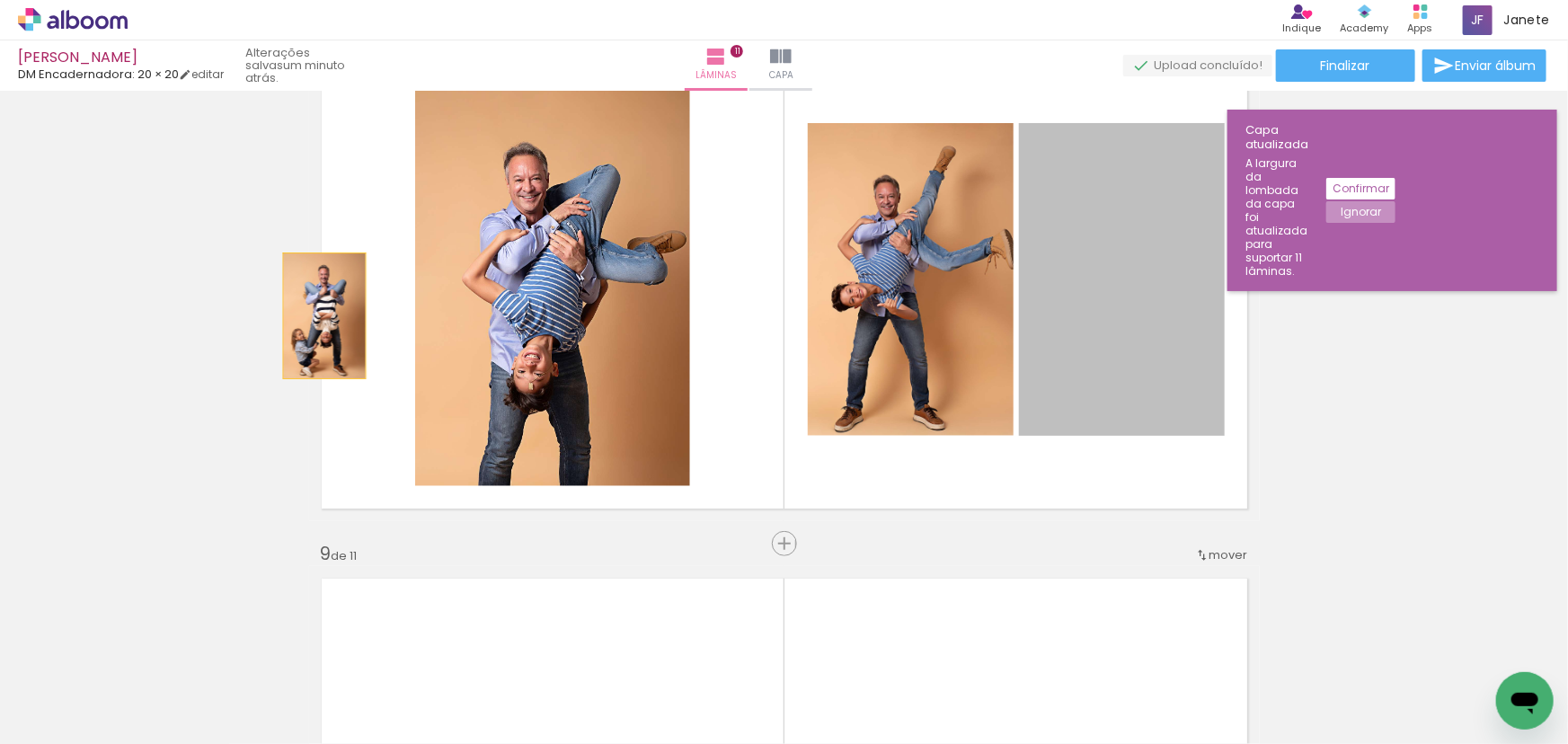
drag, startPoint x: 1098, startPoint y: 319, endPoint x: 318, endPoint y: 316, distance: 780.0
click at [318, 316] on quentale-layouter at bounding box center [785, 280] width 951 height 483
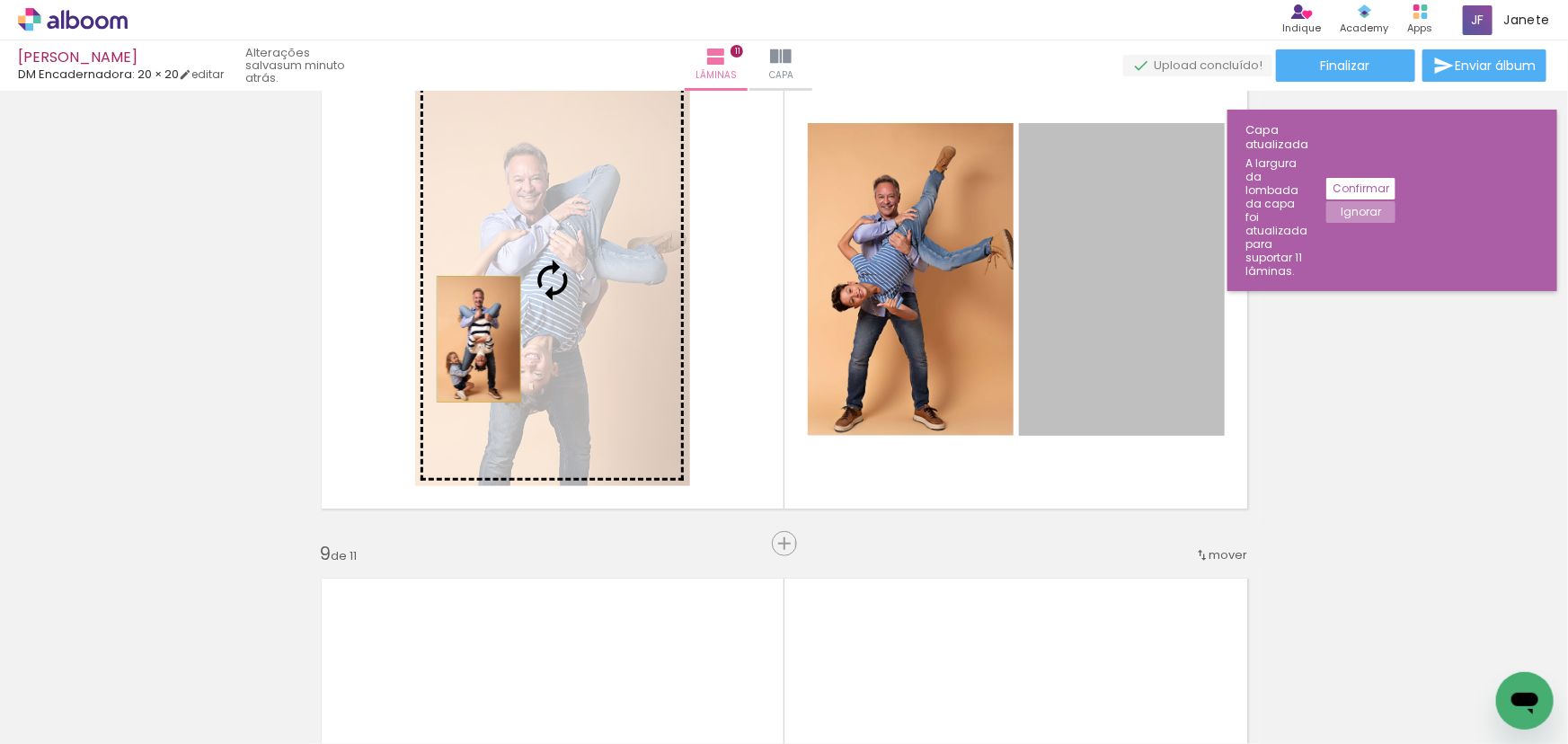
drag, startPoint x: 1108, startPoint y: 318, endPoint x: 473, endPoint y: 339, distance: 635.3
click at [0, 0] on slot at bounding box center [0, 0] width 0 height 0
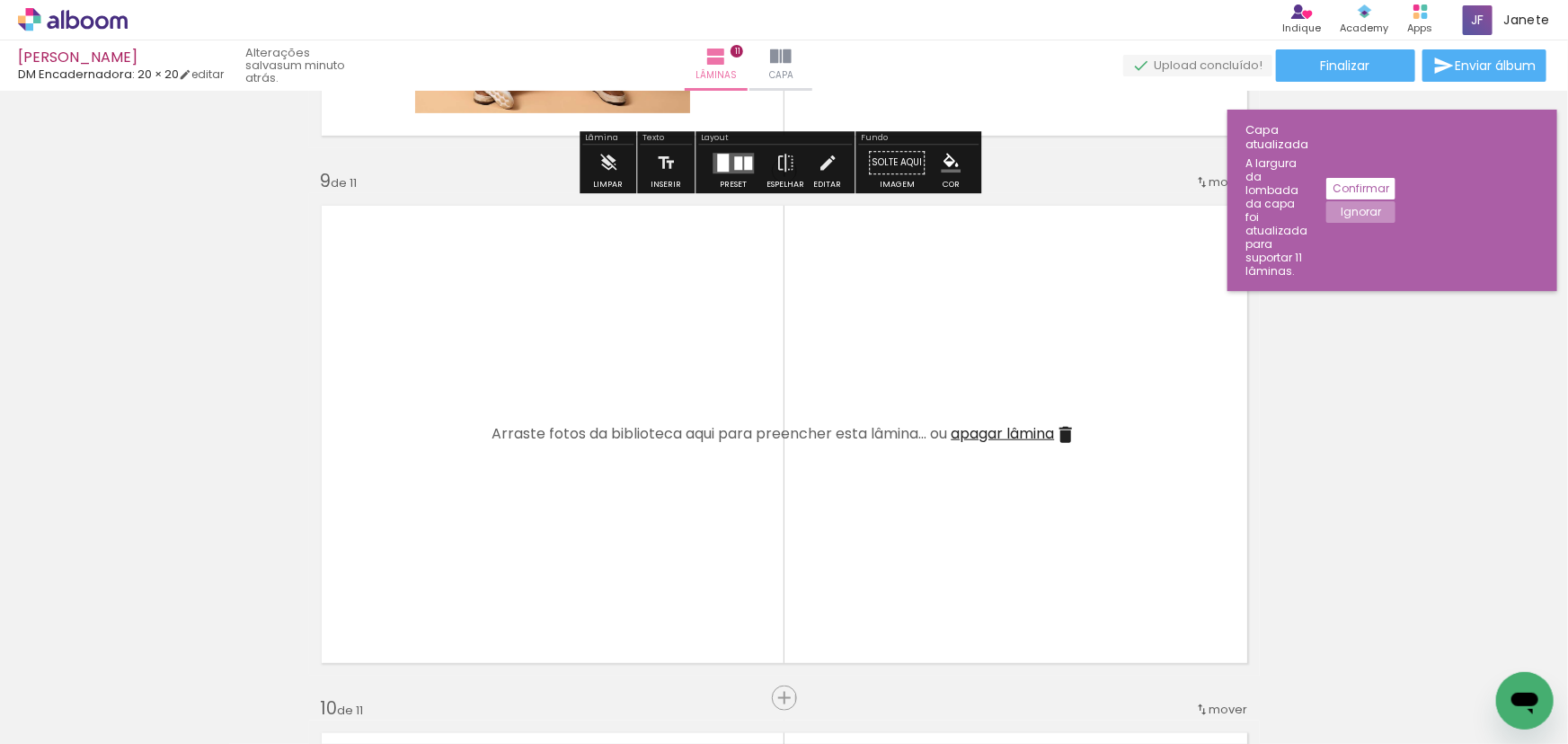
scroll to position [4286, 0]
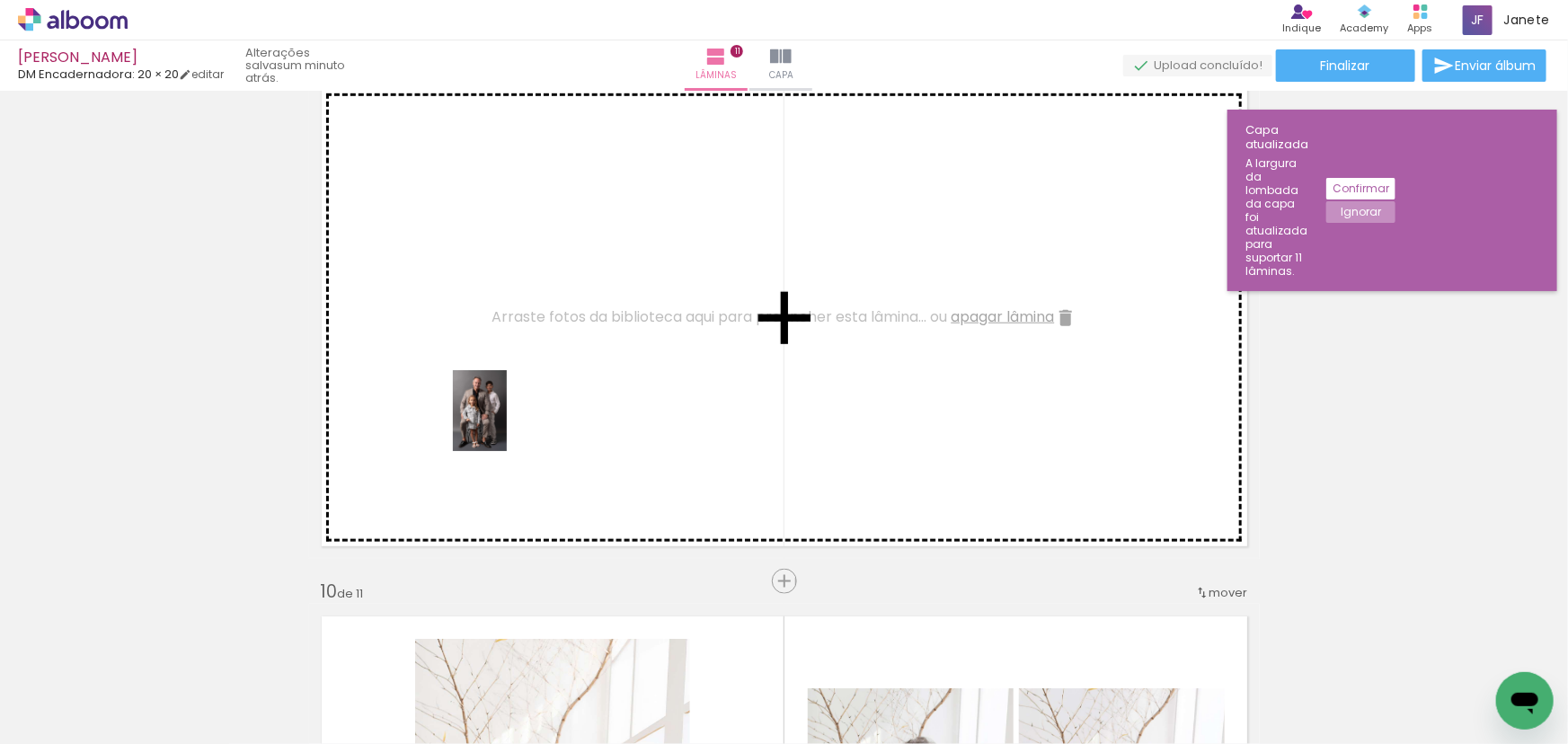
drag, startPoint x: 386, startPoint y: 701, endPoint x: 523, endPoint y: 476, distance: 263.4
click at [511, 414] on quentale-workspace at bounding box center [784, 372] width 1568 height 744
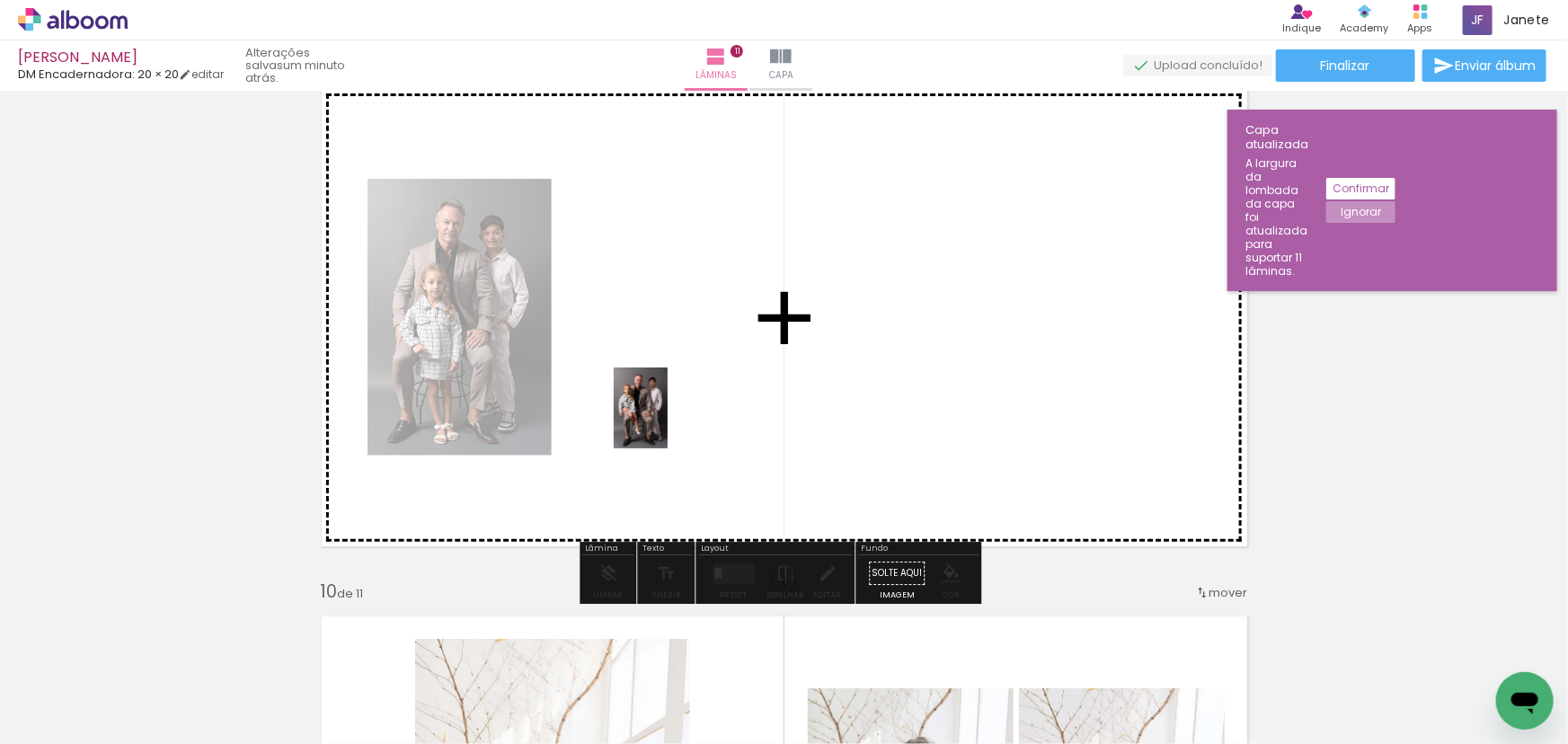
drag, startPoint x: 554, startPoint y: 584, endPoint x: 668, endPoint y: 421, distance: 198.9
click at [668, 421] on quentale-workspace at bounding box center [784, 372] width 1568 height 744
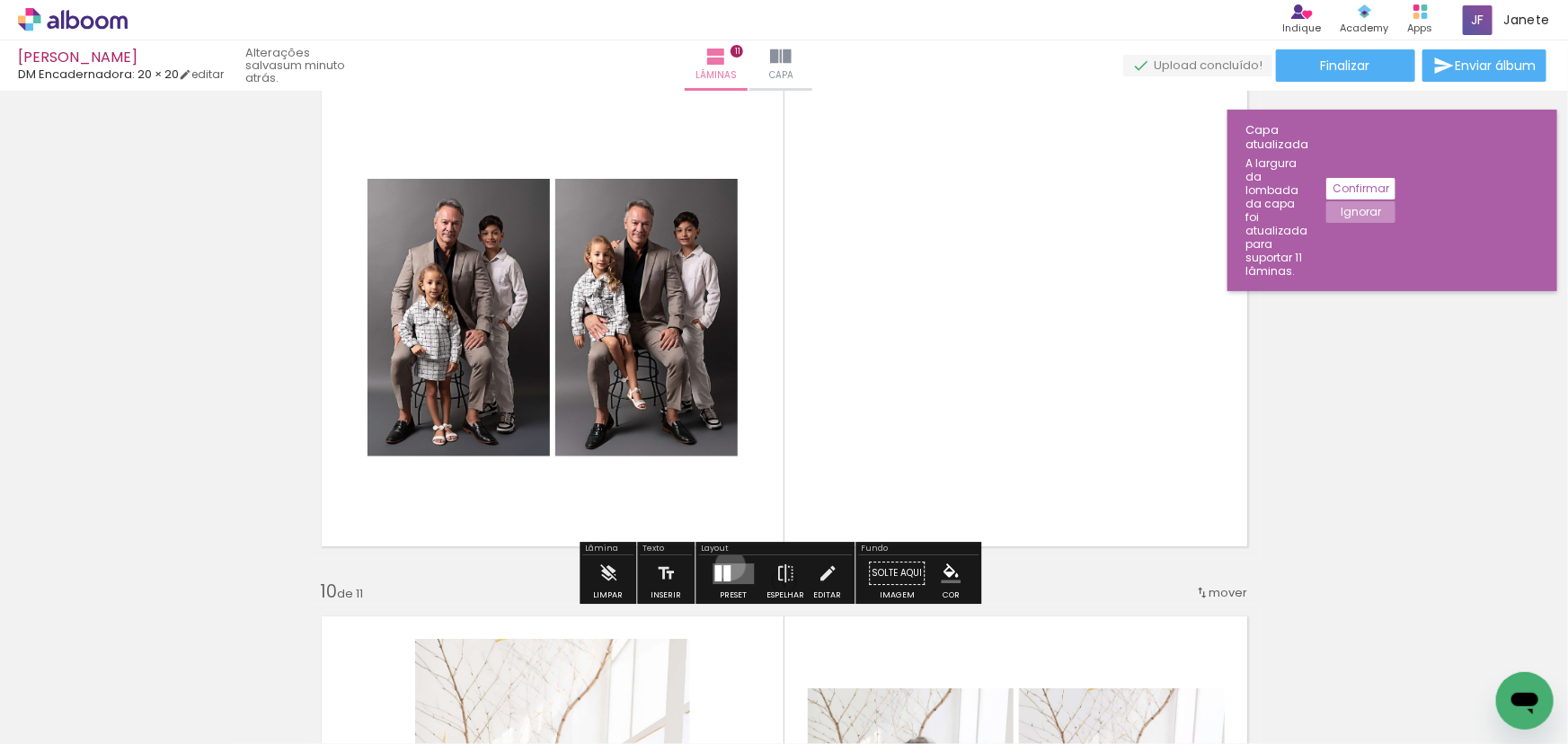
click at [726, 565] on div at bounding box center [727, 573] width 7 height 17
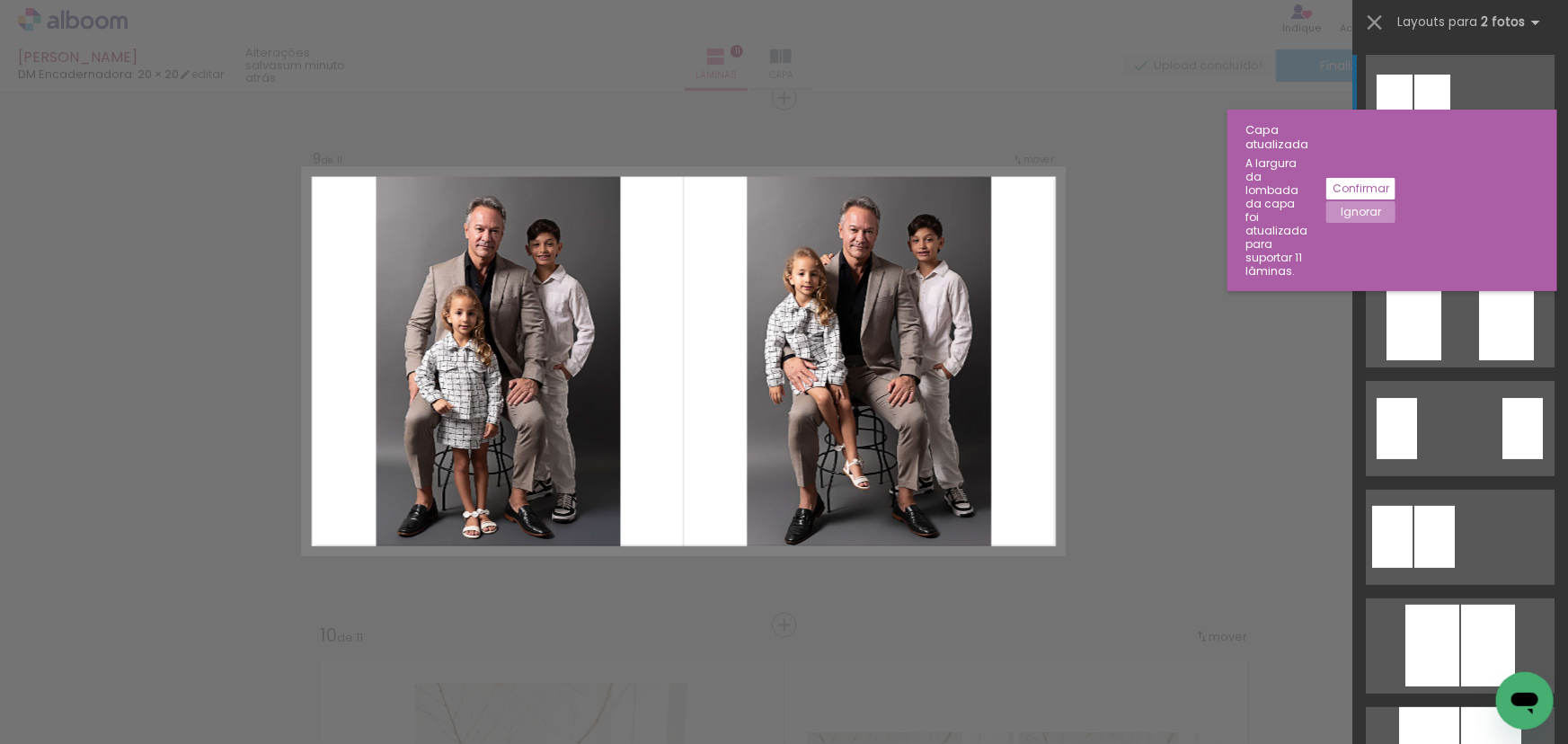
click at [1466, 220] on quentale-layouter at bounding box center [1460, 210] width 188 height 95
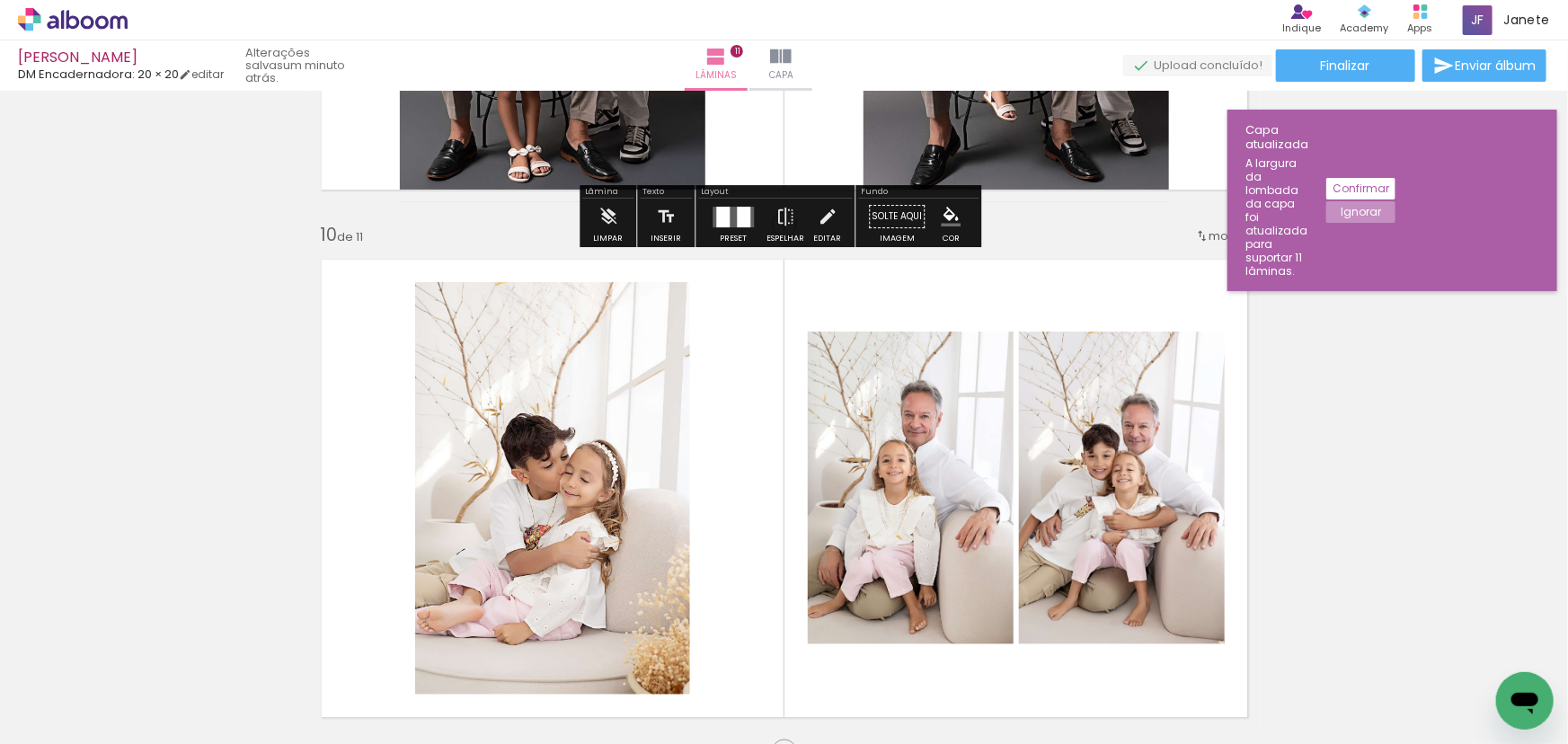
scroll to position [4731, 0]
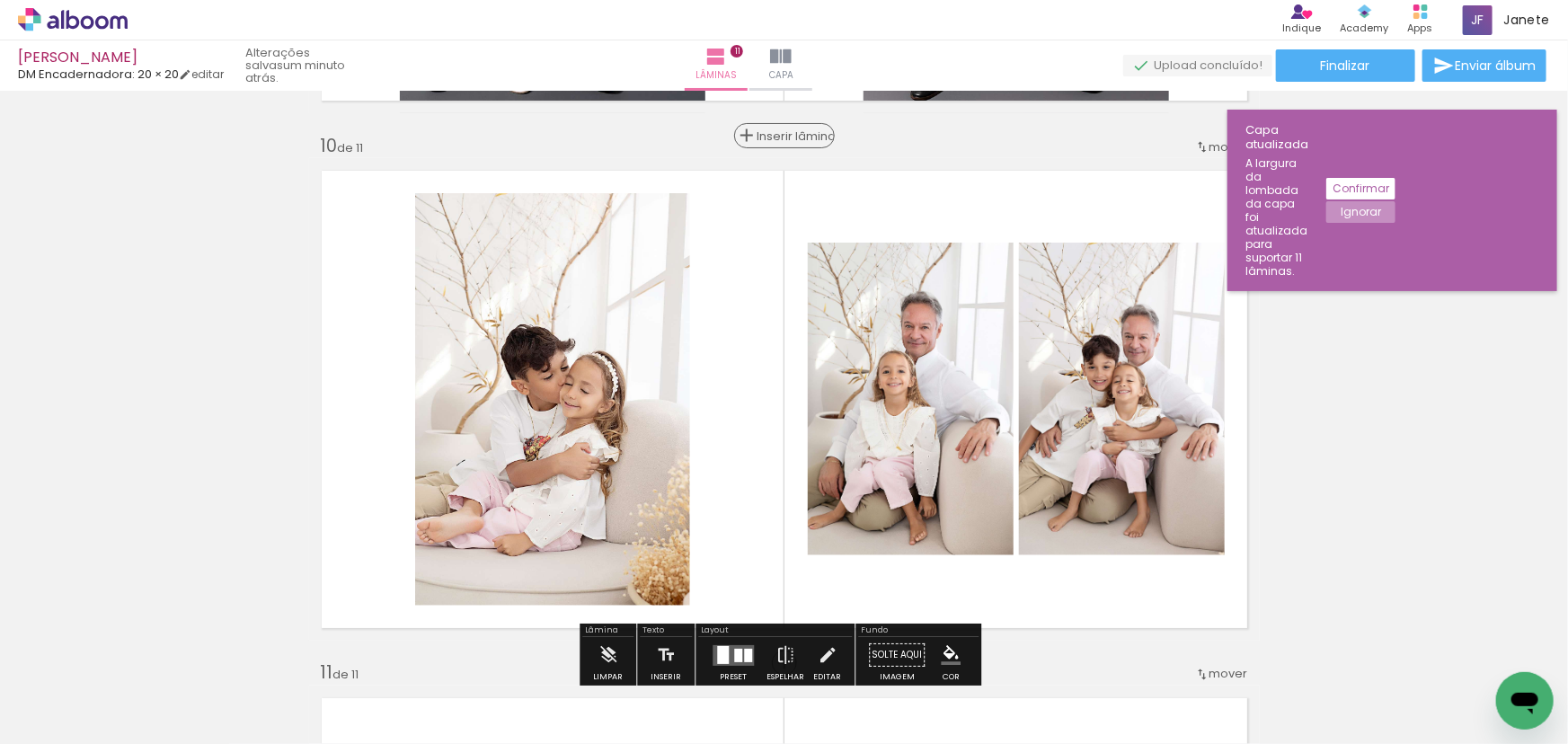
click at [775, 131] on span "Inserir lâmina" at bounding box center [792, 136] width 70 height 12
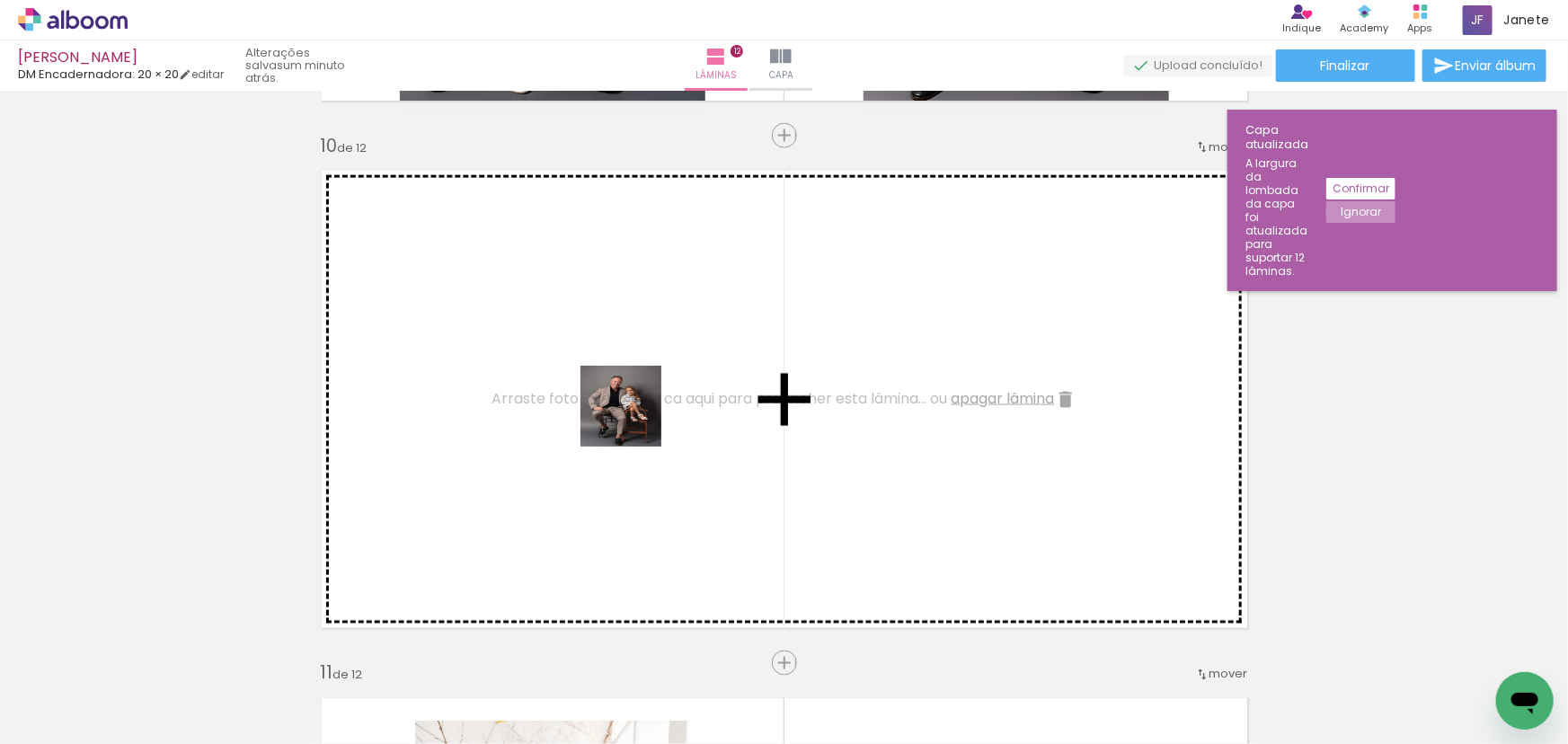
drag, startPoint x: 585, startPoint y: 681, endPoint x: 649, endPoint y: 377, distance: 310.7
click at [649, 377] on quentale-workspace at bounding box center [784, 372] width 1568 height 744
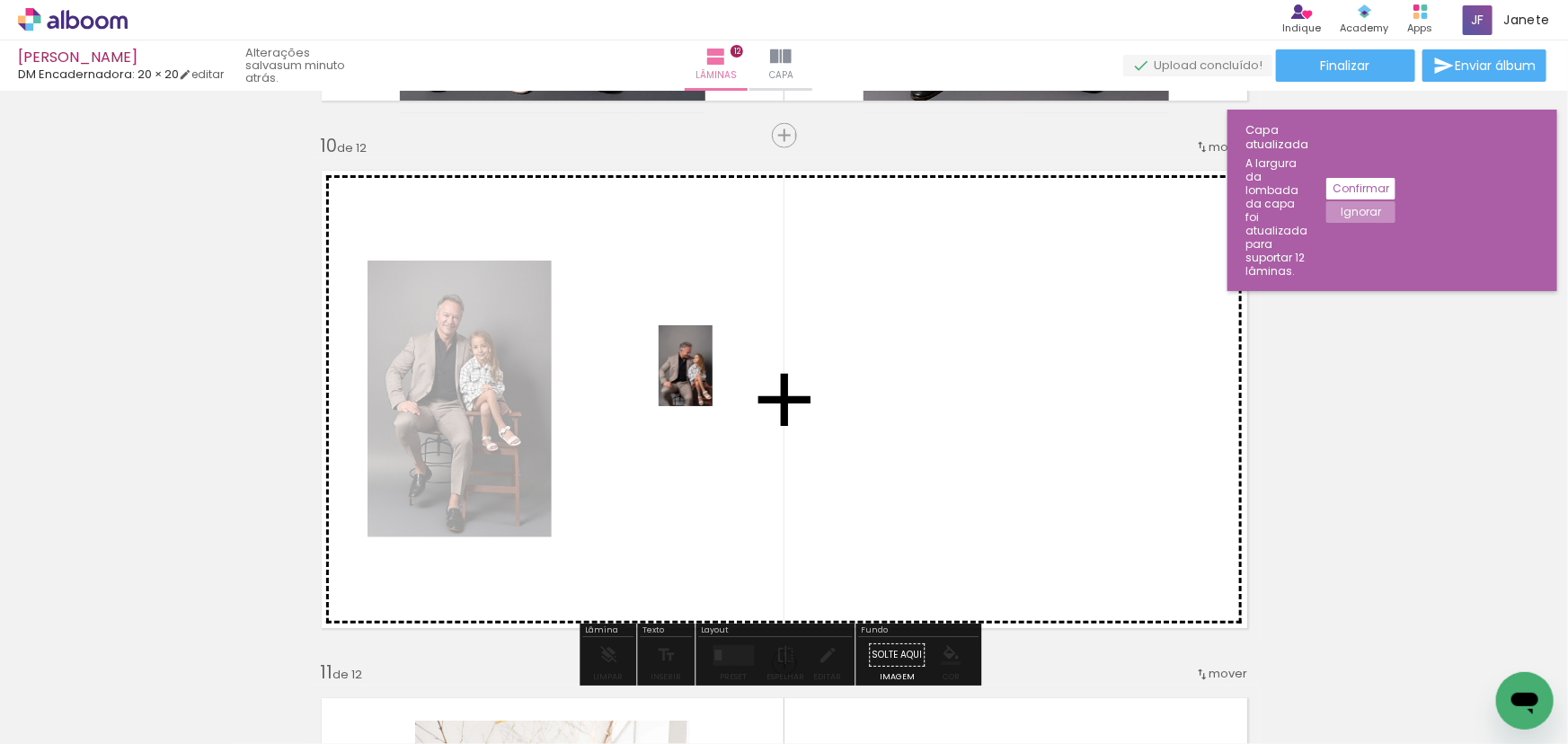
drag, startPoint x: 685, startPoint y: 687, endPoint x: 713, endPoint y: 378, distance: 310.3
click at [713, 378] on quentale-workspace at bounding box center [784, 372] width 1568 height 744
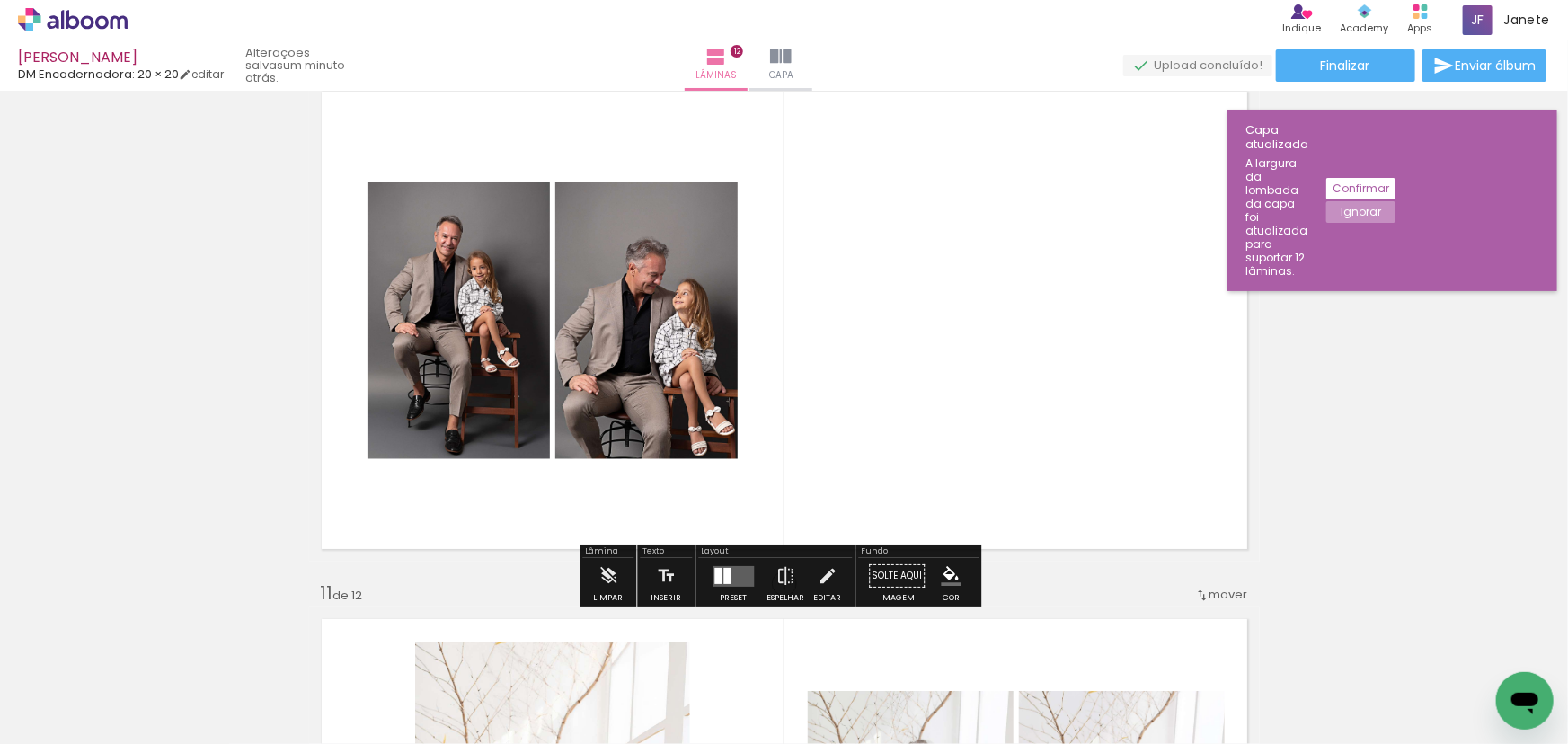
scroll to position [4813, 0]
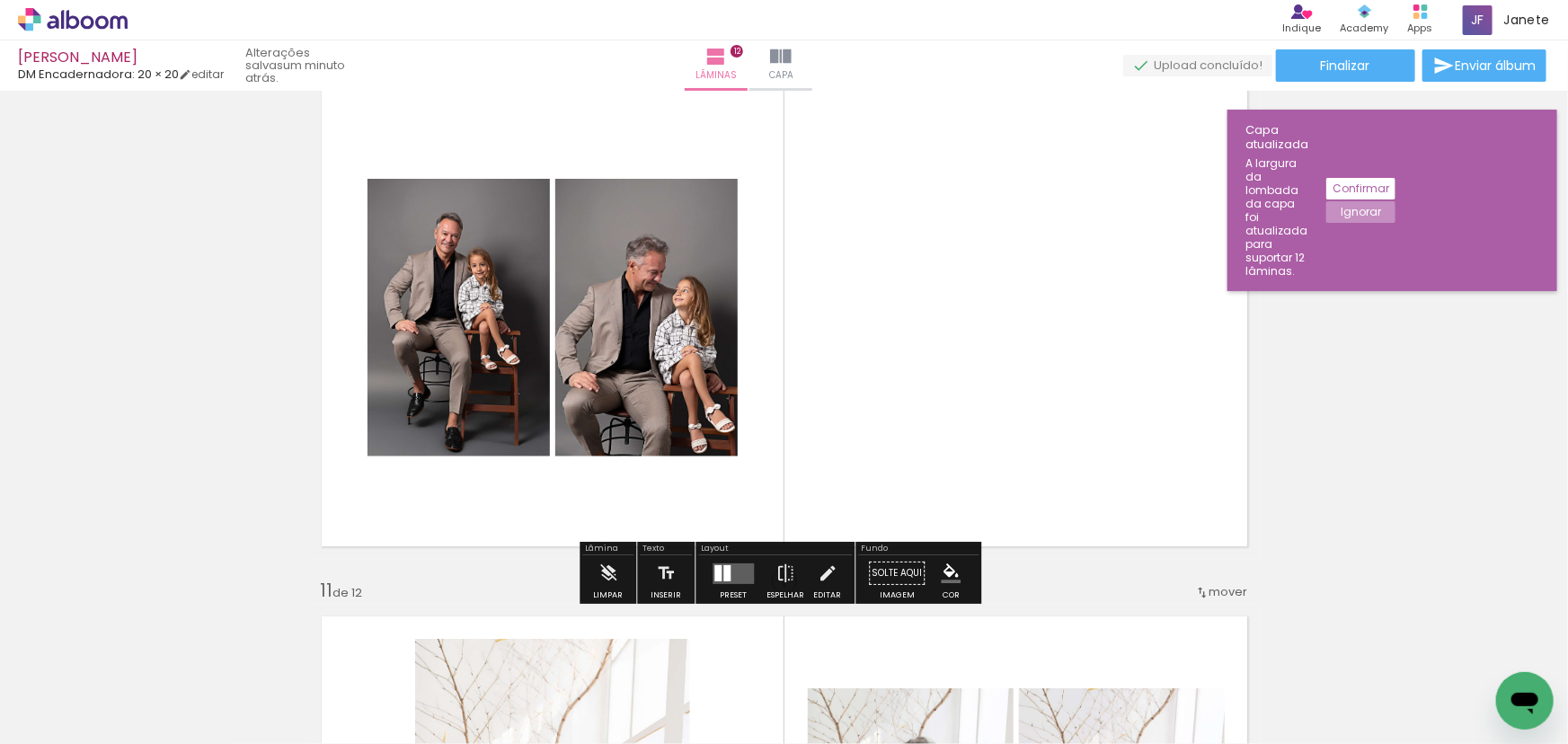
click at [737, 575] on quentale-layouter at bounding box center [733, 573] width 42 height 20
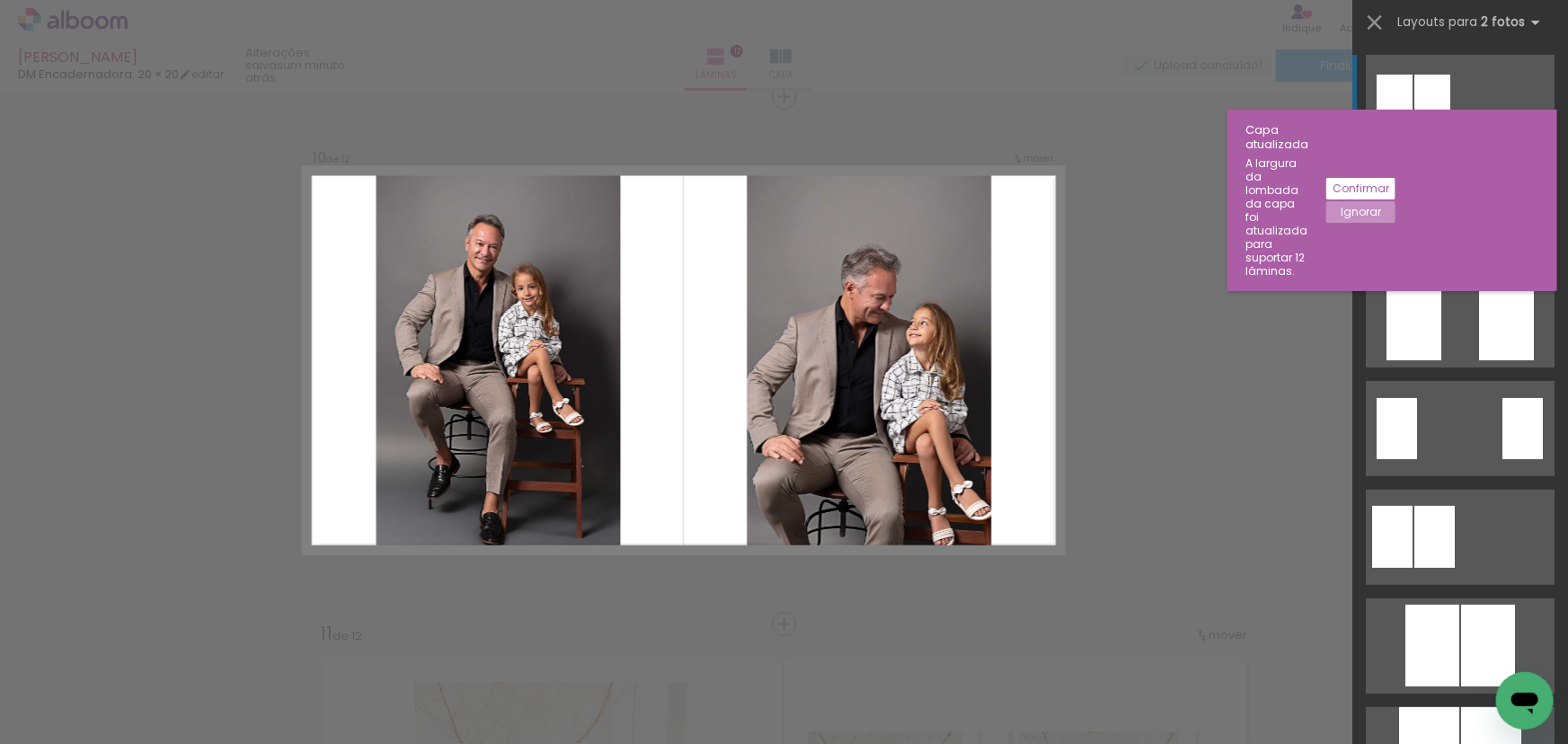
scroll to position [4769, 0]
click at [1420, 223] on div at bounding box center [1414, 210] width 61 height 95
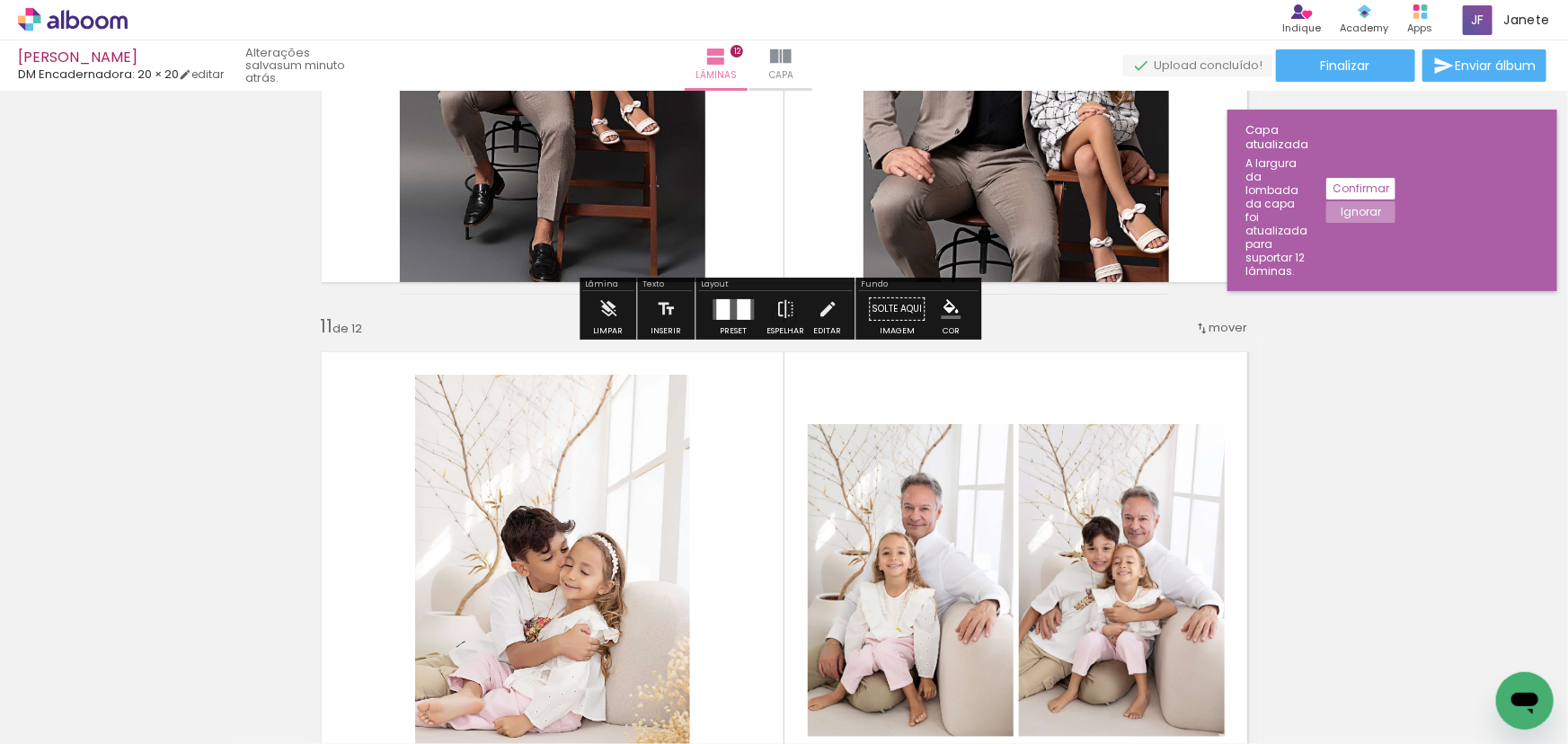
scroll to position [5177, 0]
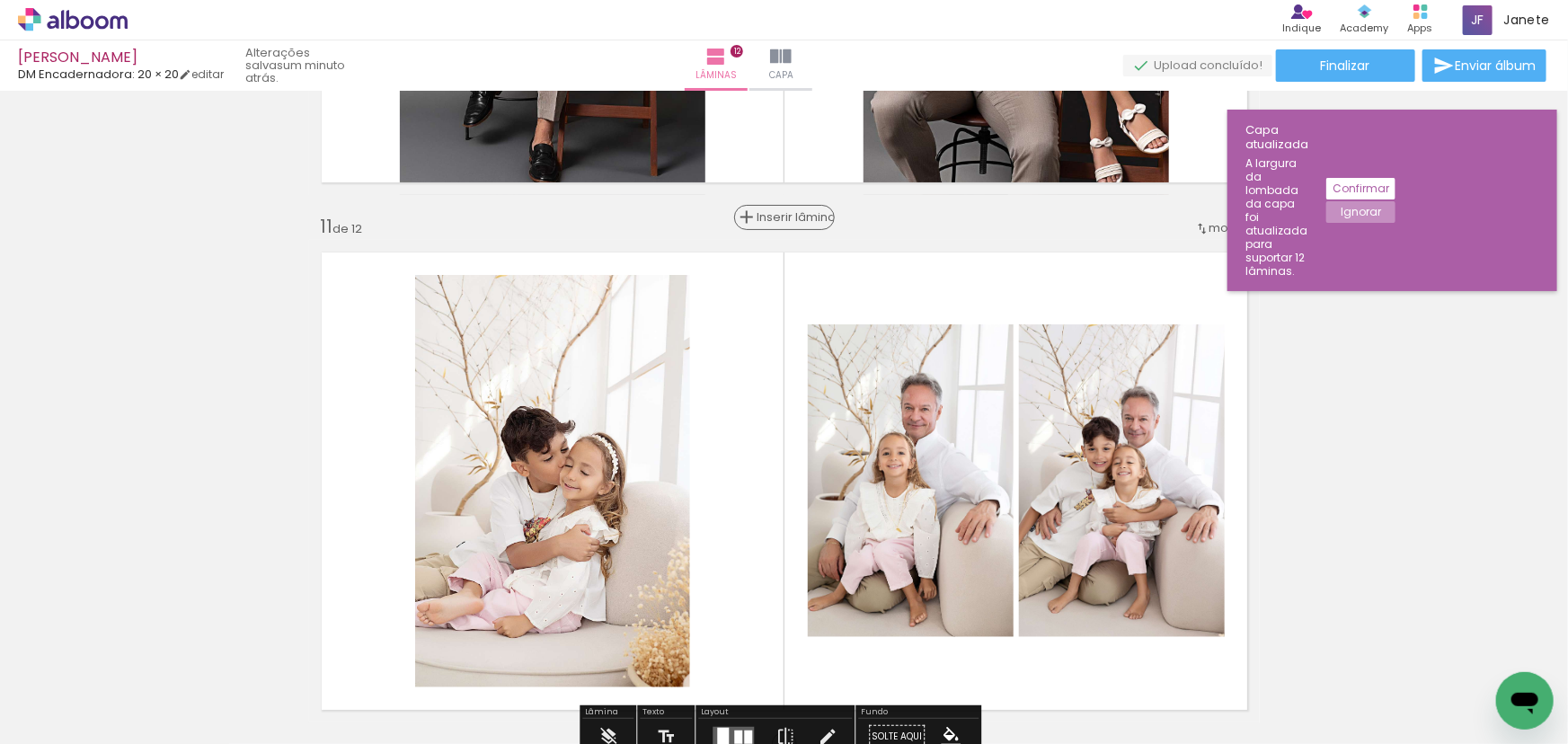
click at [764, 207] on div "Inserir lâmina" at bounding box center [784, 217] width 97 height 21
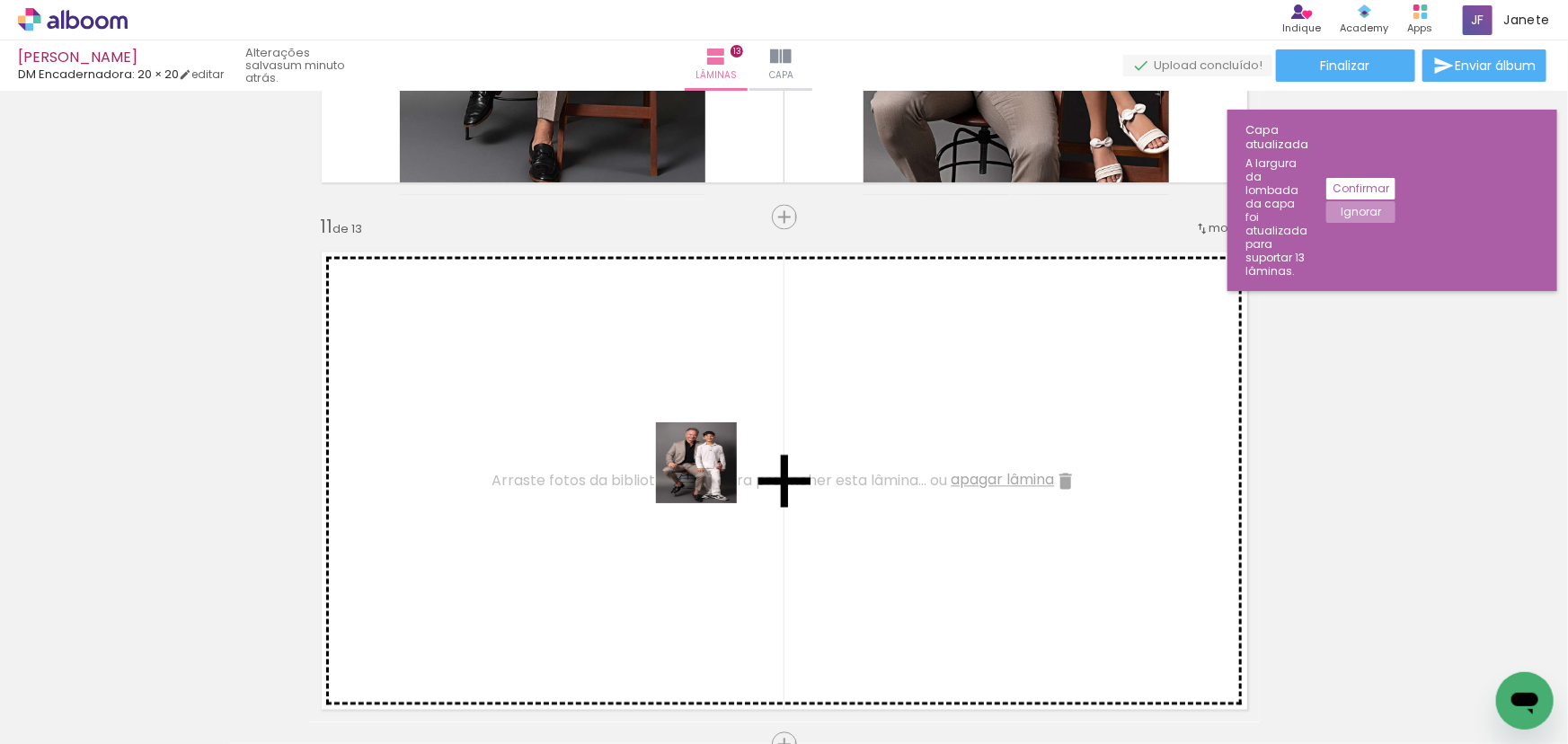
drag, startPoint x: 788, startPoint y: 681, endPoint x: 689, endPoint y: 435, distance: 265.2
click at [689, 435] on quentale-workspace at bounding box center [784, 372] width 1568 height 744
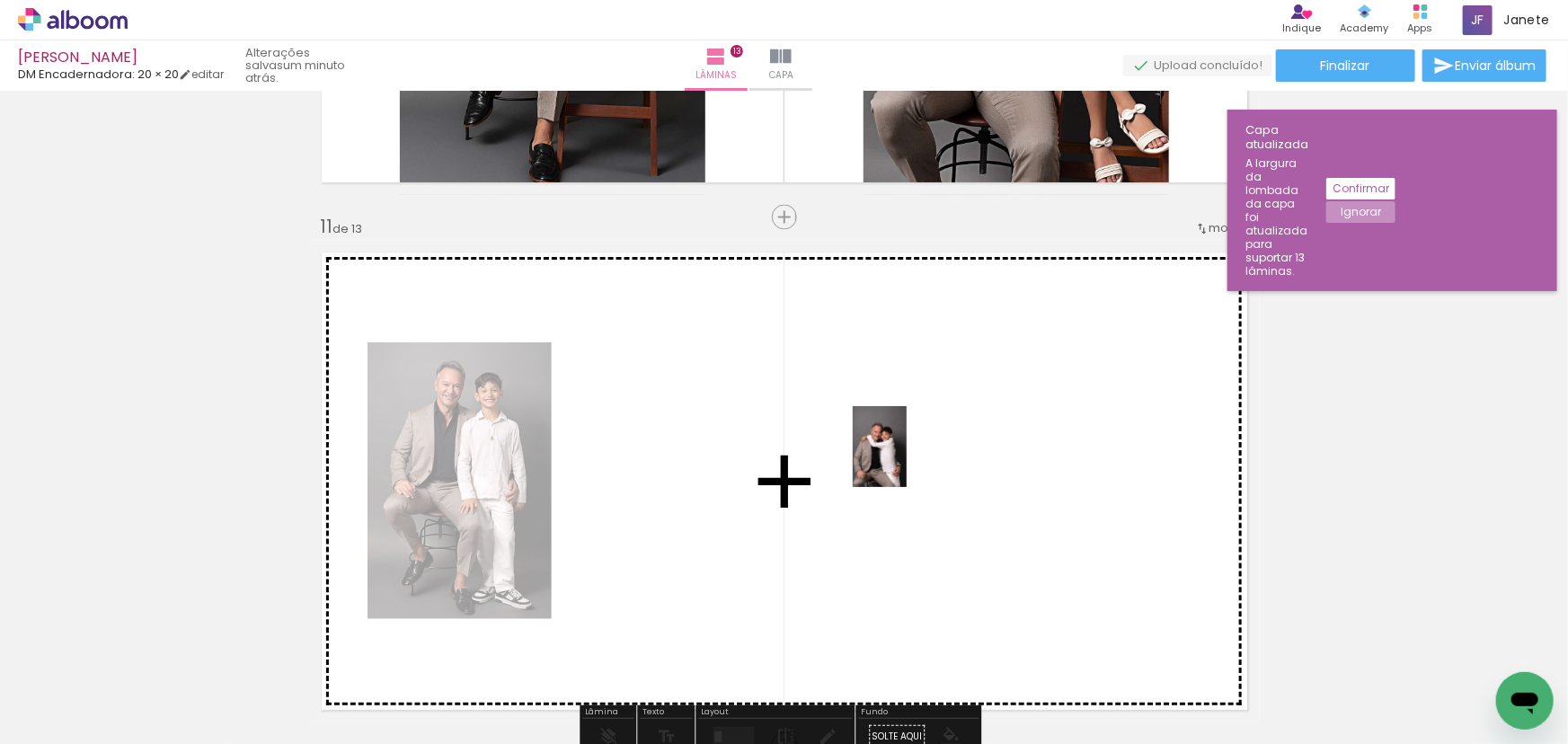
drag, startPoint x: 876, startPoint y: 686, endPoint x: 907, endPoint y: 460, distance: 228.1
click at [907, 460] on quentale-workspace at bounding box center [784, 372] width 1568 height 744
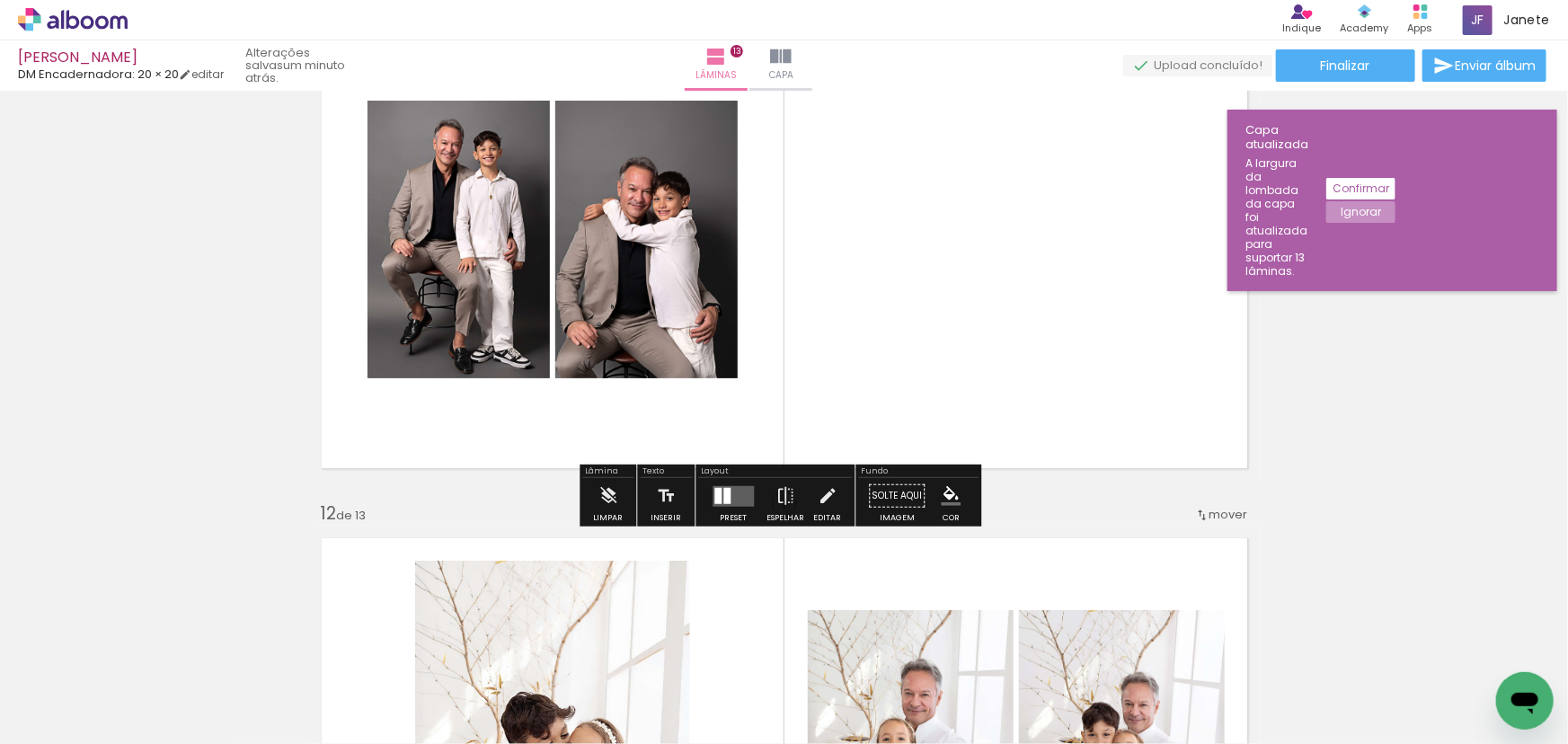
scroll to position [5422, 0]
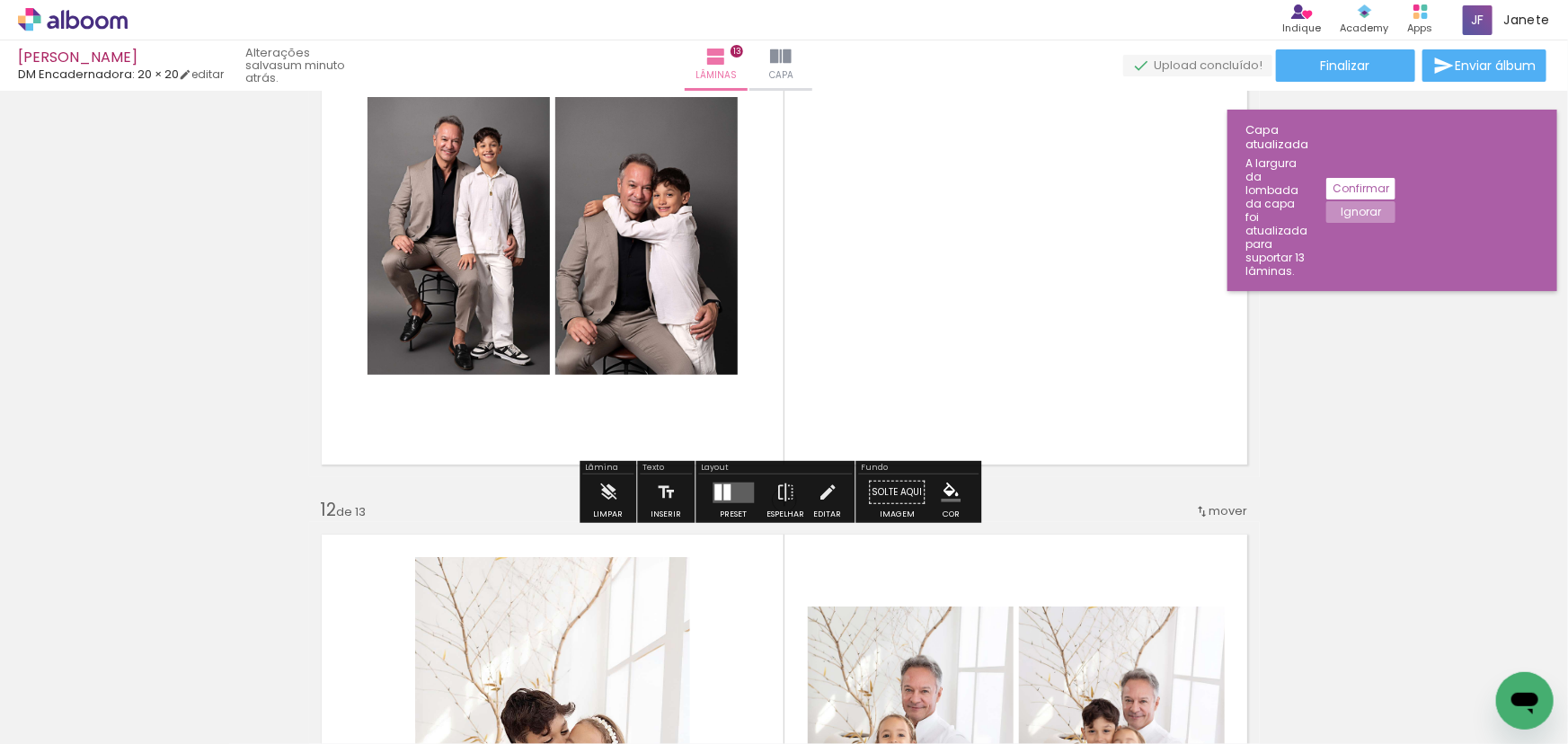
click at [735, 491] on quentale-layouter at bounding box center [733, 492] width 42 height 20
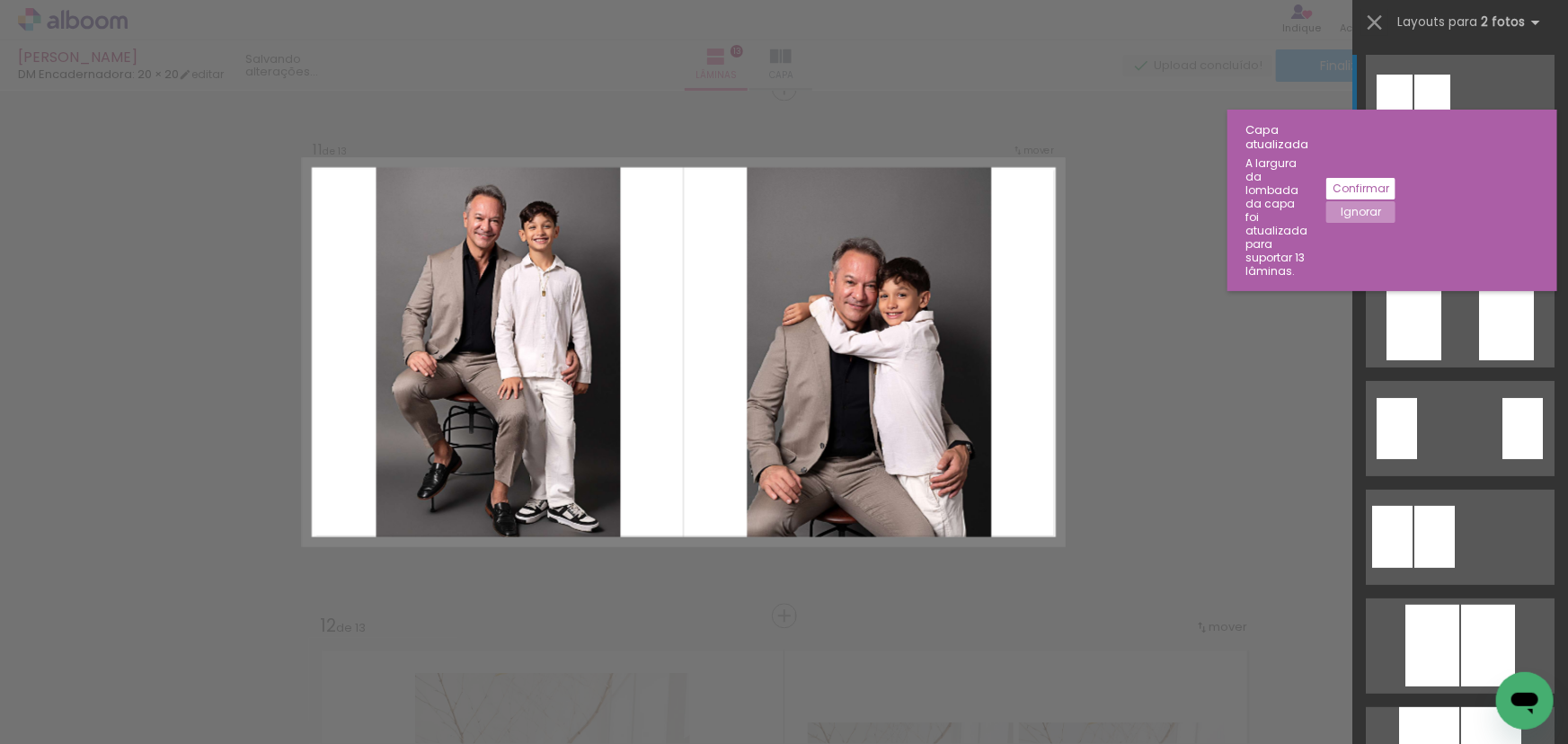
scroll to position [5297, 0]
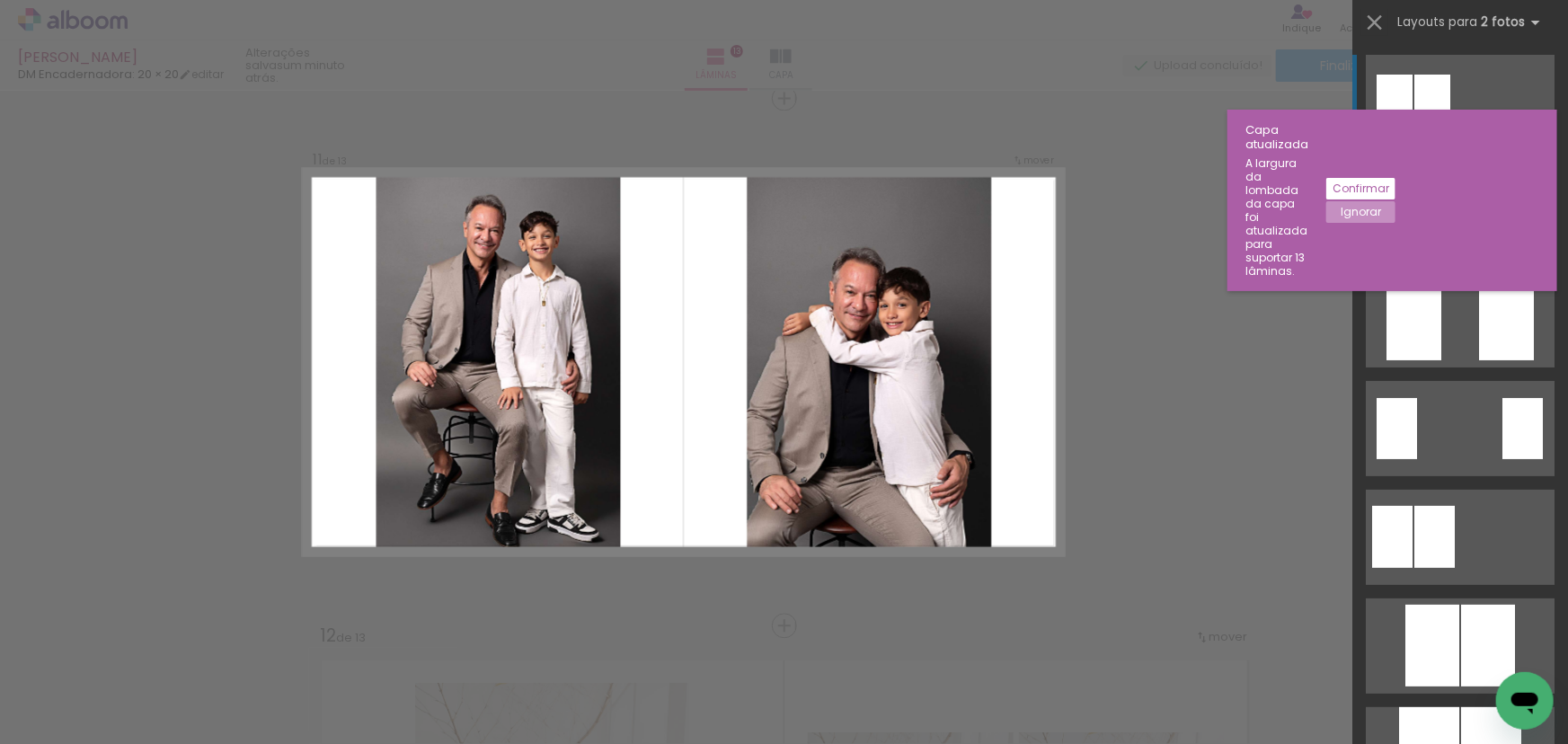
click at [1460, 232] on quentale-layouter at bounding box center [1460, 210] width 188 height 95
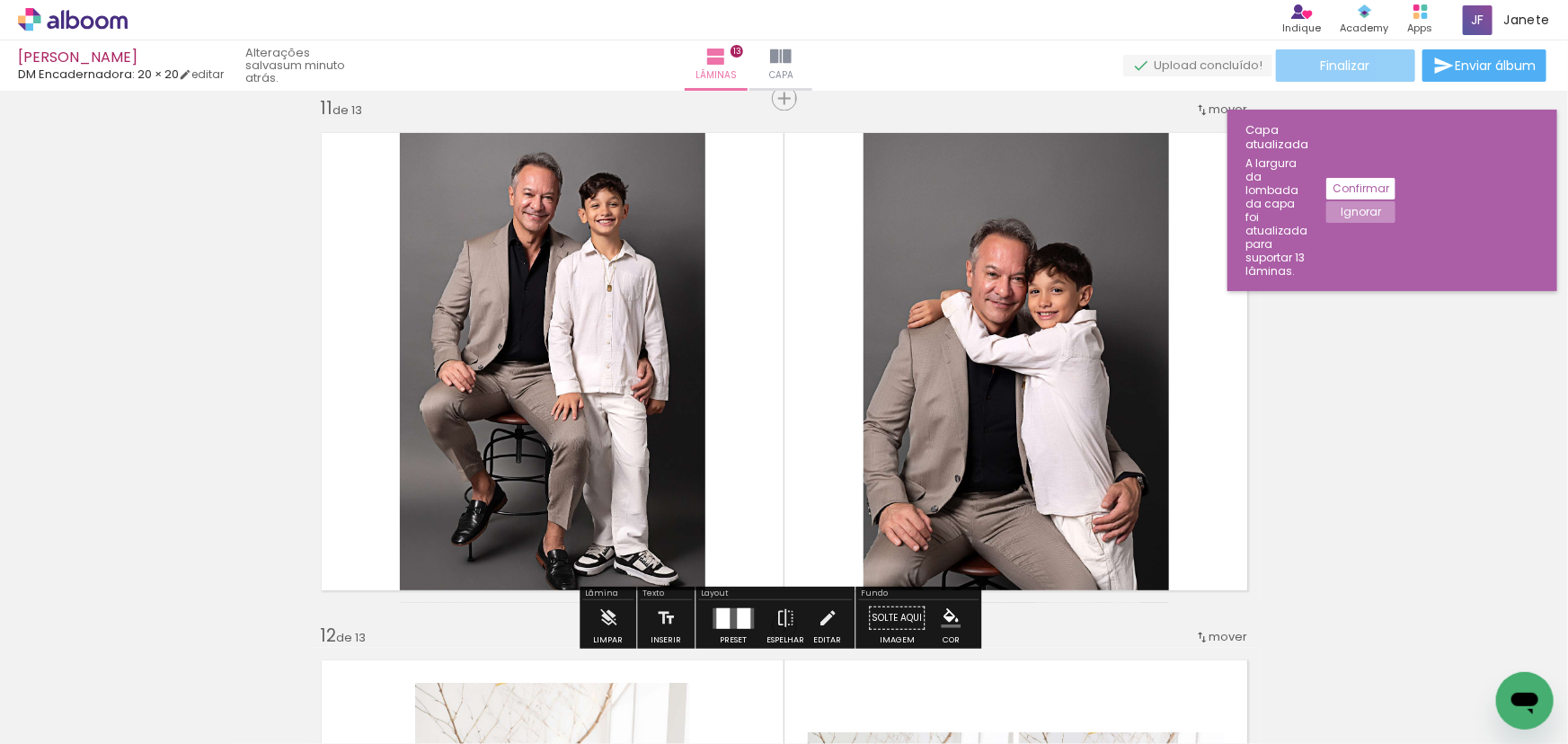
click at [1339, 60] on span "Finalizar" at bounding box center [1346, 66] width 50 height 13
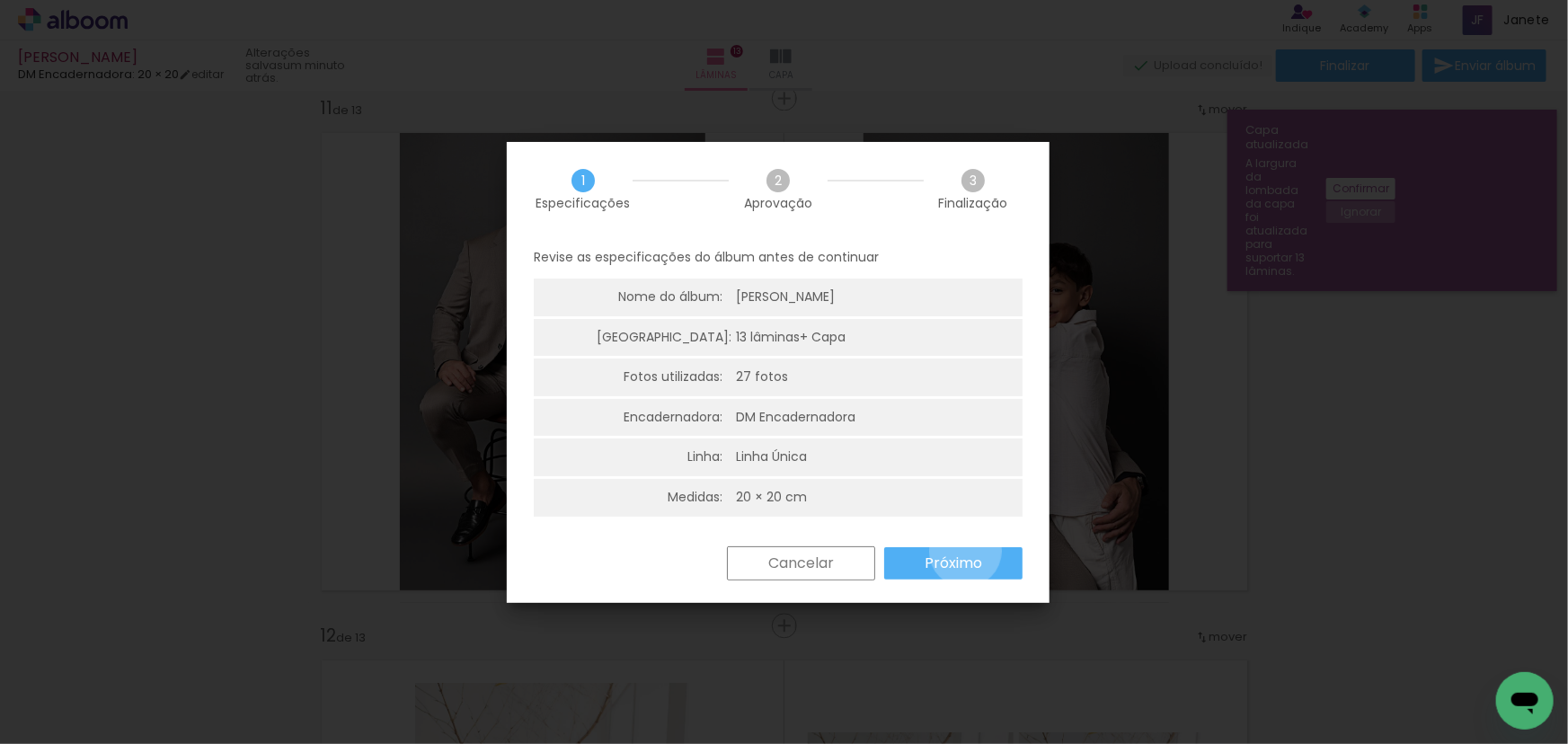
click at [965, 551] on paper-button "Próximo" at bounding box center [954, 563] width 139 height 32
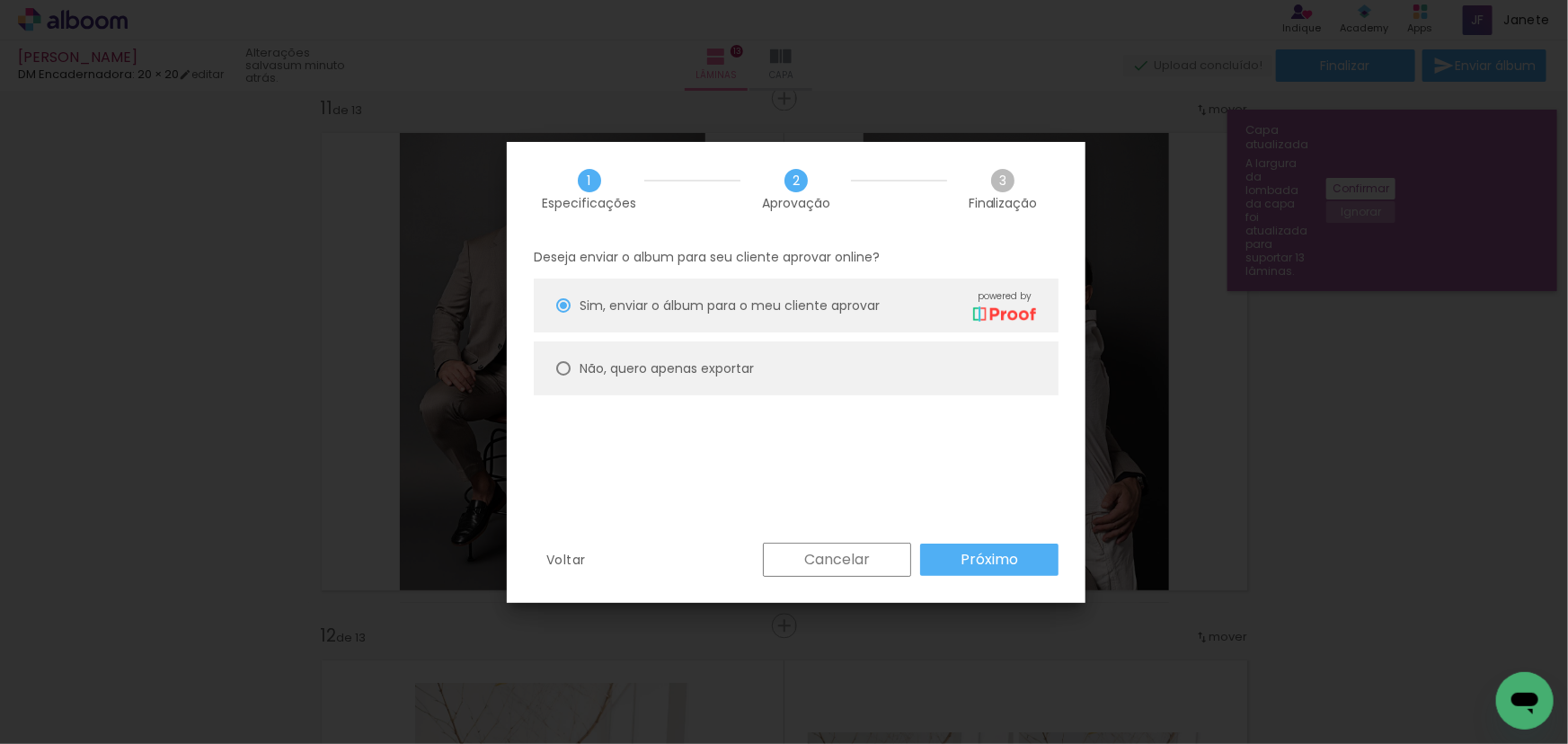
click at [971, 547] on paper-button "Próximo" at bounding box center [990, 559] width 139 height 32
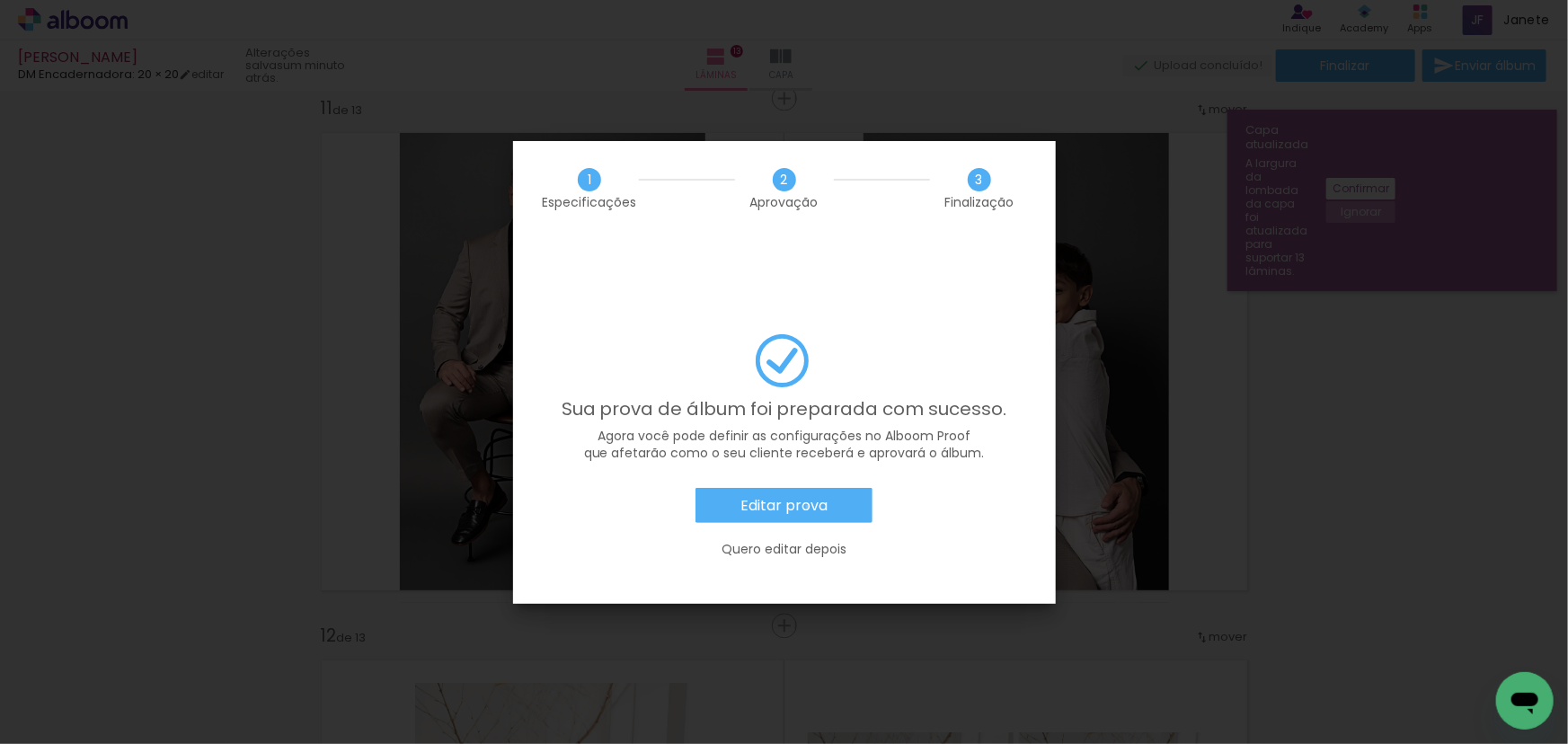
click at [0, 0] on slot "Editar prova" at bounding box center [0, 0] width 0 height 0
